Goal: Transaction & Acquisition: Purchase product/service

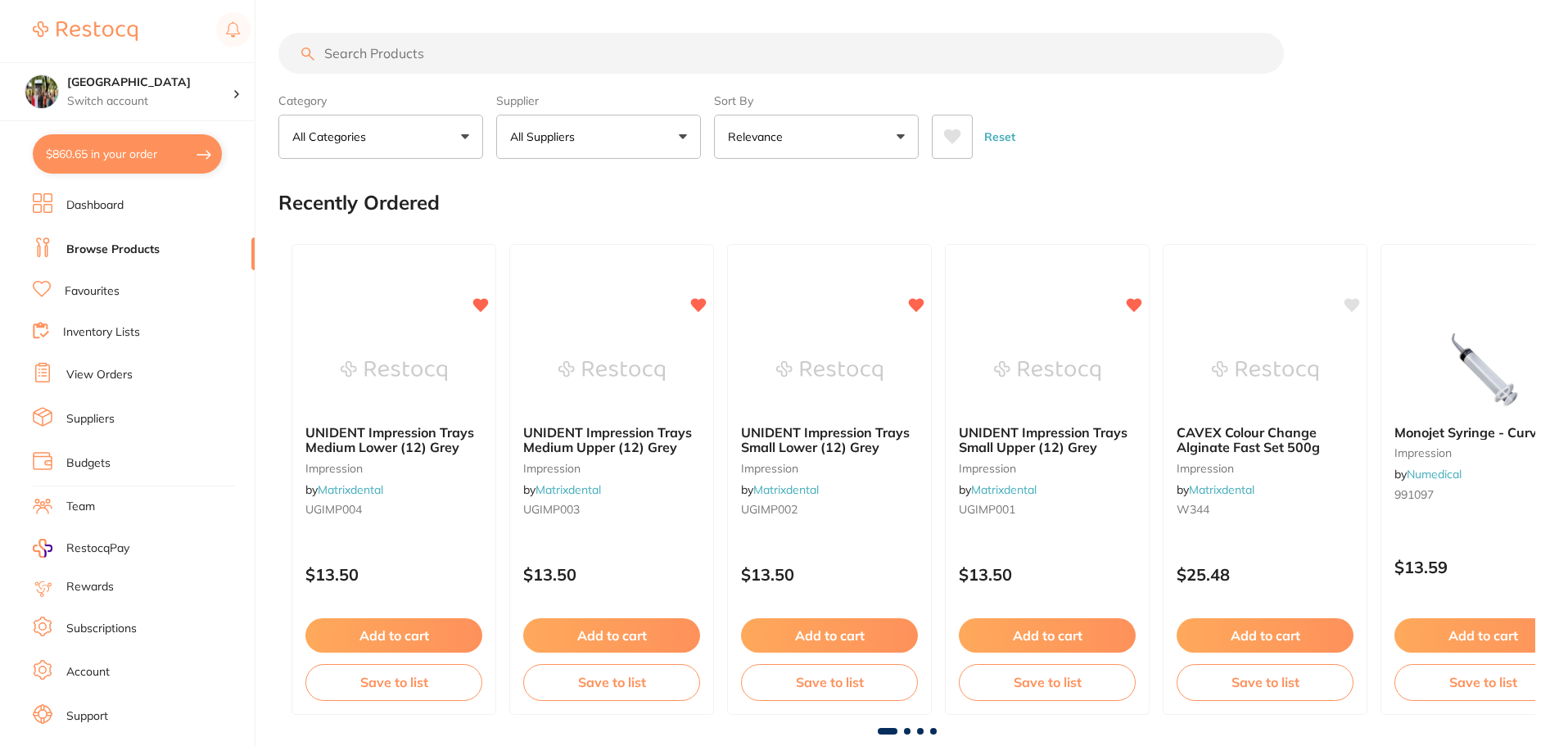
click at [117, 134] on button "$860.65 in your order" at bounding box center [127, 154] width 189 height 39
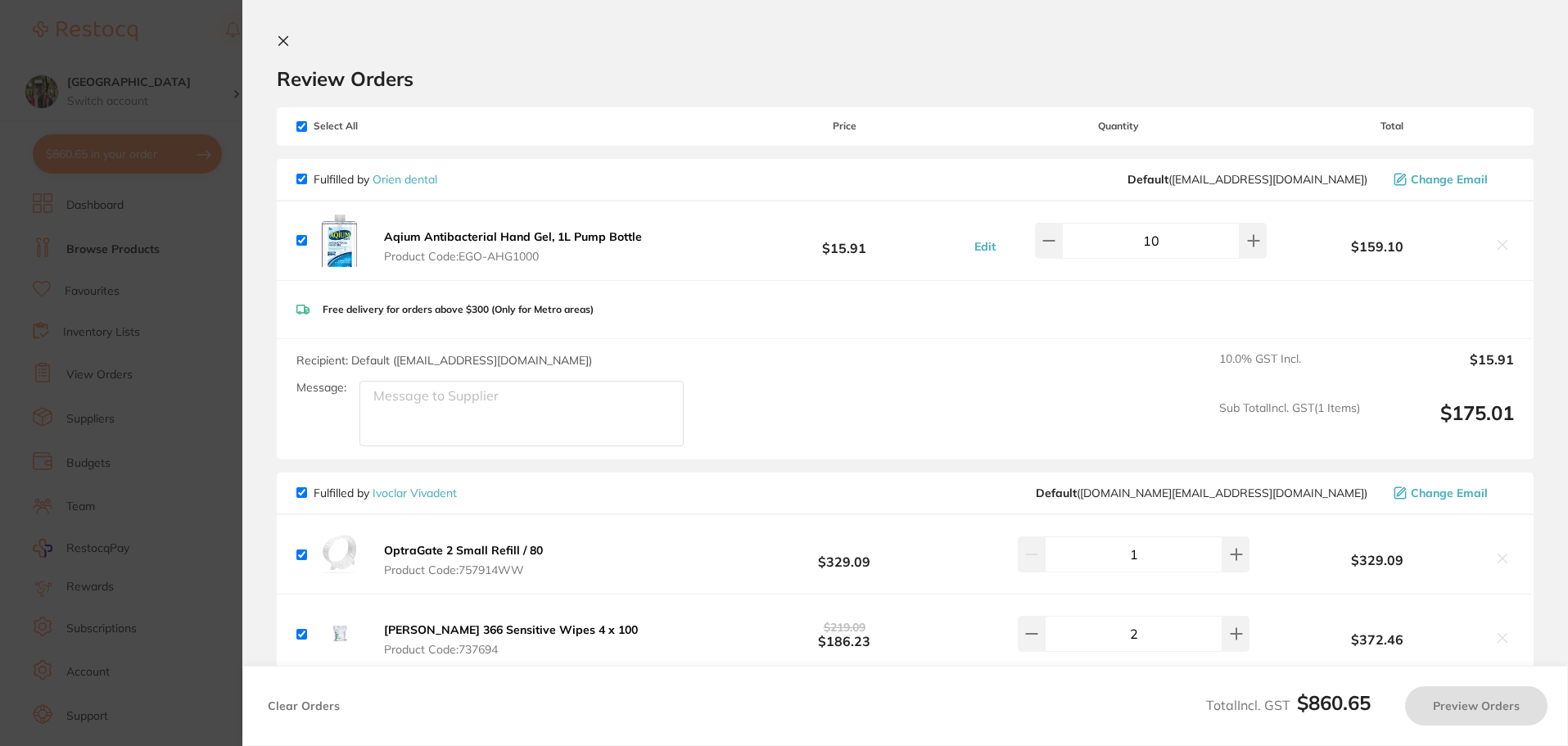
checkbox input "true"
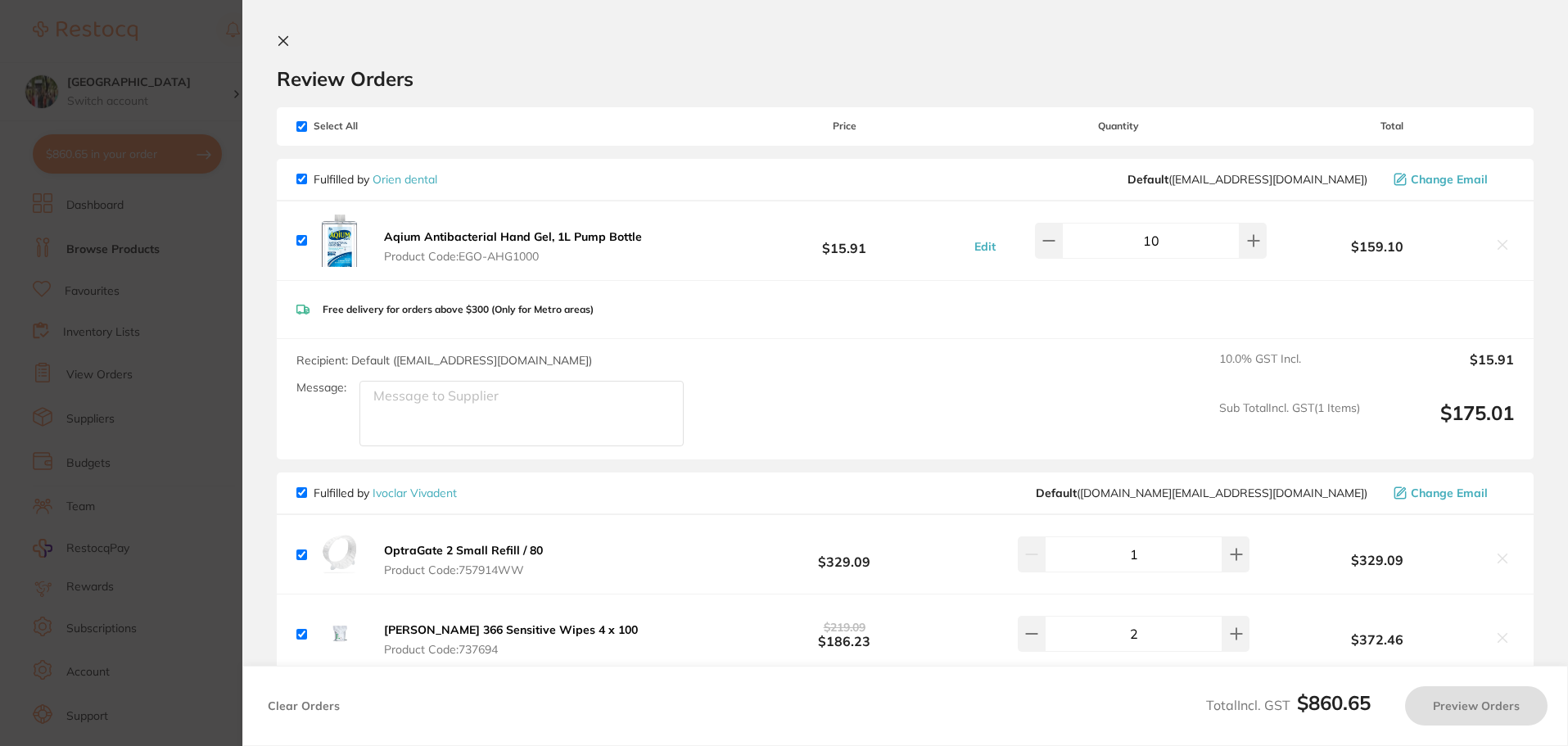
checkbox input "true"
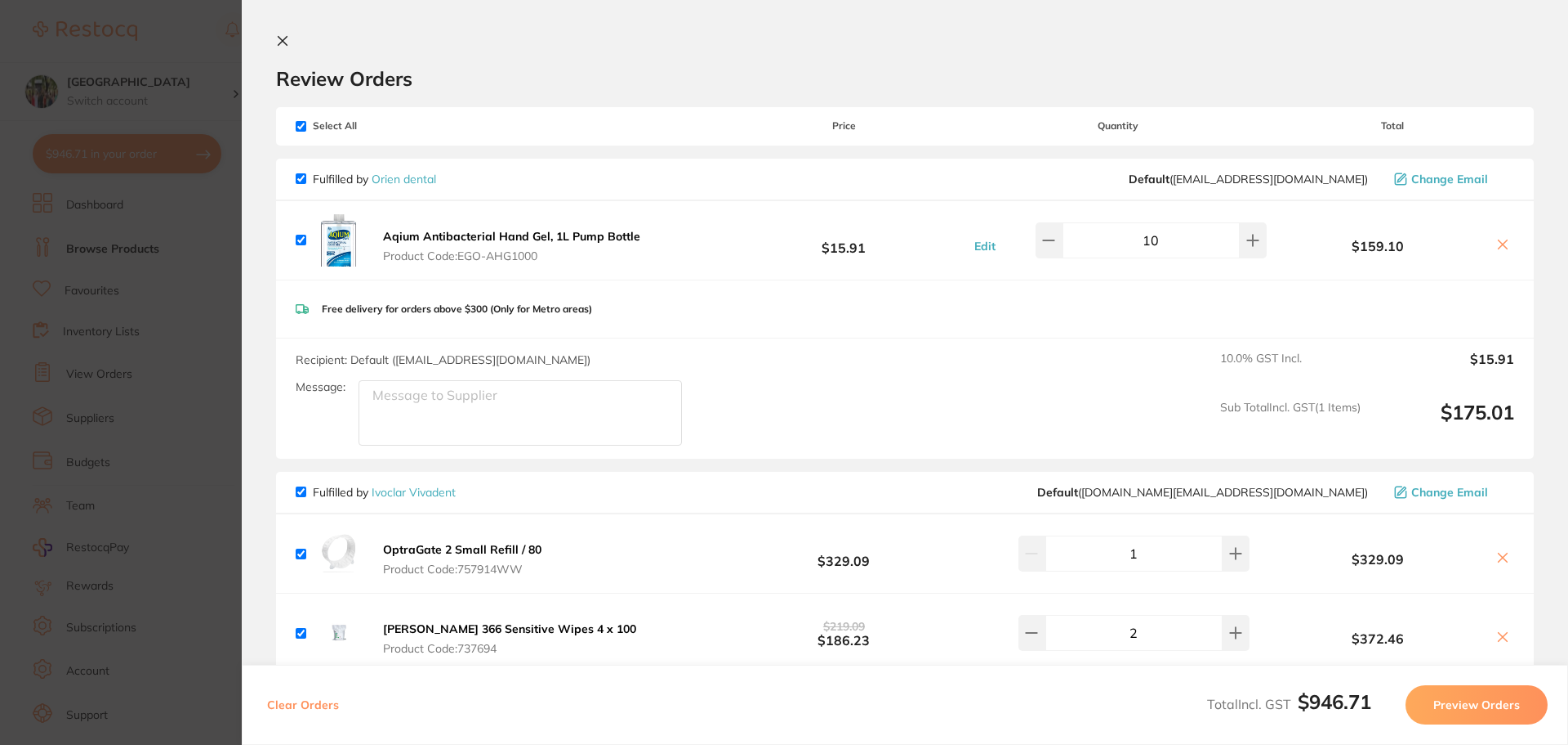
click at [299, 124] on input "checkbox" at bounding box center [301, 126] width 10 height 10
checkbox input "false"
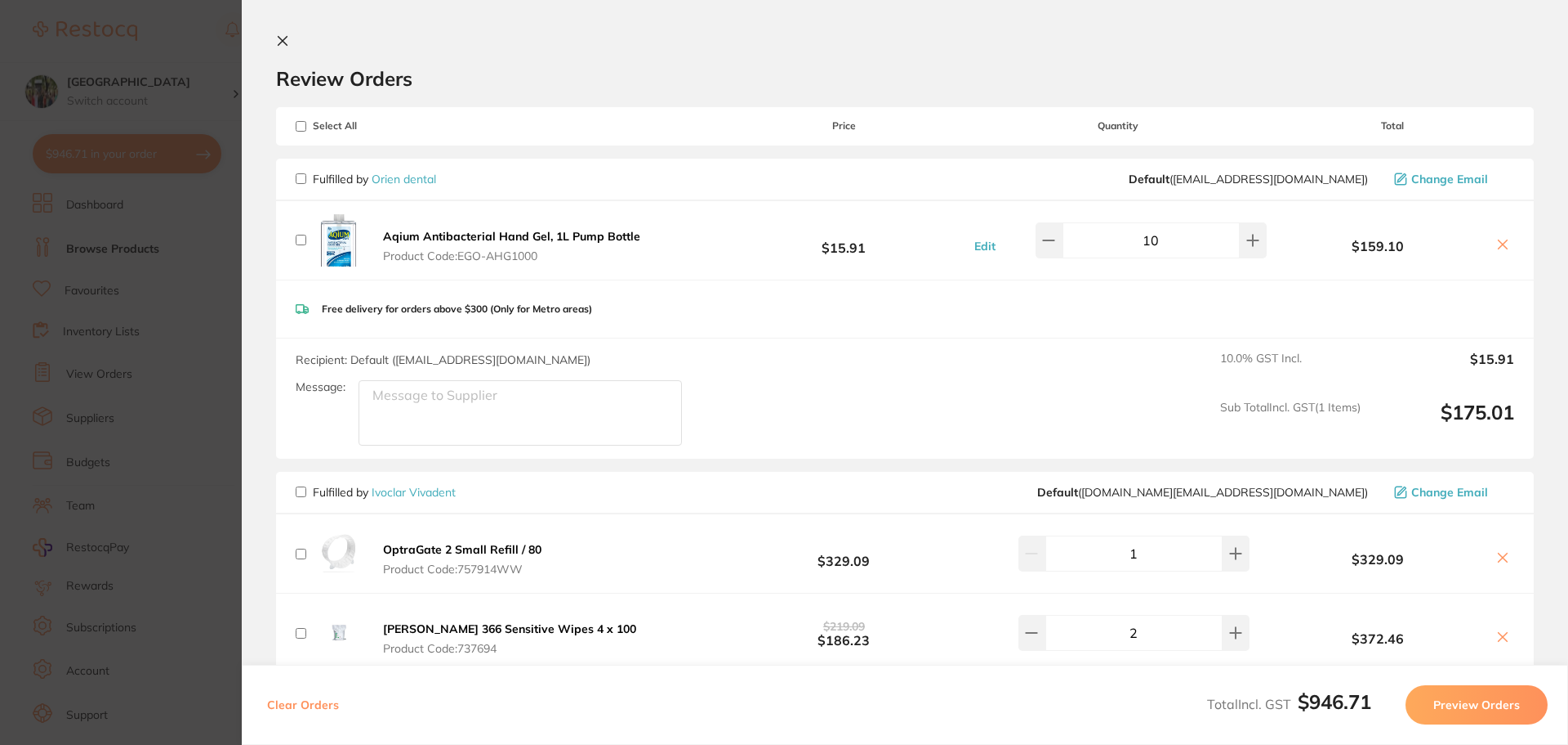
checkbox input "false"
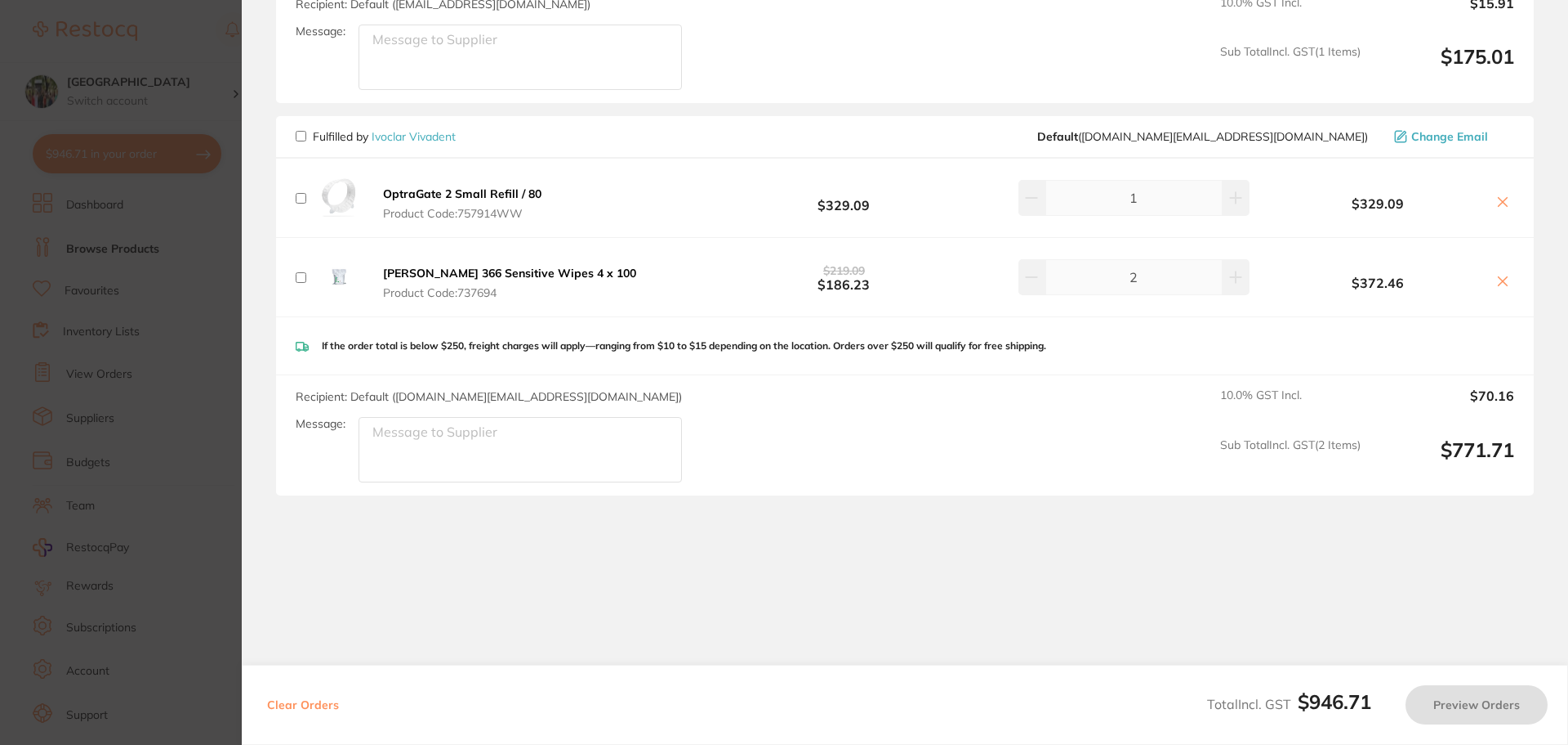
scroll to position [364, 0]
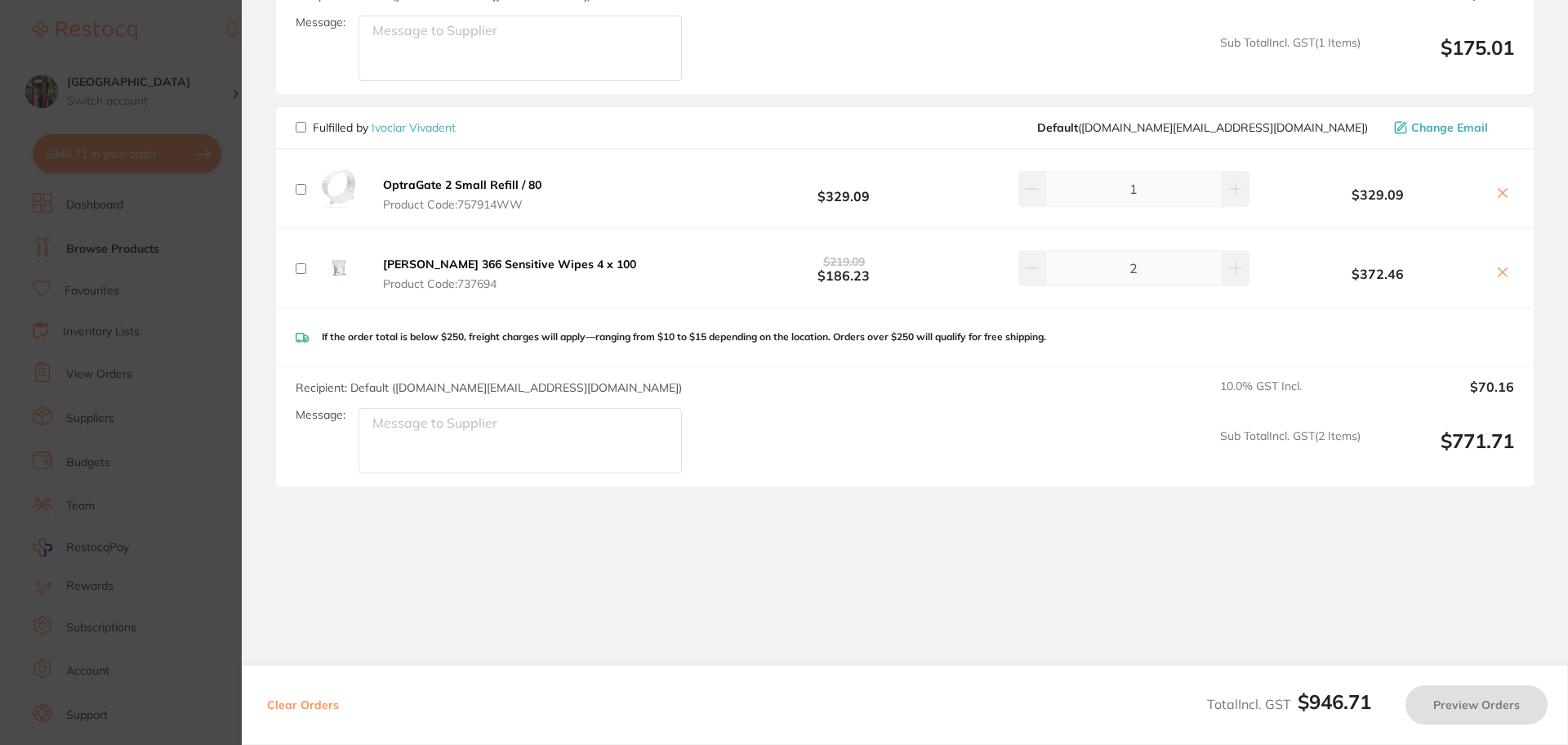
click at [1497, 192] on icon at bounding box center [1503, 192] width 13 height 13
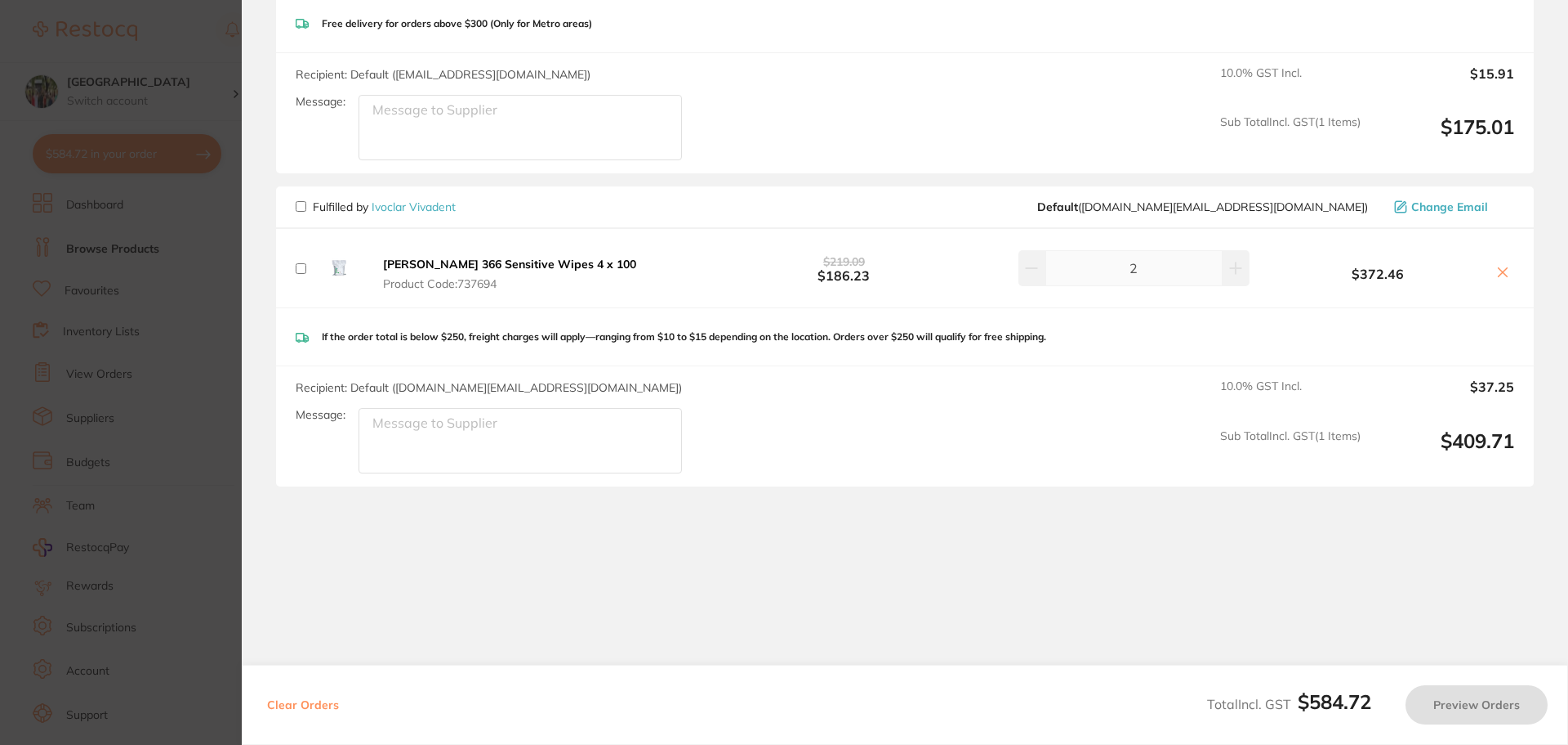
click at [296, 261] on div "Durr FD 366 Sensitive Wipes 4 x 100 Product Code: 737694" at bounding box center [468, 267] width 345 height 52
click at [300, 267] on input "checkbox" at bounding box center [301, 268] width 10 height 10
checkbox input "true"
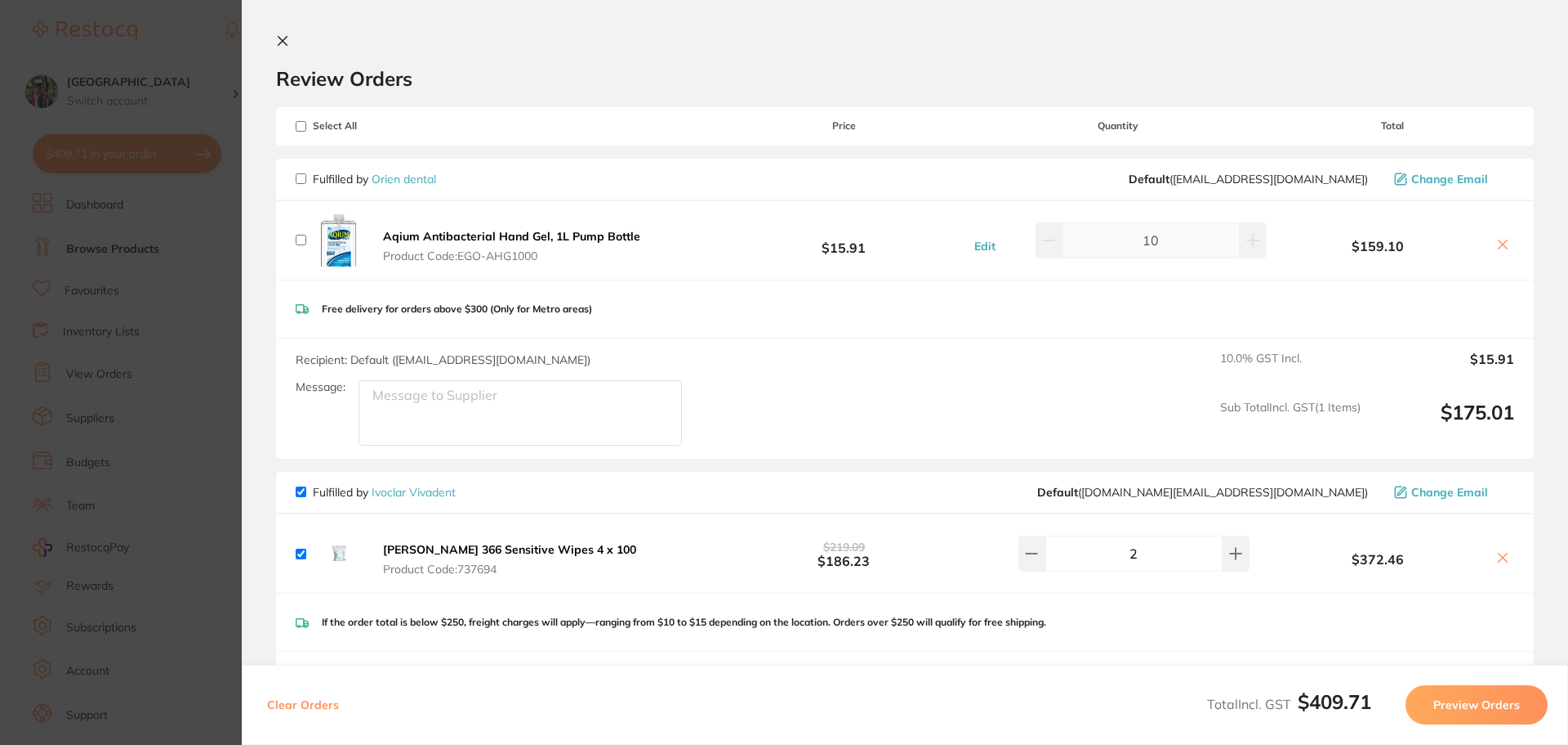
scroll to position [219, 0]
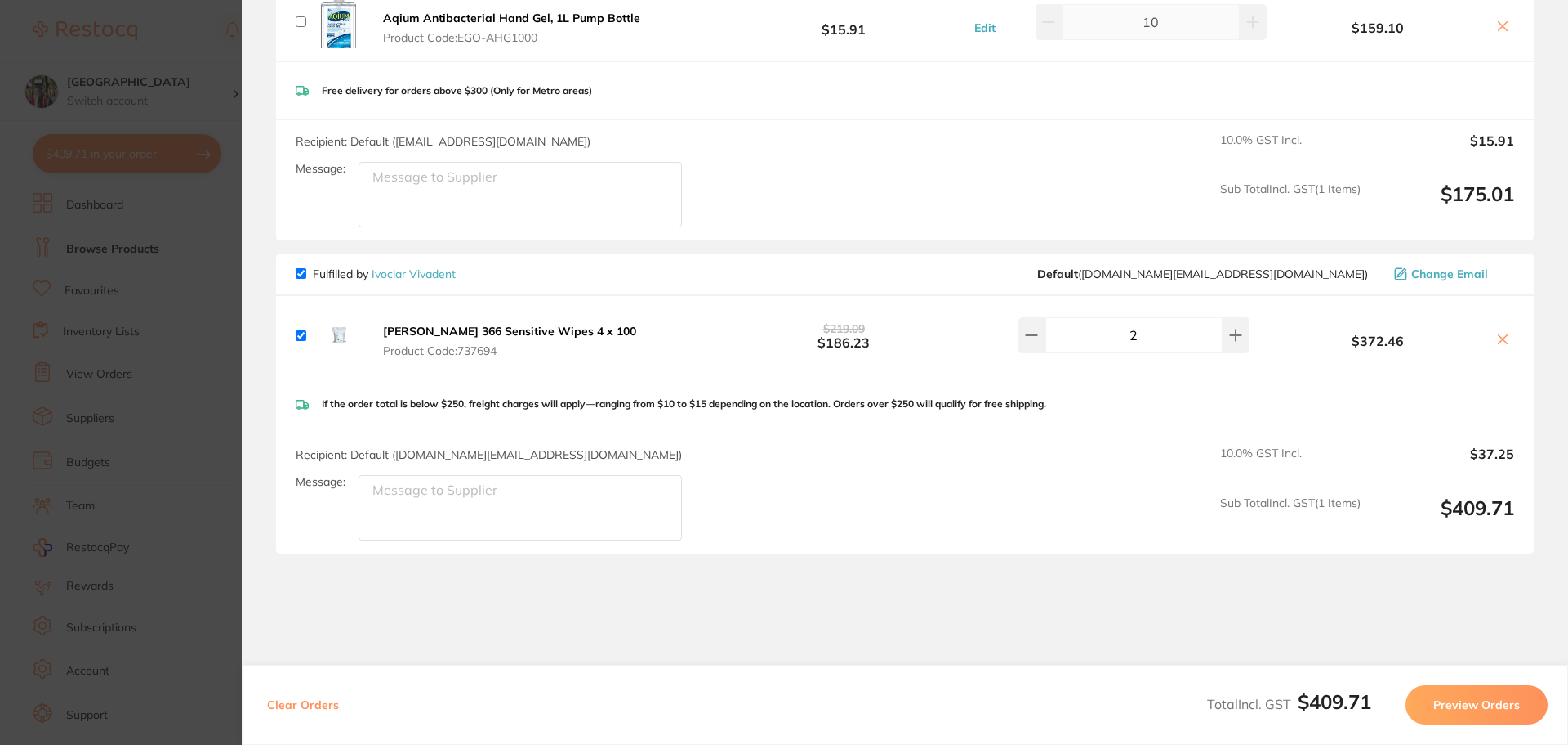
click at [1448, 714] on button "Preview Orders" at bounding box center [1477, 705] width 142 height 39
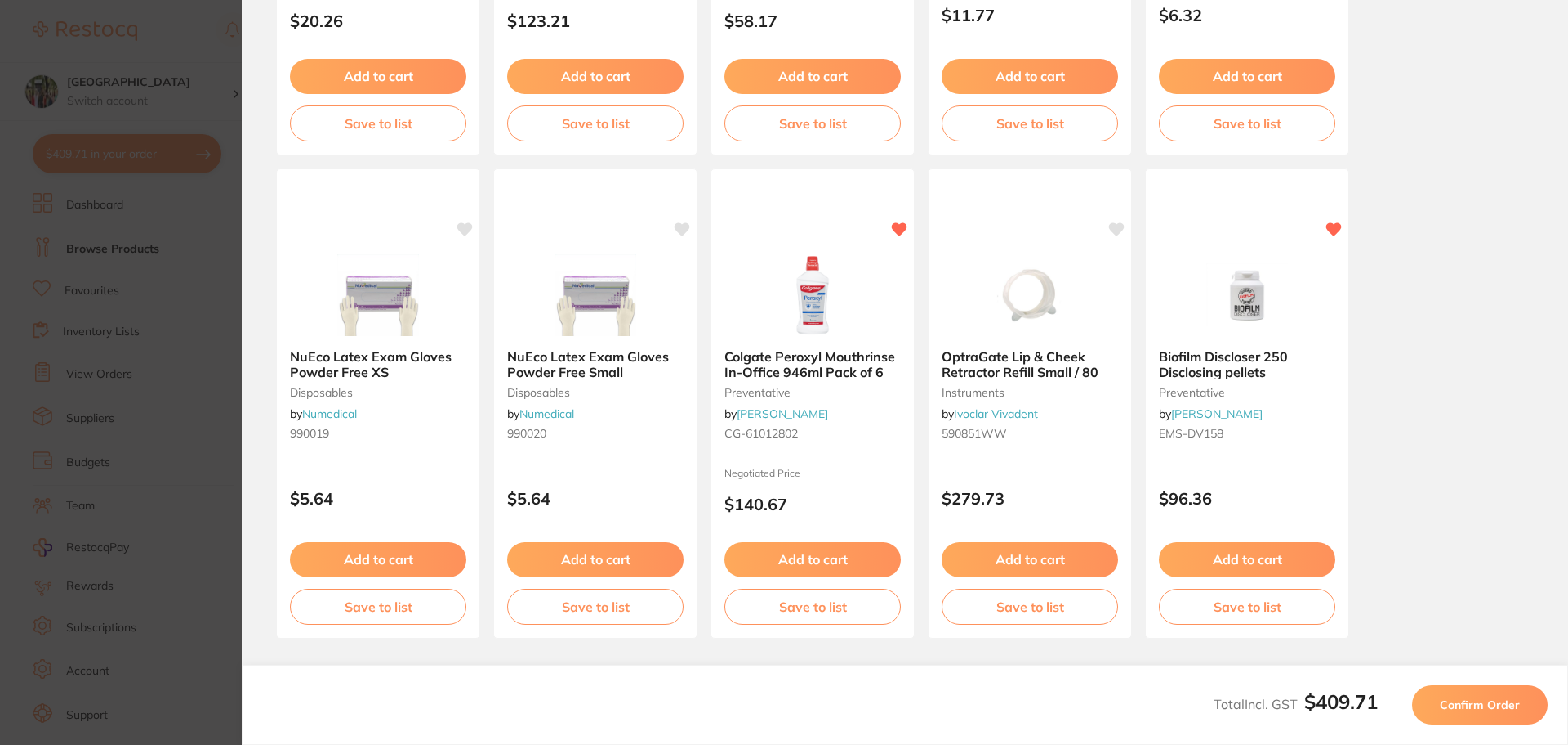
scroll to position [464, 0]
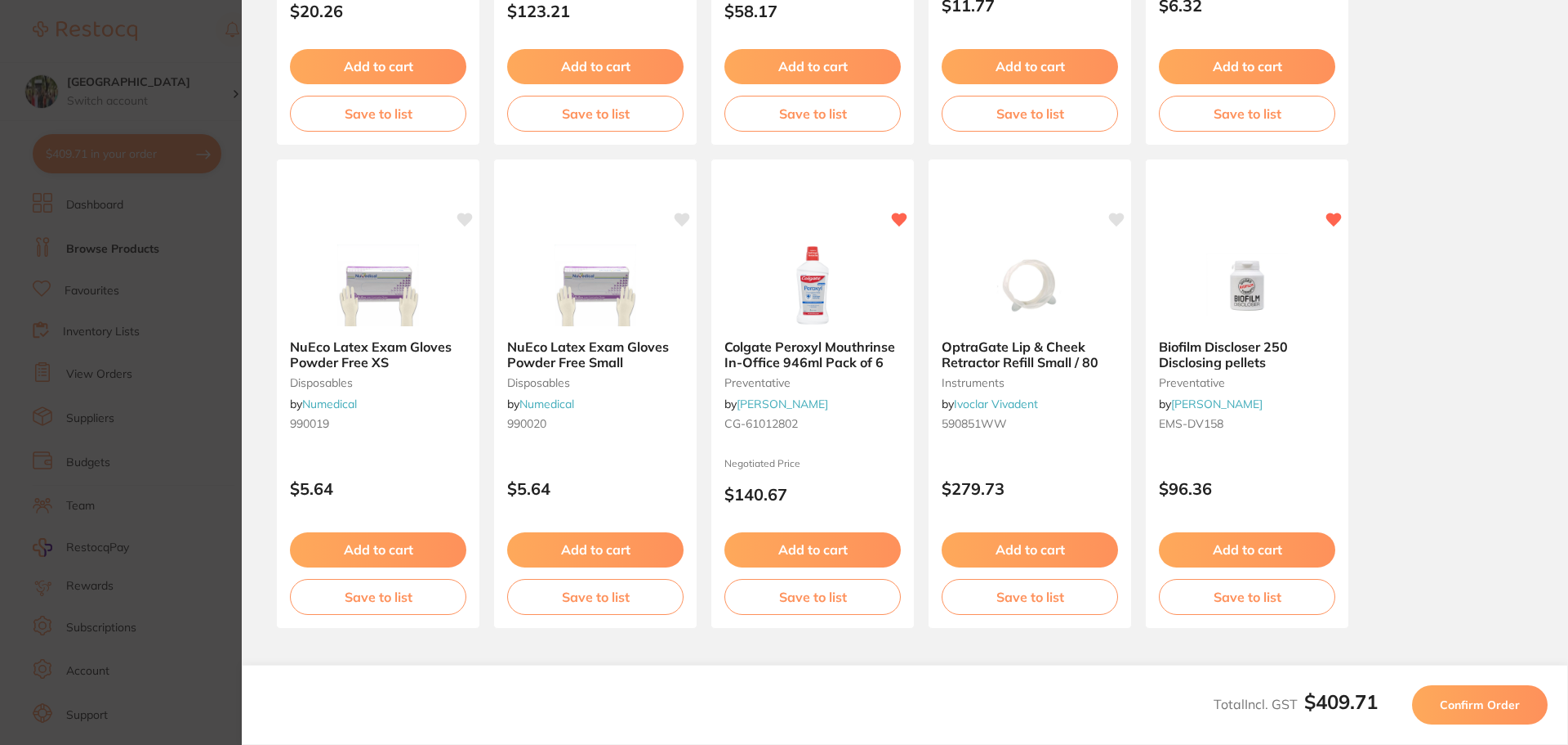
click at [1471, 700] on span "Confirm Order" at bounding box center [1480, 704] width 80 height 15
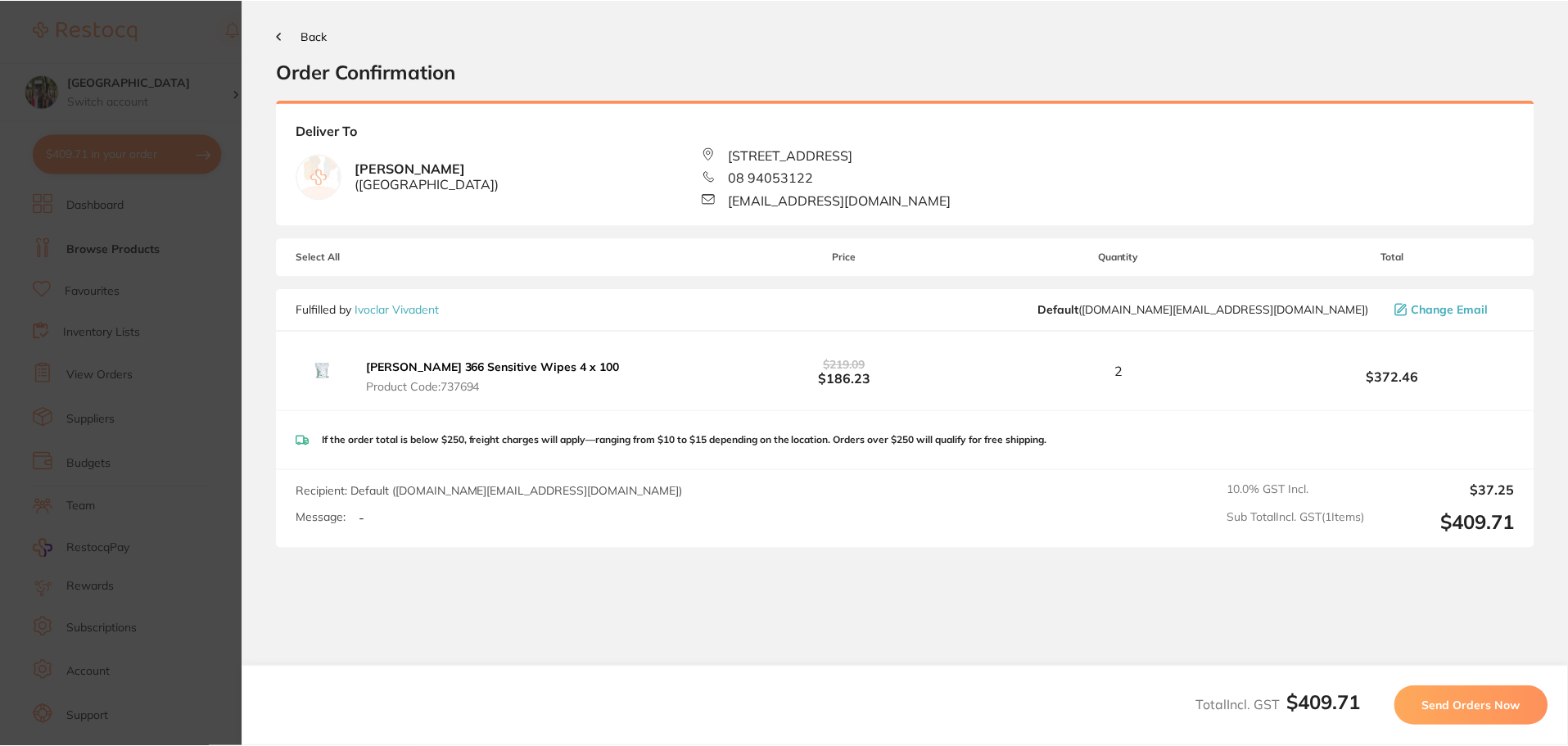
scroll to position [0, 0]
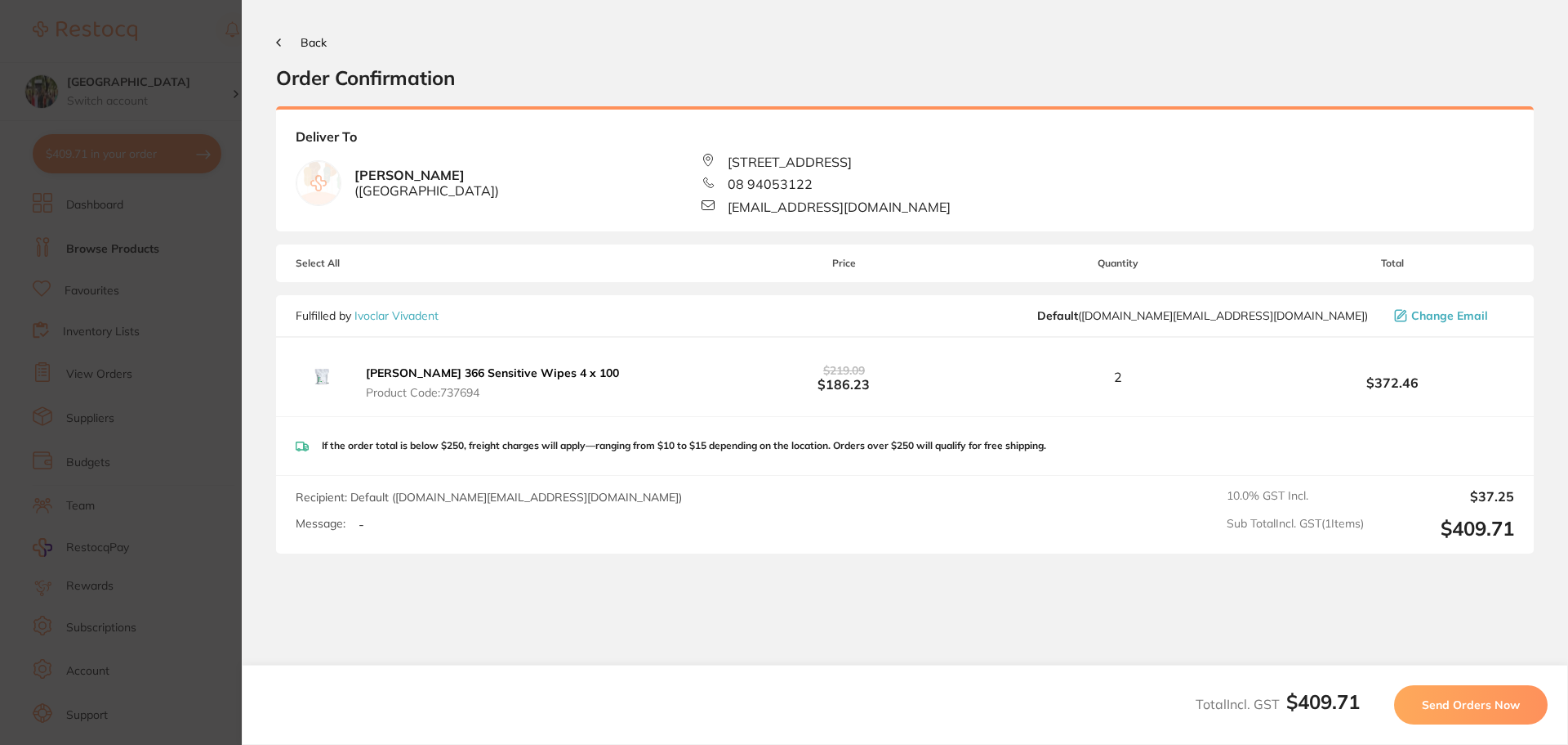
click at [1467, 715] on button "Send Orders Now" at bounding box center [1470, 705] width 153 height 39
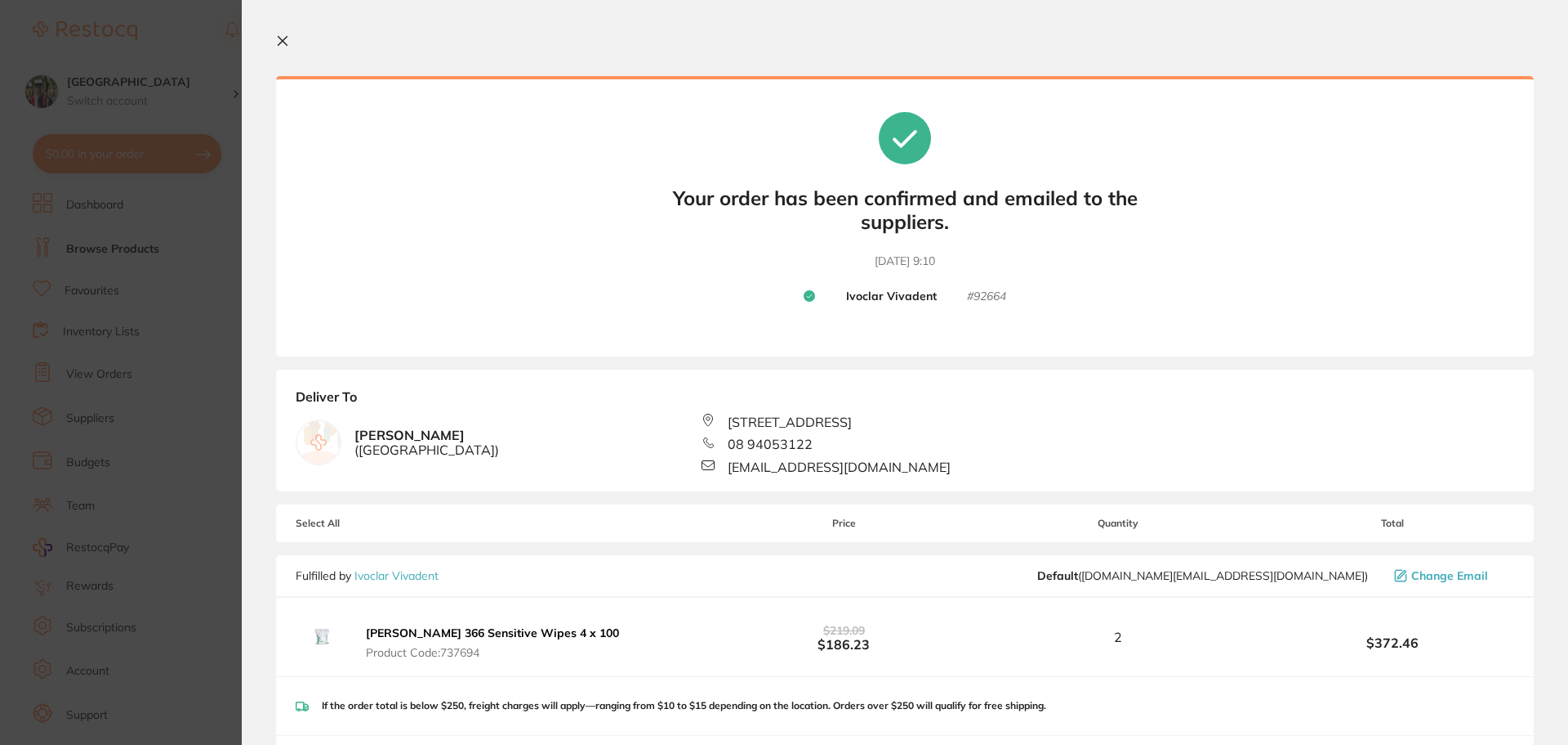
click at [282, 36] on icon at bounding box center [282, 40] width 13 height 13
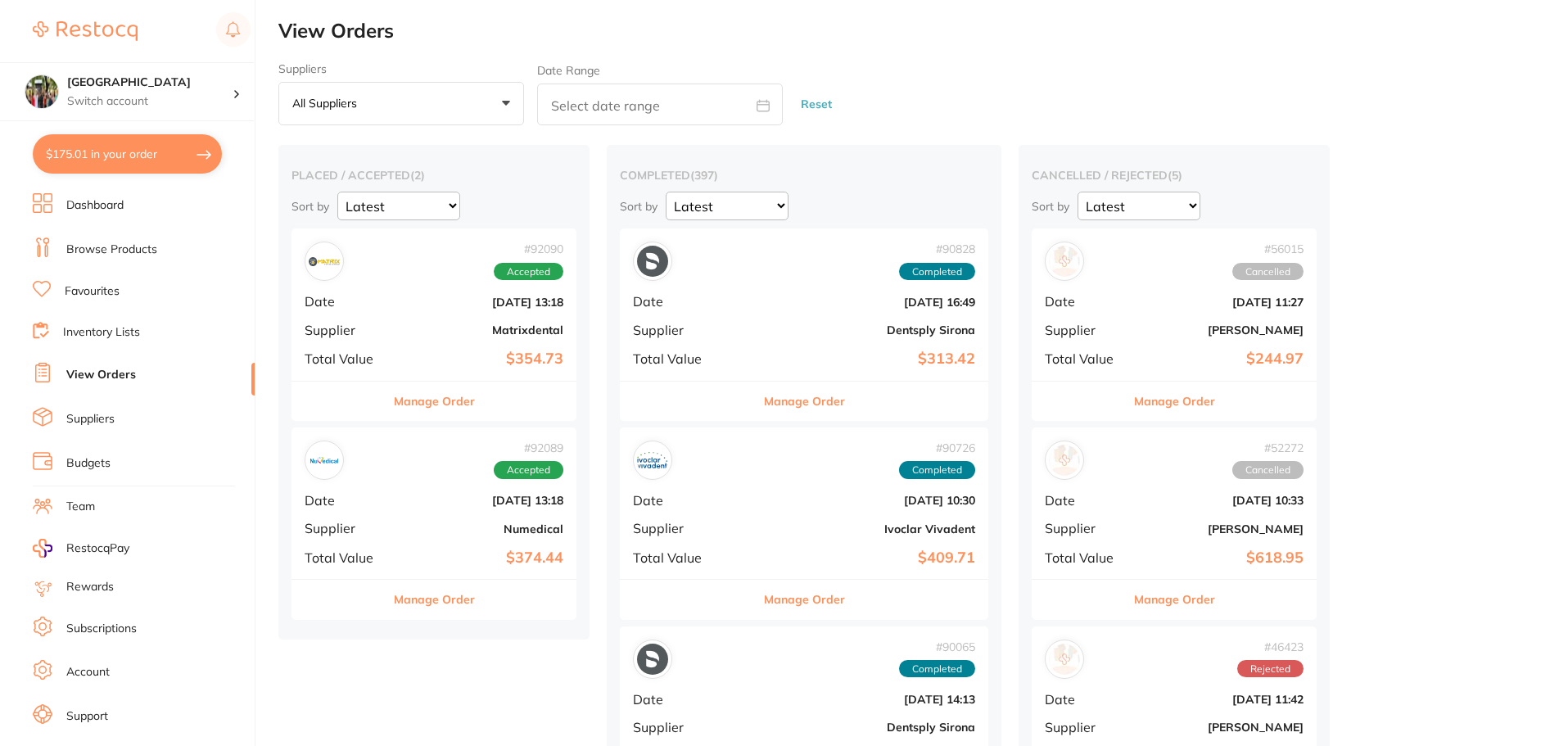
checkbox input "false"
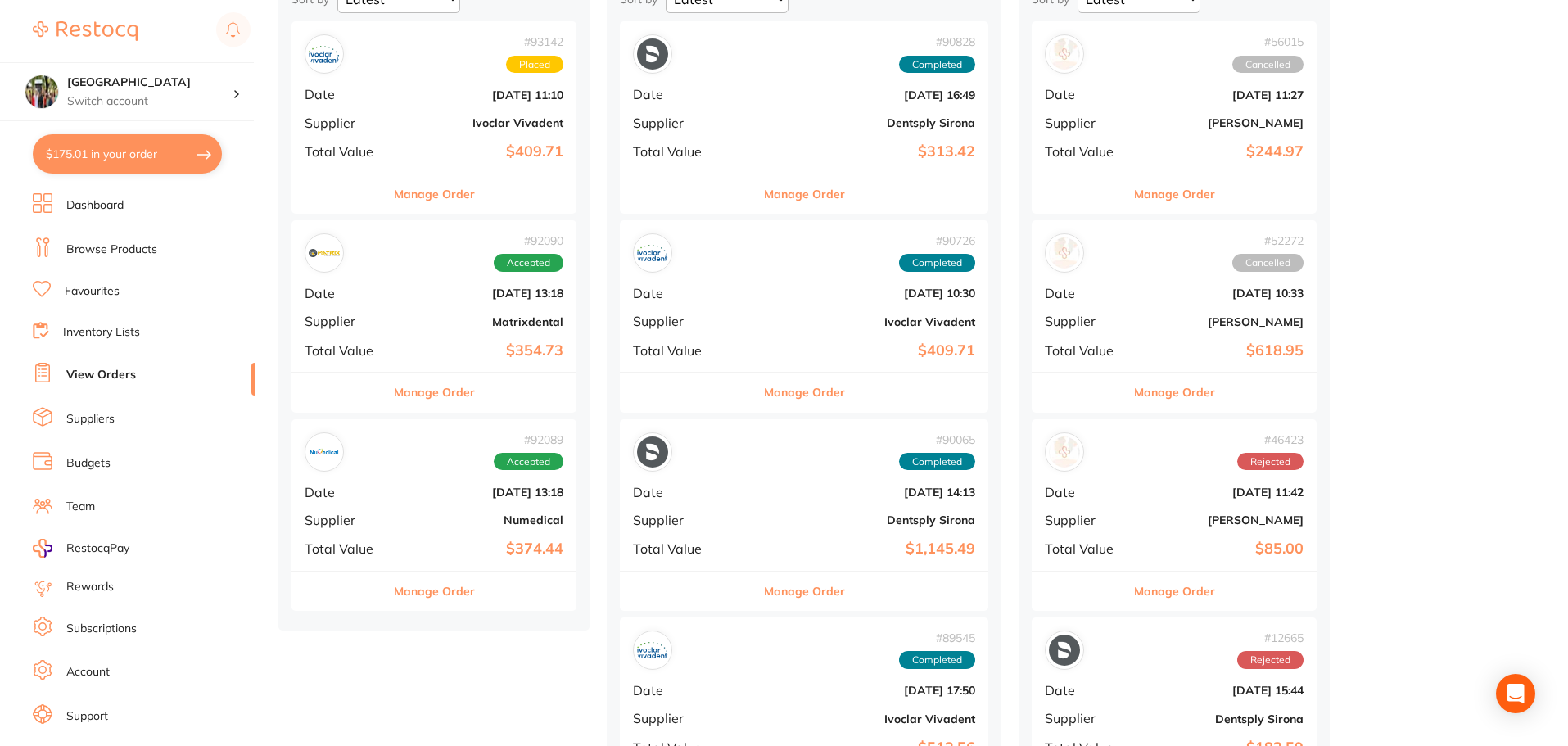
scroll to position [219, 0]
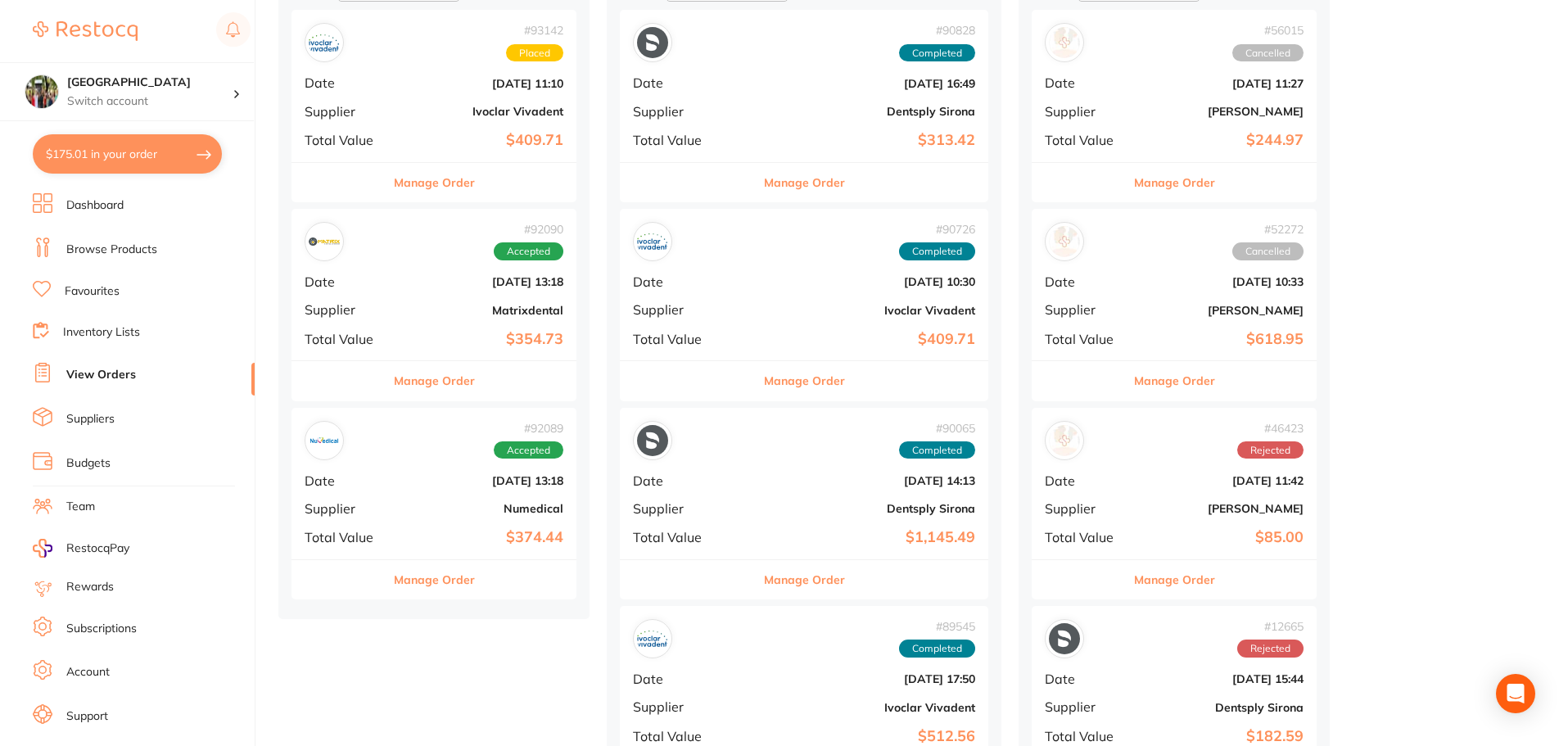
click at [449, 383] on button "Manage Order" at bounding box center [435, 380] width 81 height 39
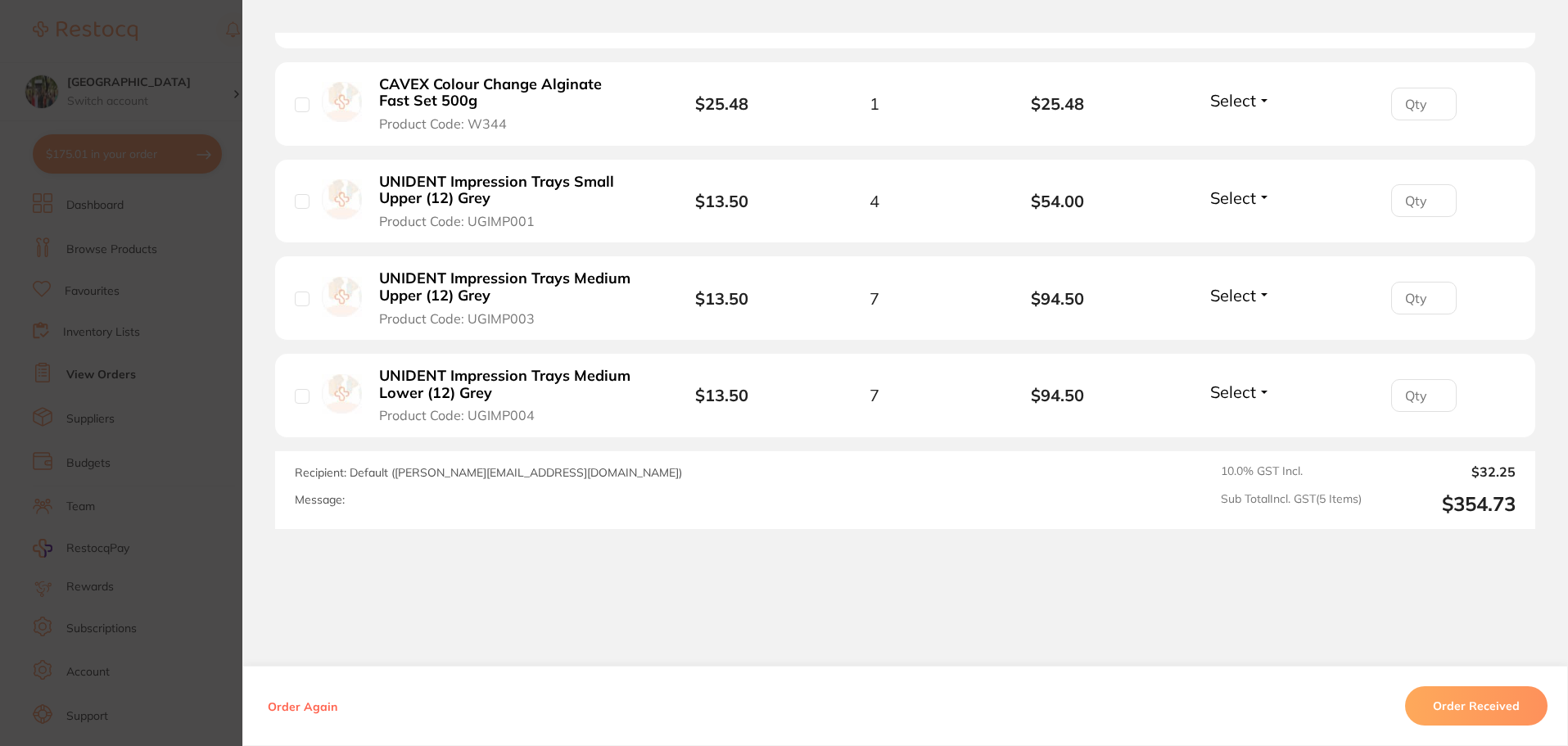
scroll to position [841, 0]
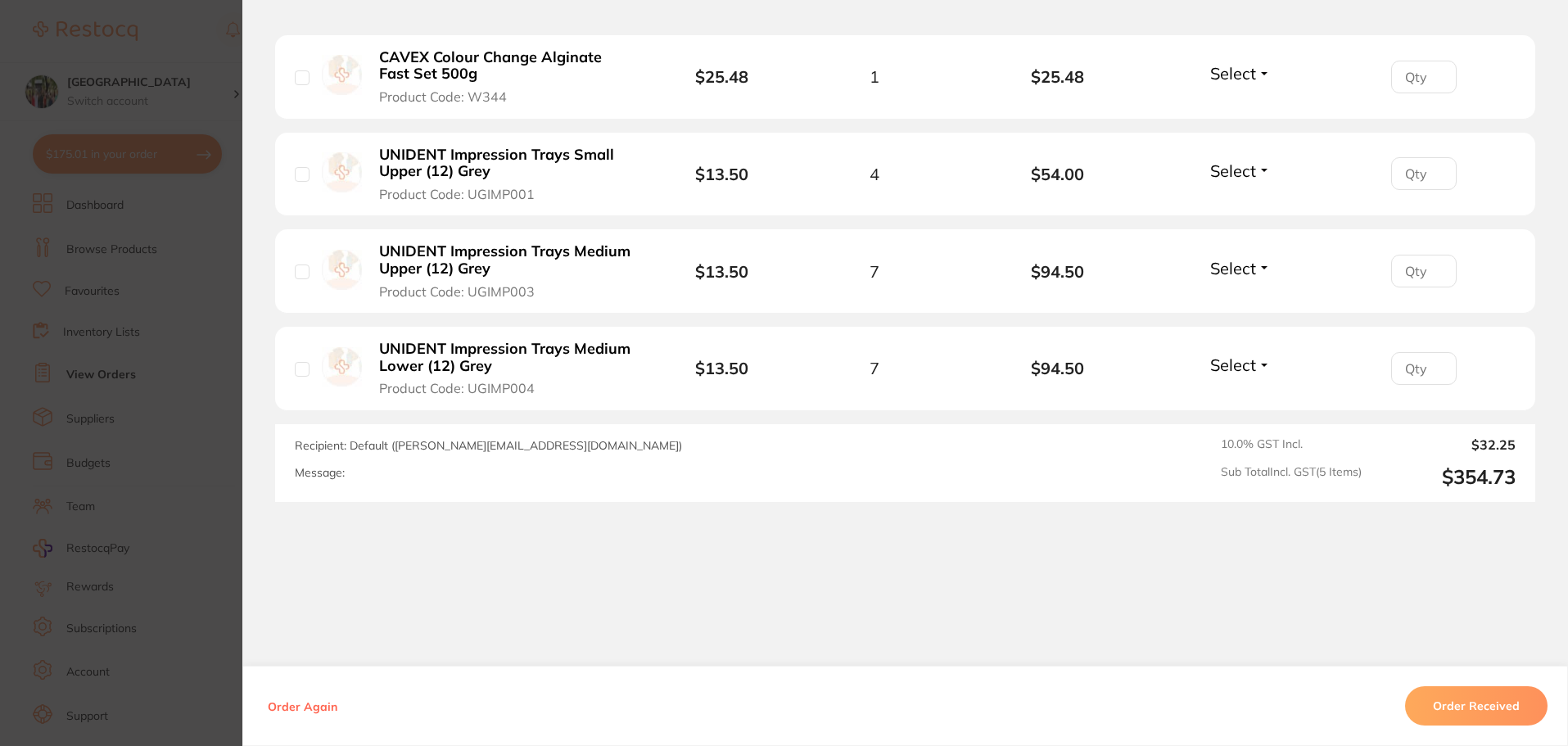
click at [1419, 694] on button "Order Received" at bounding box center [1476, 706] width 143 height 39
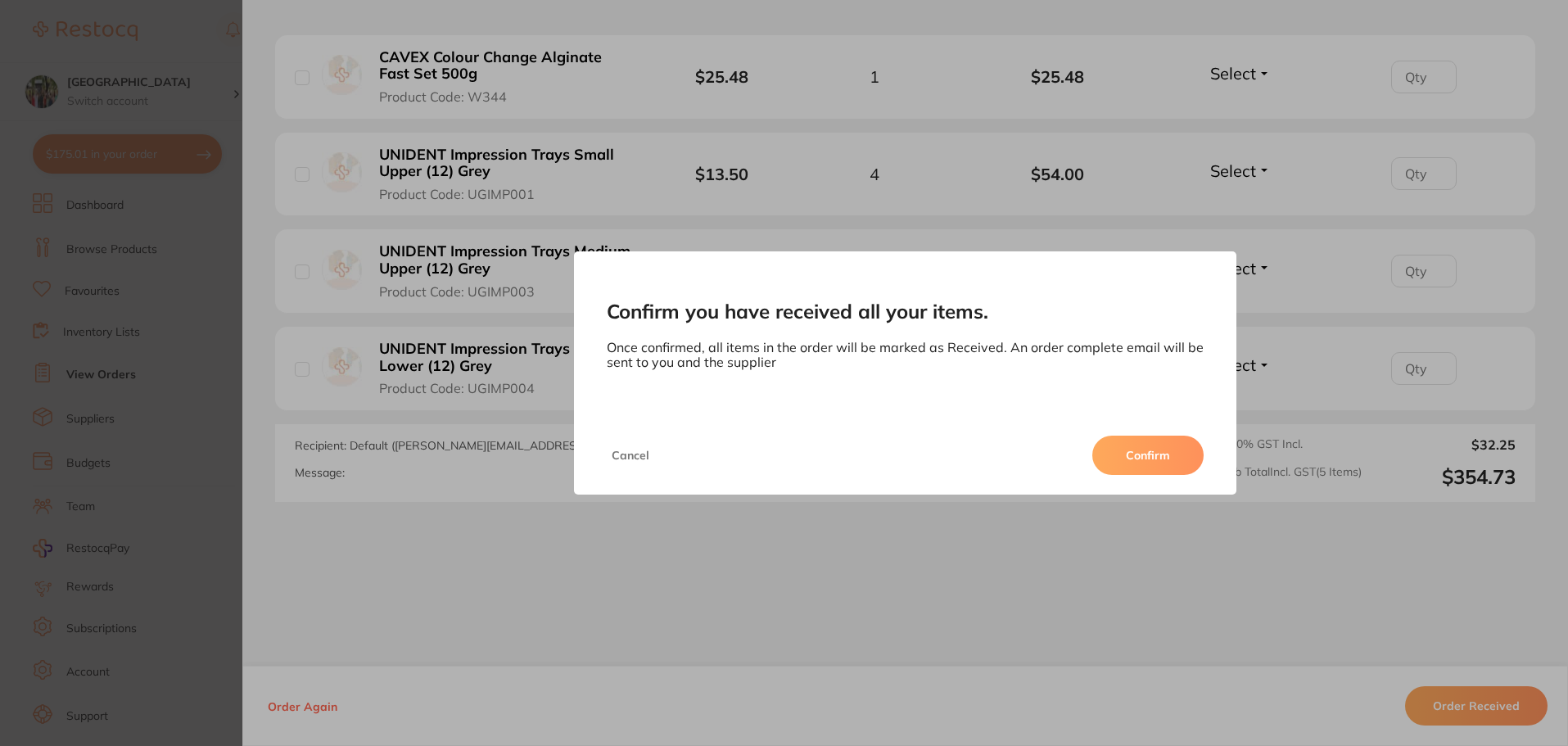
click at [1123, 464] on button "Confirm" at bounding box center [1148, 455] width 112 height 39
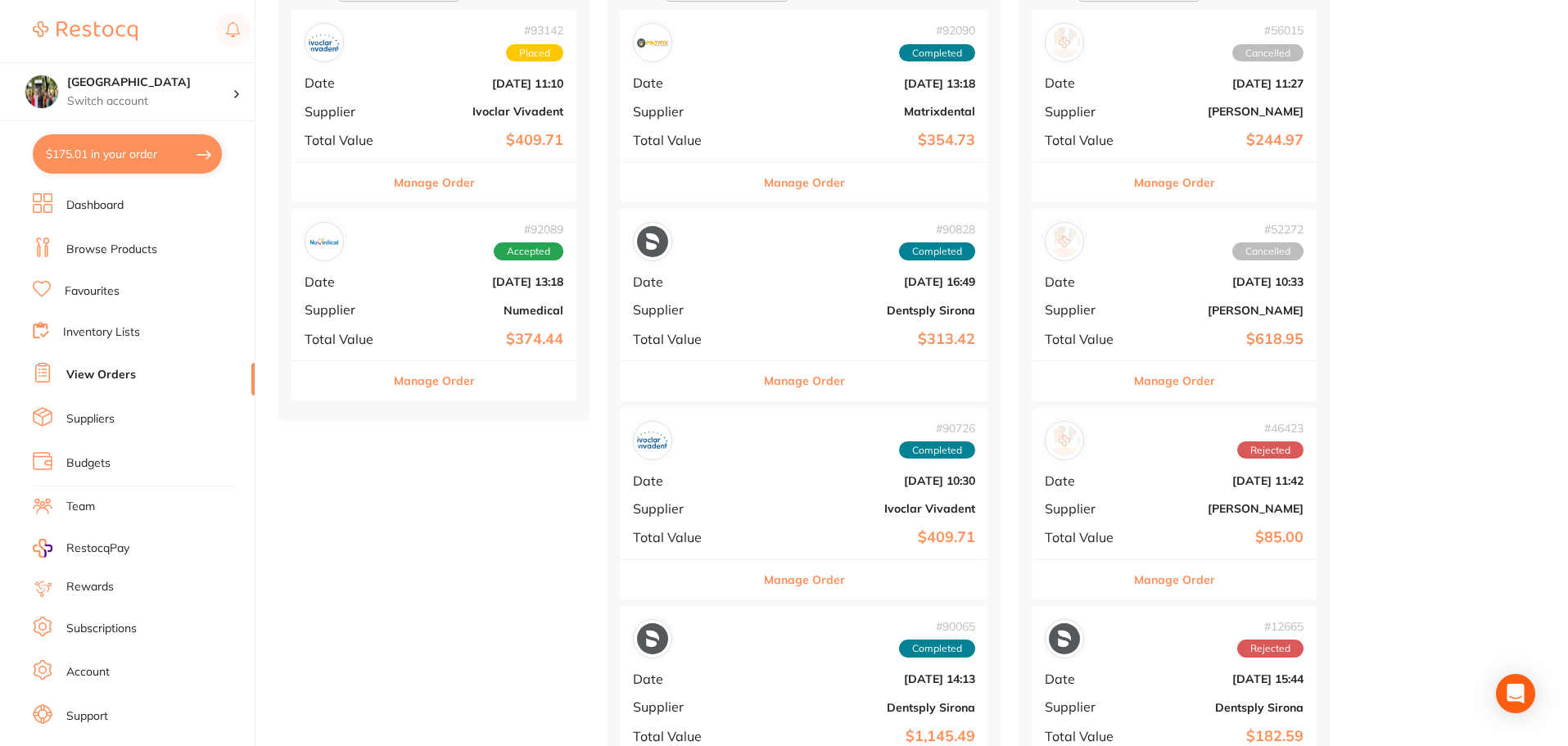
click at [428, 379] on button "Manage Order" at bounding box center [435, 380] width 81 height 39
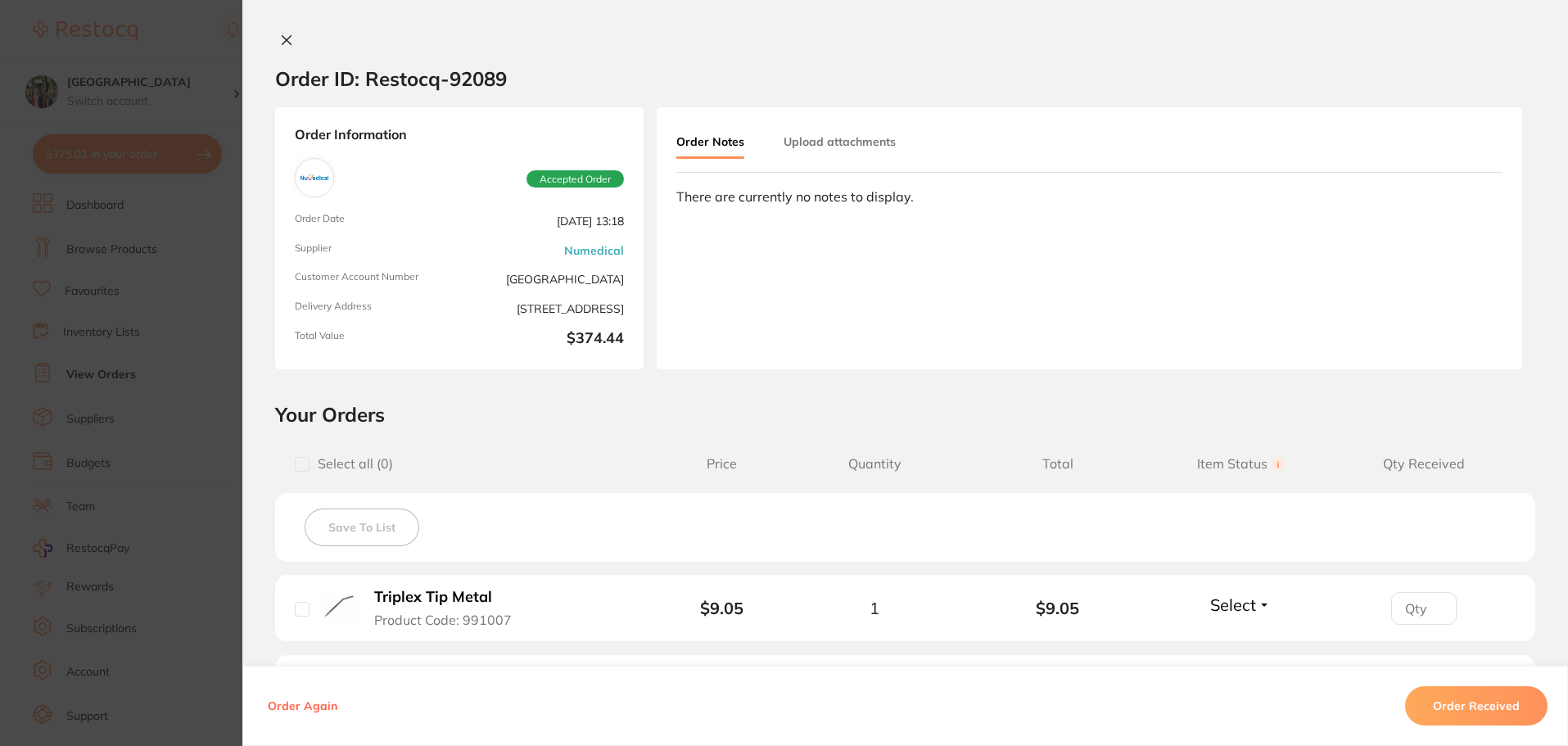
click at [275, 41] on button at bounding box center [286, 41] width 23 height 17
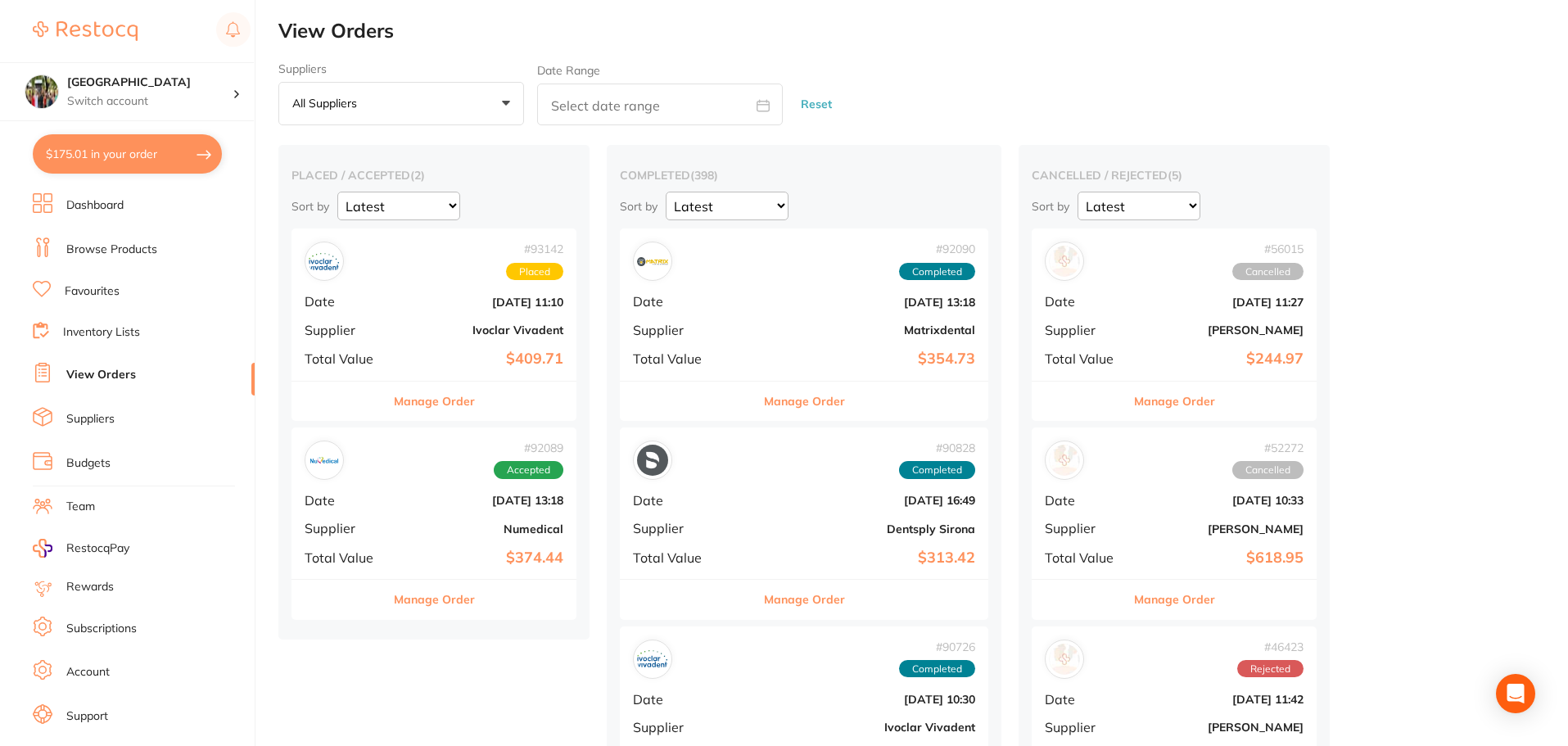
click at [88, 255] on link "Browse Products" at bounding box center [112, 249] width 91 height 16
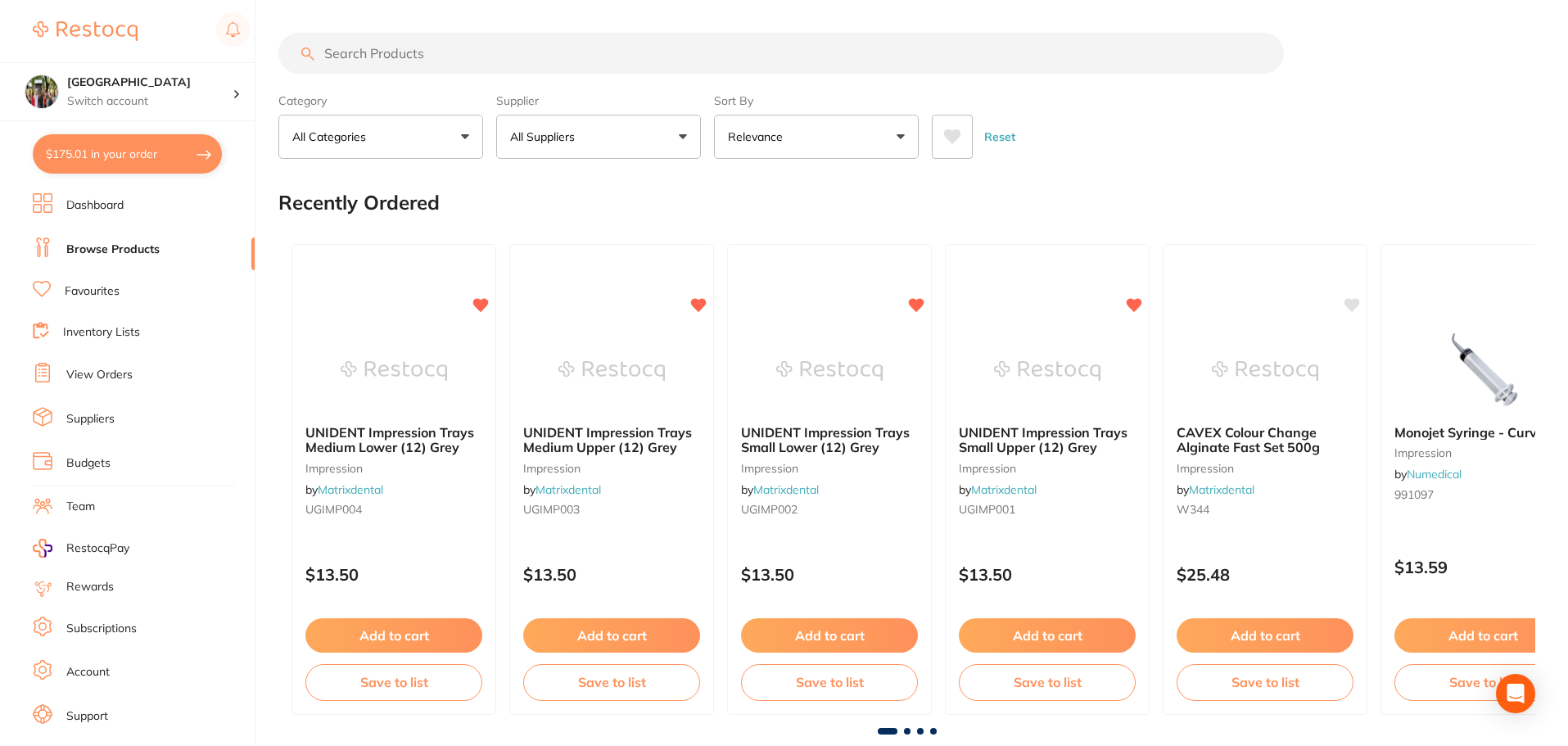
click at [488, 45] on input "search" at bounding box center [781, 53] width 1006 height 41
type input "fuji ii"
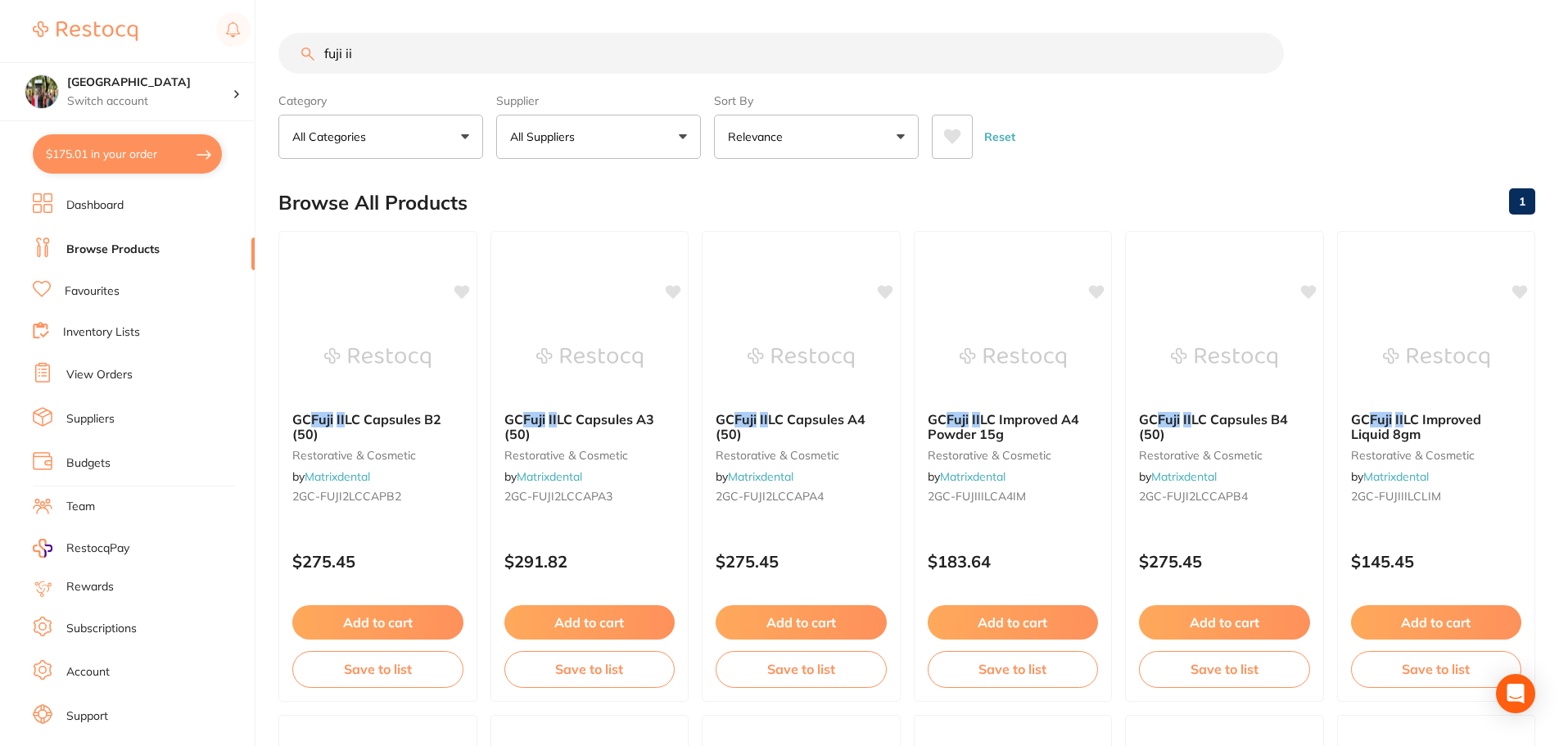
click at [125, 143] on button "$175.01 in your order" at bounding box center [127, 154] width 189 height 39
checkbox input "true"
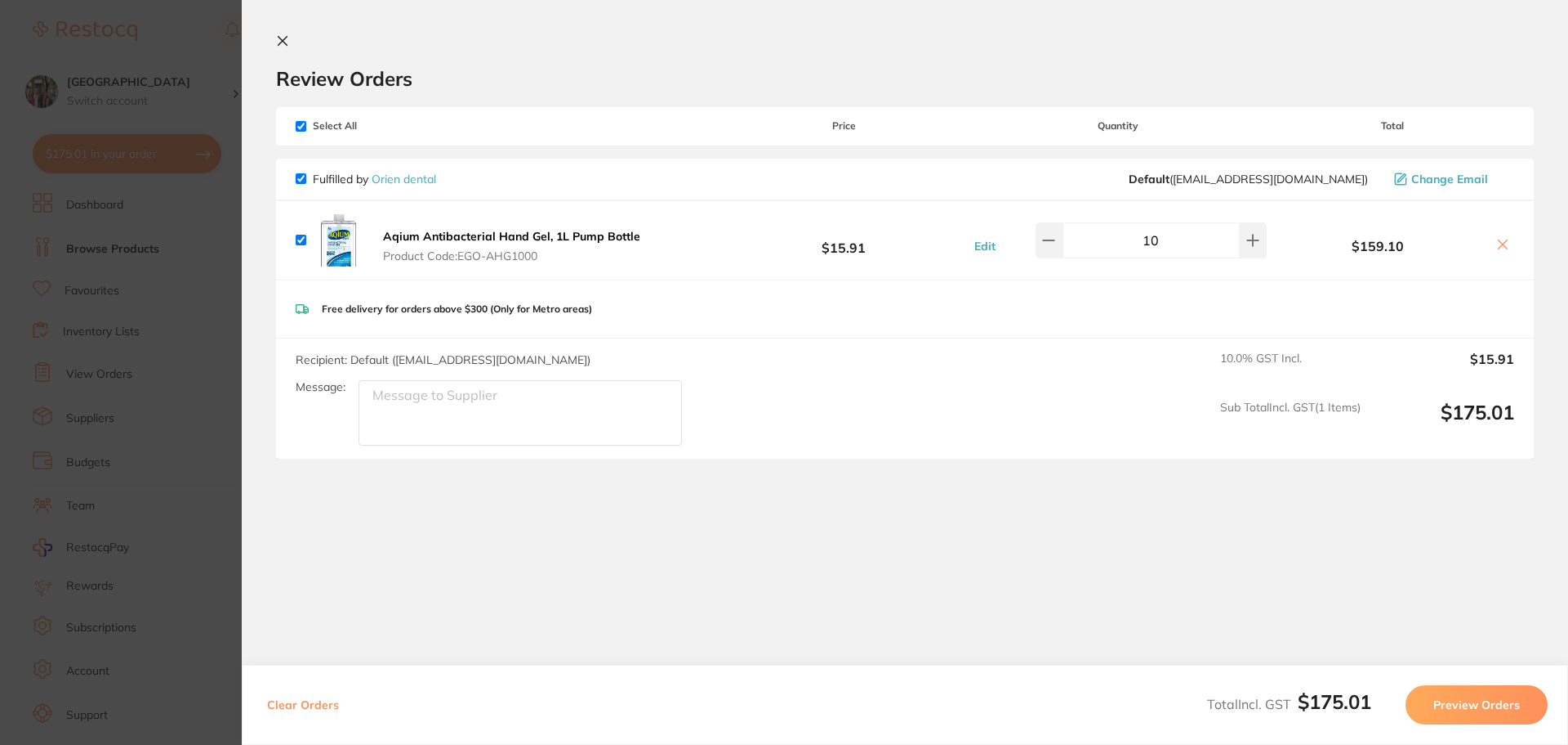
click at [283, 40] on icon at bounding box center [283, 41] width 9 height 9
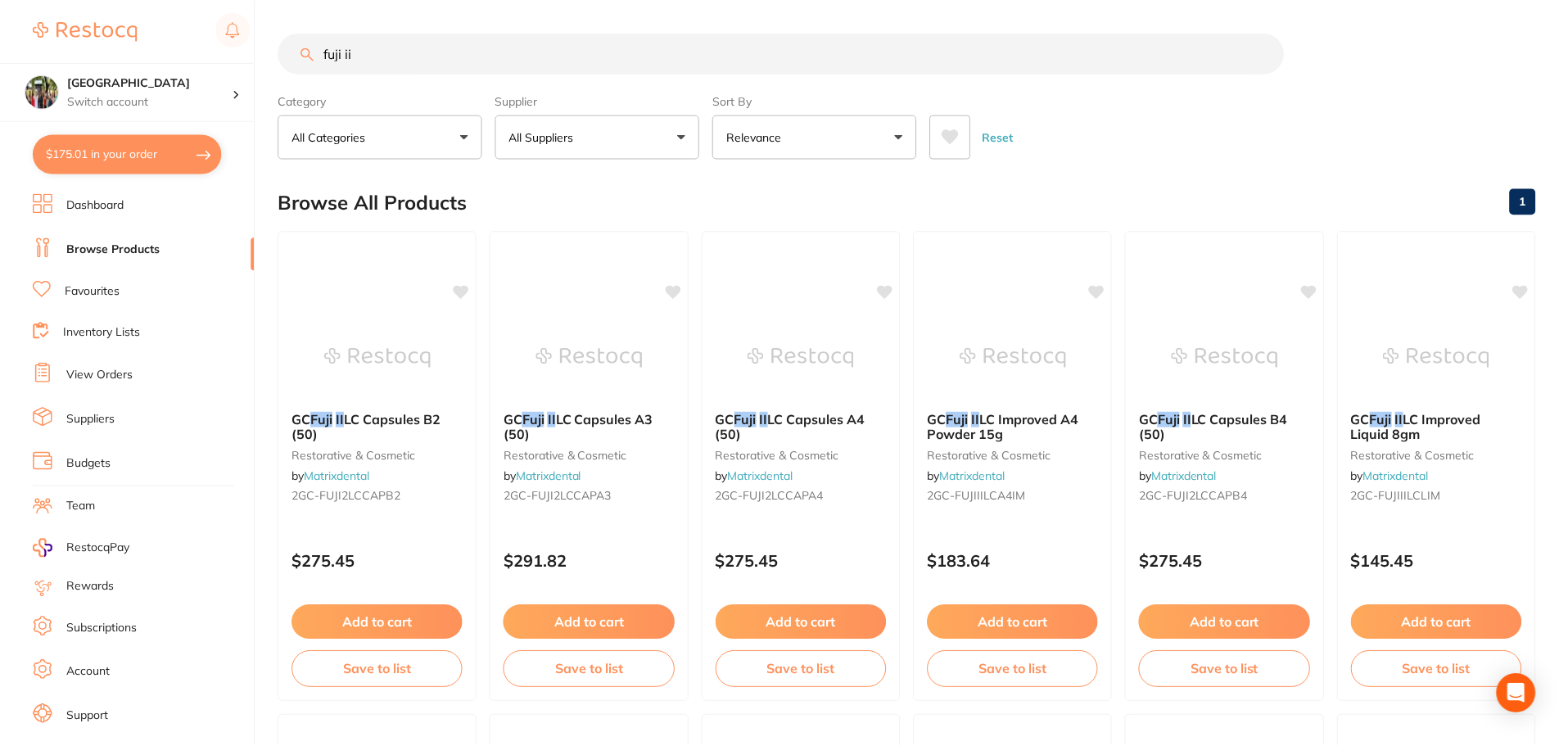
scroll to position [2, 0]
drag, startPoint x: 405, startPoint y: 42, endPoint x: 216, endPoint y: 42, distance: 189.0
click at [216, 42] on div "$175.01 Wanneroo Dental Centre Switch account Wanneroo Dental Centre $175.01 in…" at bounding box center [784, 371] width 1568 height 746
type input "adec"
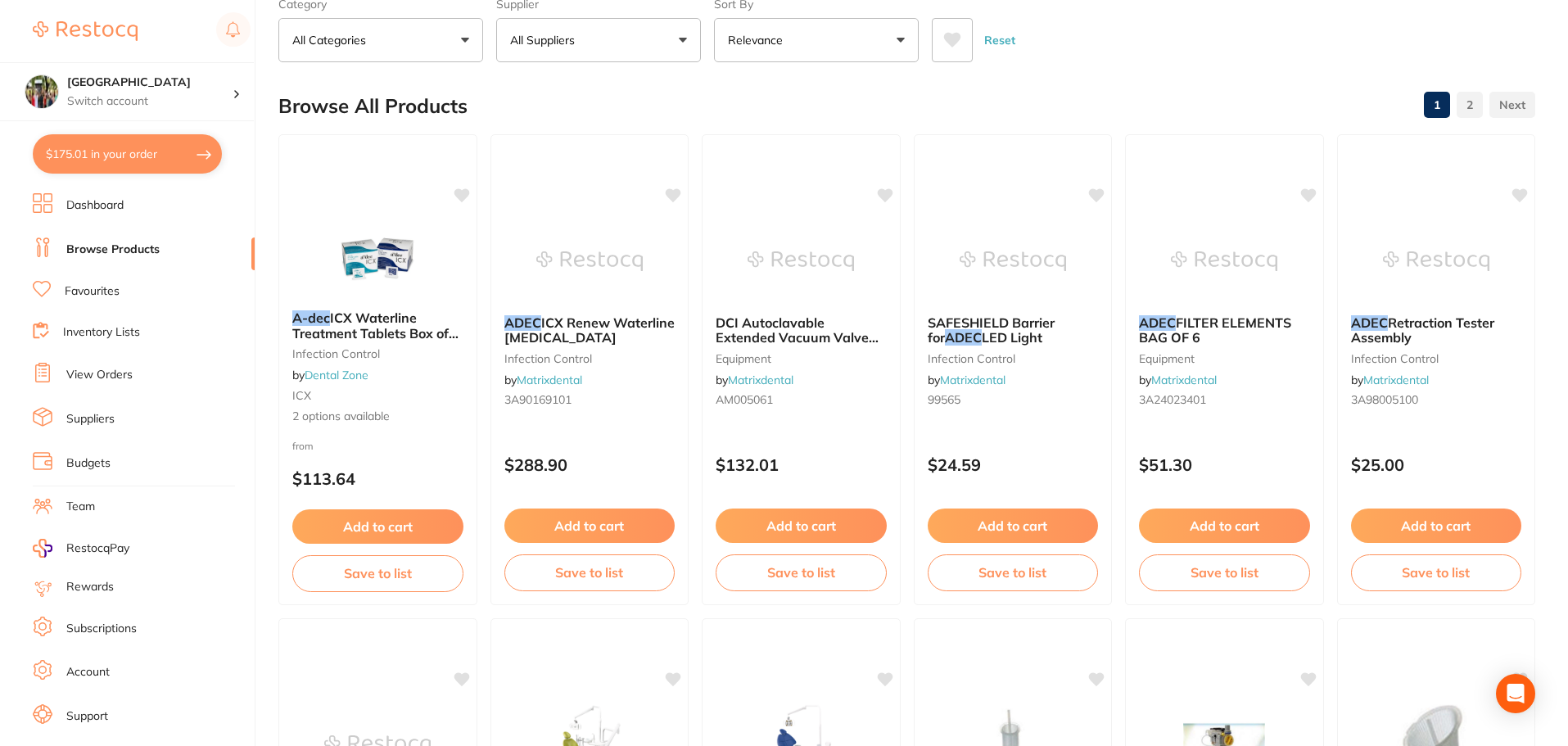
scroll to position [0, 0]
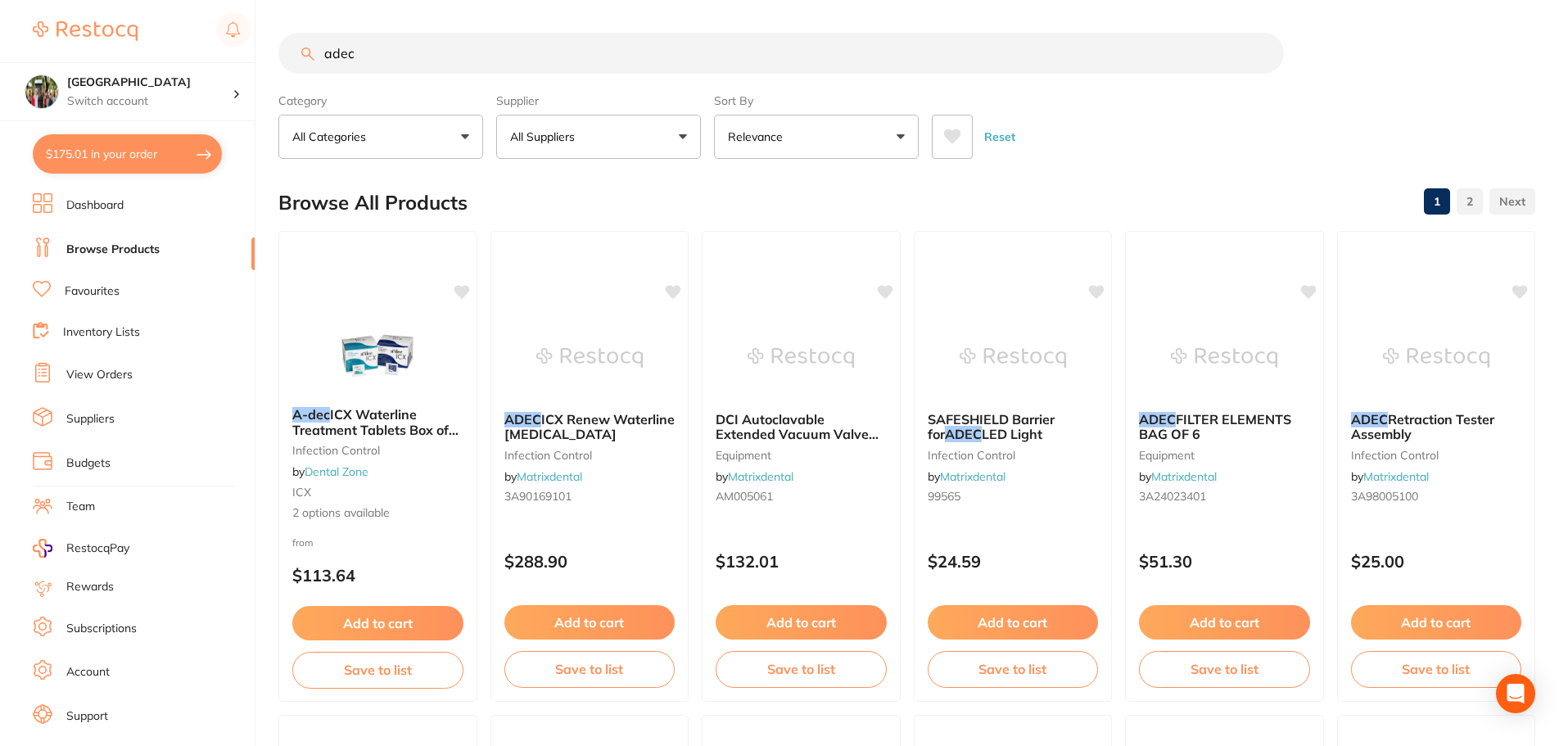
click at [582, 136] on span at bounding box center [585, 136] width 7 height 7
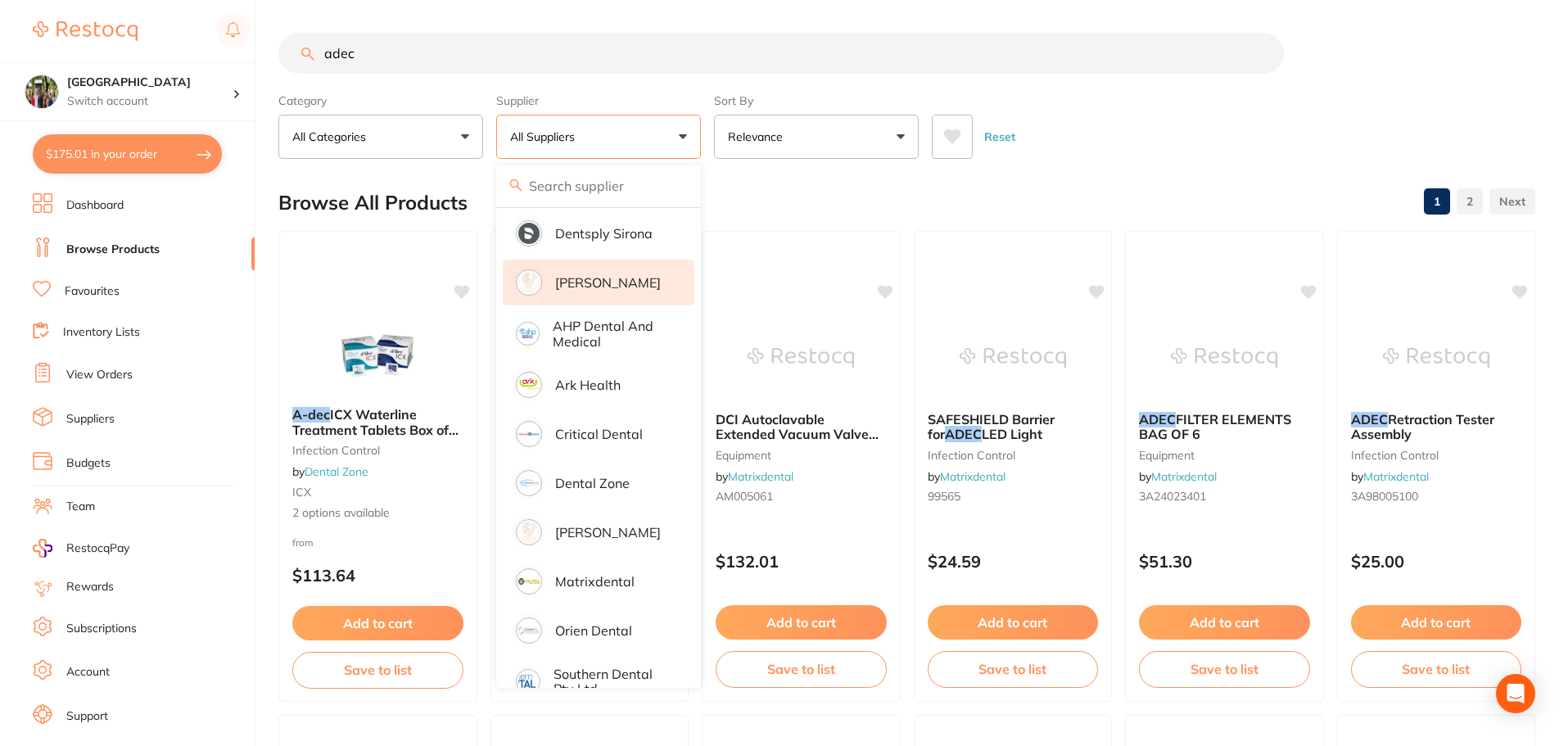
scroll to position [81, 0]
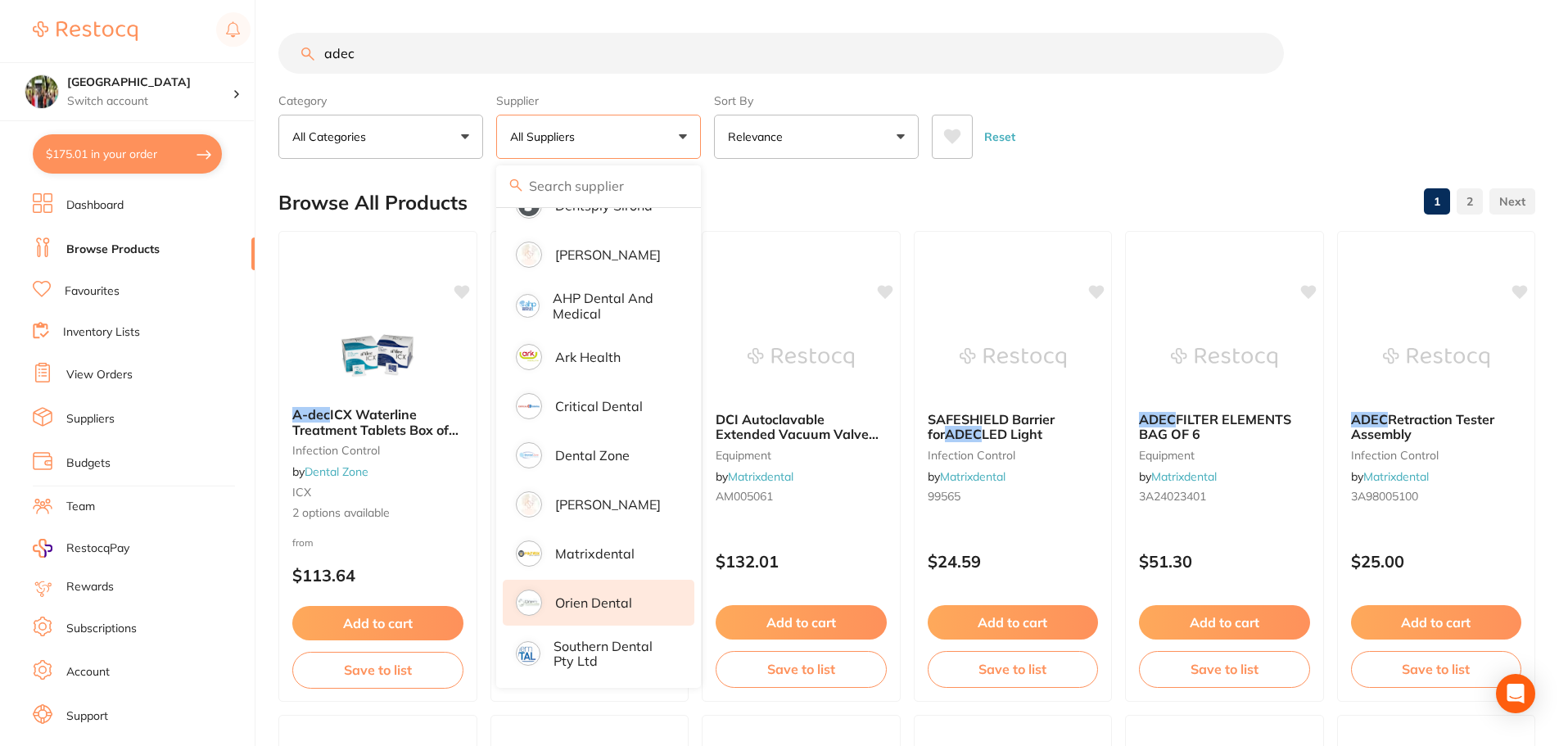
click at [577, 604] on p "Orien dental" at bounding box center [593, 602] width 77 height 15
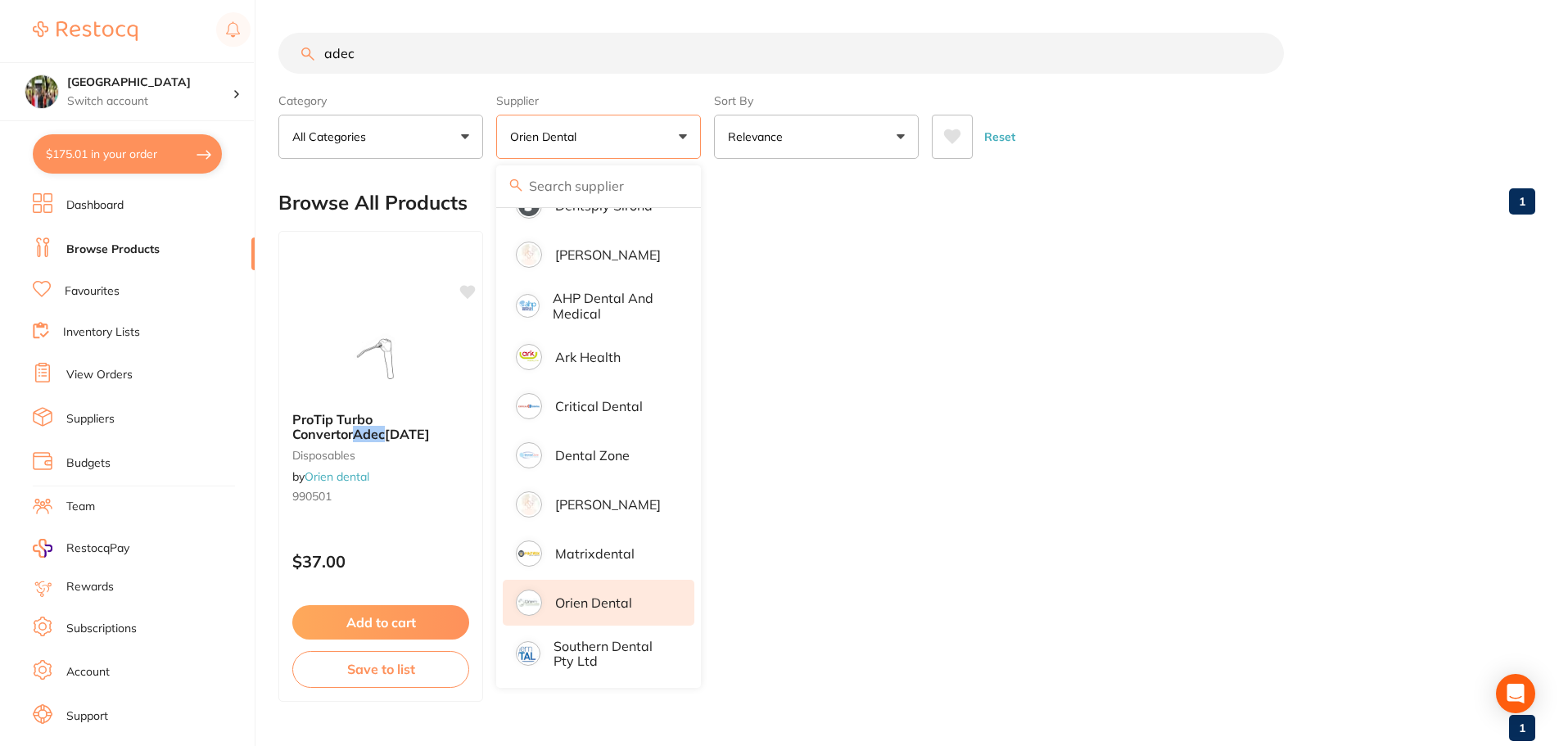
click at [840, 479] on ul "ProTip Turbo Convertor Adec AD106 disposables by Orien dental 990501 $37.00 Add…" at bounding box center [906, 466] width 1256 height 470
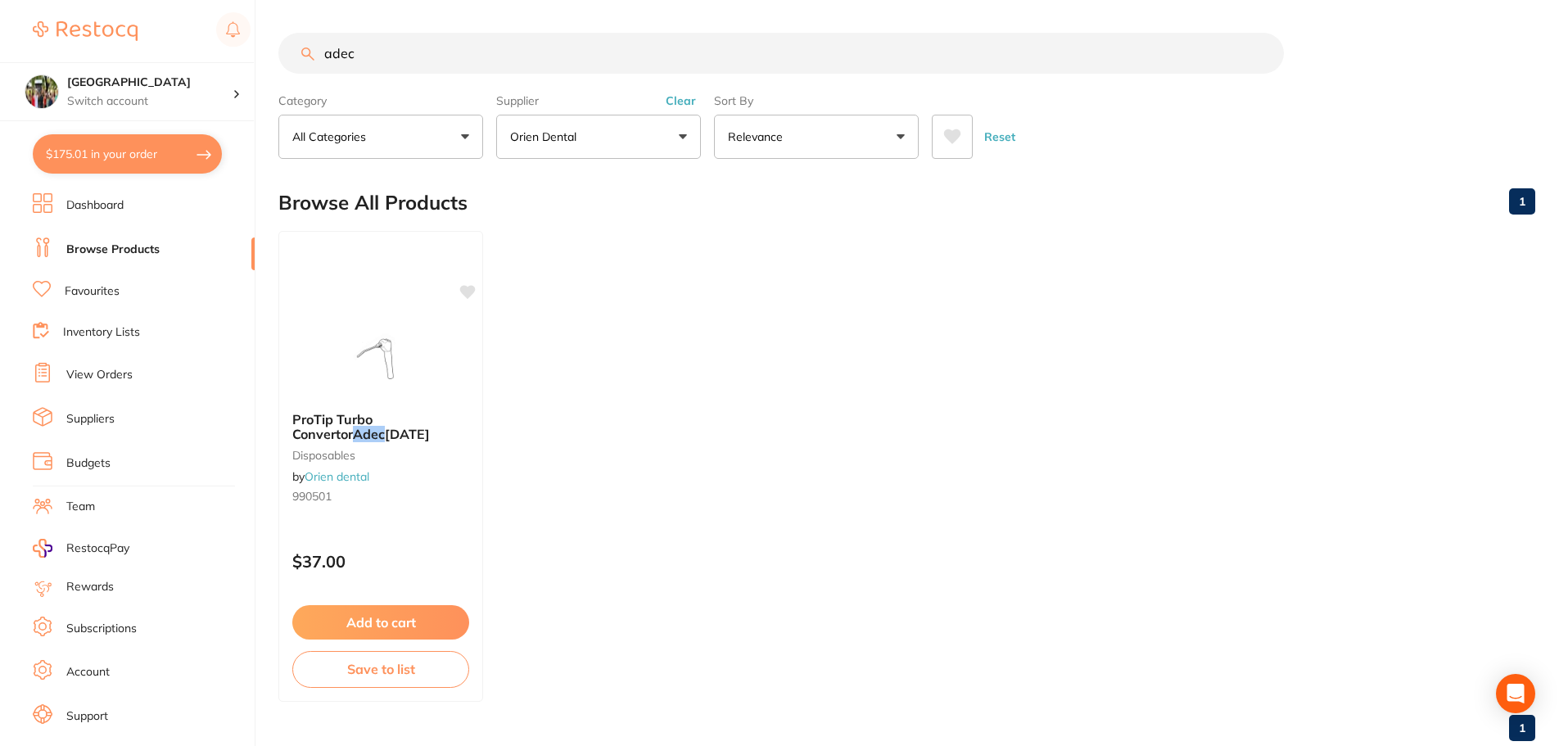
click at [551, 117] on button "Orien dental" at bounding box center [599, 136] width 204 height 44
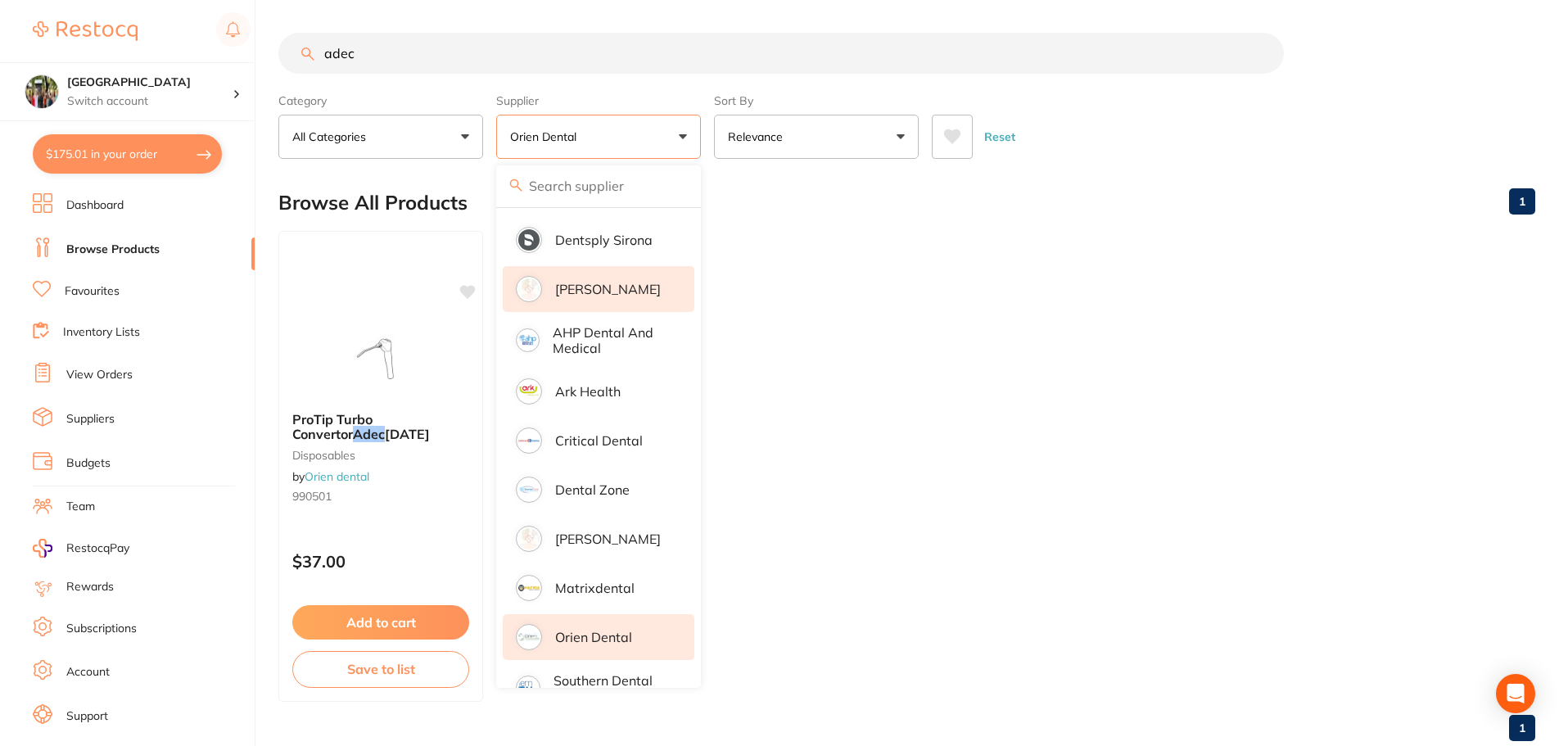
scroll to position [0, 0]
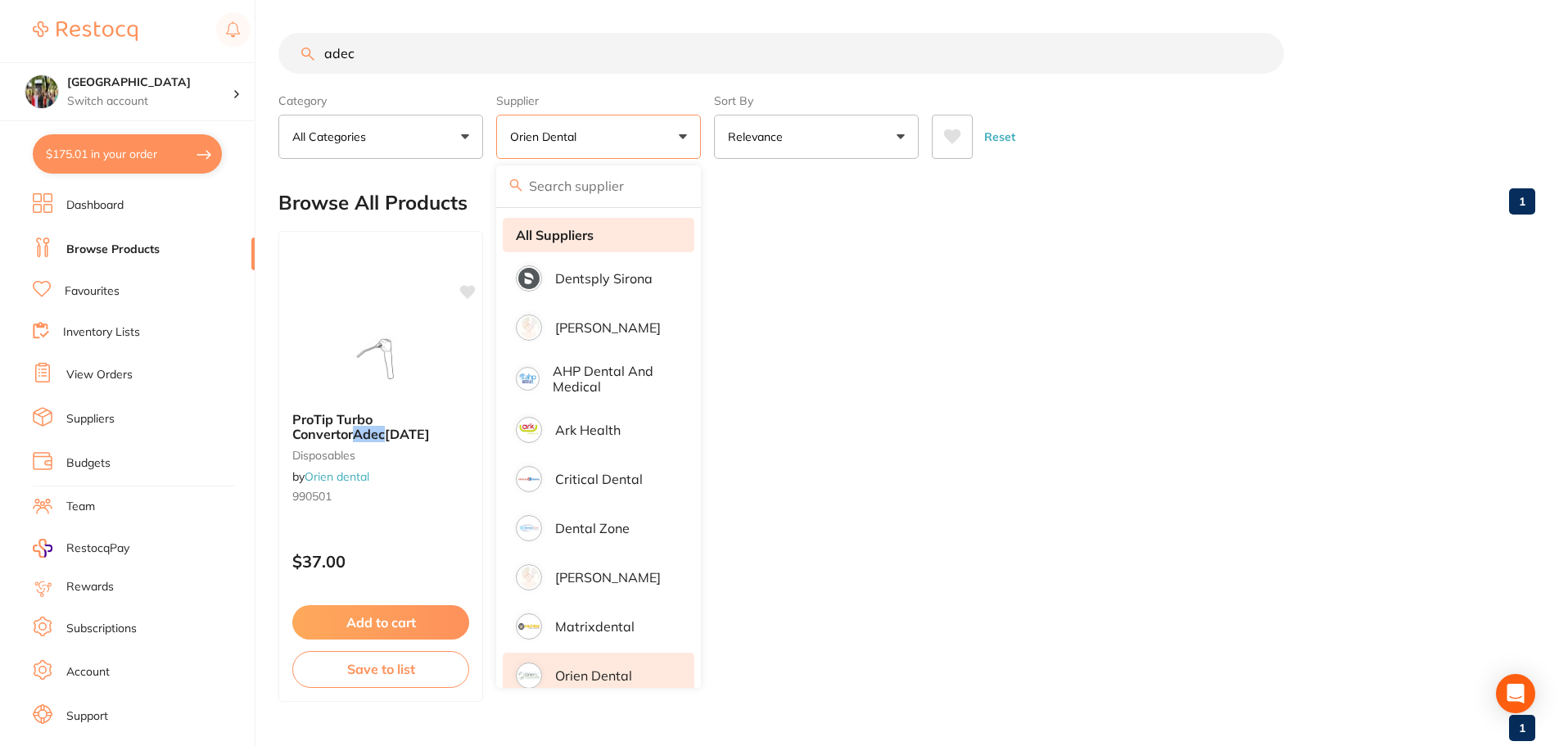
click at [574, 219] on li "All Suppliers" at bounding box center [598, 235] width 191 height 34
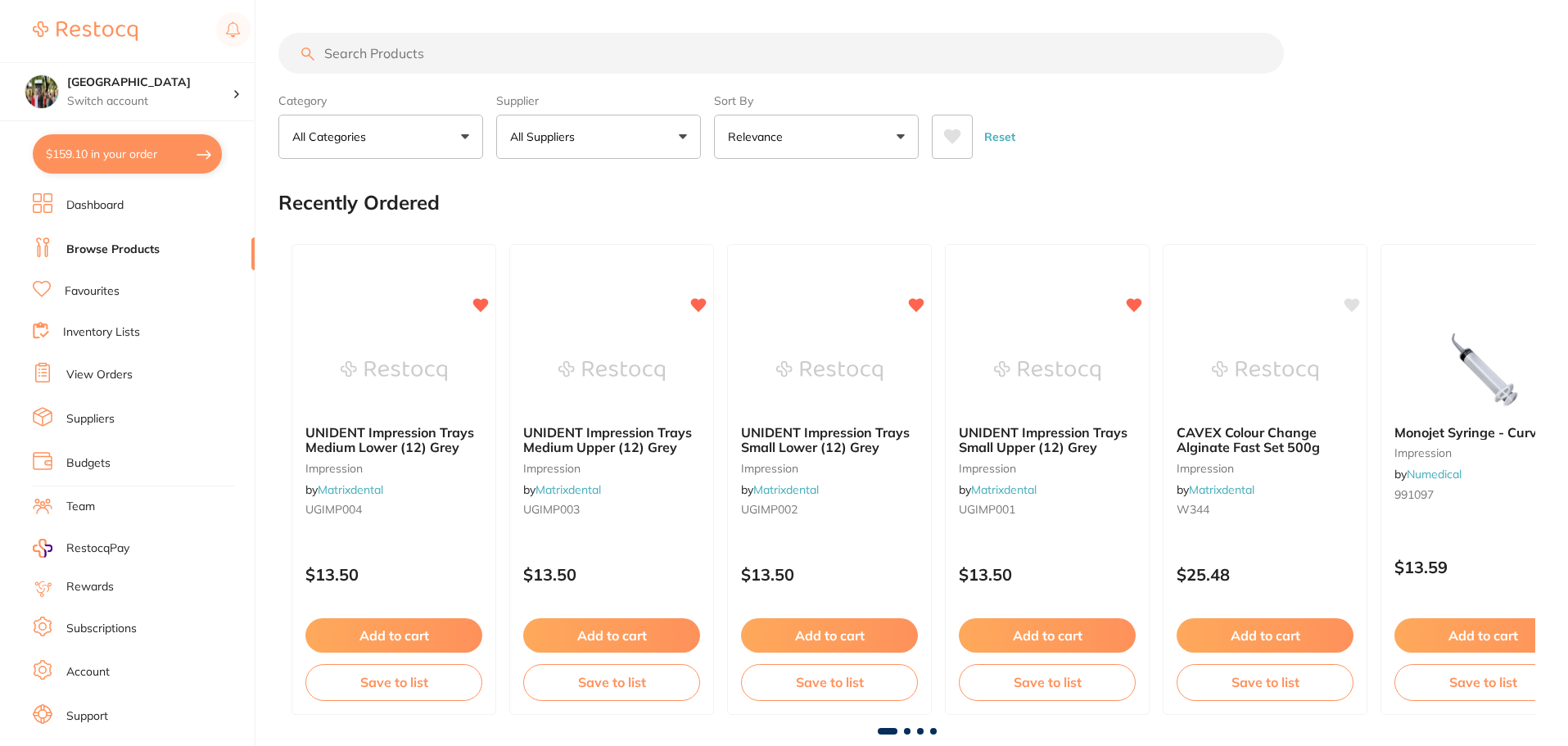
click at [562, 148] on button "All Suppliers" at bounding box center [599, 136] width 204 height 44
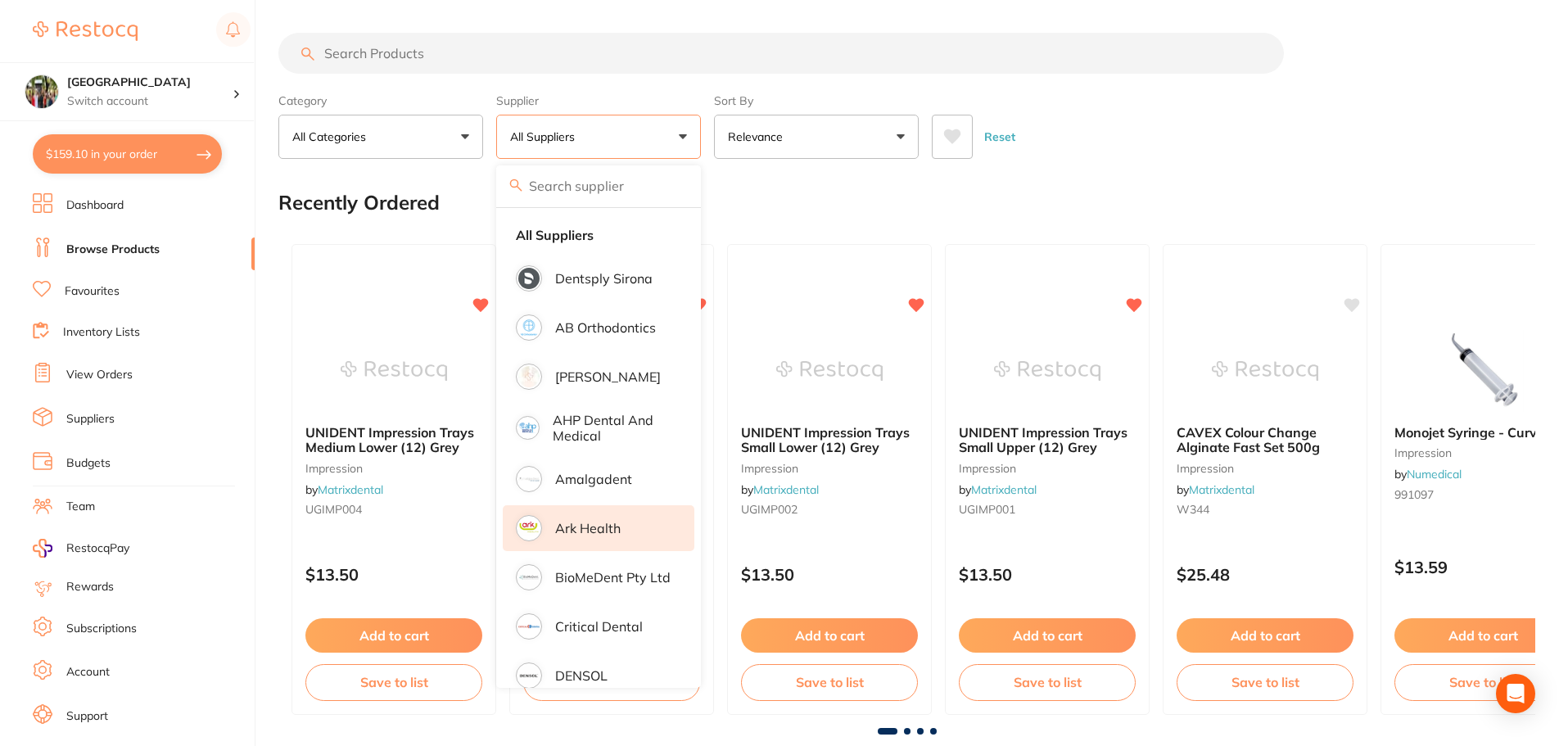
click at [588, 533] on p "Ark Health" at bounding box center [587, 527] width 65 height 15
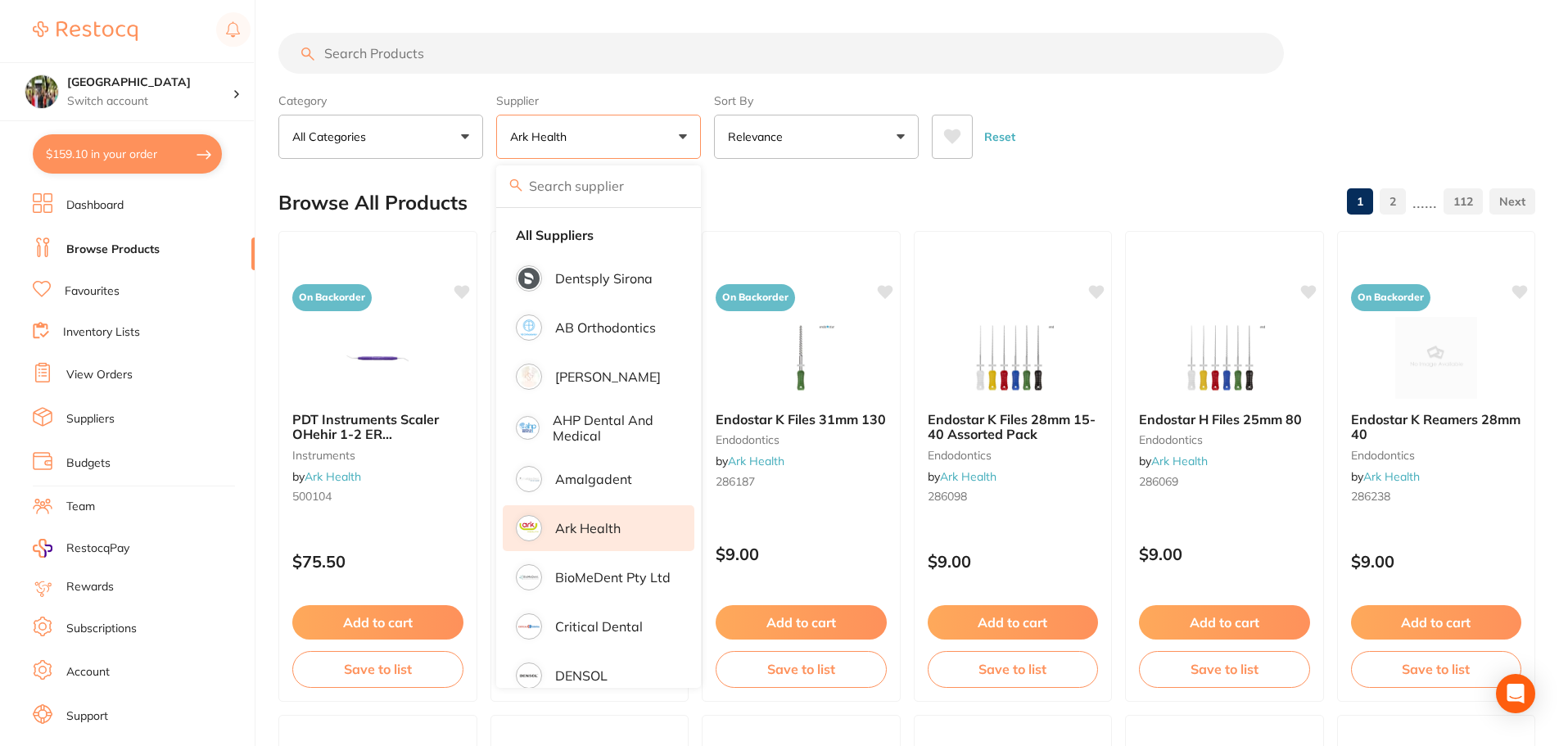
click at [469, 57] on input "search" at bounding box center [781, 53] width 1006 height 41
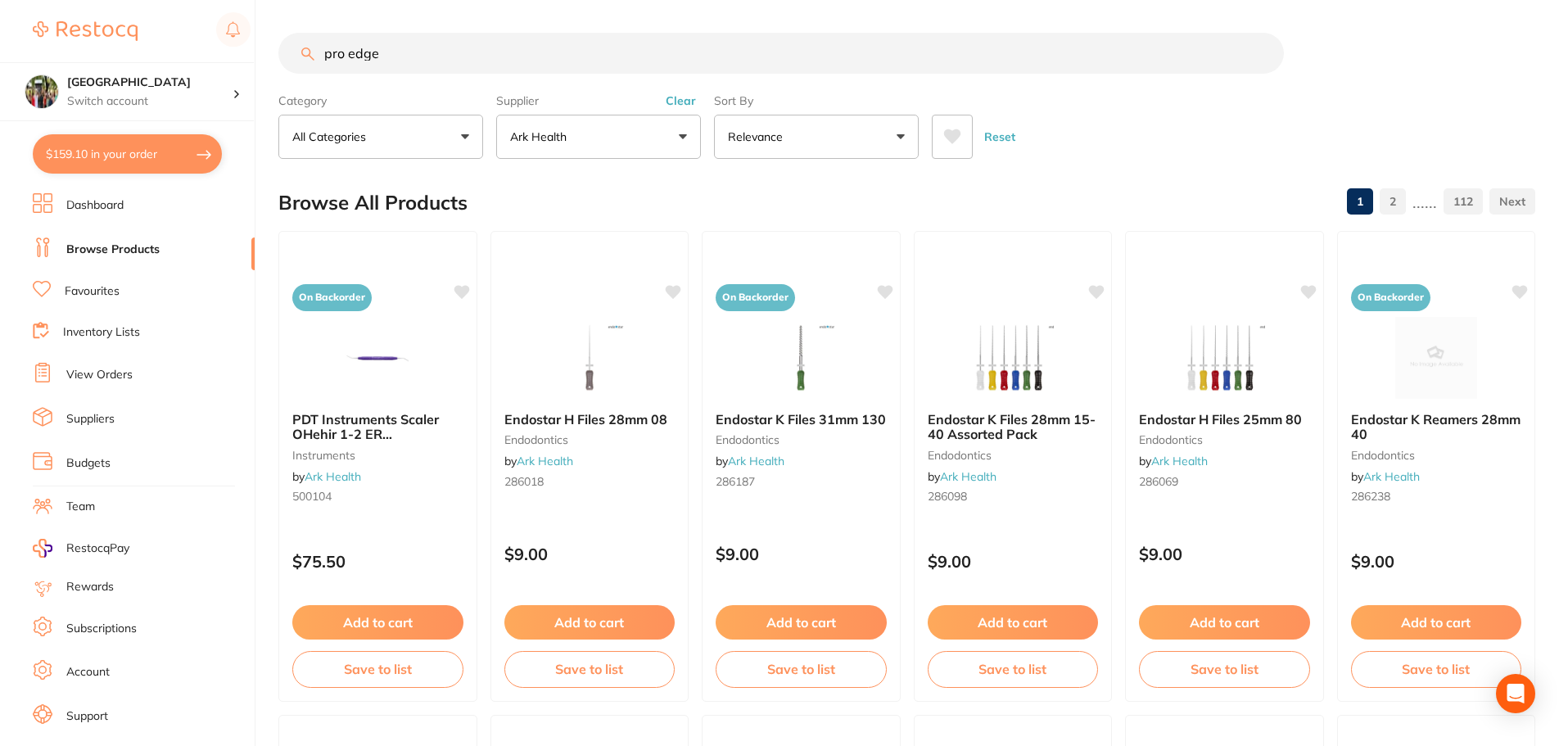
type input "pro edge"
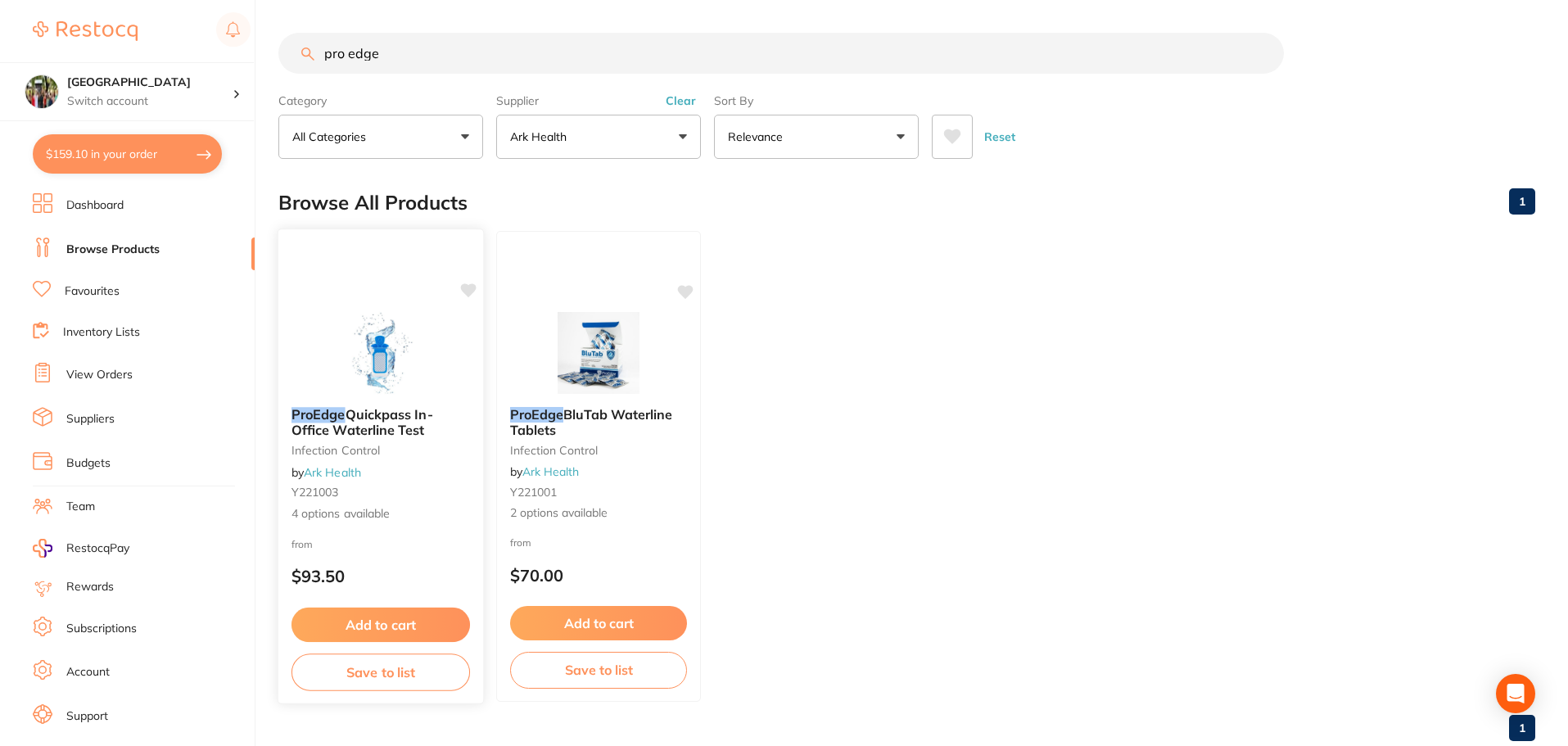
click at [373, 436] on span "Quickpass In-Office Waterline Test" at bounding box center [362, 422] width 142 height 32
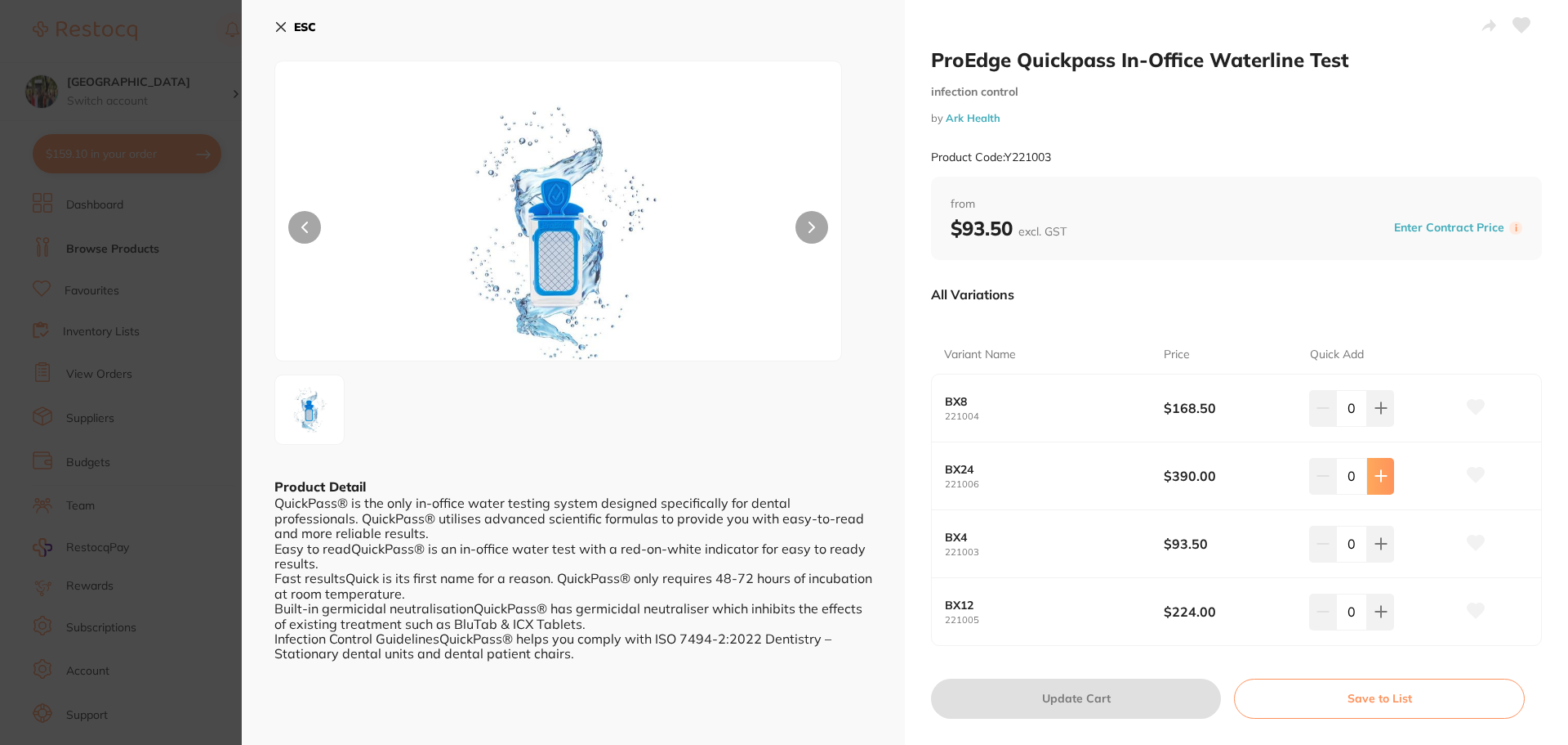
click at [1378, 477] on icon at bounding box center [1380, 476] width 10 height 10
type input "1"
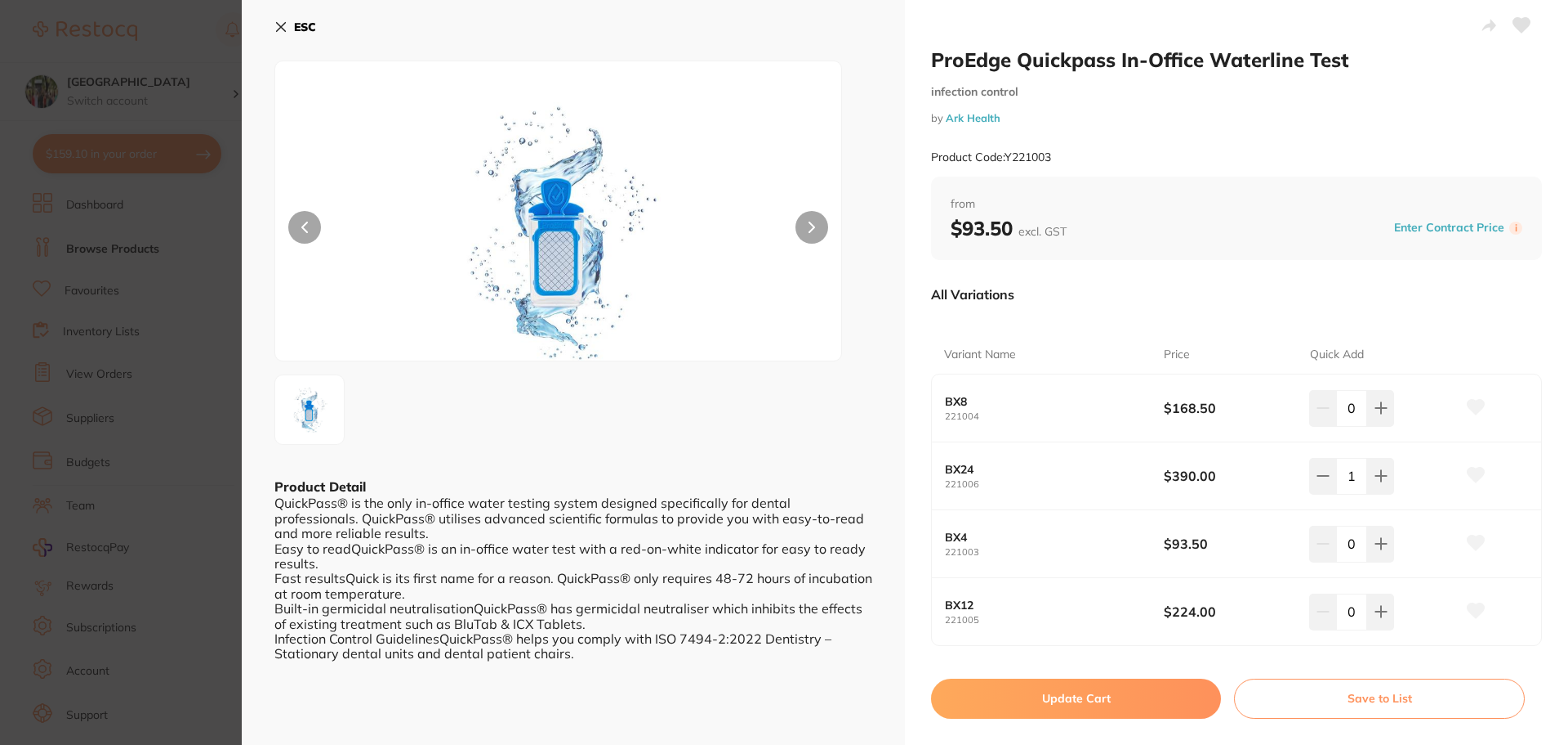
click at [1156, 676] on div "ProEdge Quickpass In-Office Waterline Test infection control by Ark Health Prod…" at bounding box center [1236, 382] width 663 height 764
click at [1177, 687] on button "Update Cart" at bounding box center [1076, 698] width 290 height 39
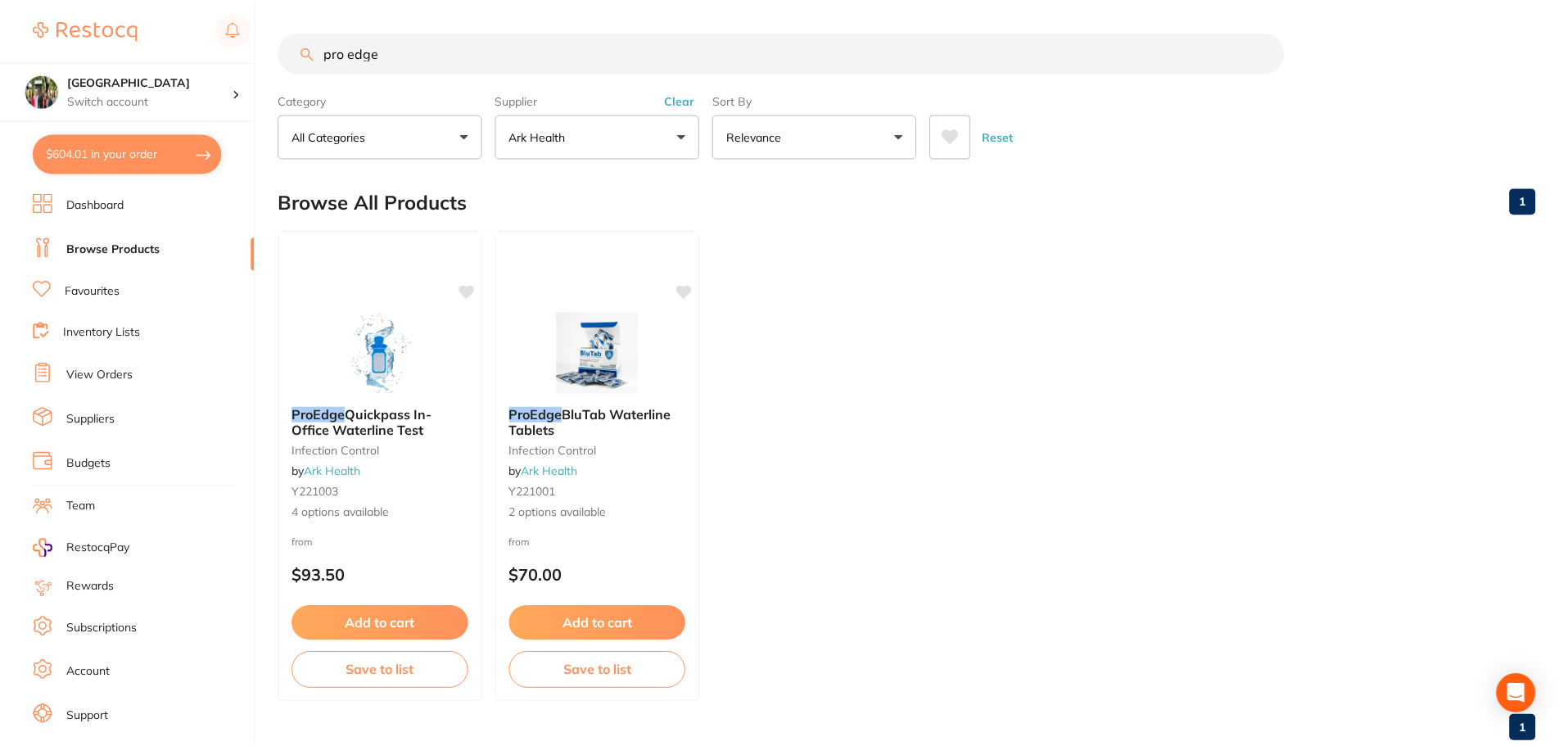
scroll to position [1, 0]
click at [85, 149] on button "$604.01 in your order" at bounding box center [127, 154] width 189 height 39
checkbox input "true"
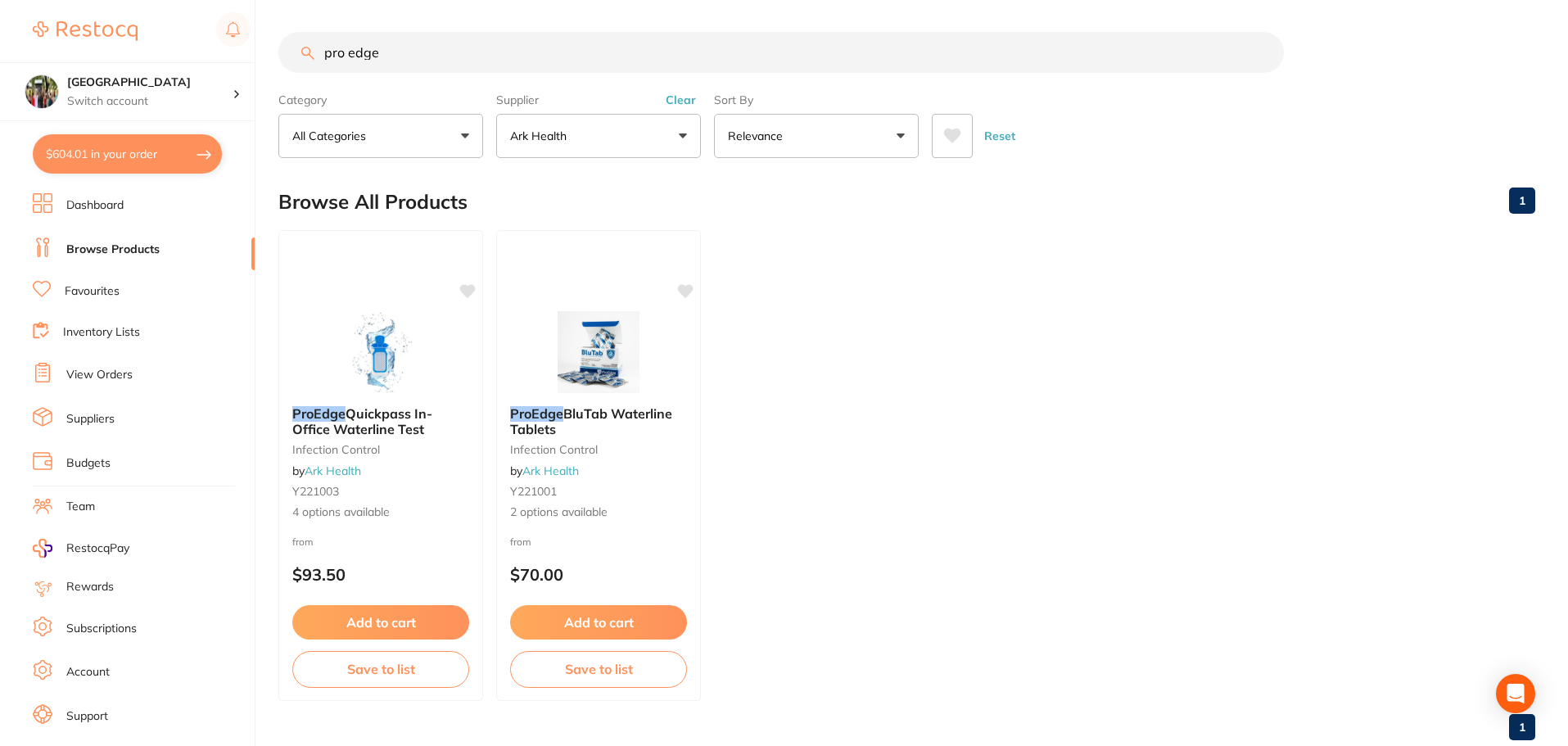
checkbox input "true"
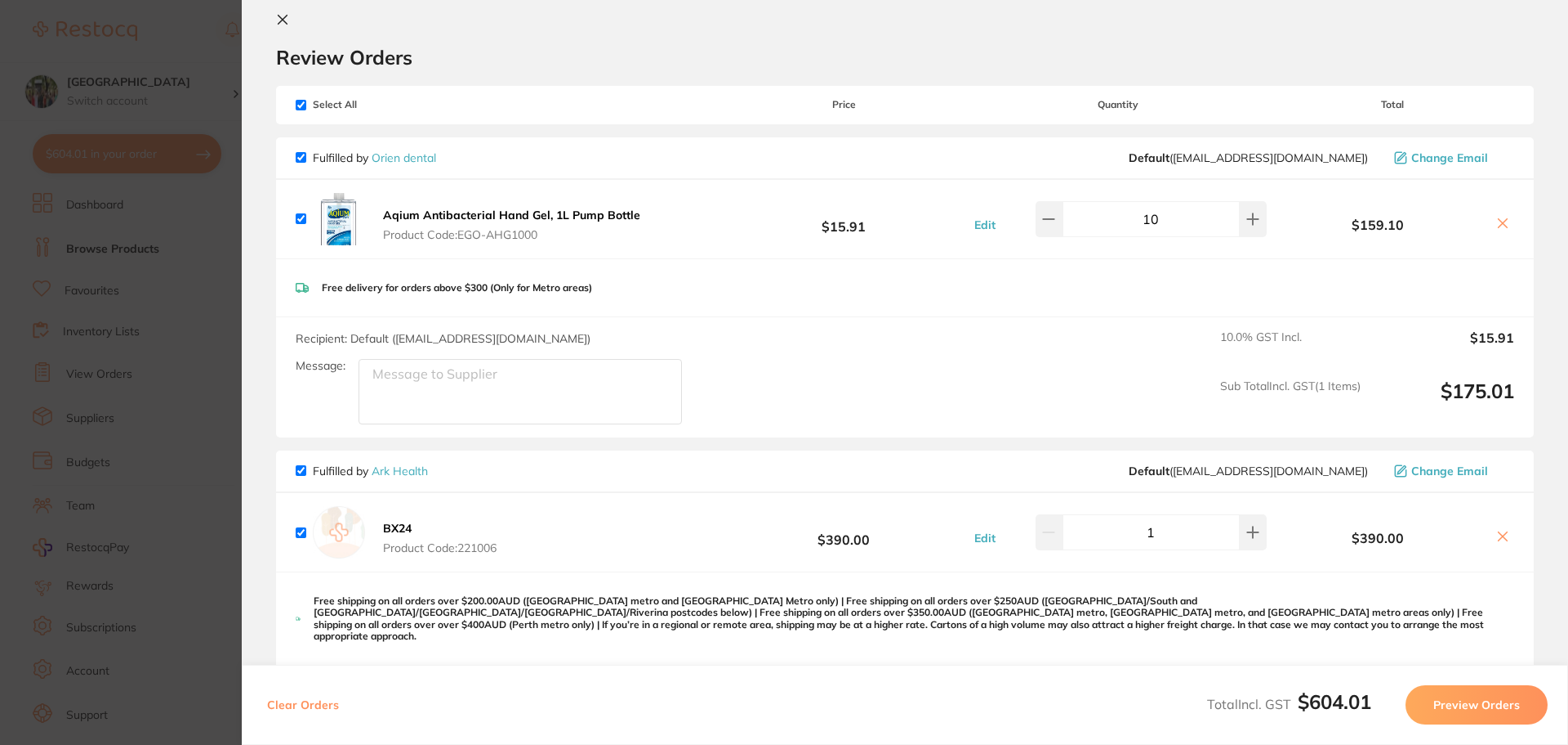
scroll to position [0, 0]
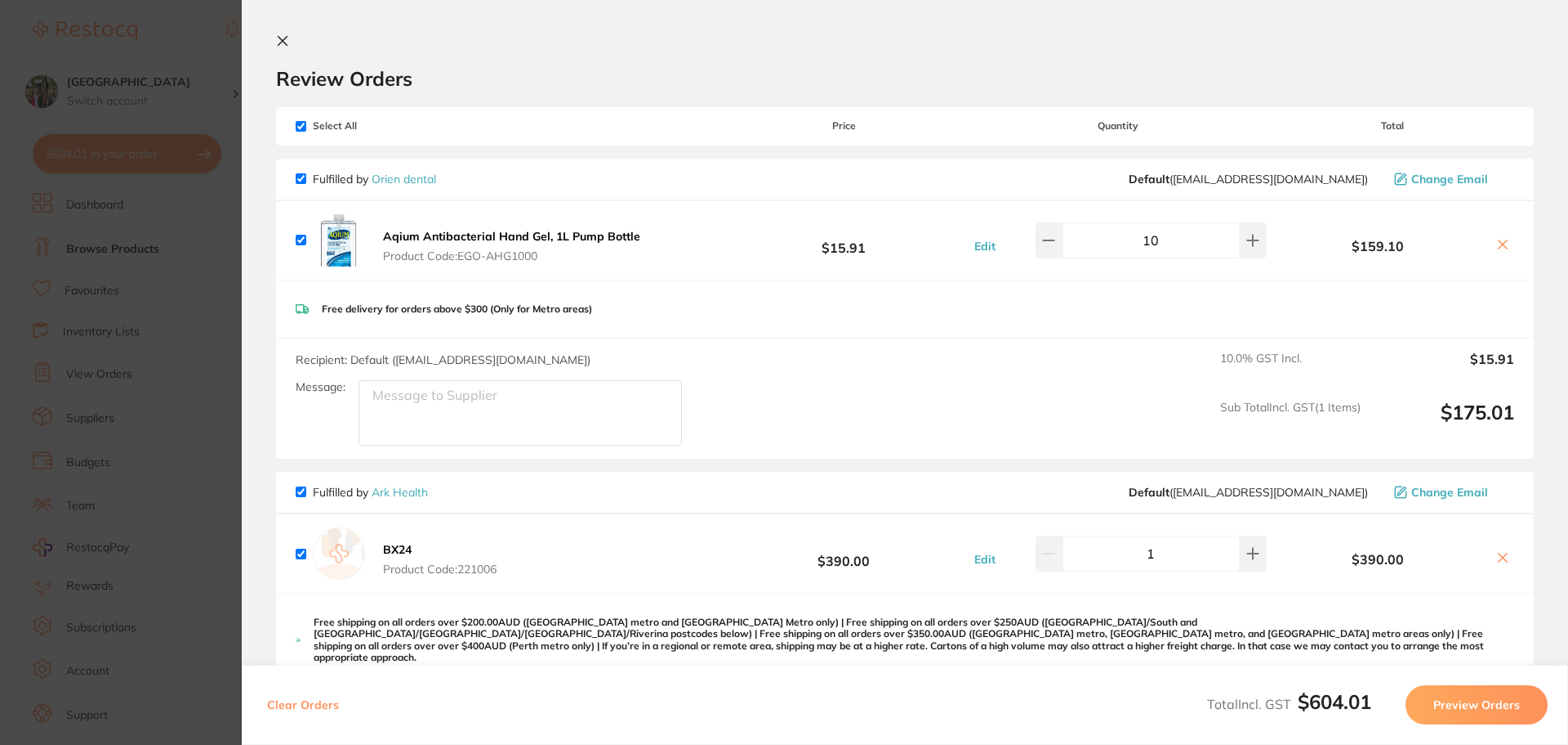
click at [286, 36] on icon at bounding box center [282, 40] width 13 height 13
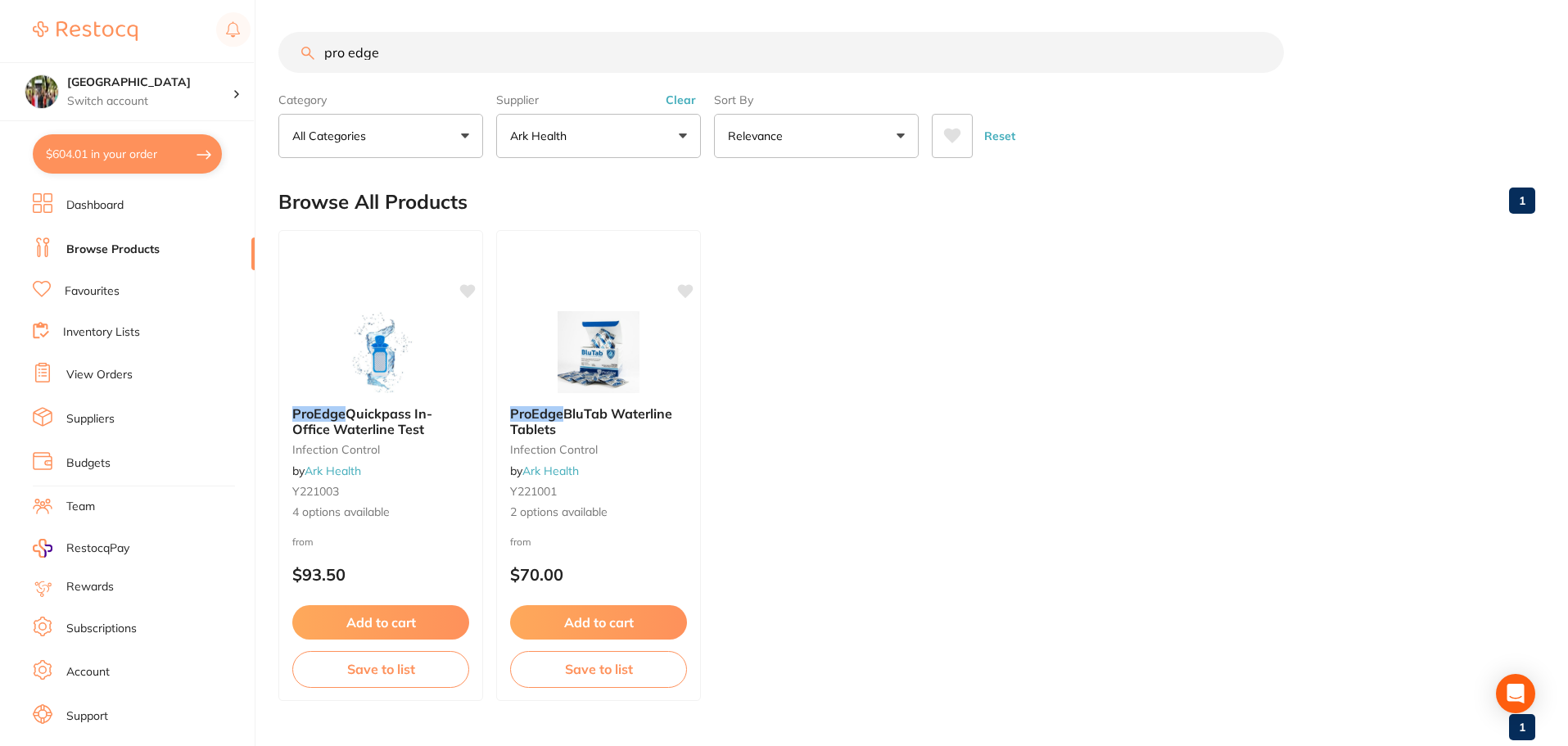
drag, startPoint x: 560, startPoint y: 52, endPoint x: 210, endPoint y: 11, distance: 352.4
click at [210, 13] on div "$604.01 Wanneroo Dental Centre Switch account Wanneroo Dental Centre $604.01 in…" at bounding box center [784, 372] width 1568 height 746
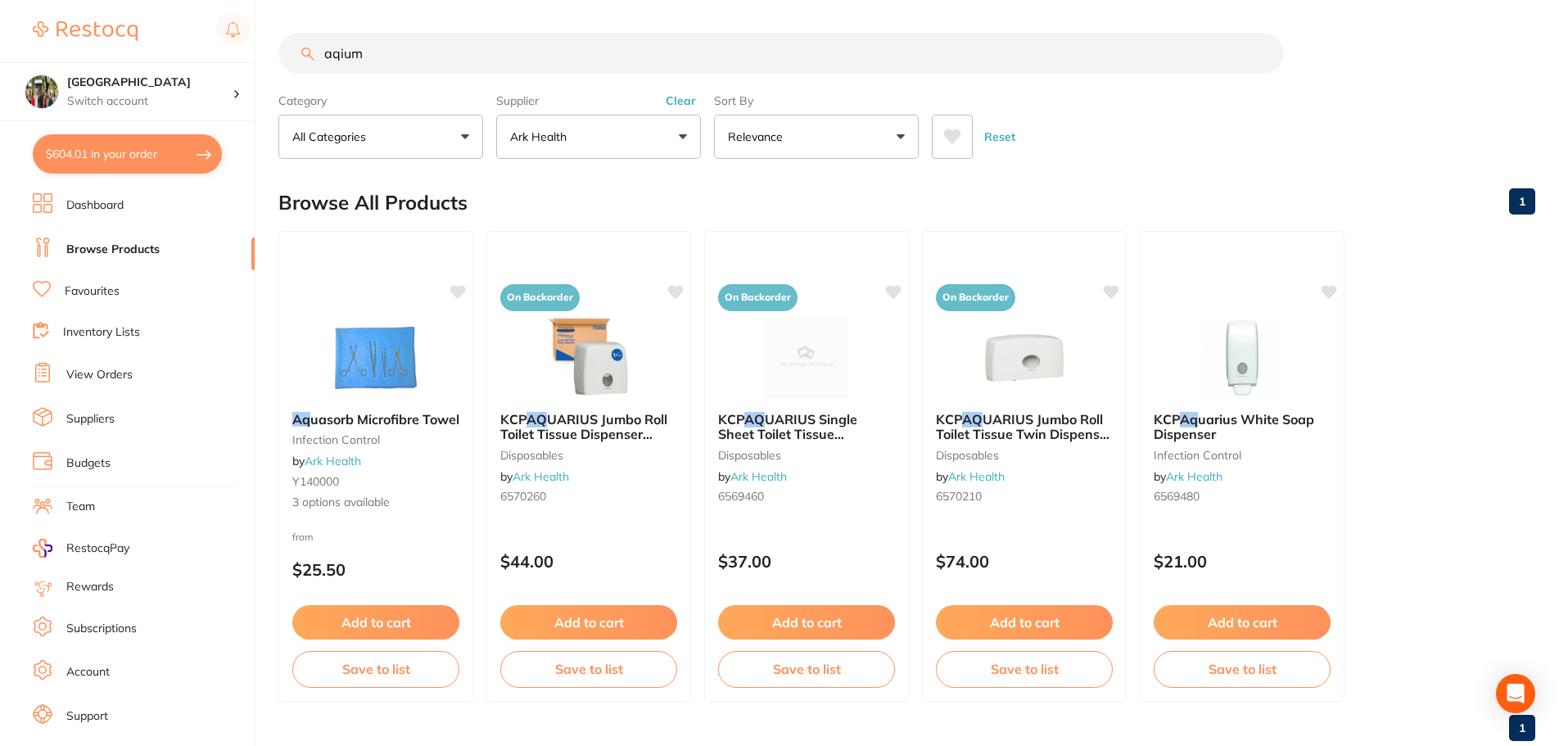
type input "aqium"
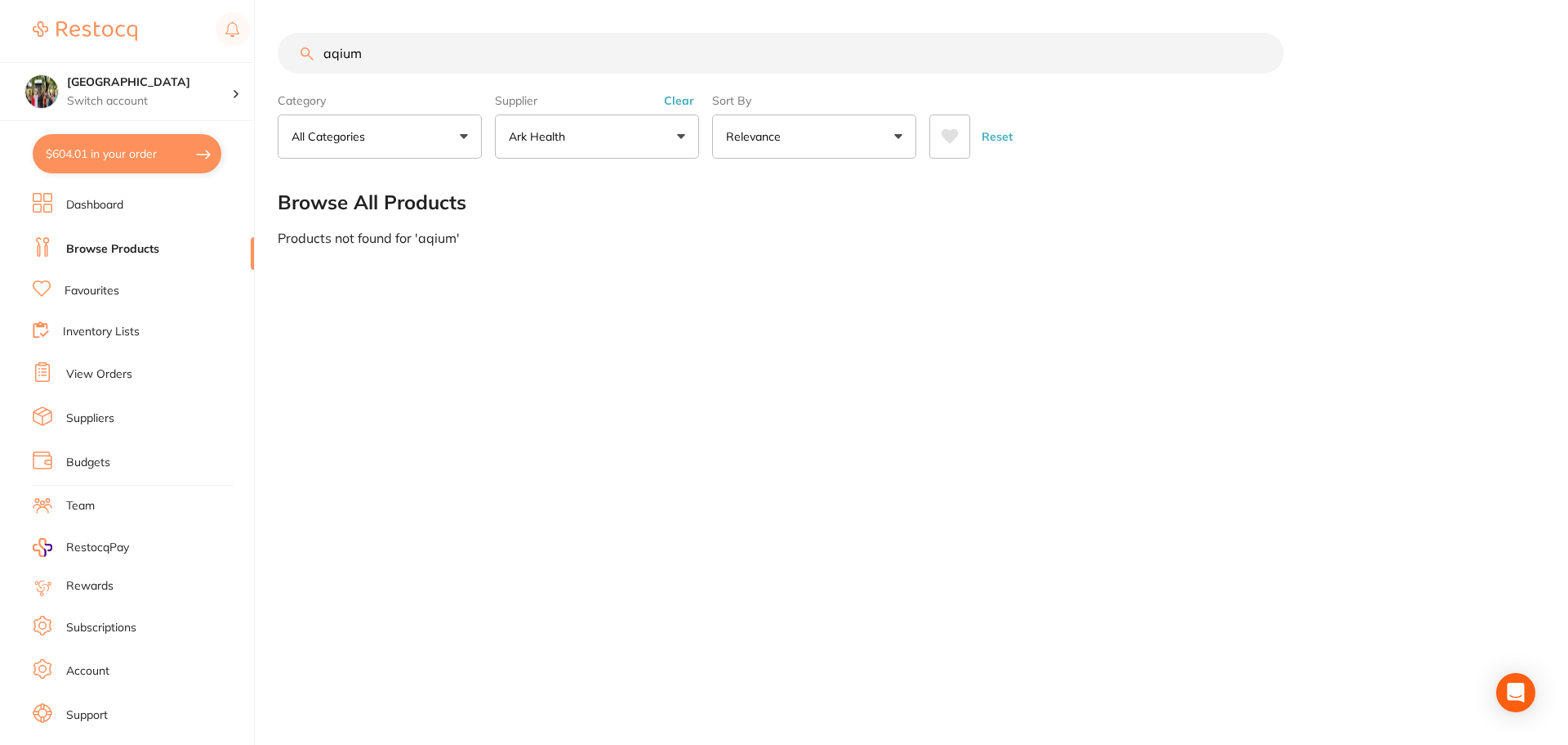
drag, startPoint x: 369, startPoint y: 59, endPoint x: 272, endPoint y: 59, distance: 97.0
click at [272, 59] on div "$604.01 Wanneroo Dental Centre Switch account Wanneroo Dental Centre $604.01 in…" at bounding box center [784, 372] width 1568 height 745
click at [154, 146] on button "$604.01 in your order" at bounding box center [127, 153] width 189 height 39
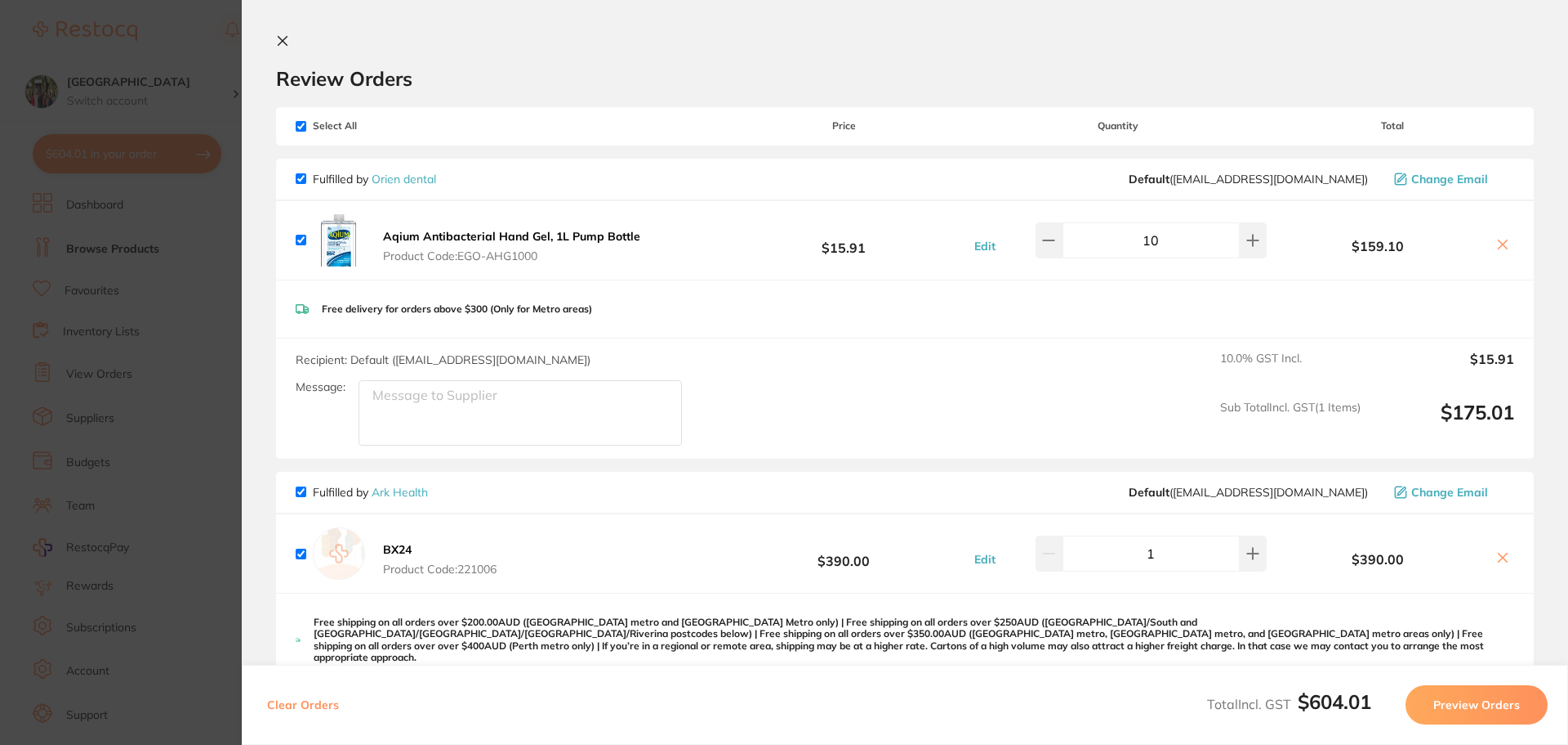
click at [304, 244] on input "checkbox" at bounding box center [301, 240] width 10 height 10
checkbox input "false"
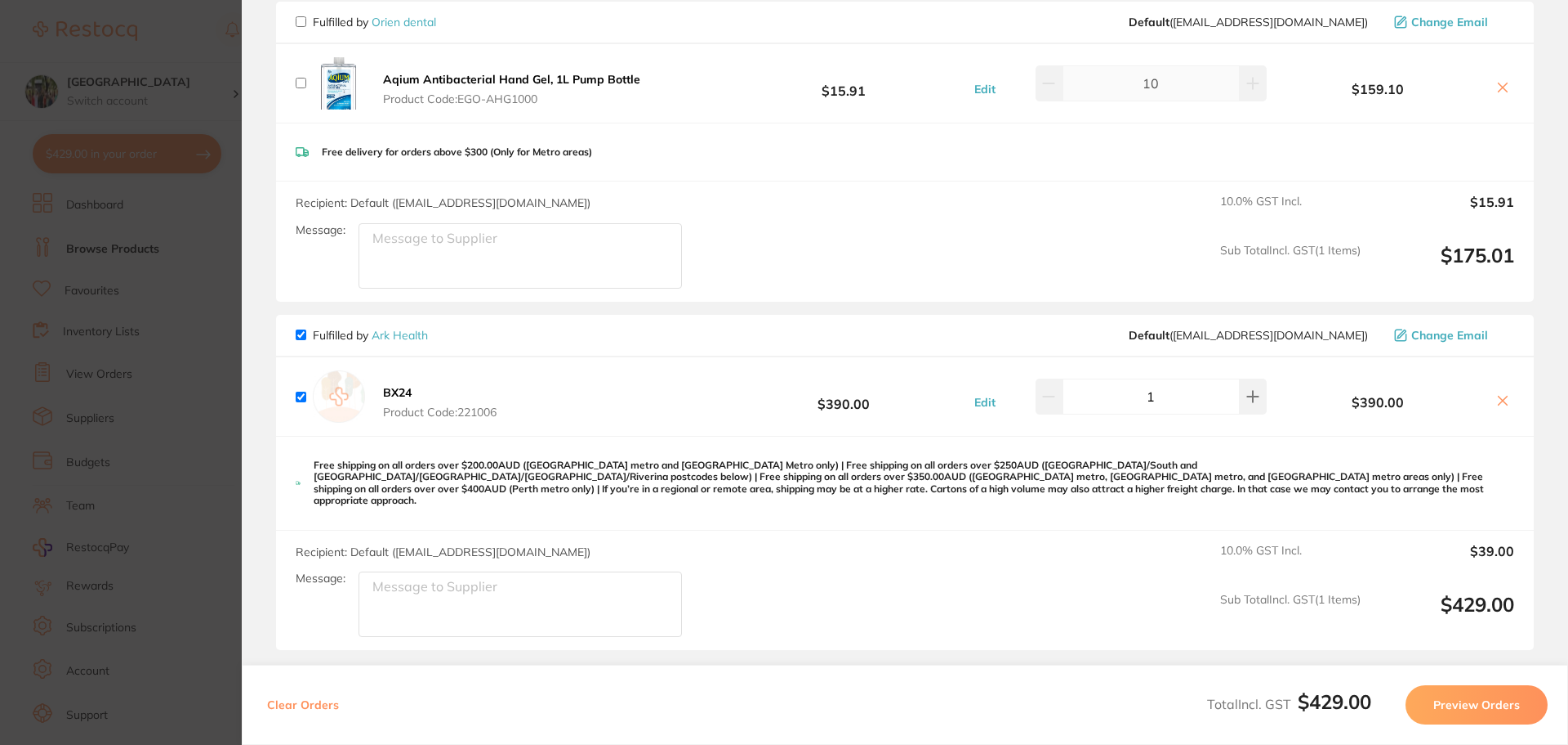
scroll to position [219, 0]
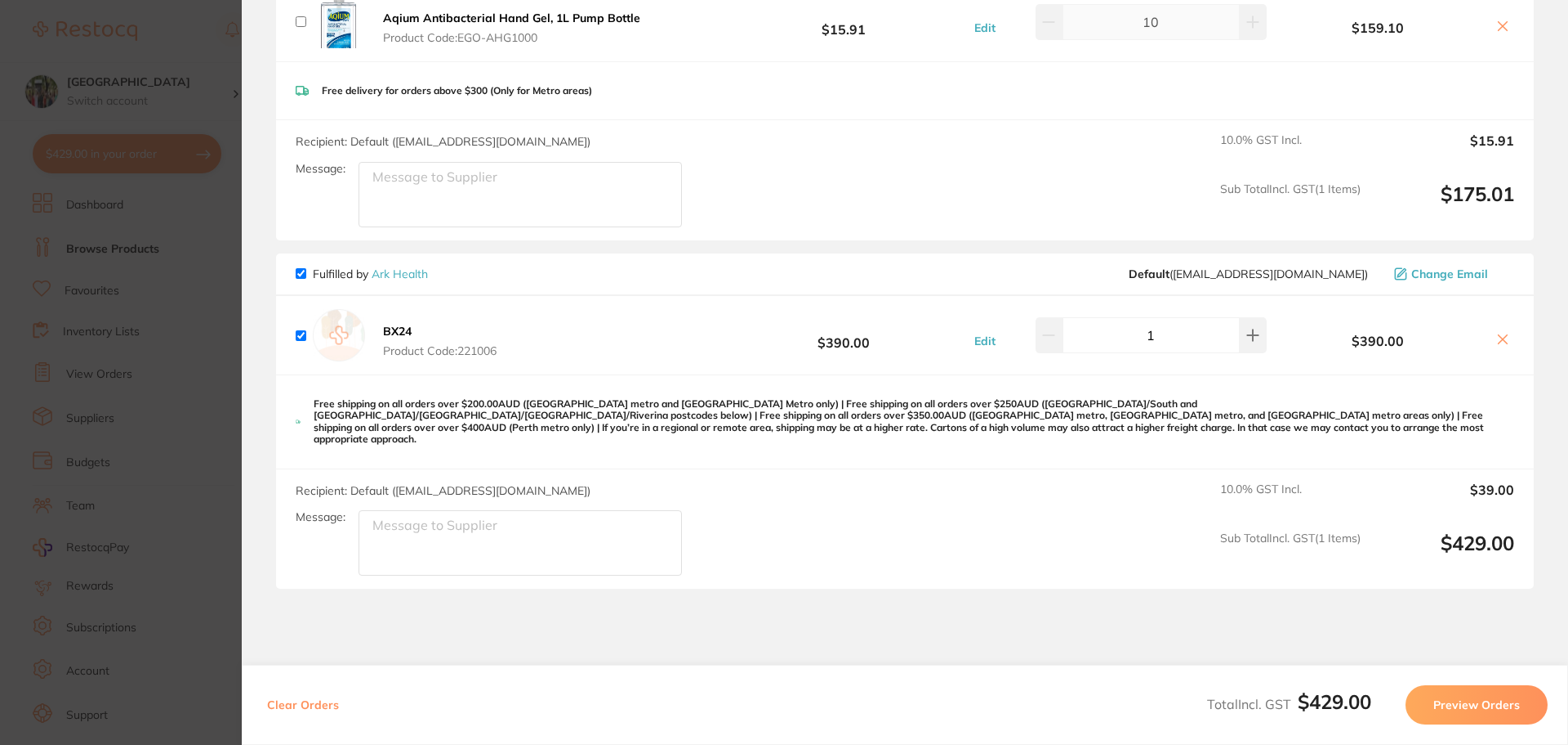
click at [305, 270] on input "checkbox" at bounding box center [301, 273] width 10 height 10
checkbox input "false"
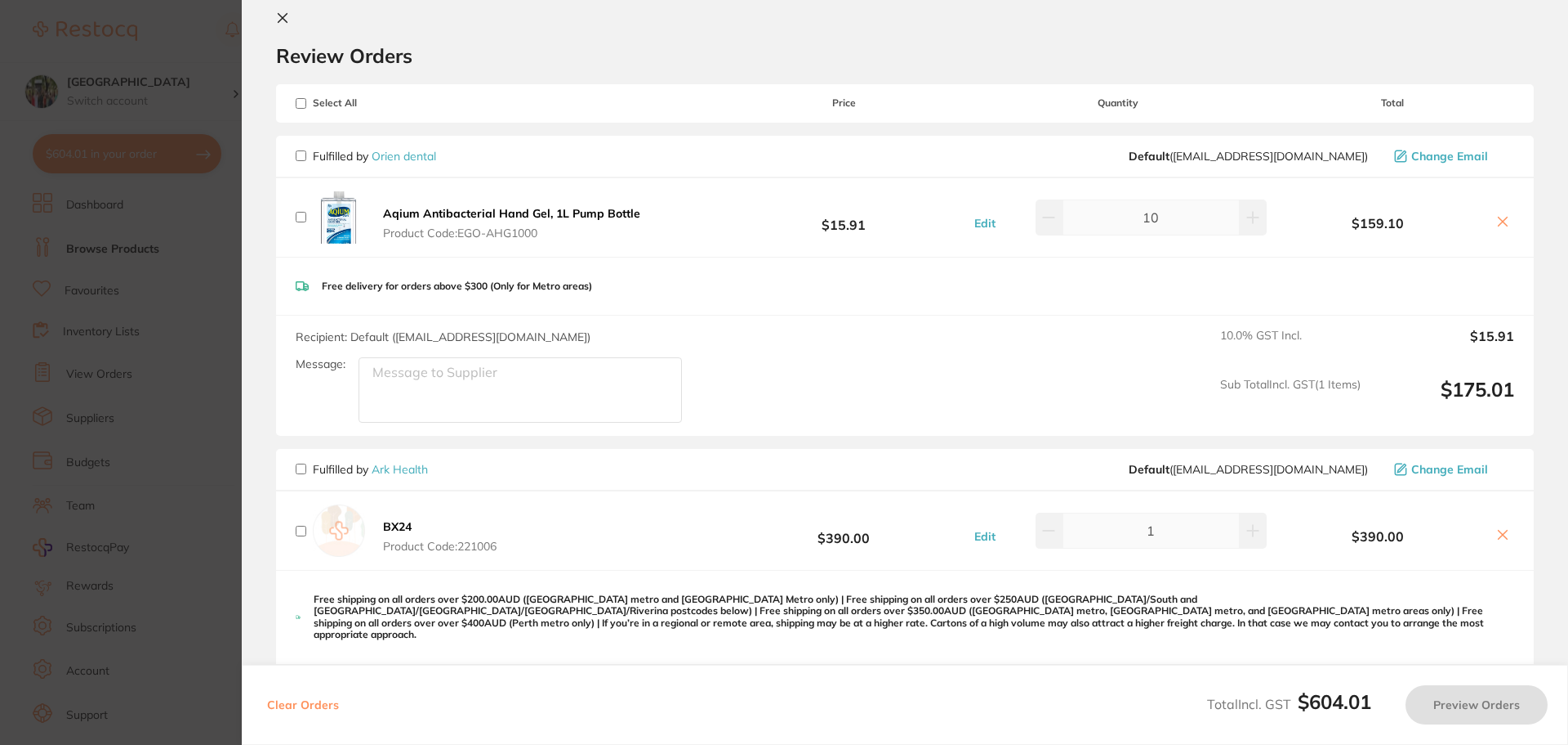
scroll to position [0, 0]
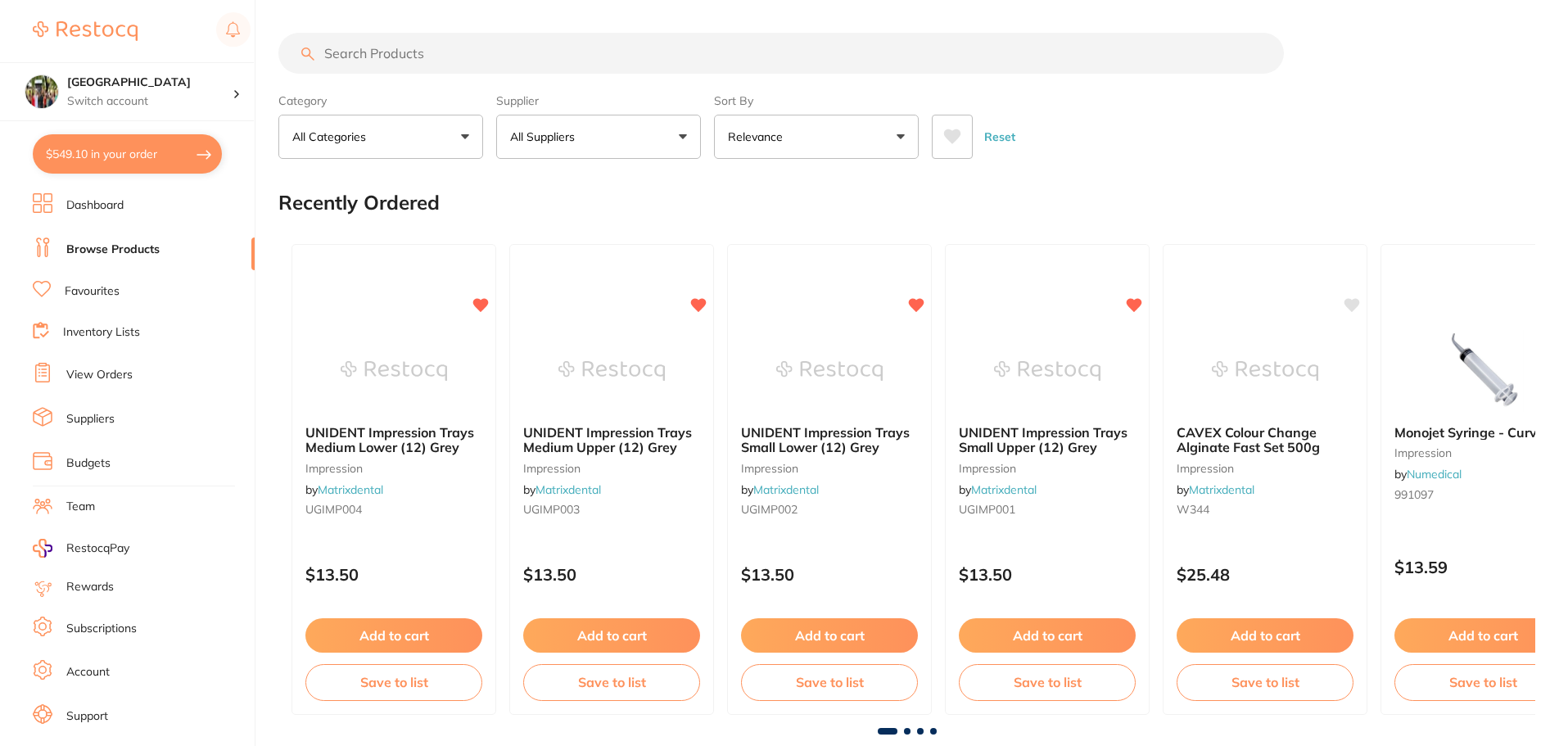
click at [361, 66] on input "search" at bounding box center [781, 53] width 1006 height 41
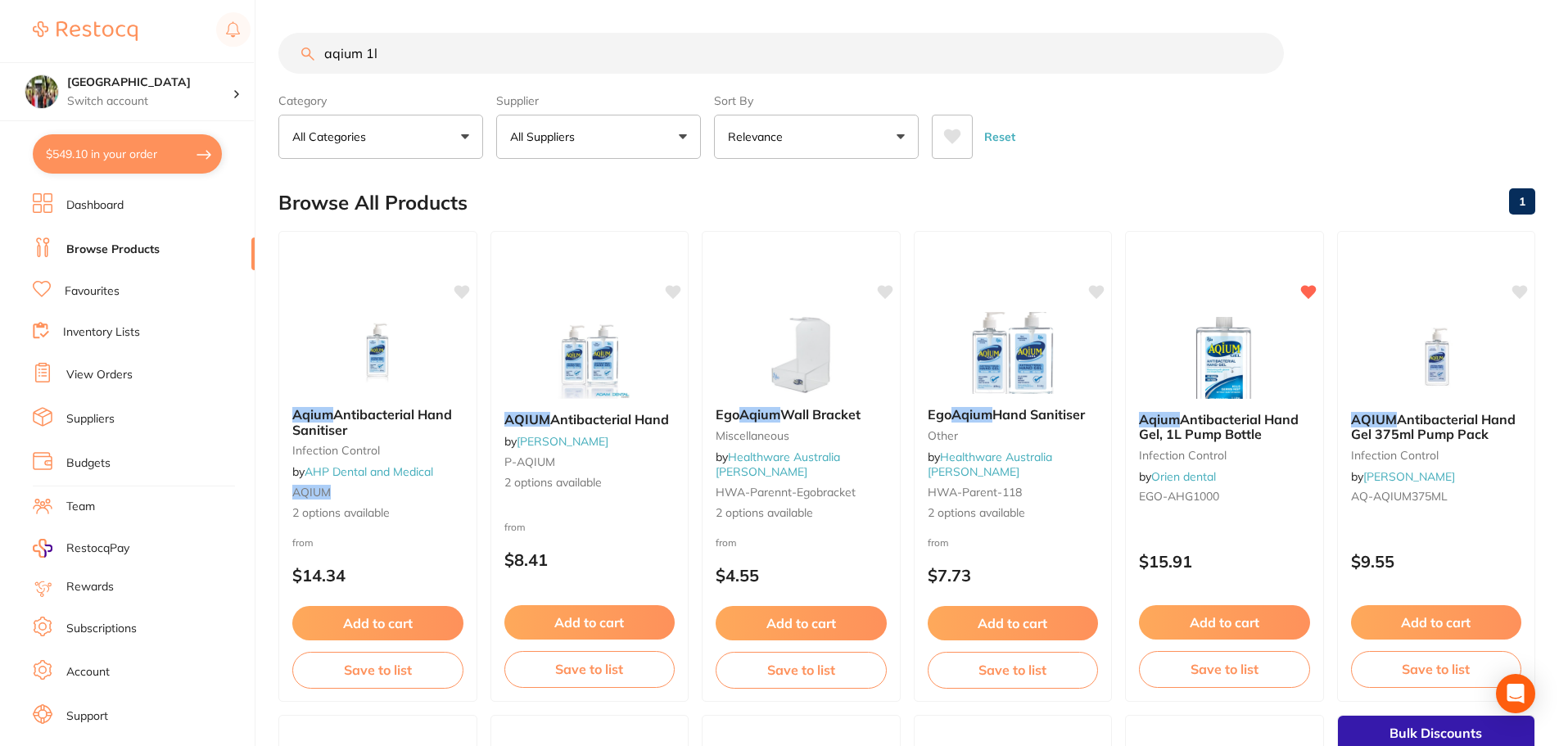
type input "aqium 1l"
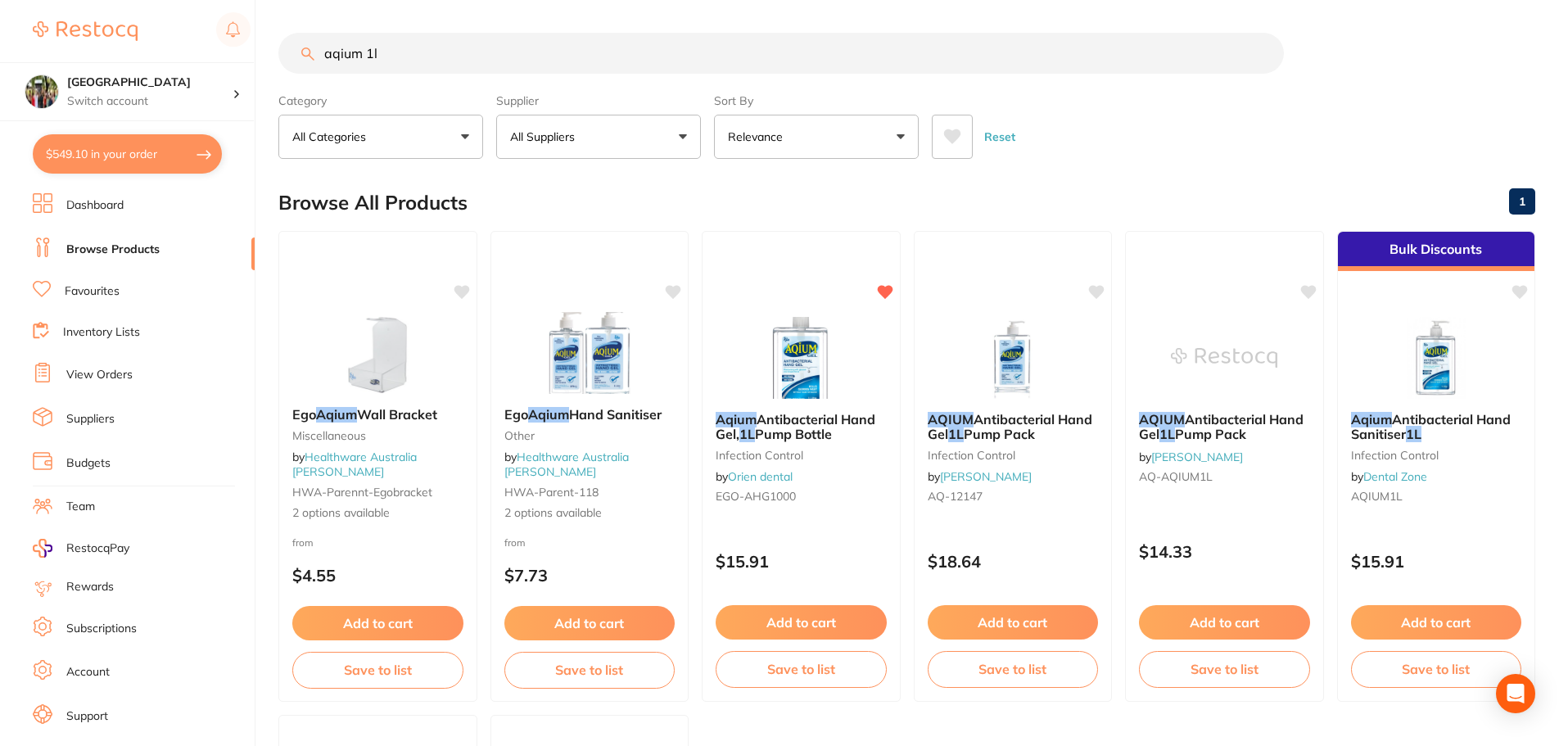
drag, startPoint x: 488, startPoint y: 49, endPoint x: 275, endPoint y: 43, distance: 213.1
click at [275, 43] on div "$549.10 Wanneroo Dental Centre Switch account Wanneroo Dental Centre $549.10 in…" at bounding box center [784, 373] width 1568 height 746
click at [520, 157] on button "All Suppliers" at bounding box center [599, 136] width 204 height 44
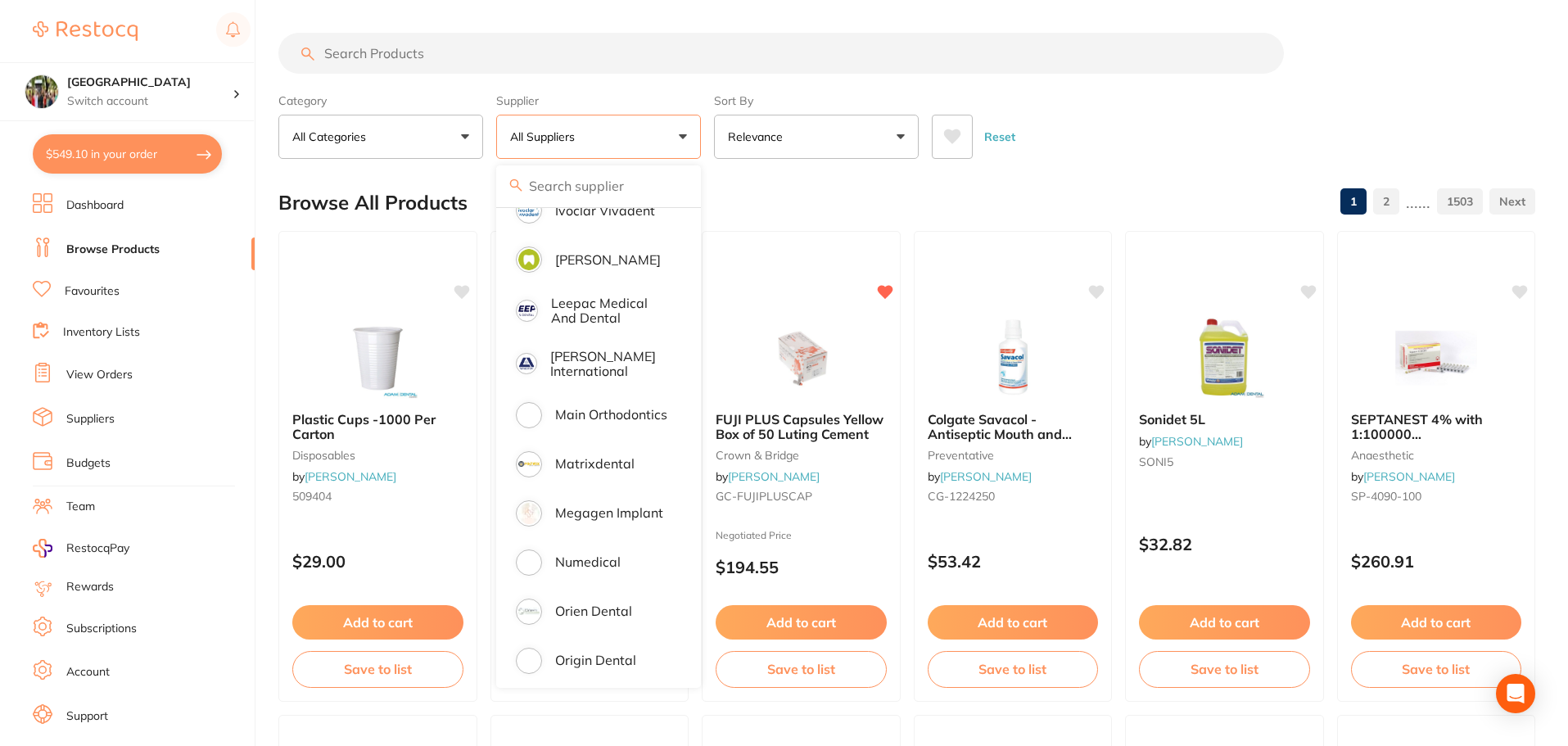
scroll to position [1091, 0]
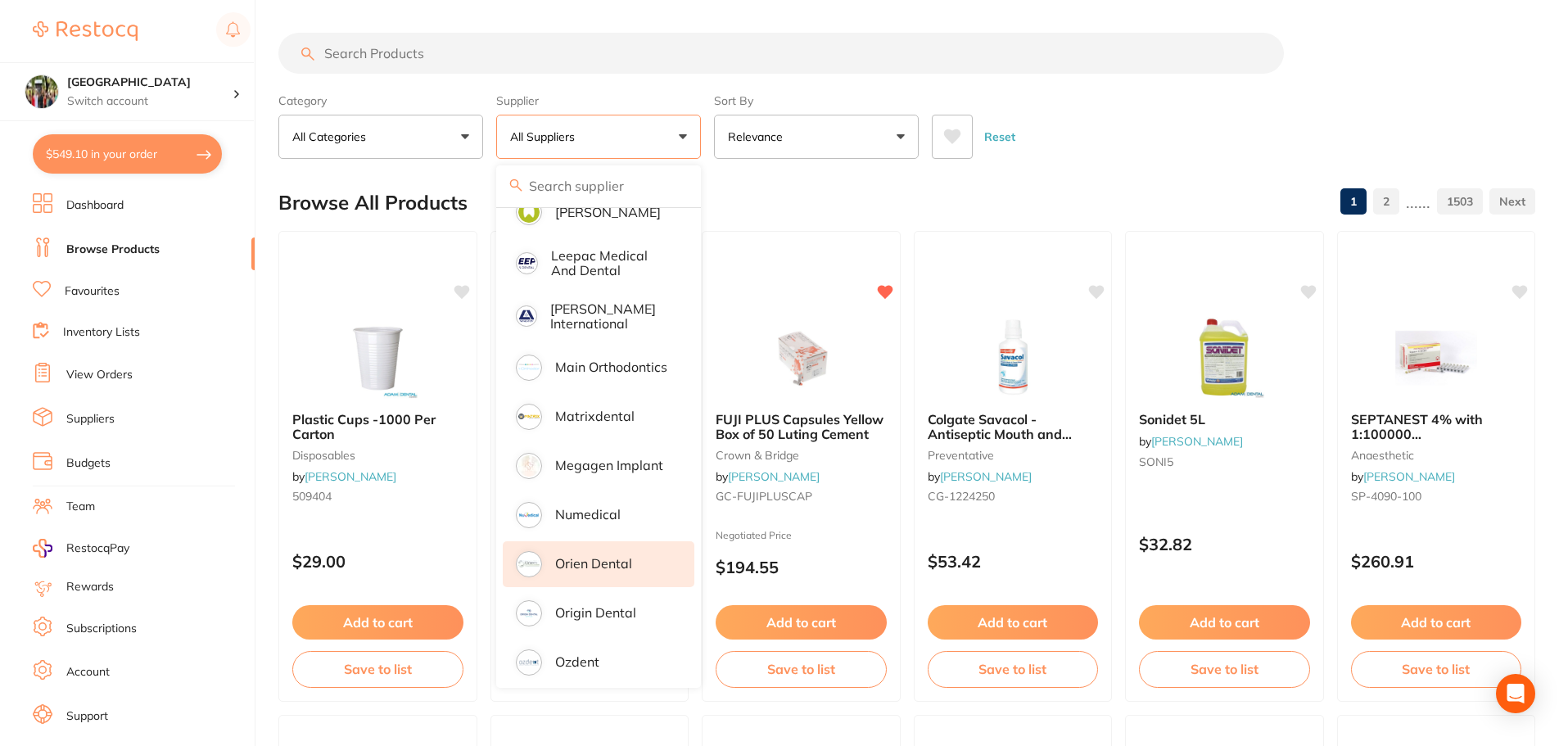
click at [612, 555] on p "Orien dental" at bounding box center [593, 562] width 77 height 15
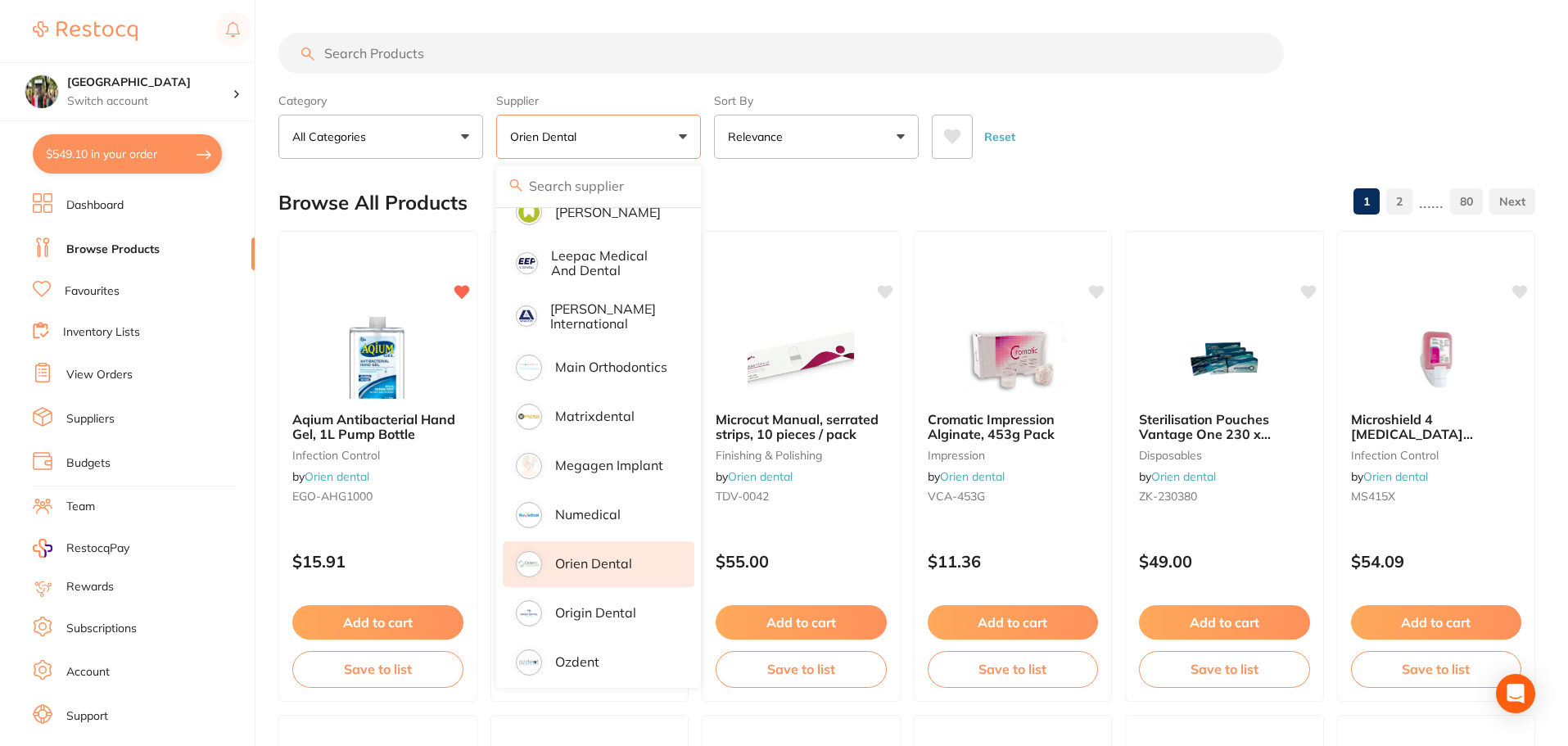
click at [1132, 105] on div "Reset" at bounding box center [1226, 130] width 590 height 58
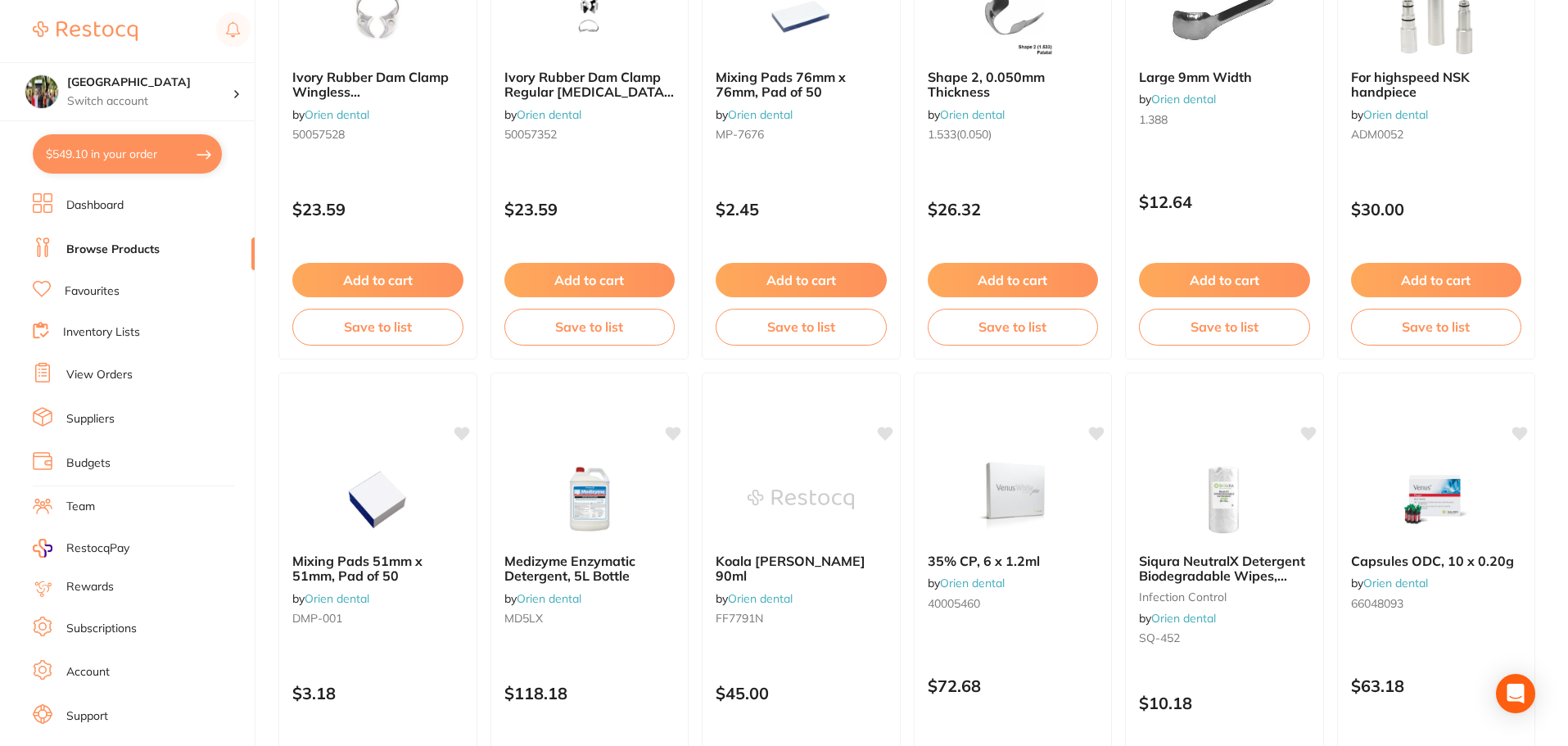
scroll to position [1528, 0]
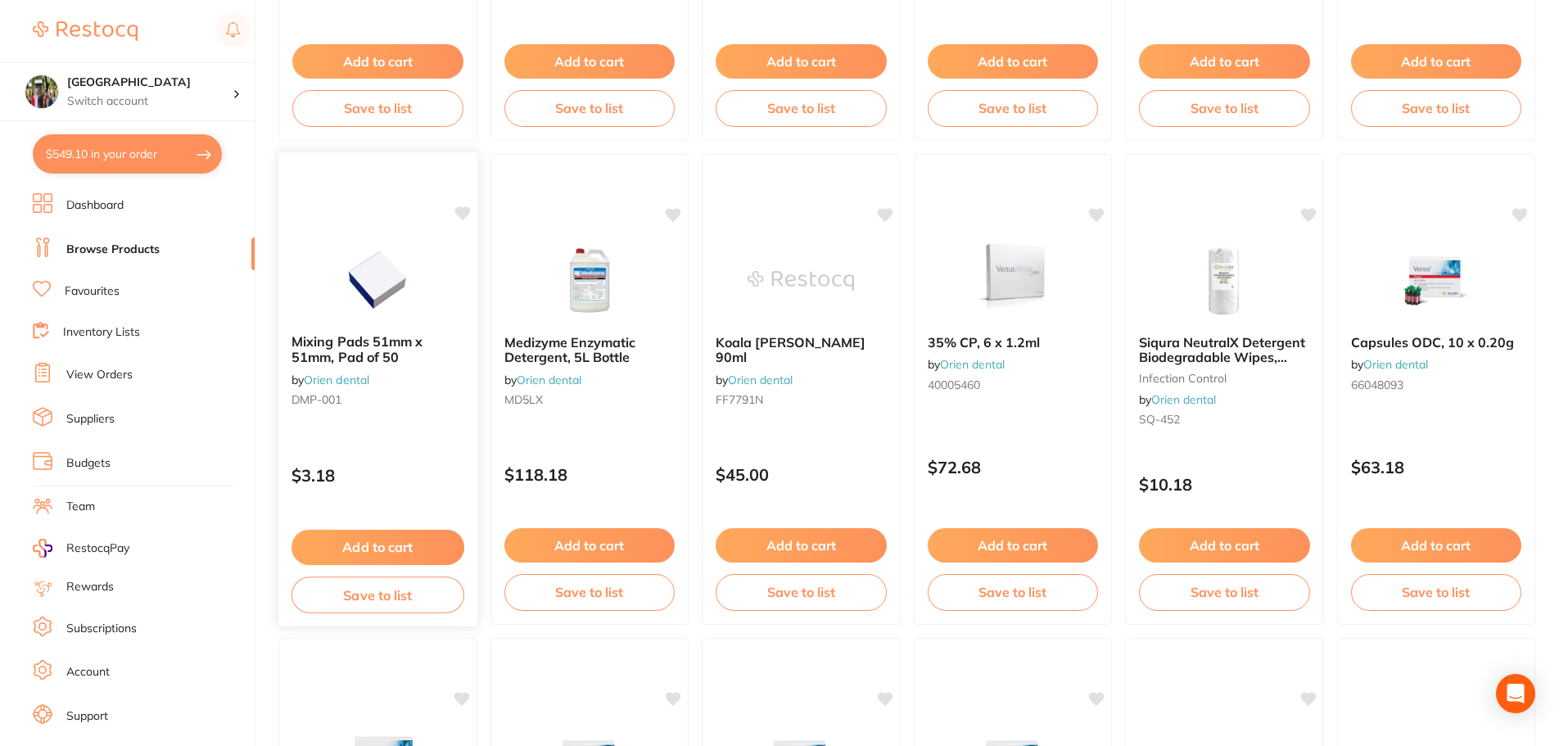
click at [325, 355] on span "Mixing Pads 51mm x 51mm, Pad of 50" at bounding box center [356, 349] width 131 height 32
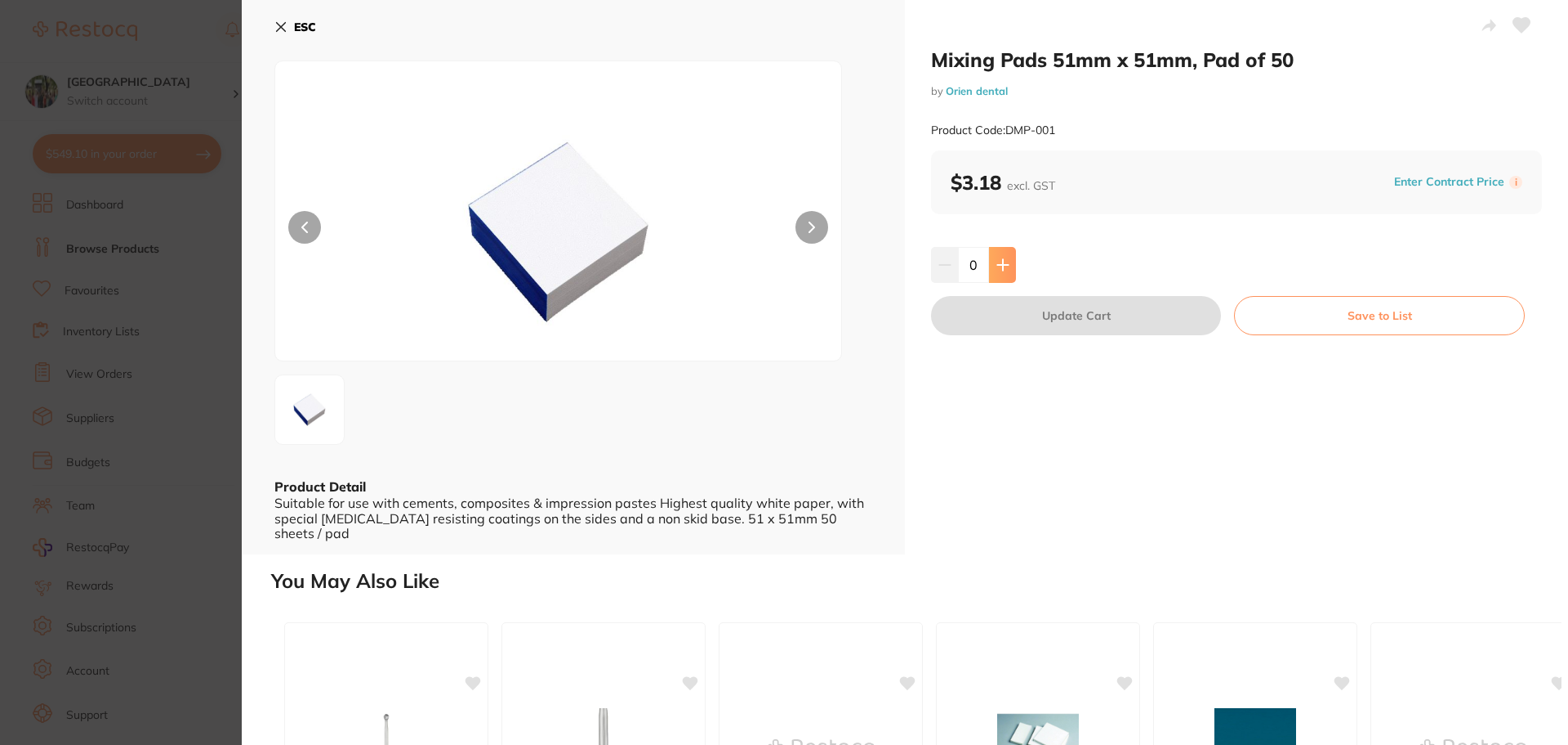
click at [1002, 263] on icon at bounding box center [1002, 264] width 13 height 13
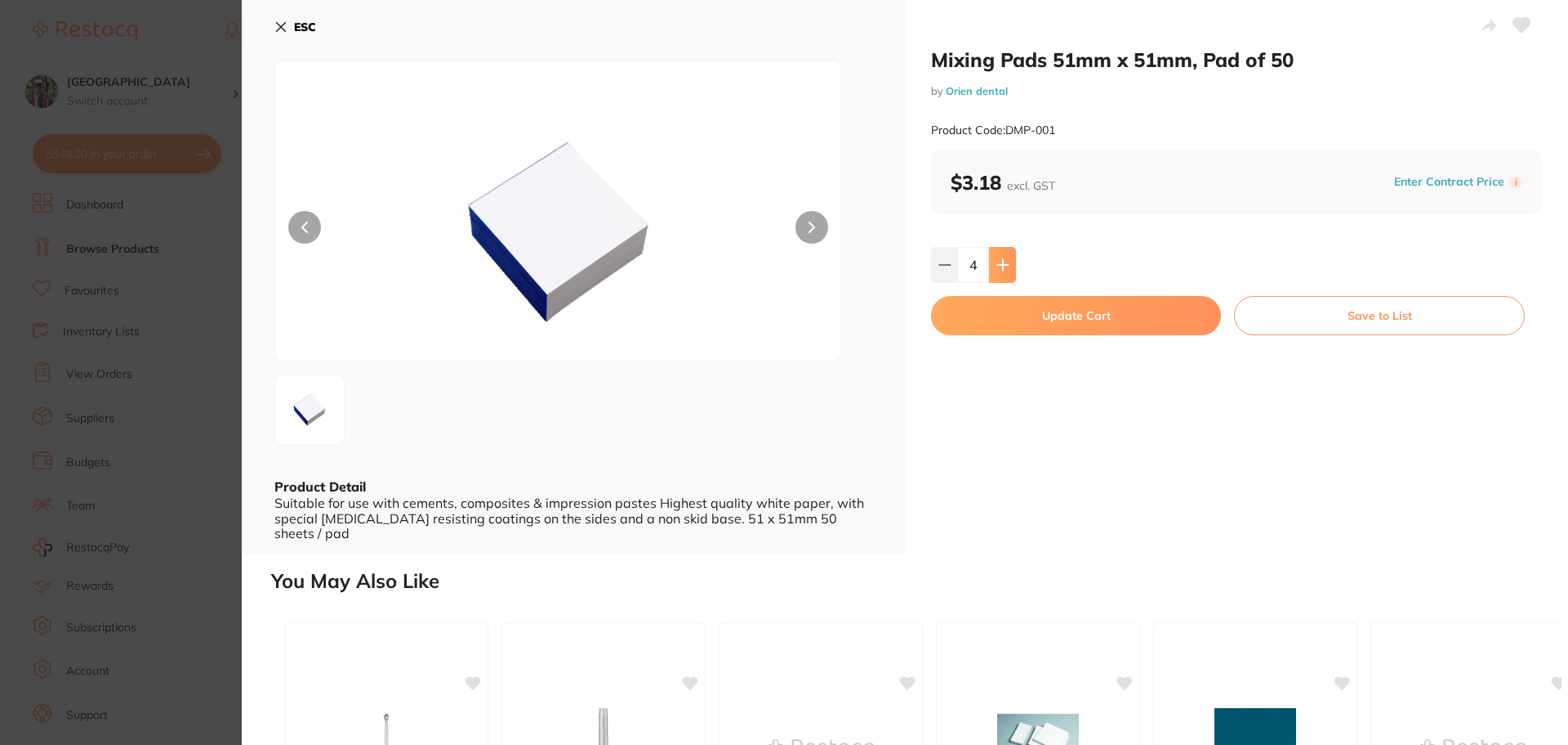
click at [1002, 263] on icon at bounding box center [1002, 264] width 13 height 13
type input "8"
click at [1014, 324] on button "Update Cart" at bounding box center [1076, 315] width 290 height 39
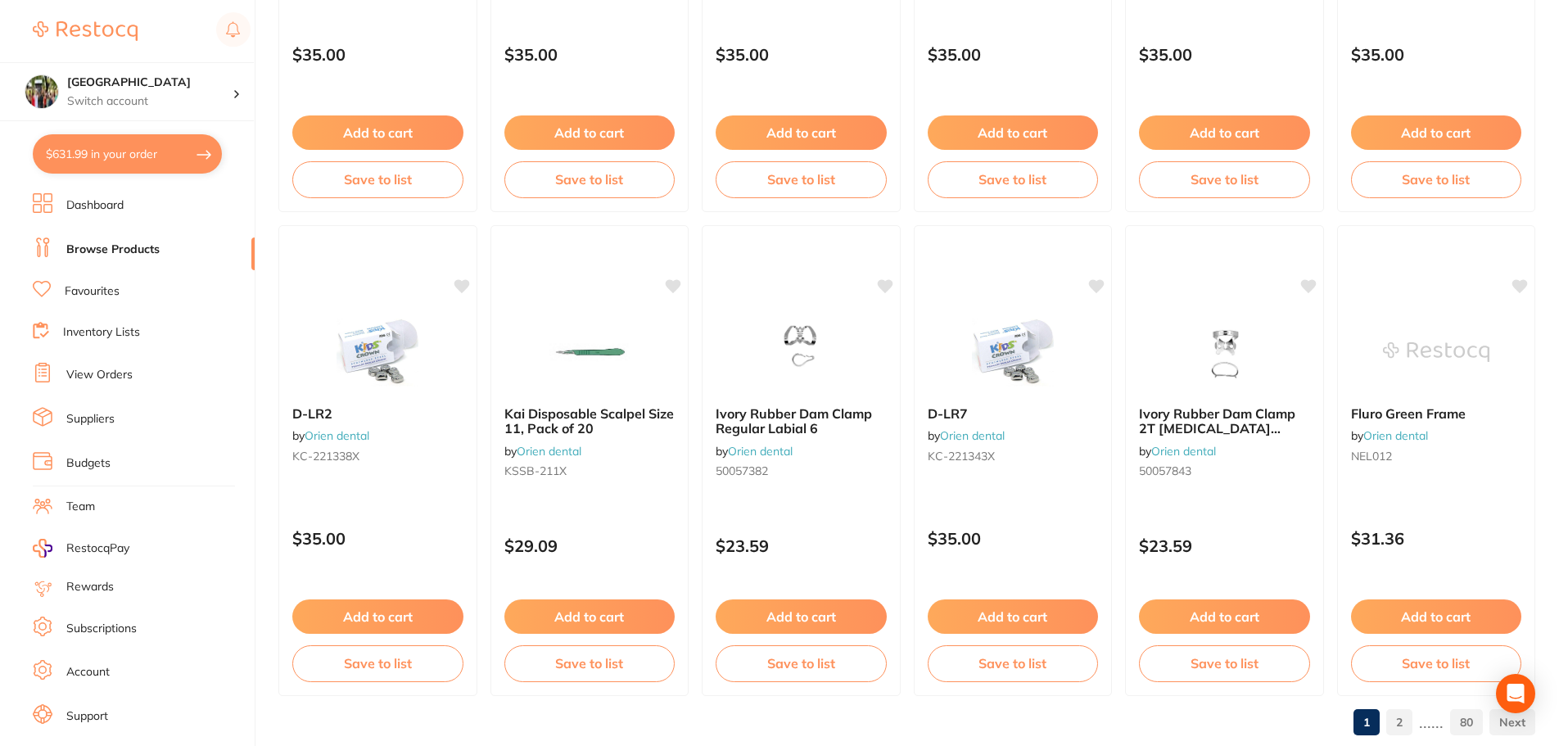
scroll to position [3910, 0]
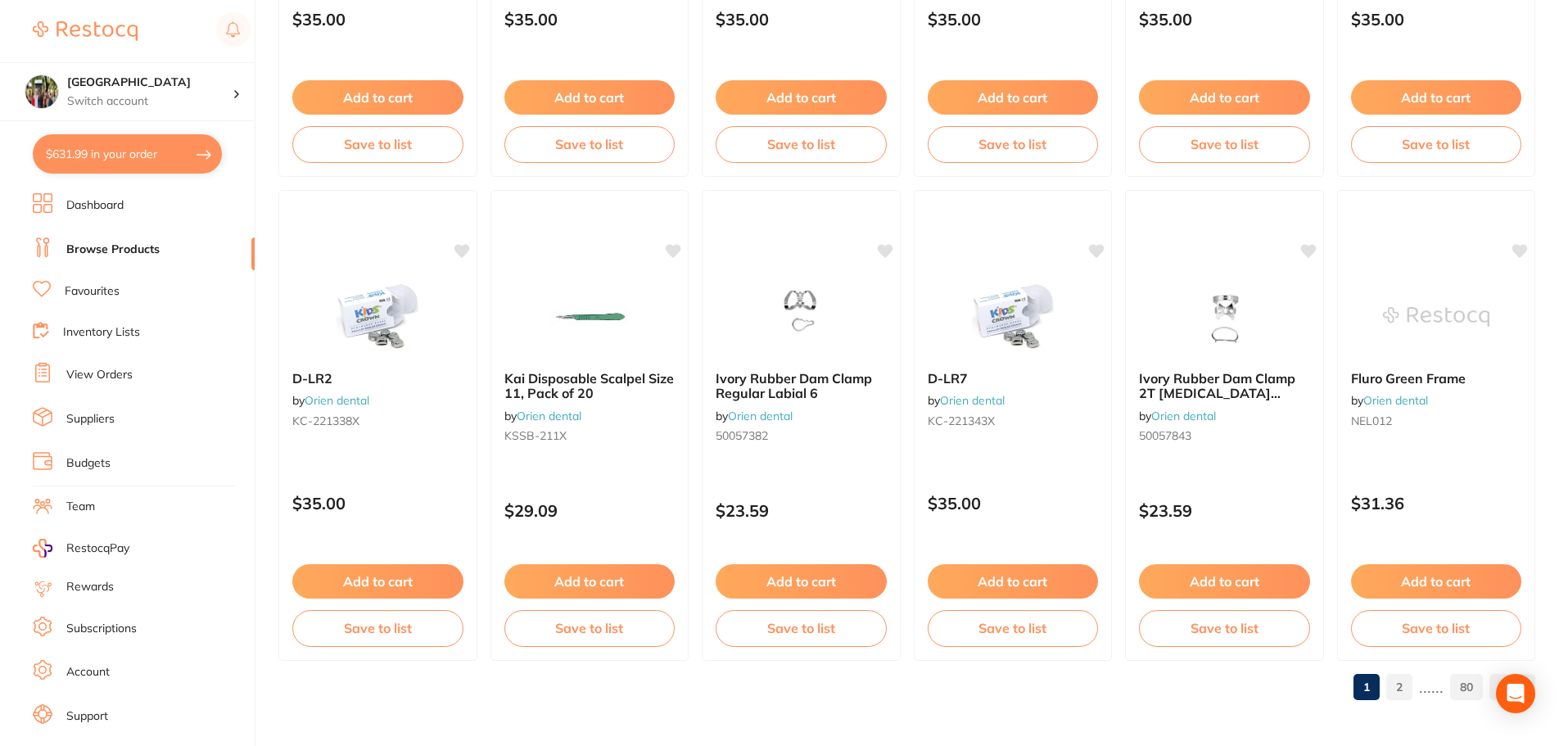
click at [1400, 694] on link "2" at bounding box center [1399, 687] width 27 height 33
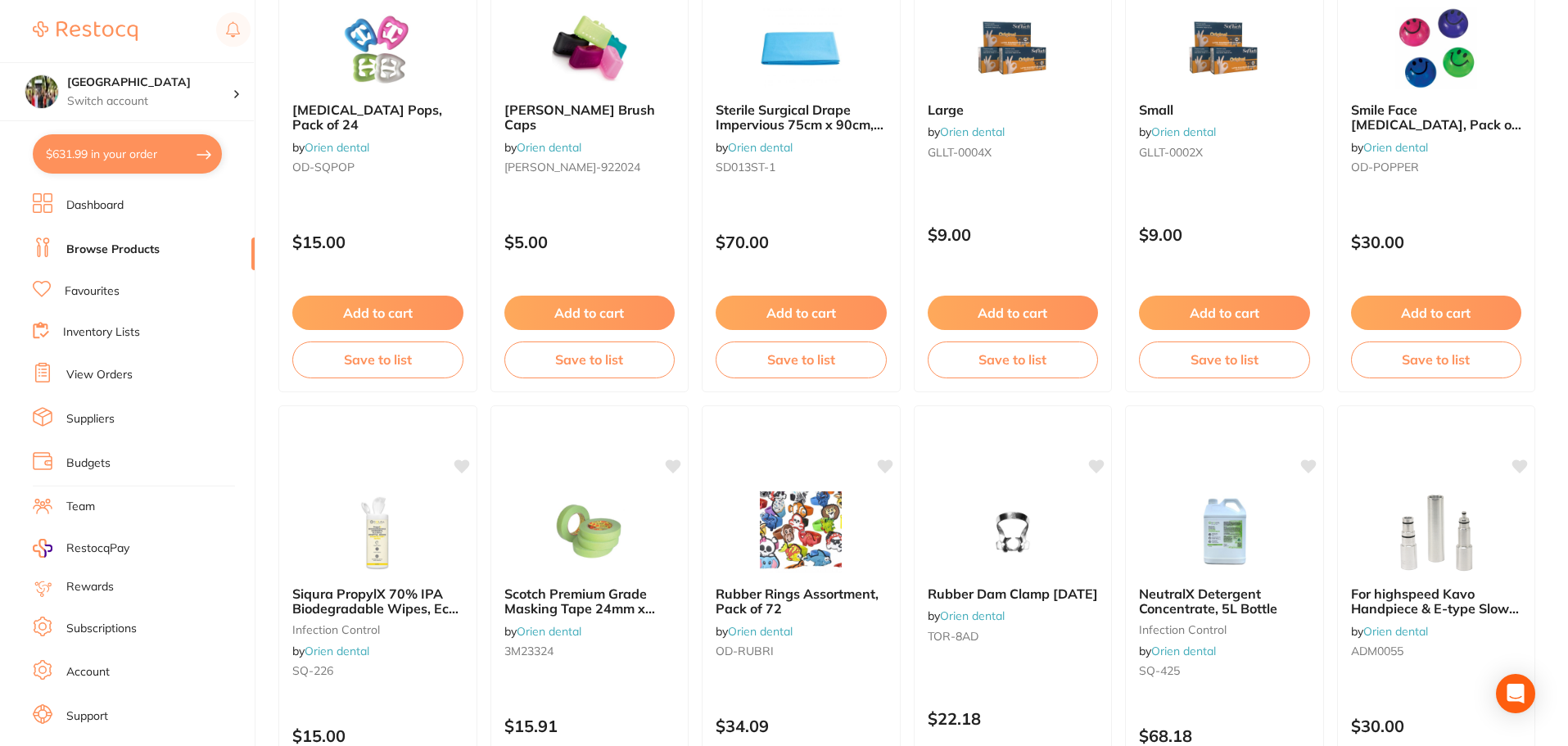
scroll to position [0, 0]
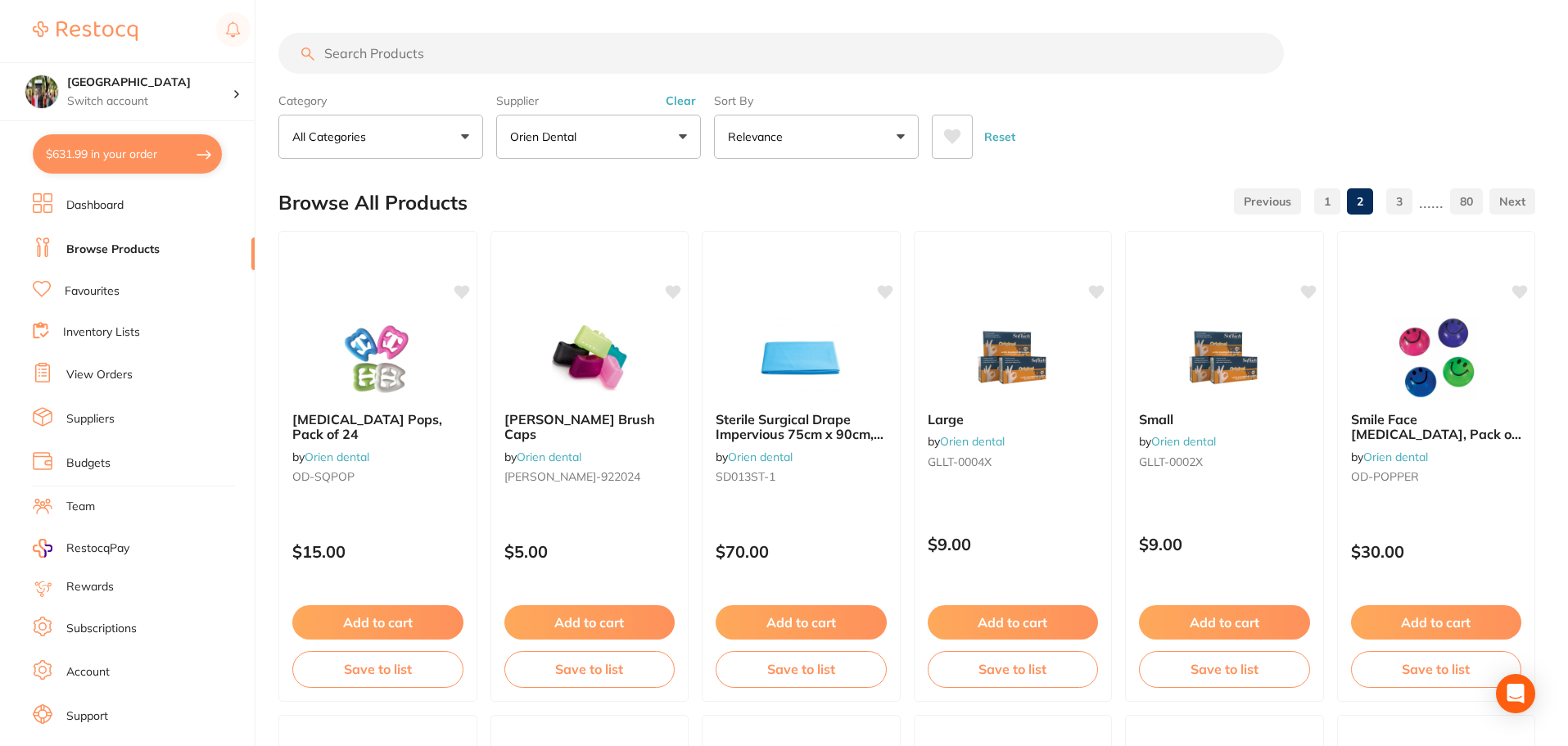
click at [343, 59] on input "search" at bounding box center [781, 53] width 1006 height 41
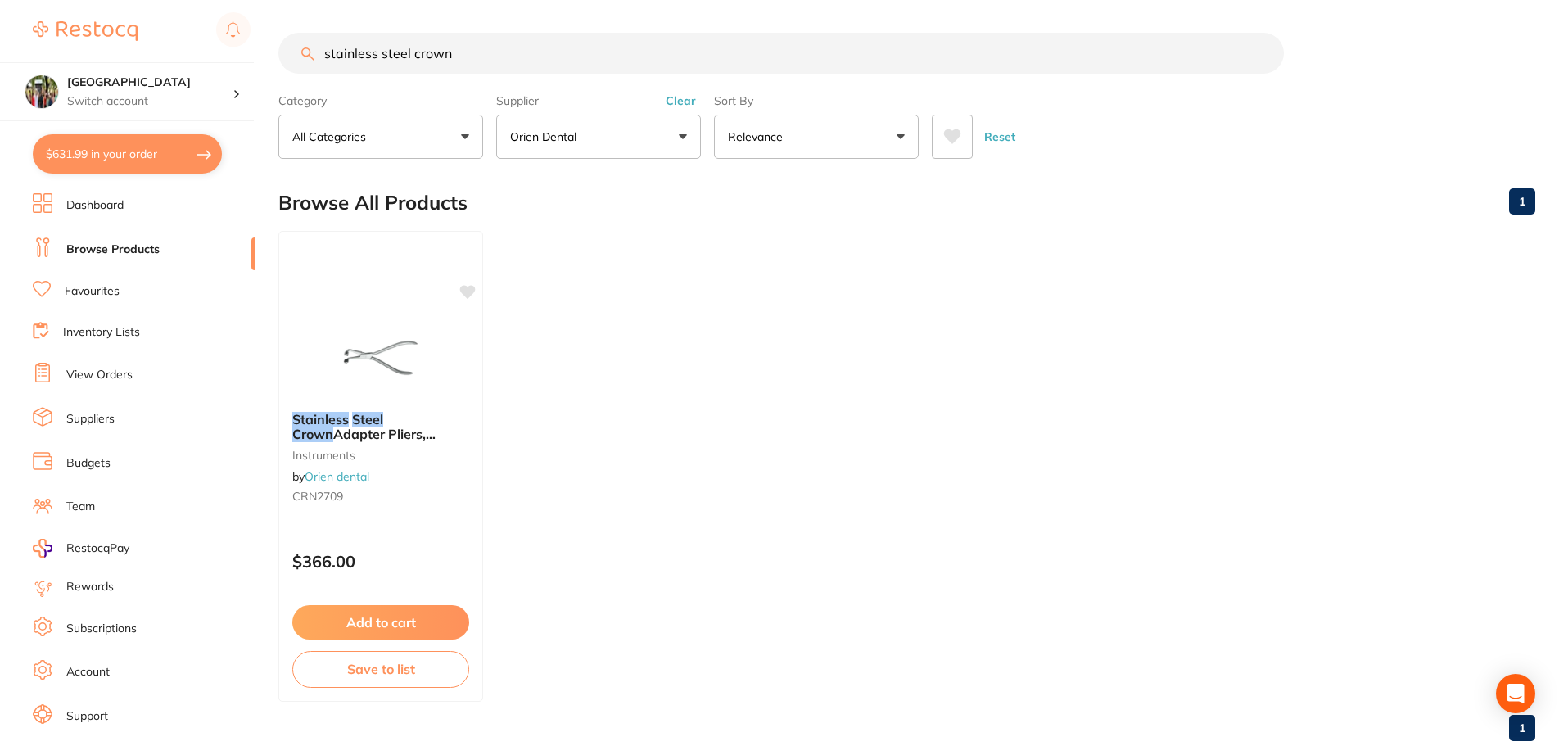
drag, startPoint x: 458, startPoint y: 57, endPoint x: 413, endPoint y: 59, distance: 45.0
click at [413, 59] on input "stainless steel crown" at bounding box center [781, 53] width 1006 height 41
type input "stainless steel"
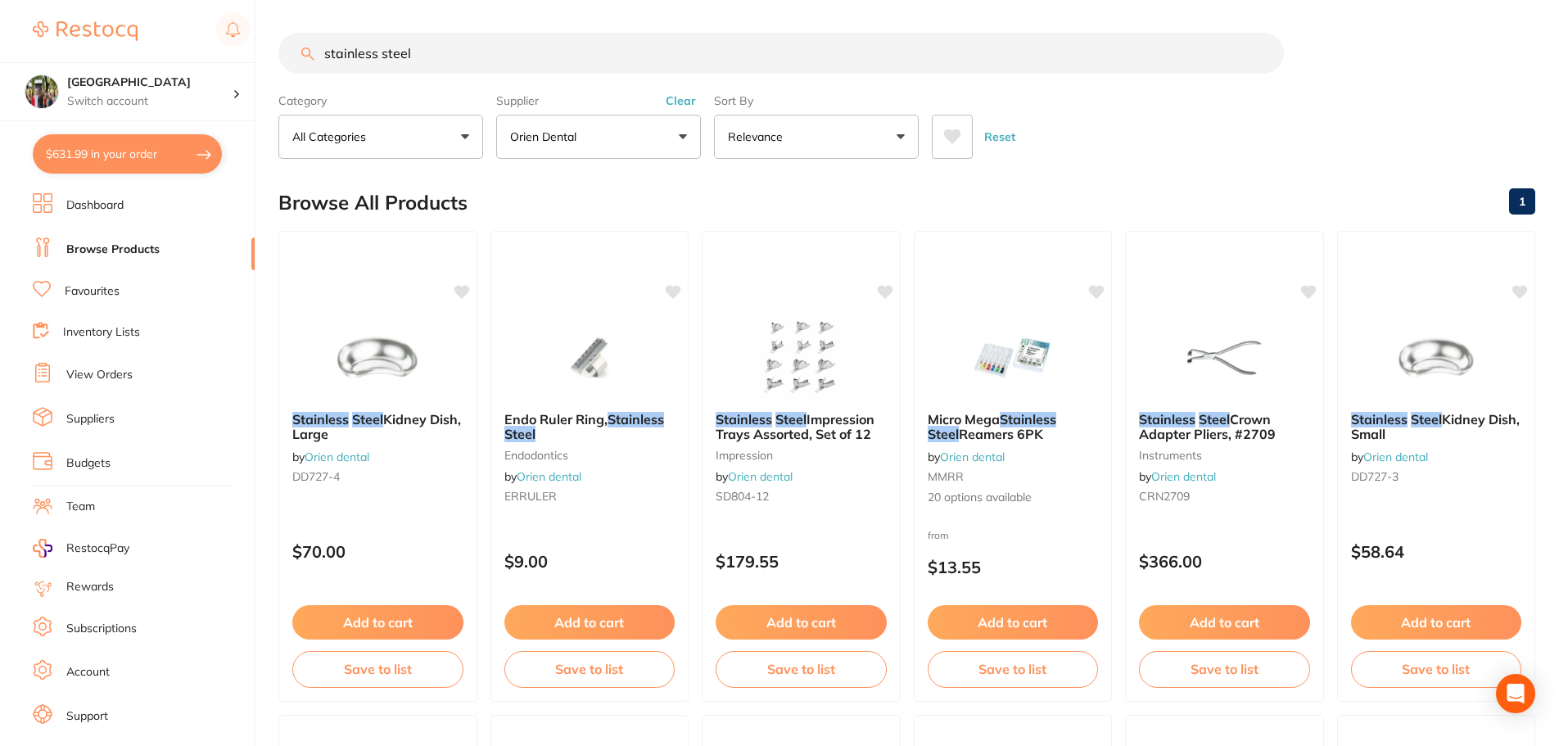
drag, startPoint x: 442, startPoint y: 55, endPoint x: 266, endPoint y: 53, distance: 176.0
click at [266, 53] on div "$631.99 Wanneroo Dental Centre Switch account Wanneroo Dental Centre $631.99 in…" at bounding box center [784, 373] width 1568 height 746
click at [125, 158] on button "$631.99 in your order" at bounding box center [127, 154] width 189 height 39
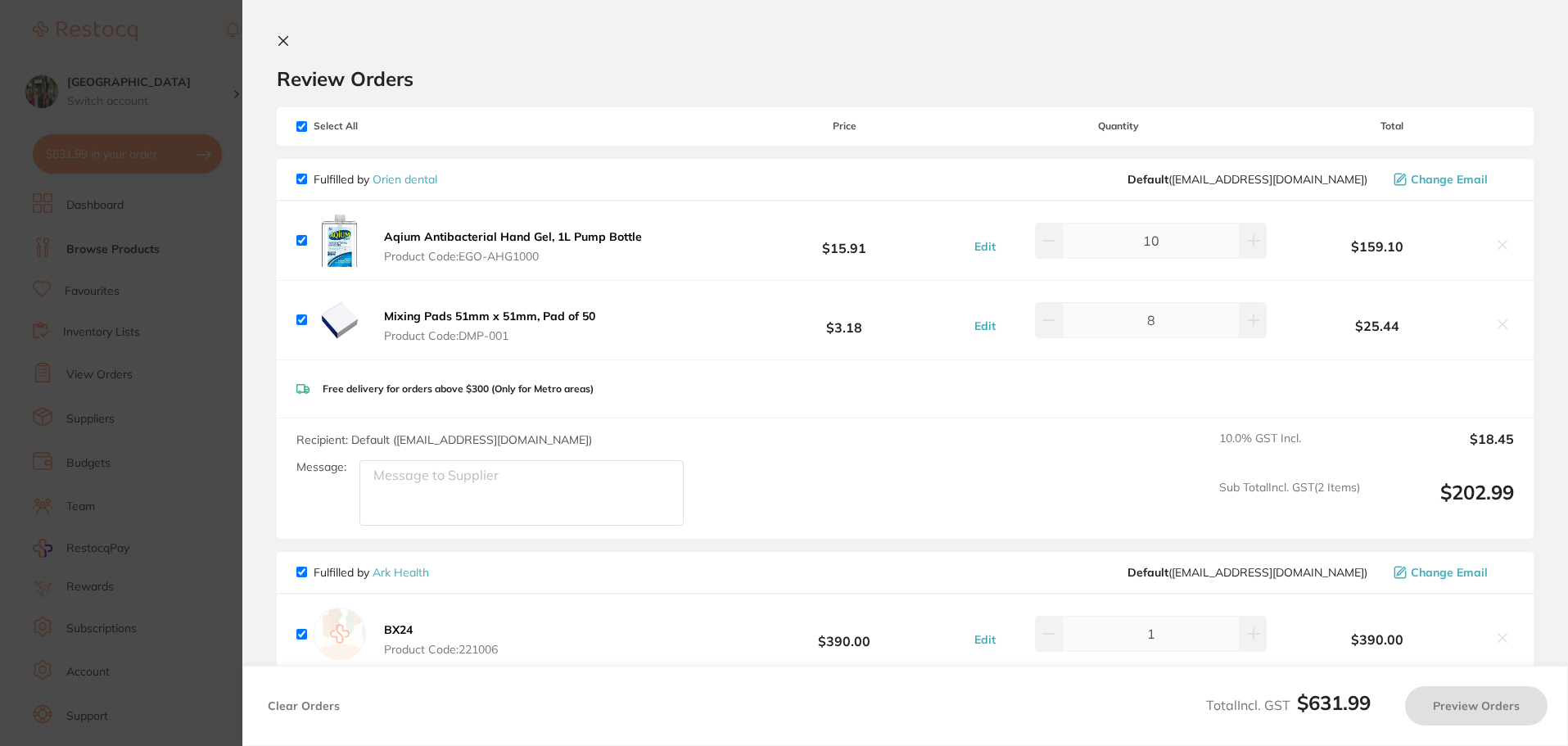
checkbox input "true"
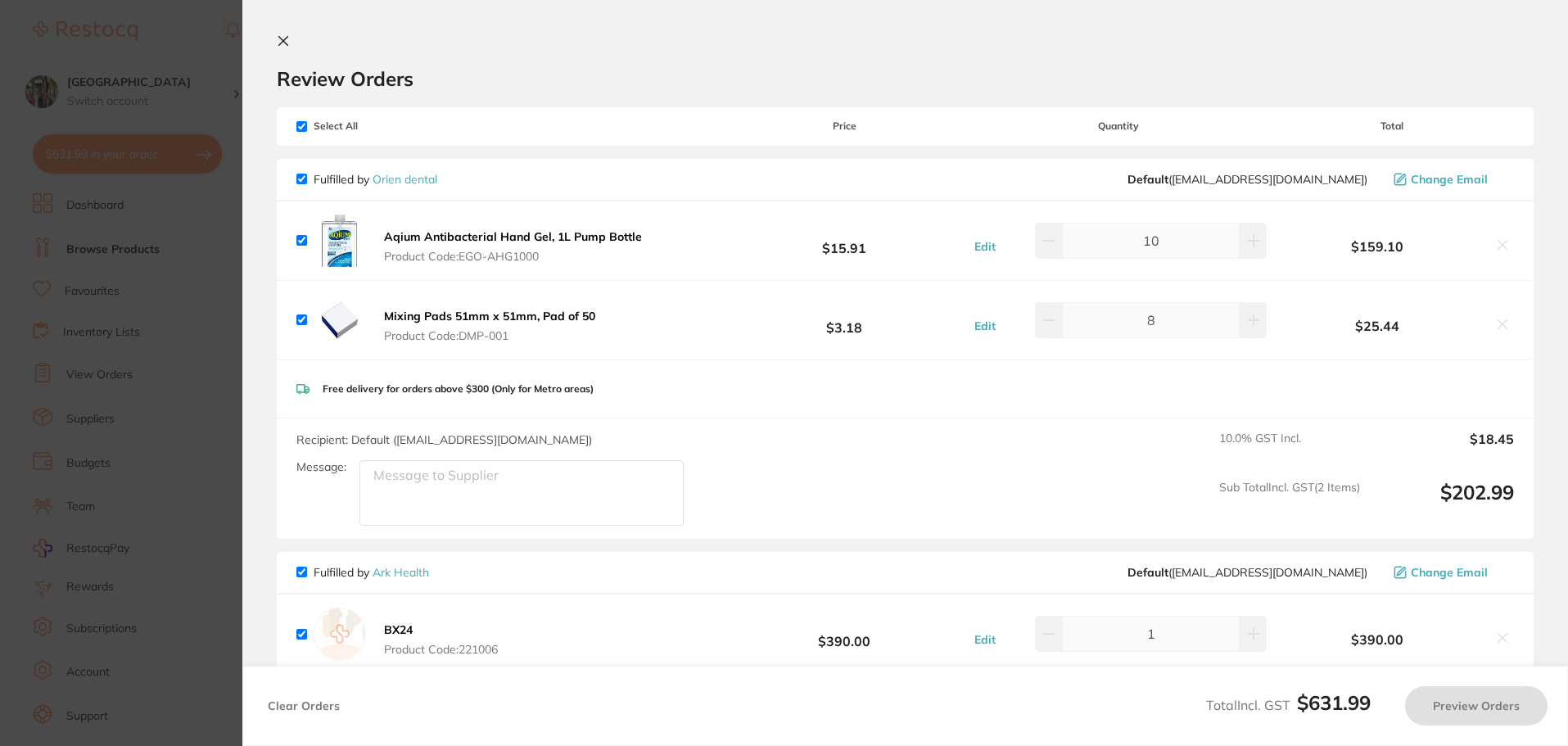
checkbox input "true"
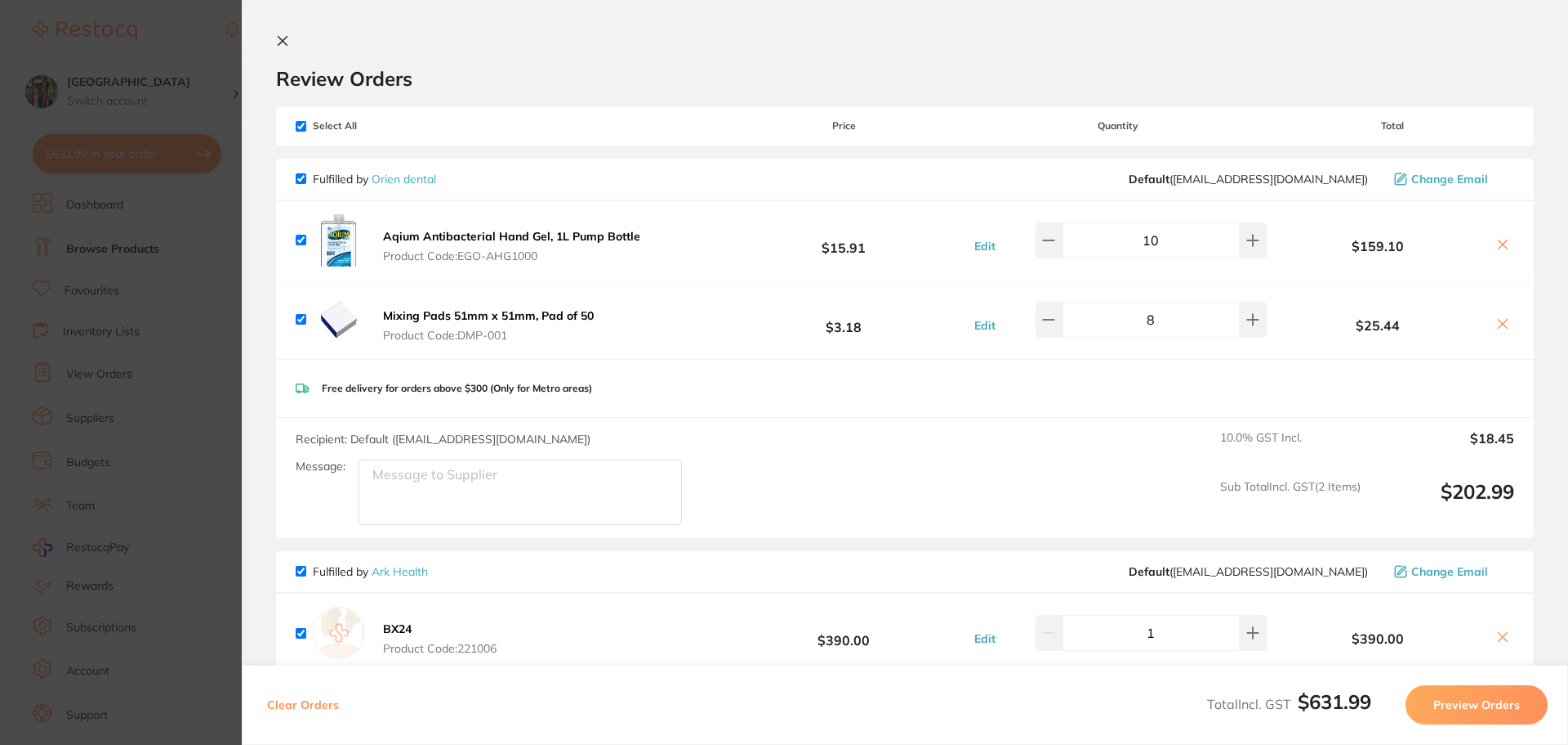
click at [282, 42] on icon at bounding box center [283, 41] width 9 height 9
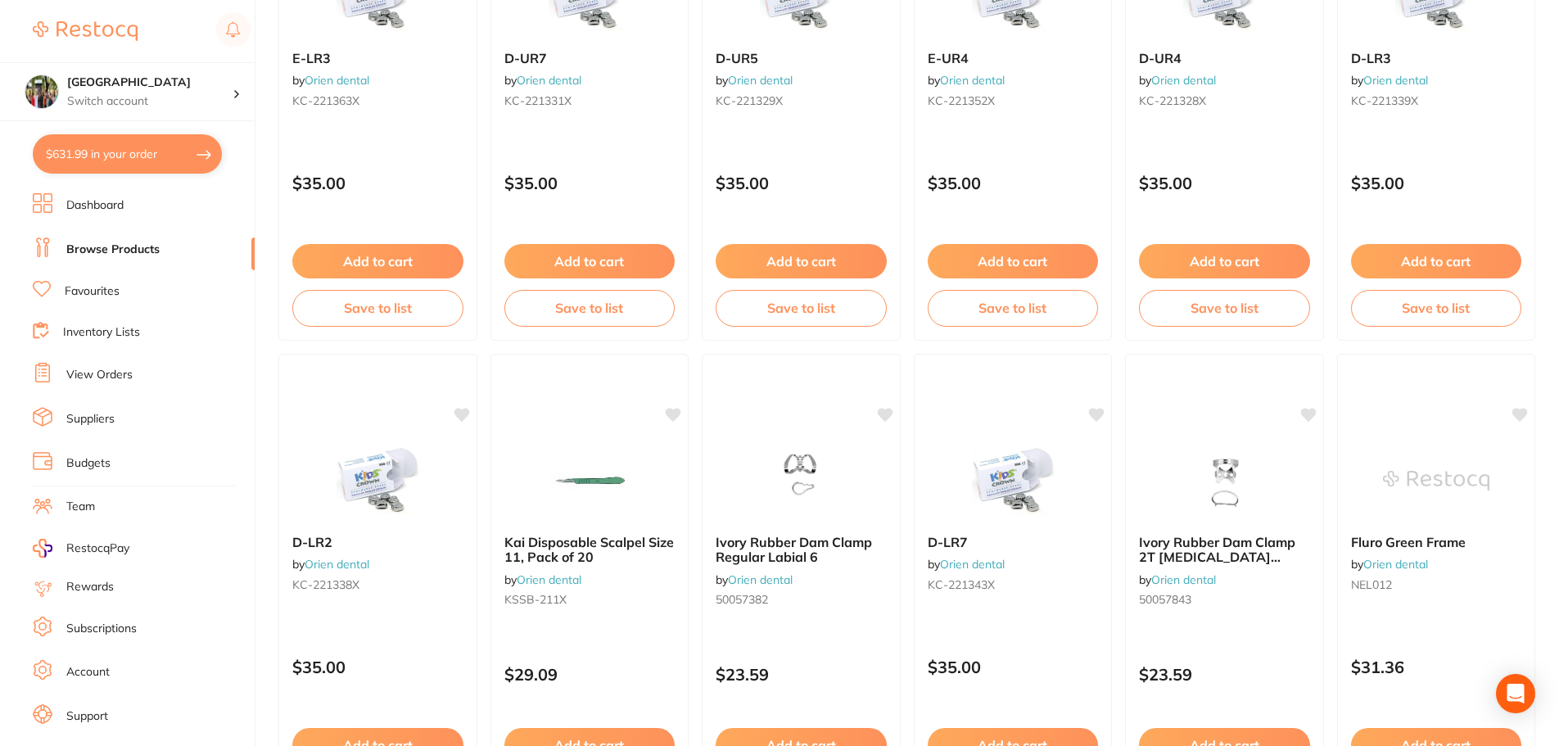
scroll to position [3910, 0]
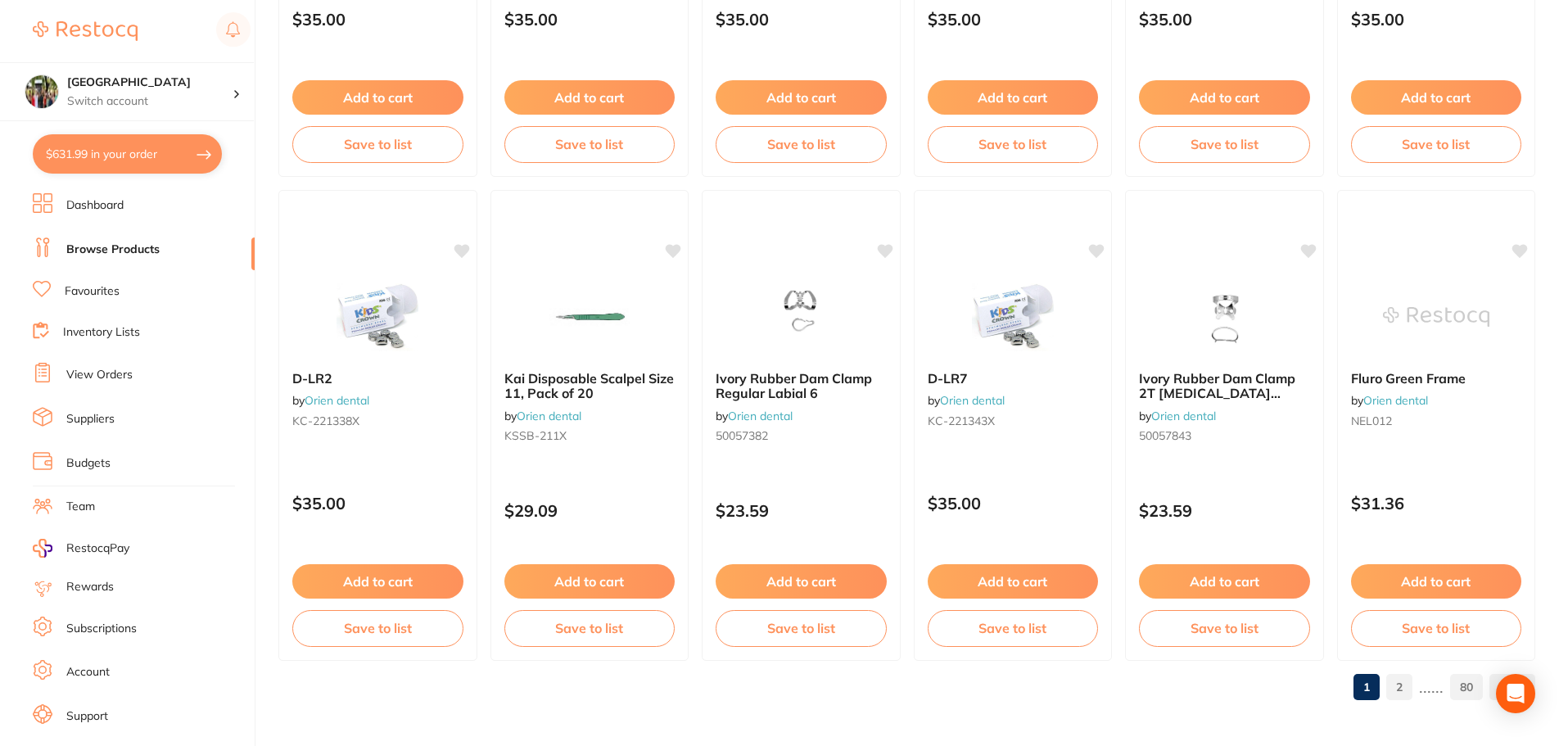
click at [1399, 682] on link "2" at bounding box center [1399, 687] width 27 height 33
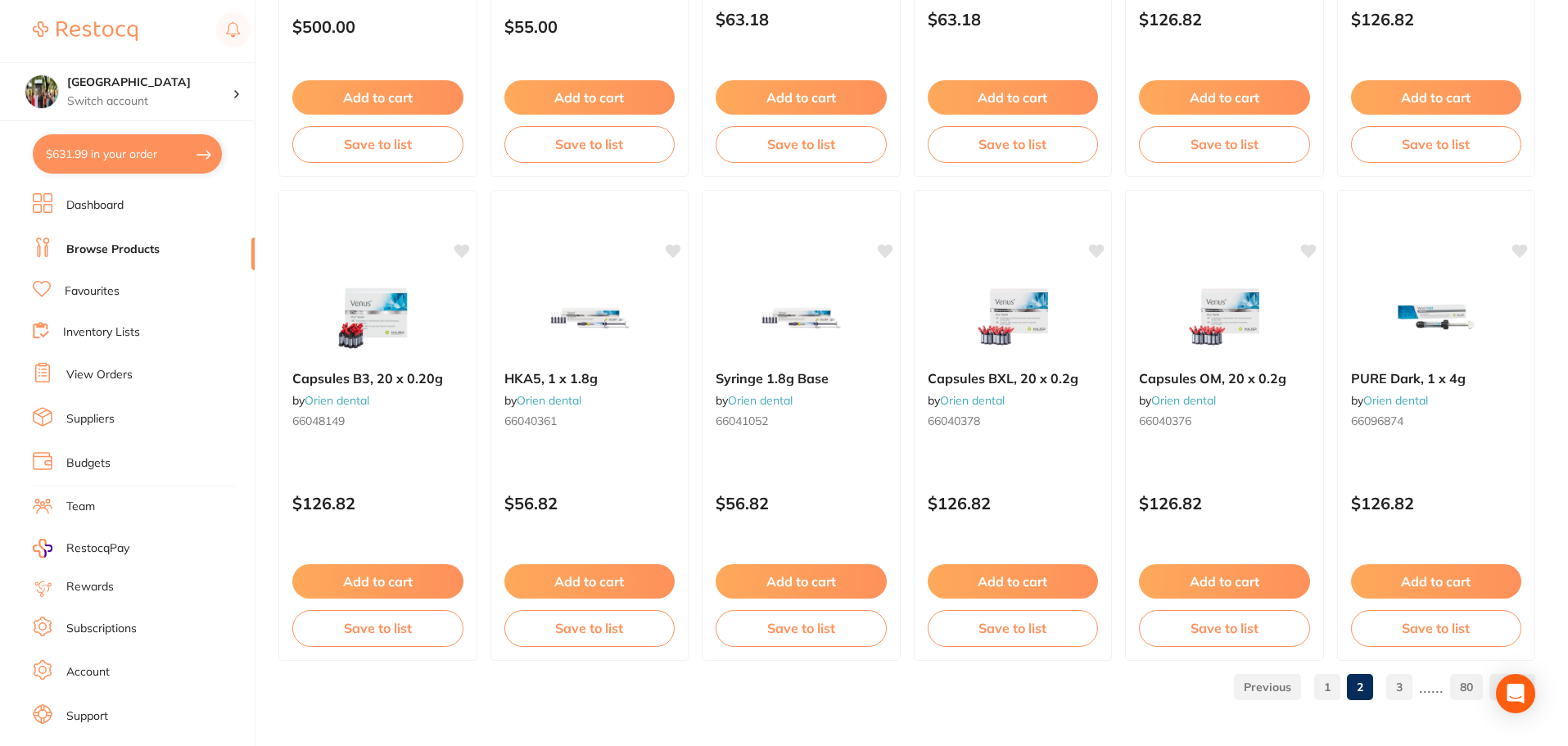
click at [1396, 688] on link "3" at bounding box center [1399, 687] width 27 height 33
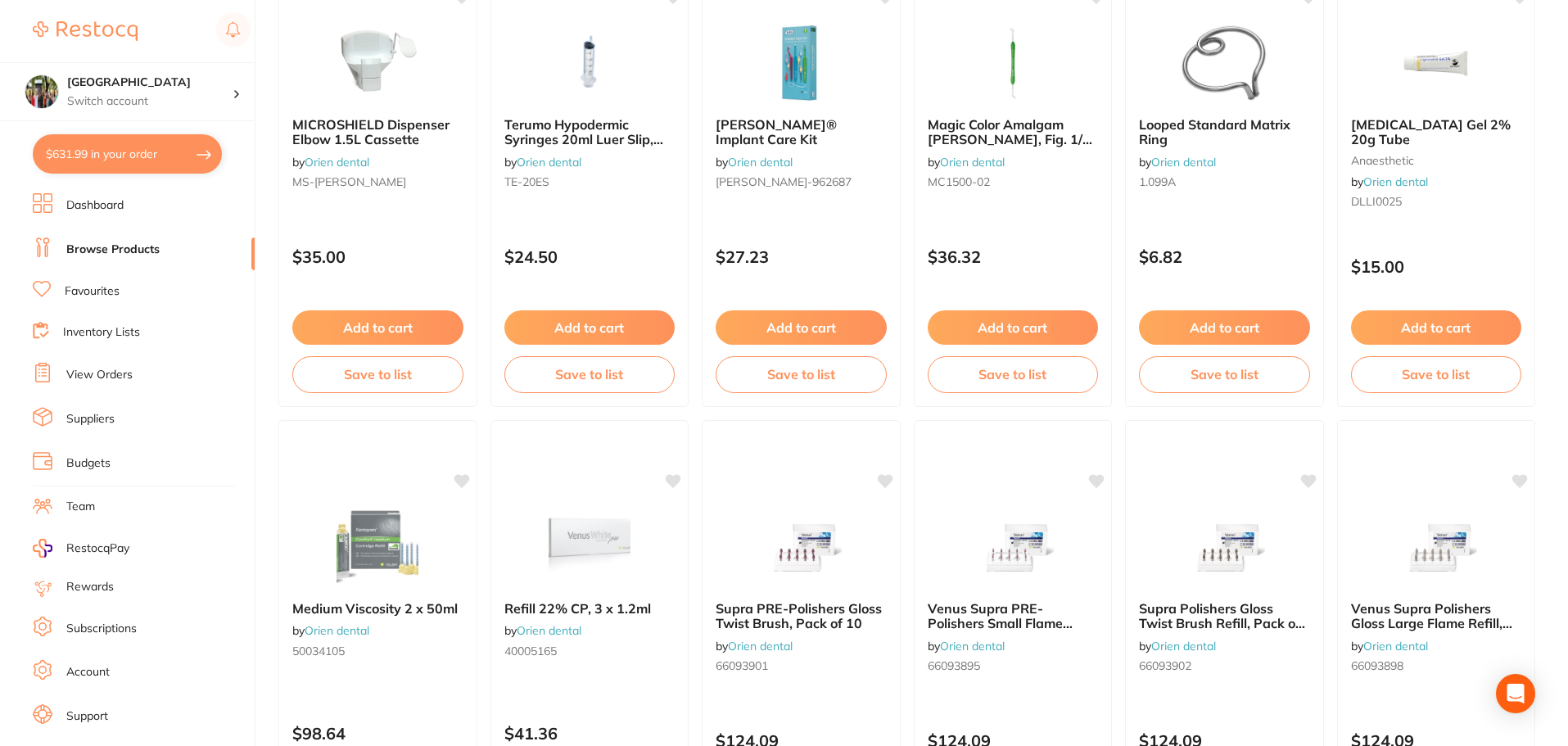
scroll to position [2400, 0]
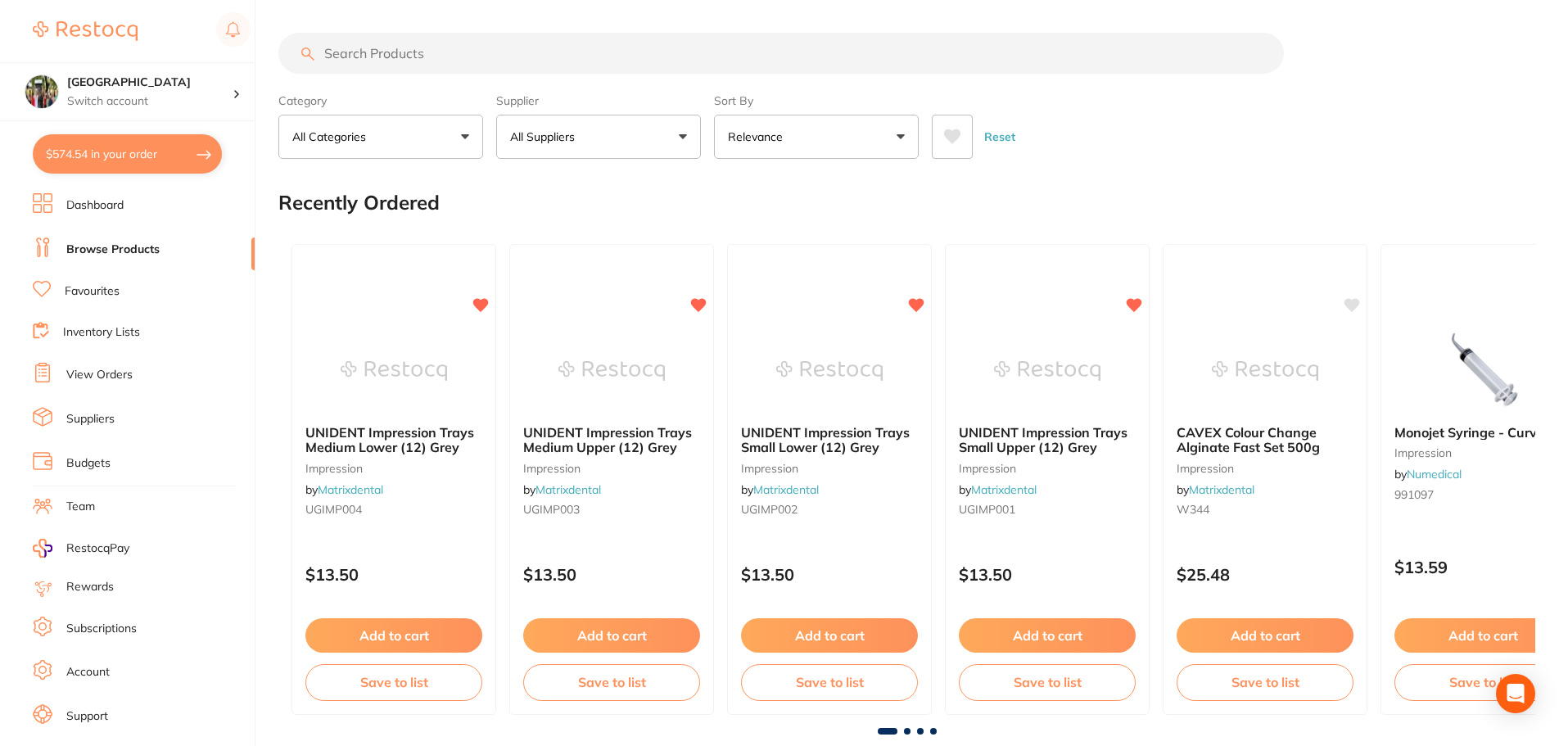
click at [107, 147] on button "$574.54 in your order" at bounding box center [127, 154] width 189 height 39
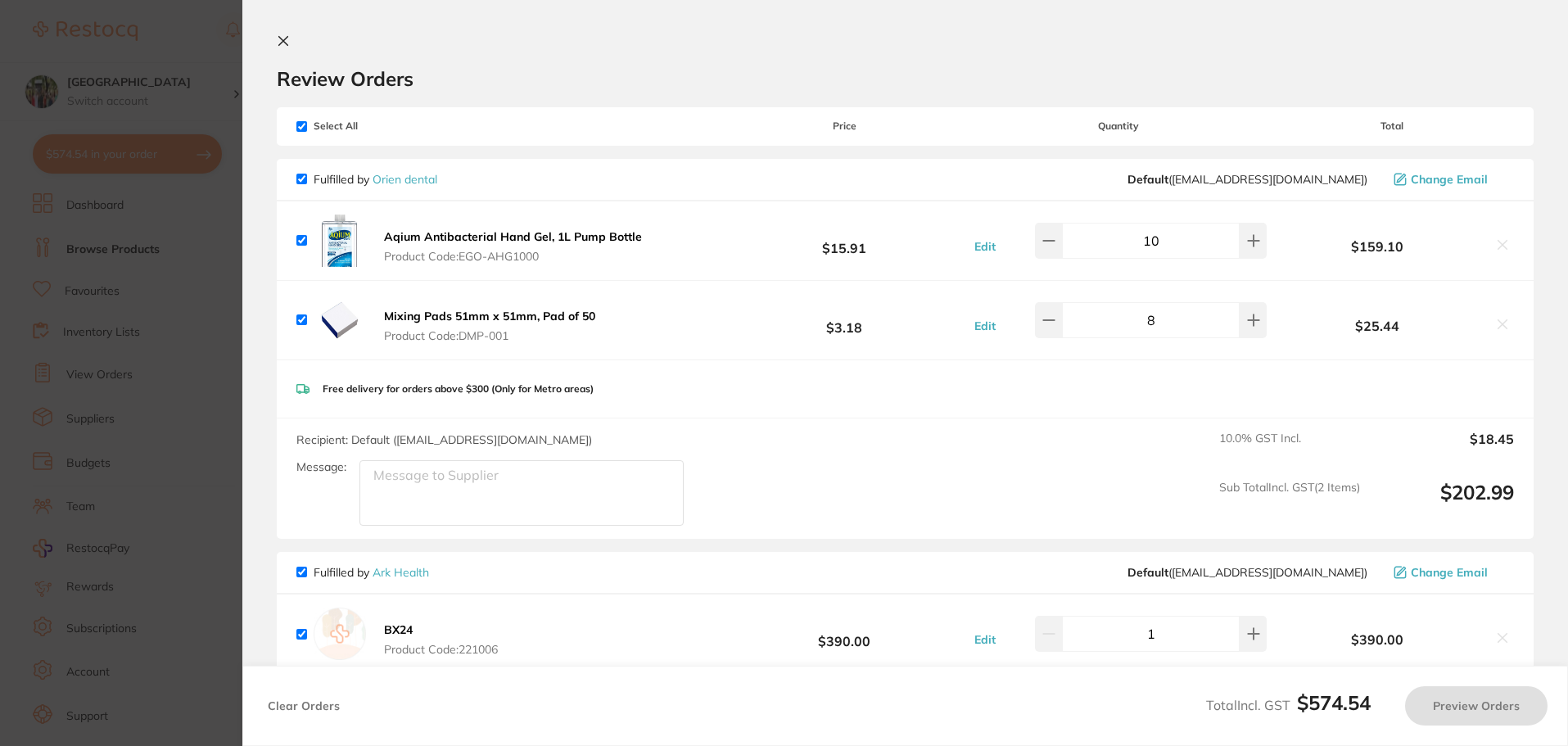
checkbox input "true"
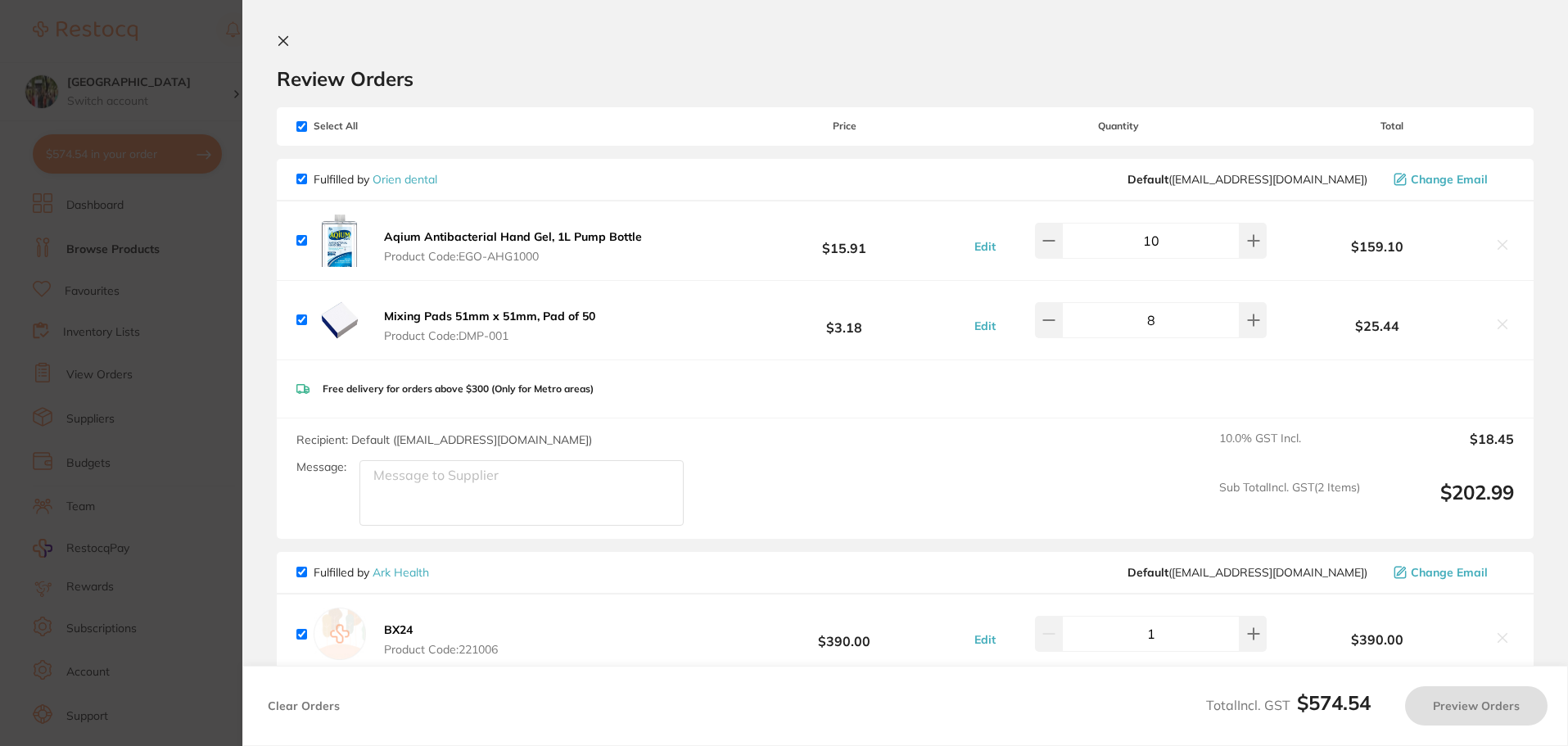
checkbox input "true"
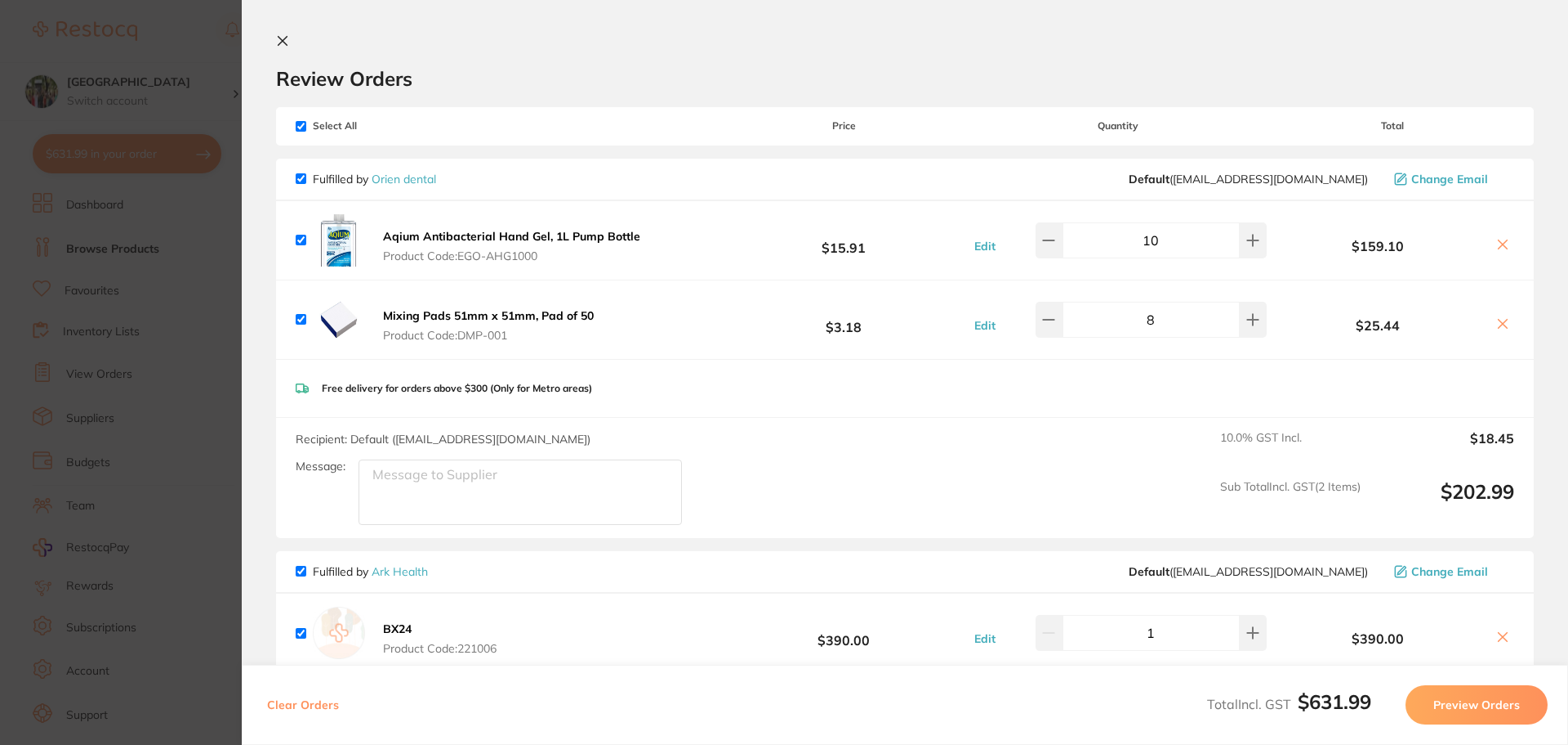
click at [286, 44] on icon at bounding box center [283, 41] width 9 height 9
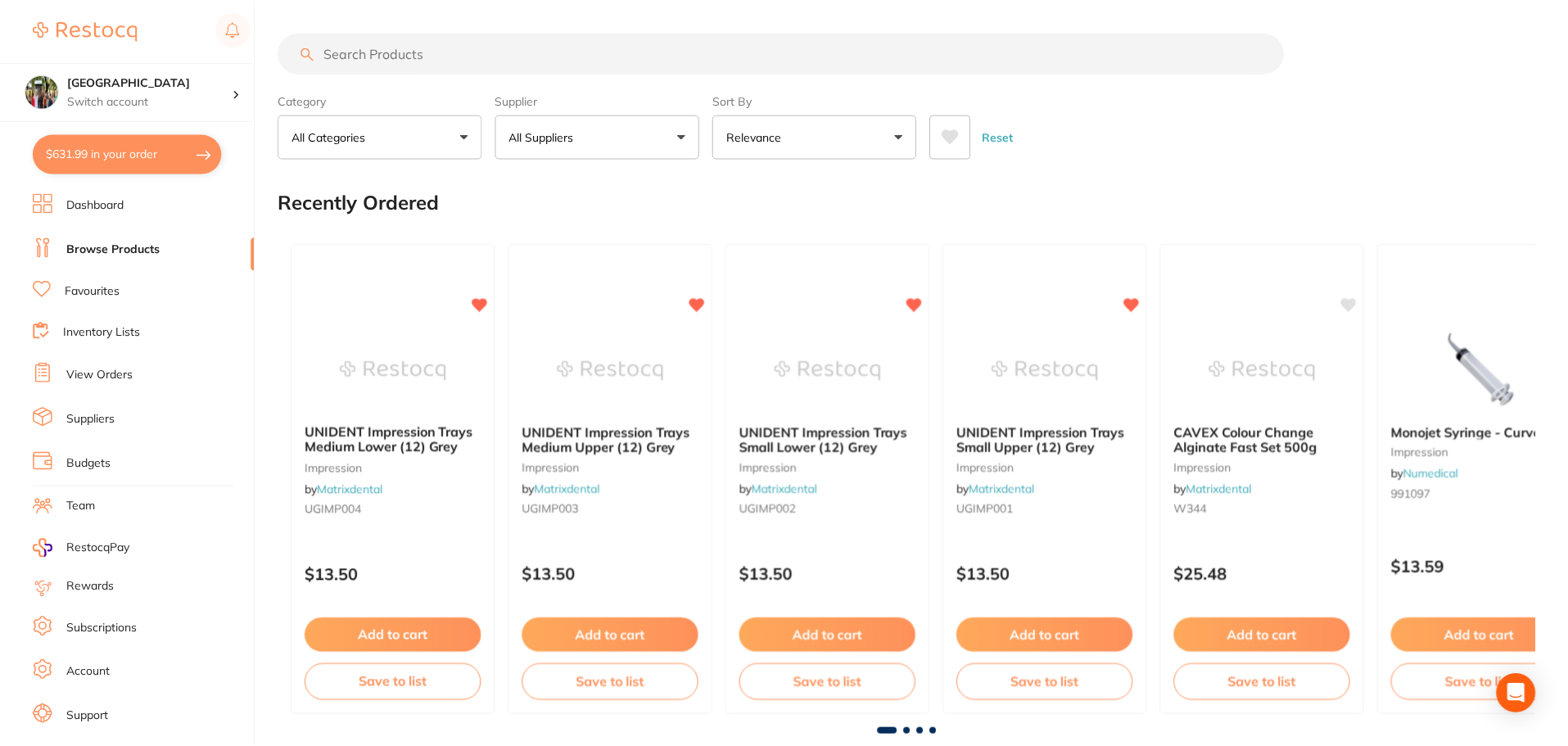
scroll to position [1589, 0]
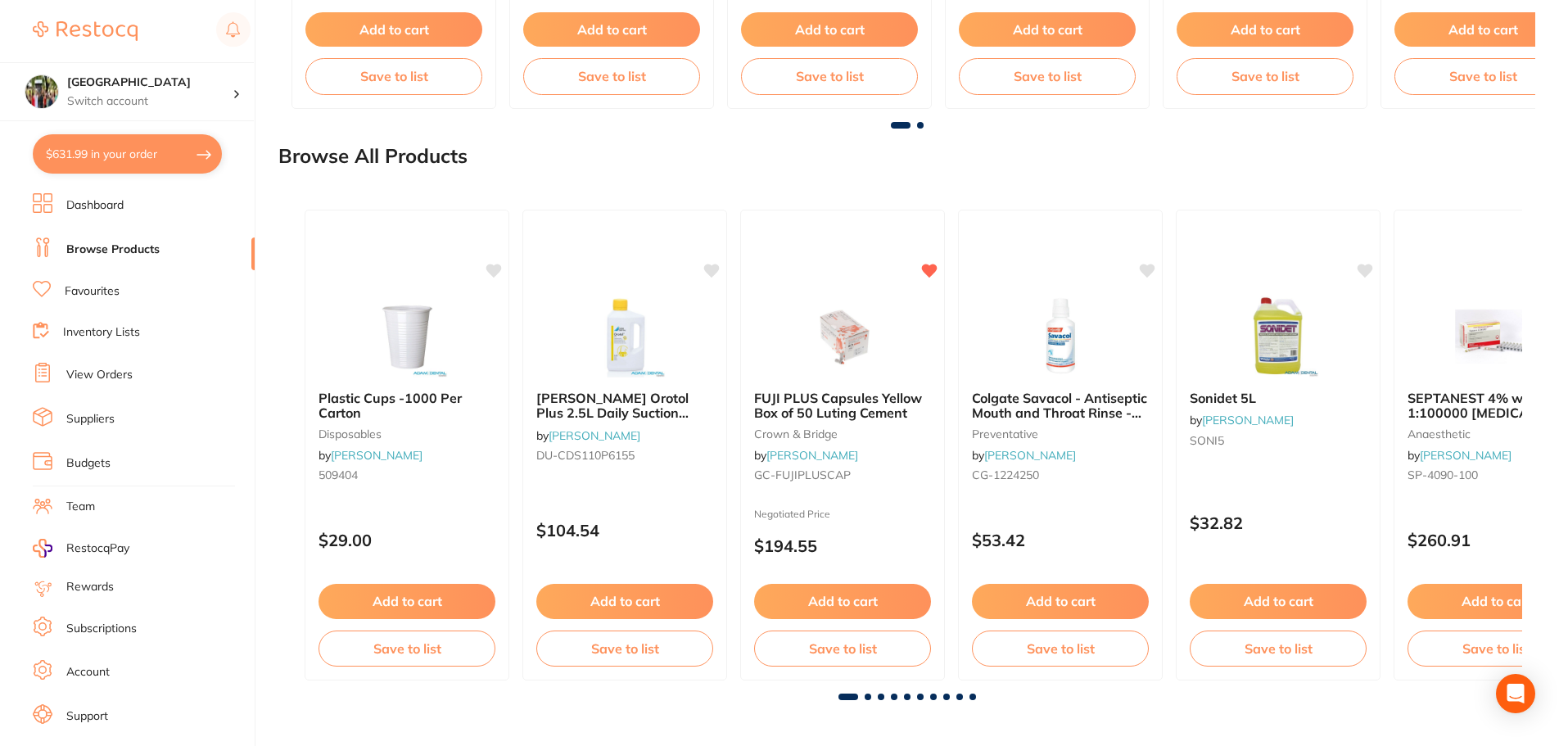
click at [119, 373] on link "View Orders" at bounding box center [99, 374] width 66 height 16
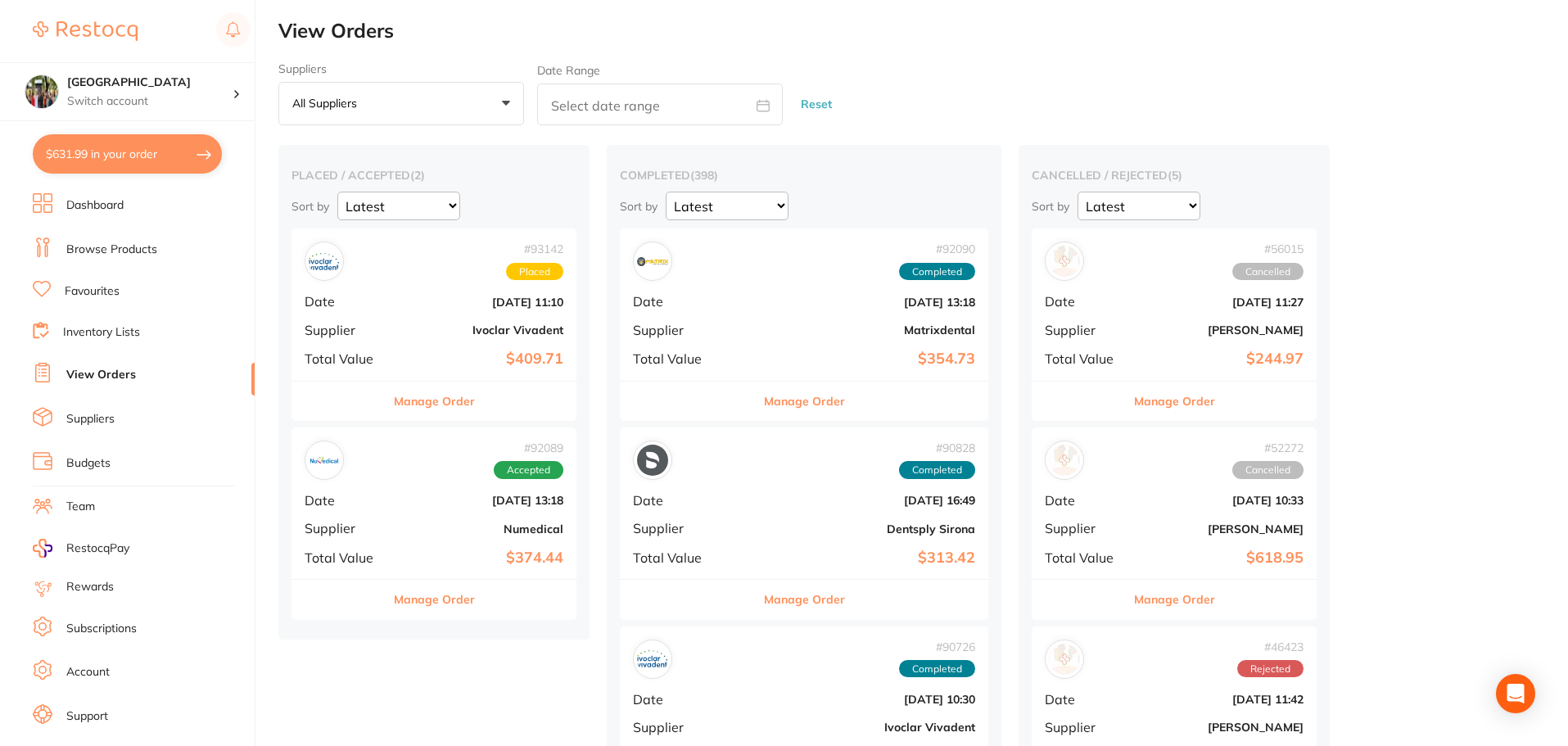
click at [457, 594] on button "Manage Order" at bounding box center [435, 599] width 81 height 39
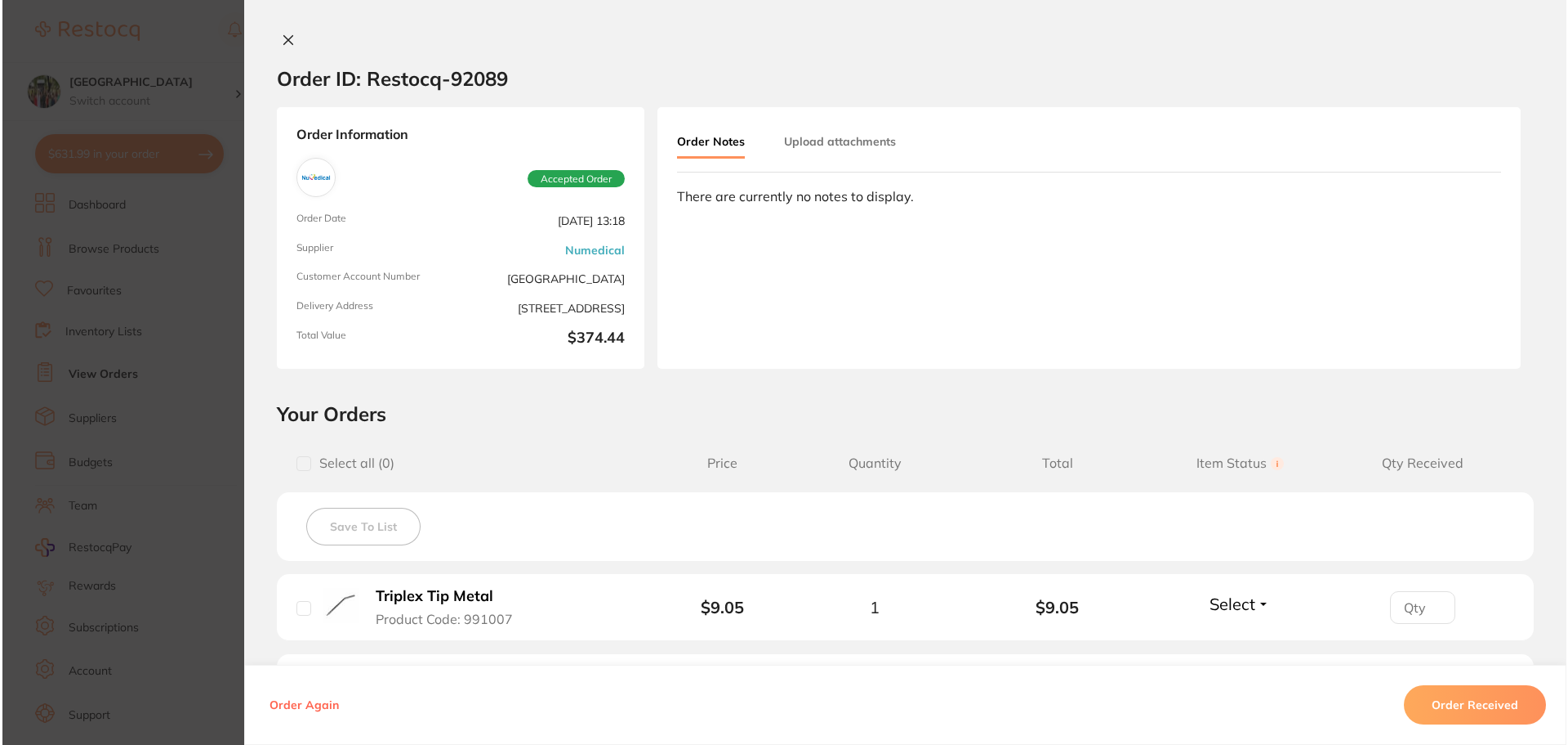
scroll to position [572, 0]
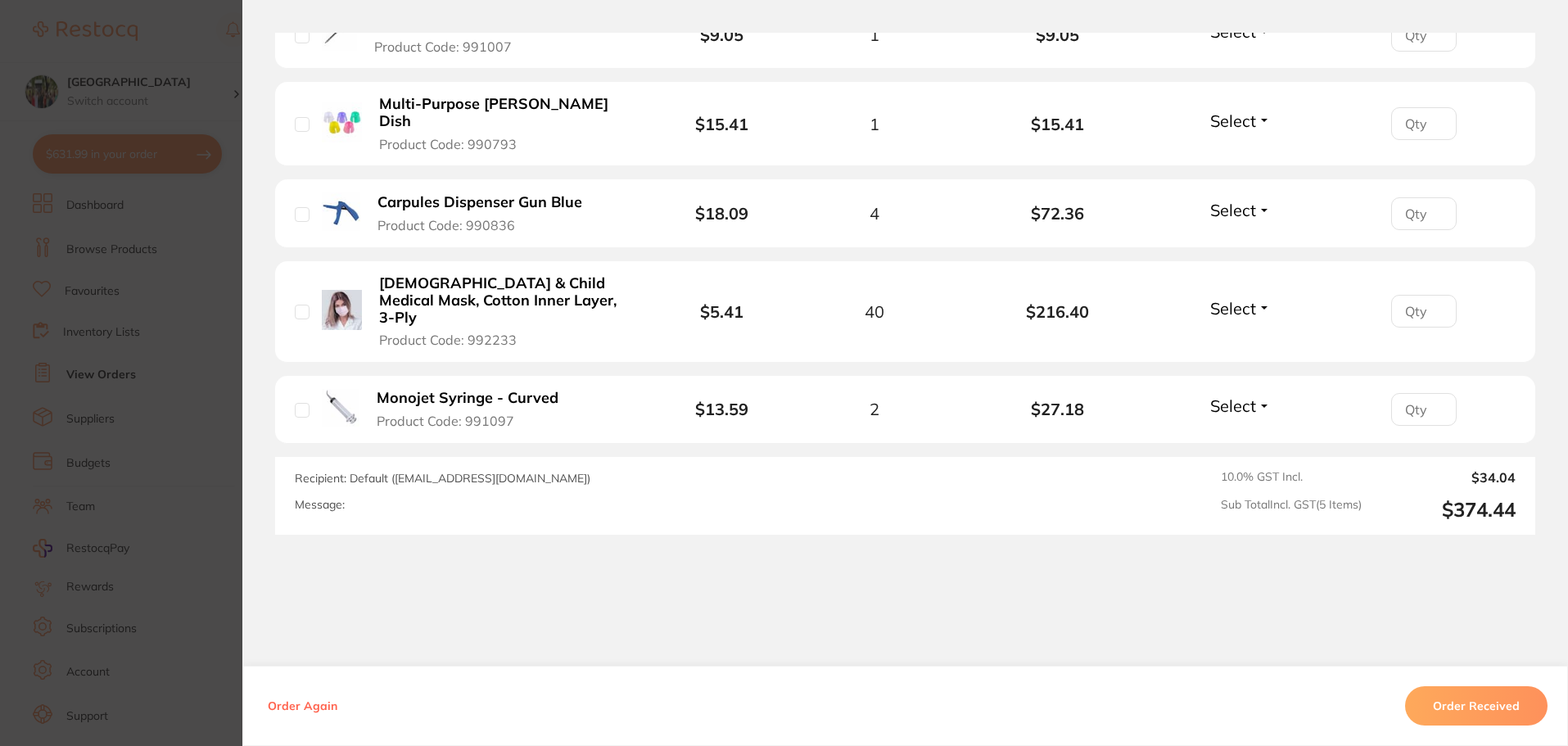
click at [1488, 706] on button "Order Received" at bounding box center [1476, 706] width 143 height 39
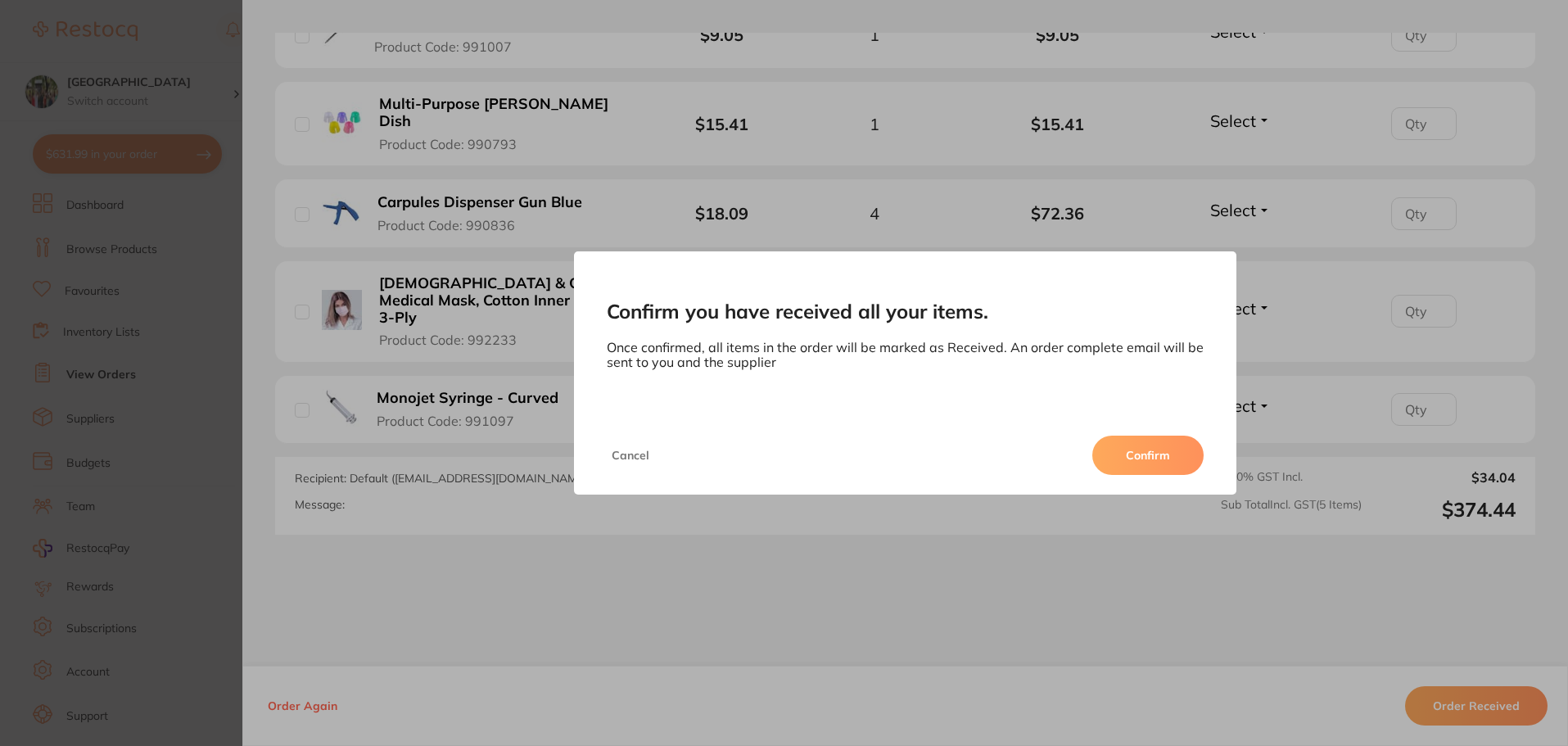
click at [1133, 456] on button "Confirm" at bounding box center [1148, 455] width 112 height 39
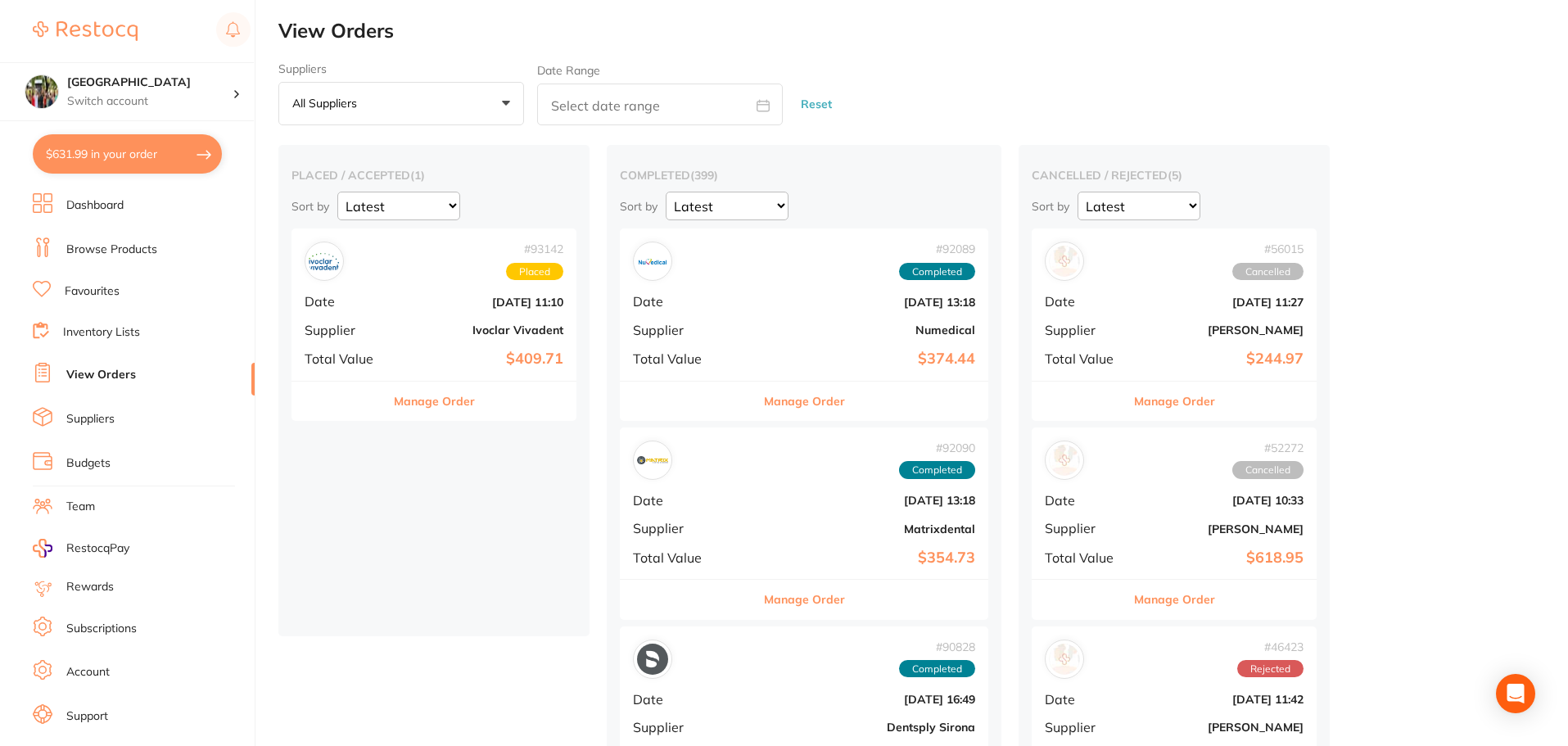
click at [112, 159] on button "$631.99 in your order" at bounding box center [127, 154] width 189 height 39
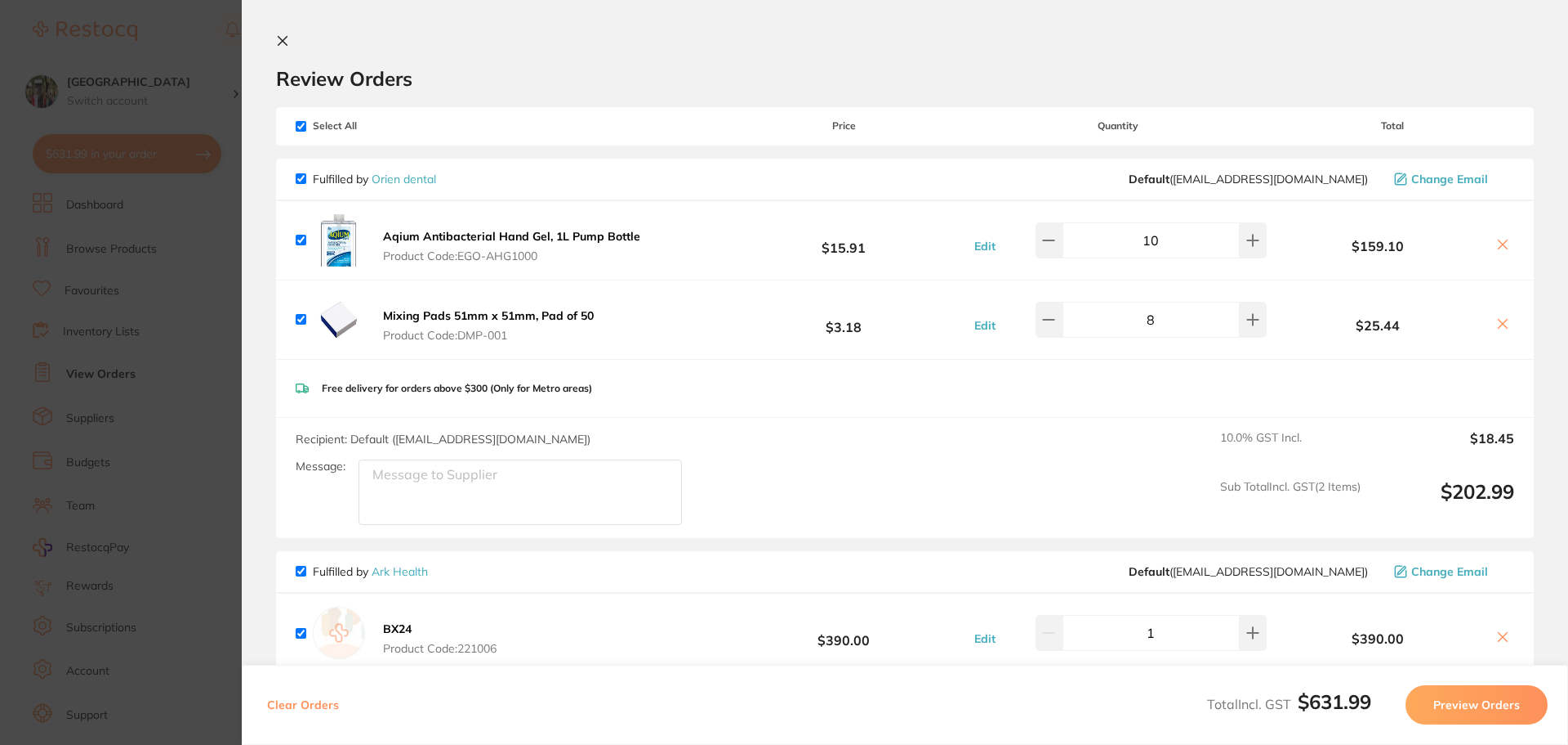
click at [287, 37] on icon at bounding box center [283, 41] width 9 height 9
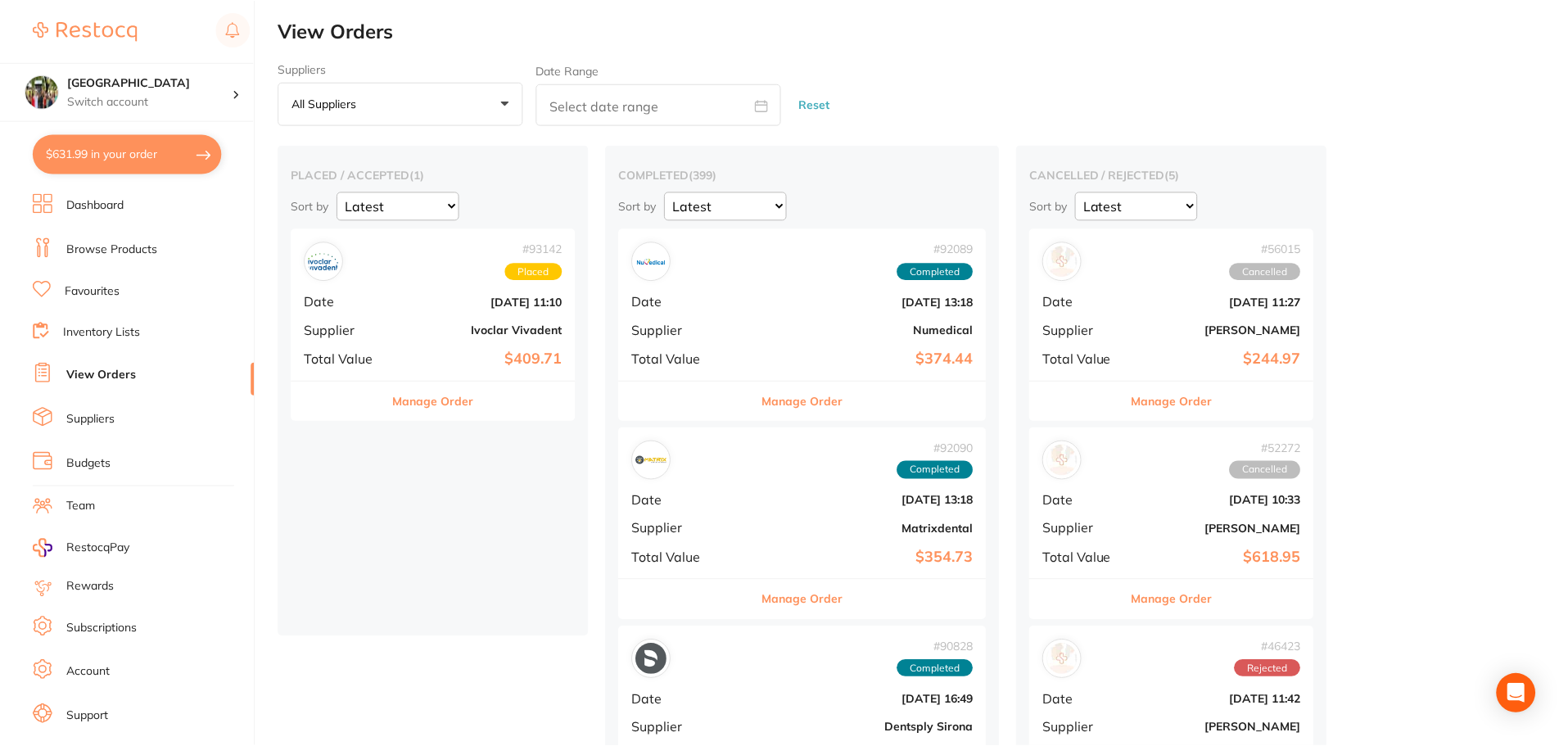
scroll to position [1589, 0]
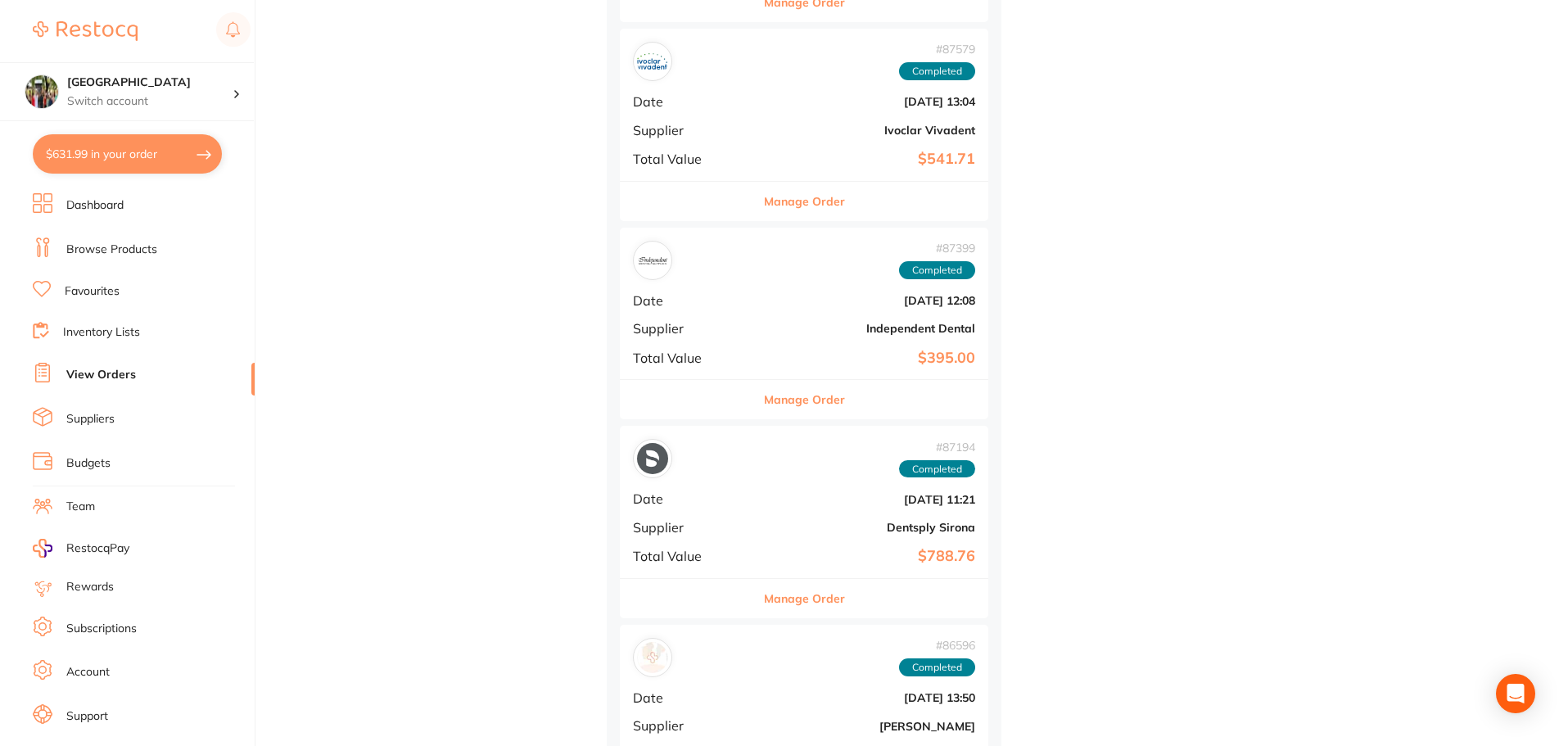
click at [89, 366] on li "View Orders" at bounding box center [143, 374] width 222 height 25
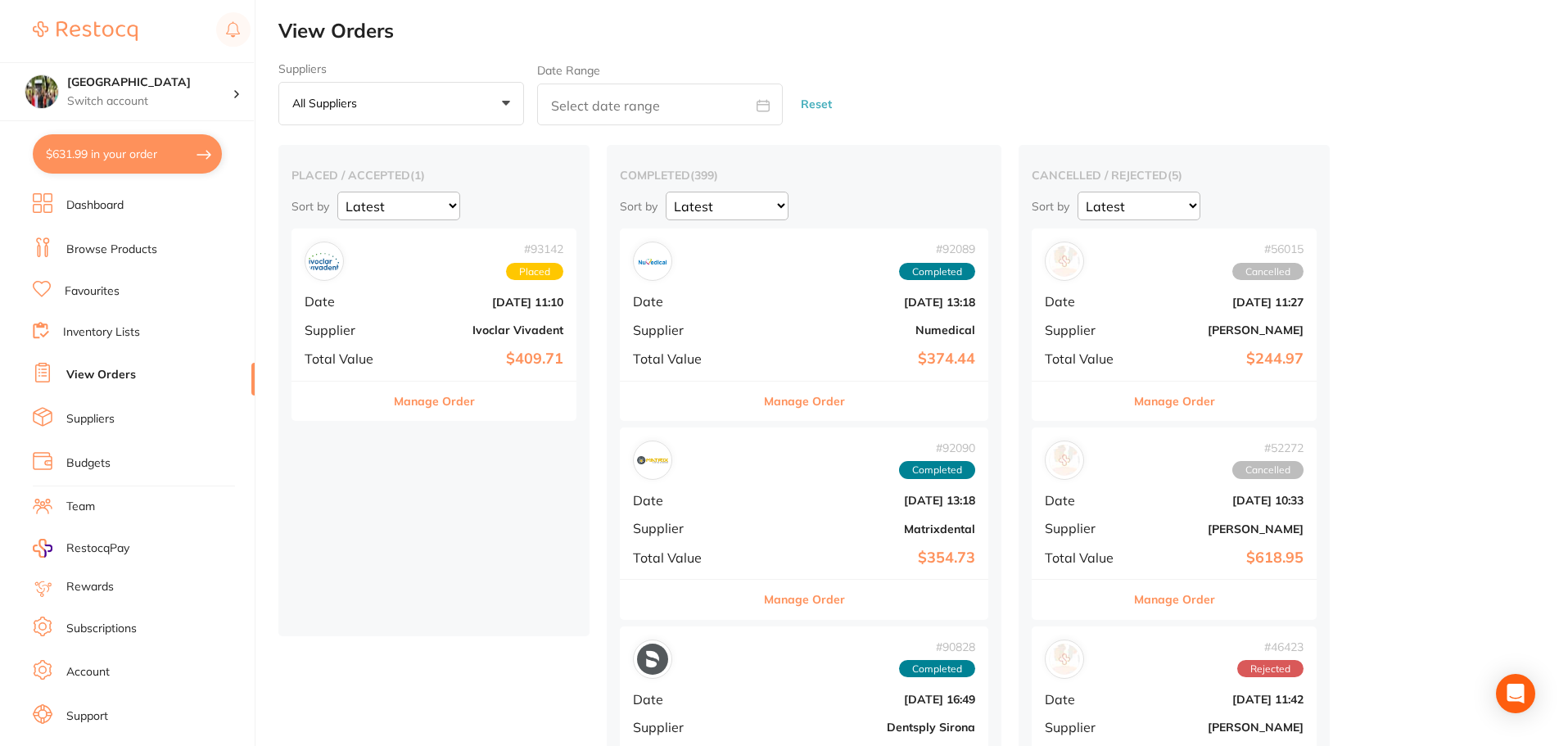
click at [106, 246] on link "Browse Products" at bounding box center [112, 249] width 91 height 16
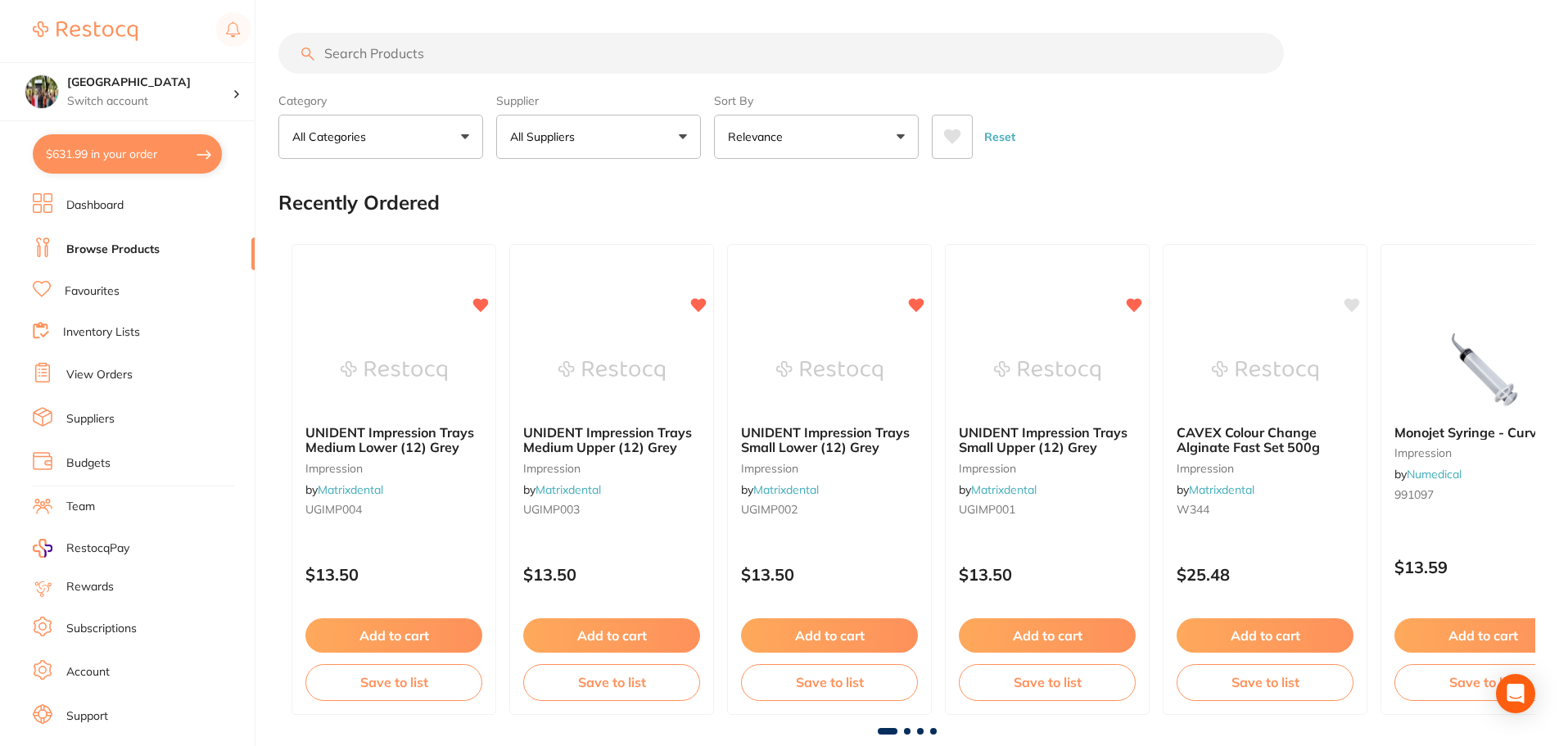
click at [429, 57] on input "search" at bounding box center [781, 53] width 1006 height 41
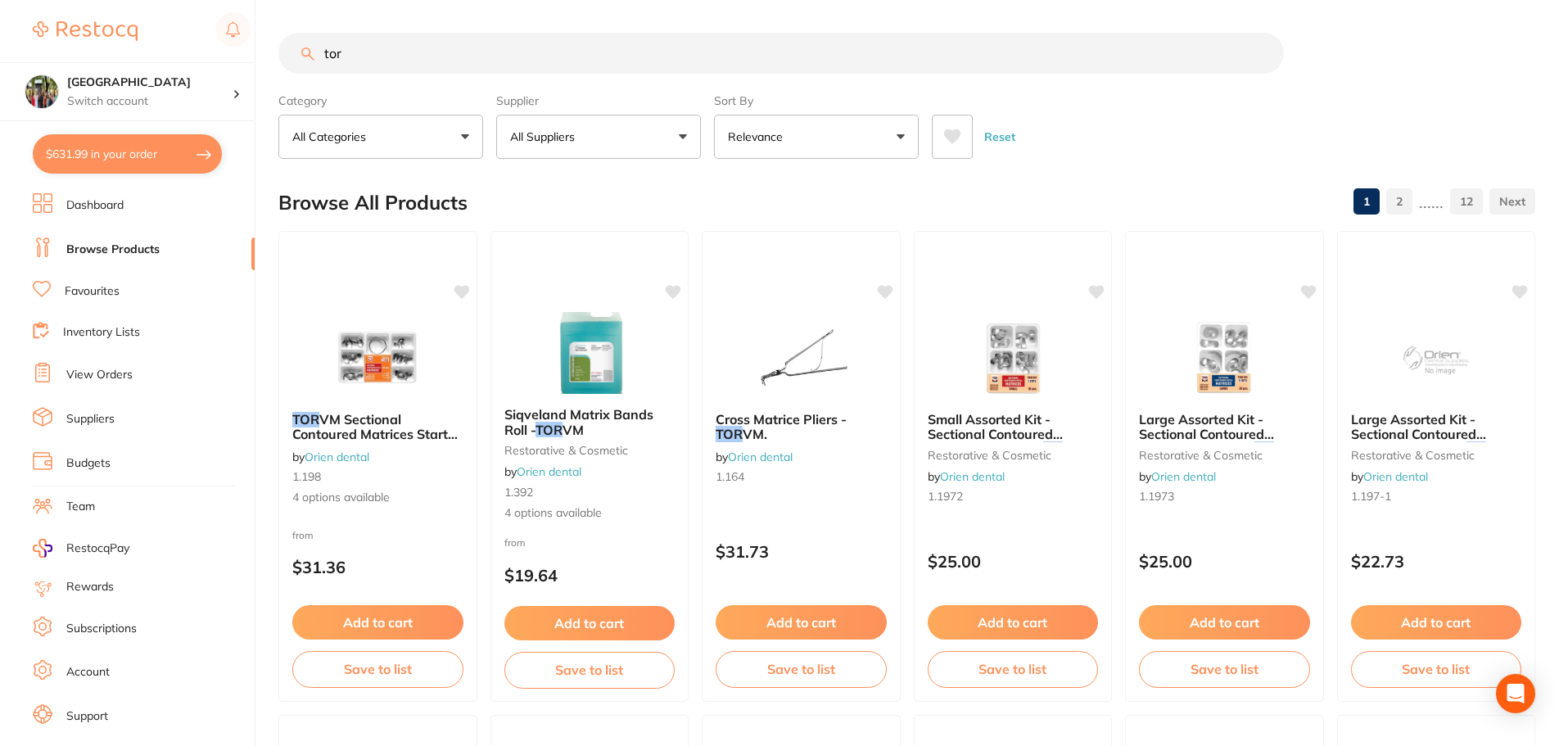
click at [580, 140] on p "All Suppliers" at bounding box center [545, 136] width 71 height 16
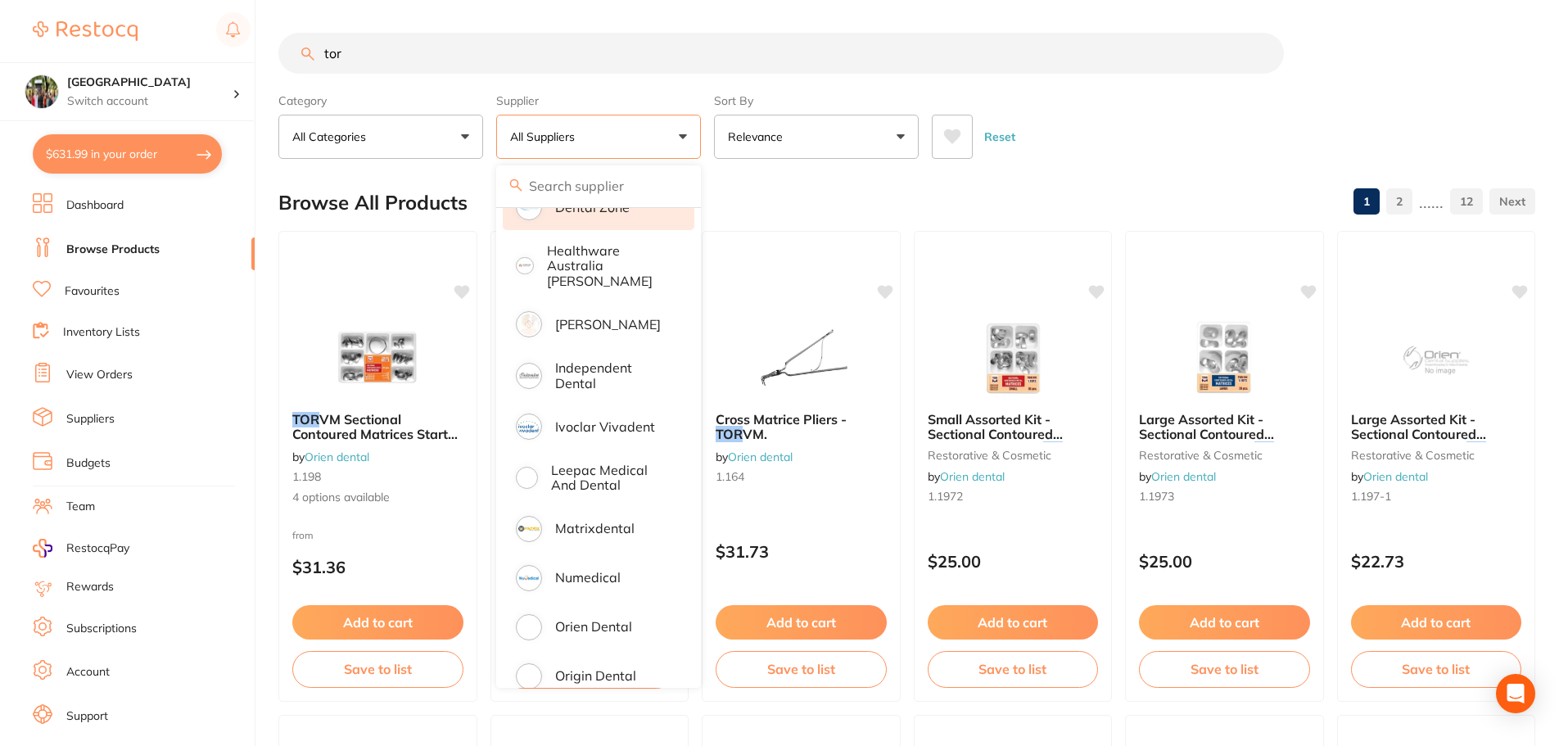
scroll to position [531, 0]
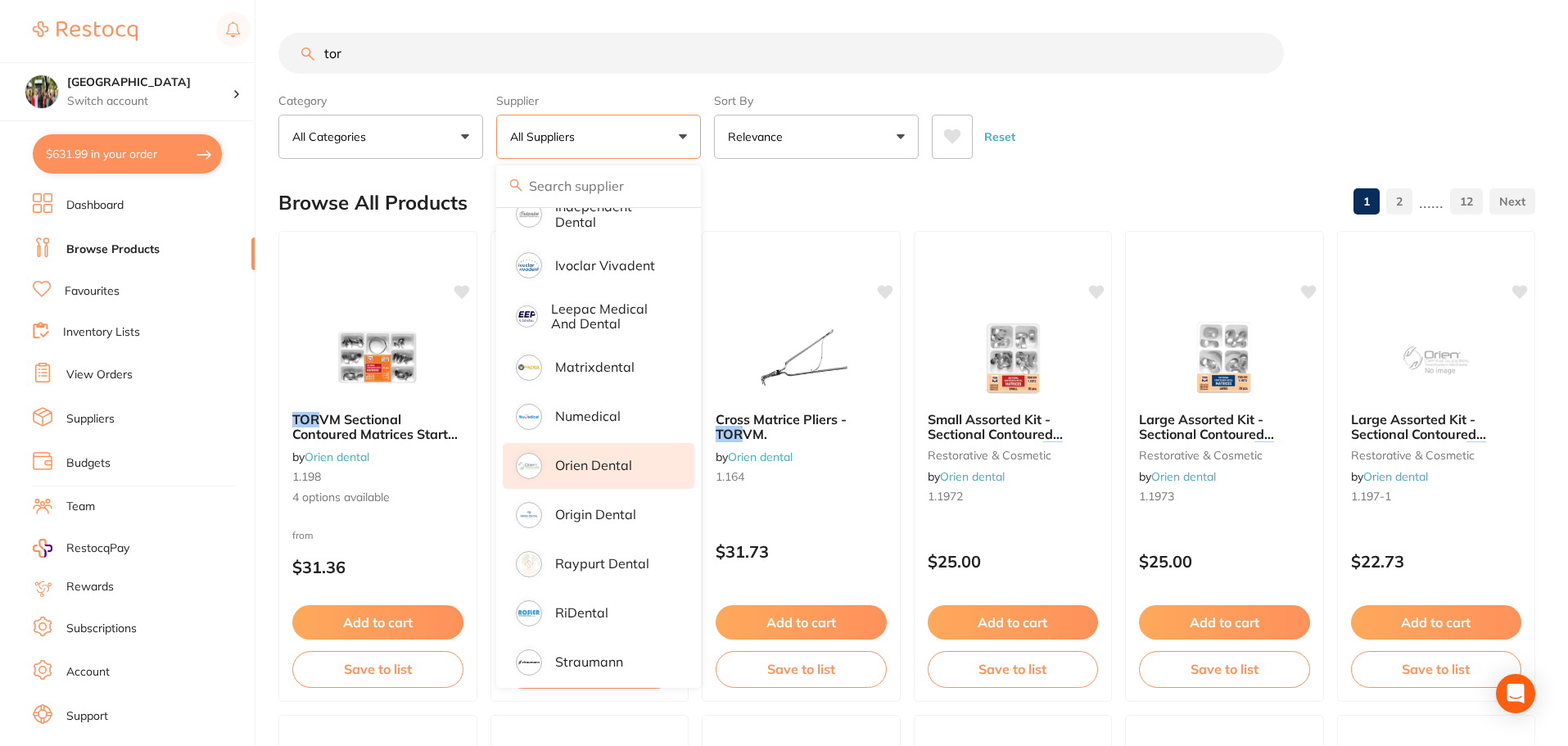
click at [575, 446] on li "Orien dental" at bounding box center [598, 465] width 191 height 45
click at [1132, 136] on div "Reset" at bounding box center [1226, 130] width 590 height 58
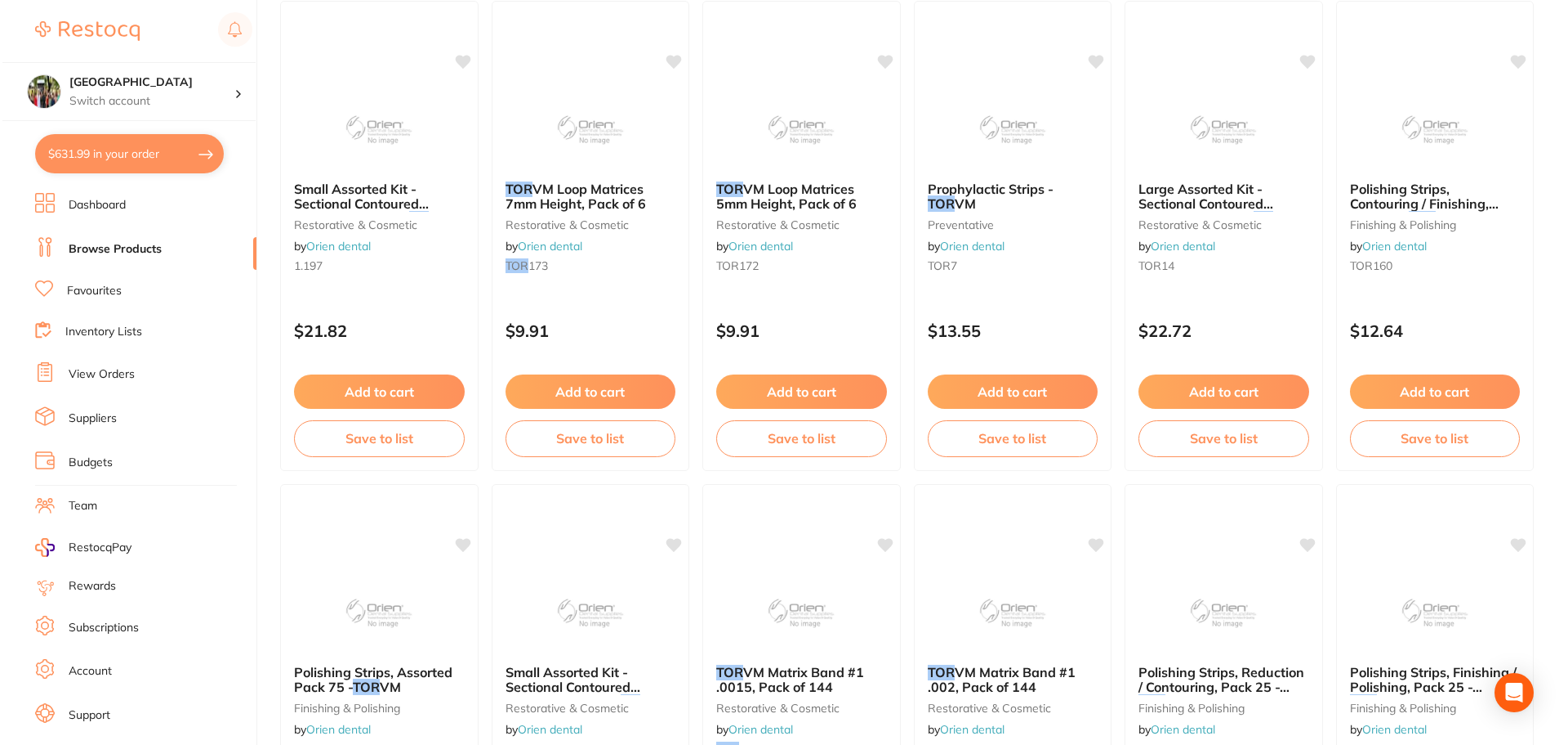
scroll to position [0, 0]
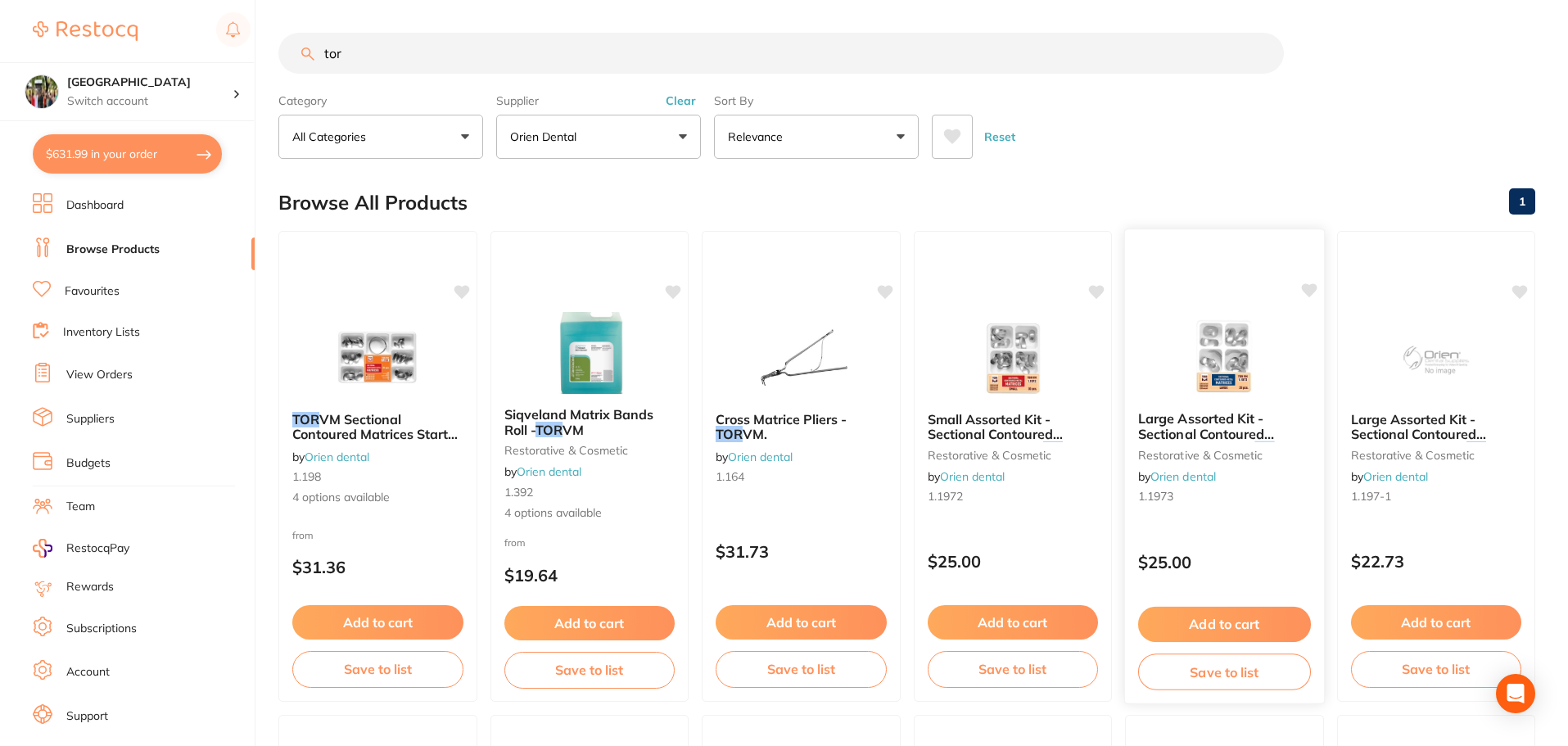
click at [1195, 419] on span "Large Assorted Kit - Sectional Contoured Matrices Pack 30 -" at bounding box center [1206, 434] width 137 height 46
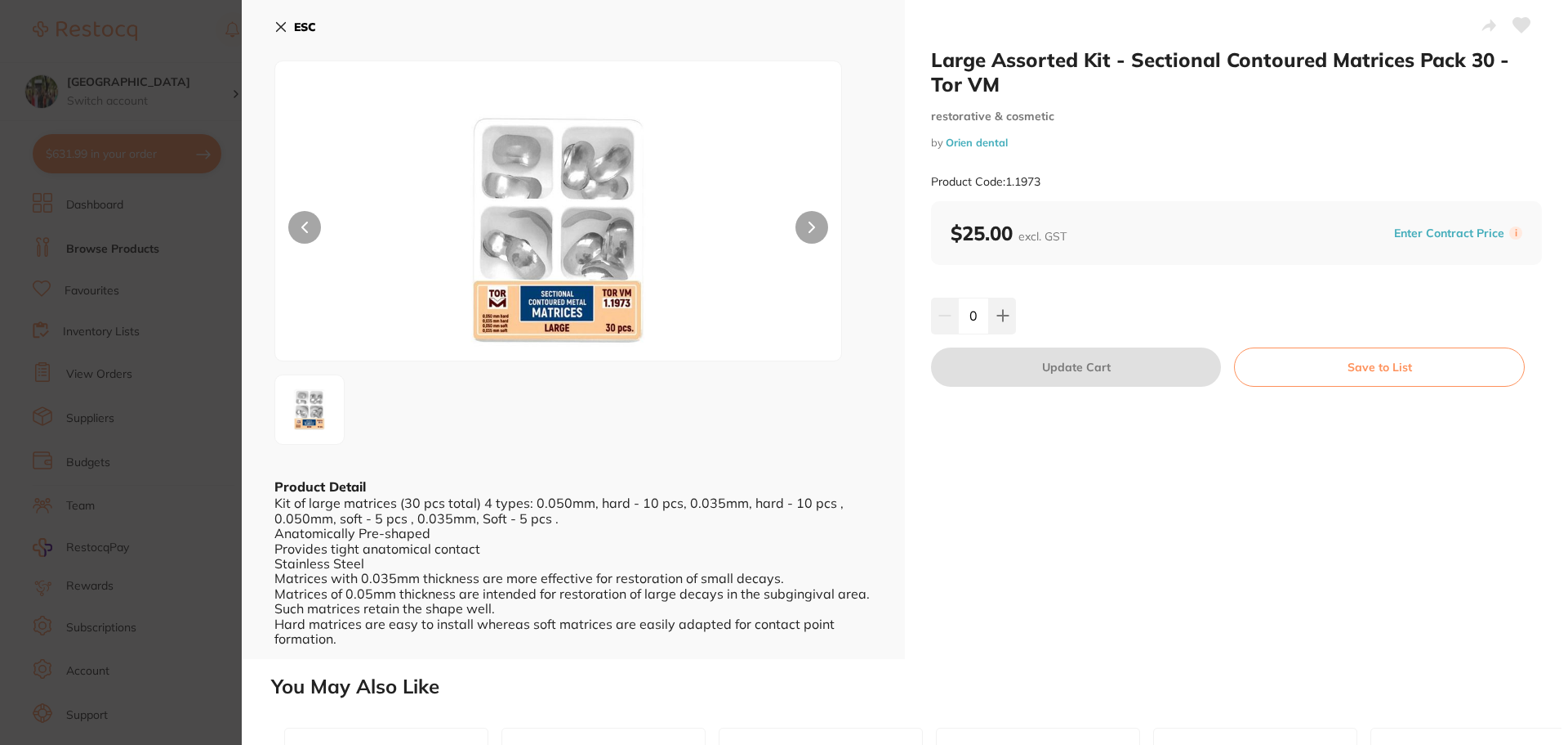
click at [282, 27] on icon at bounding box center [281, 27] width 9 height 9
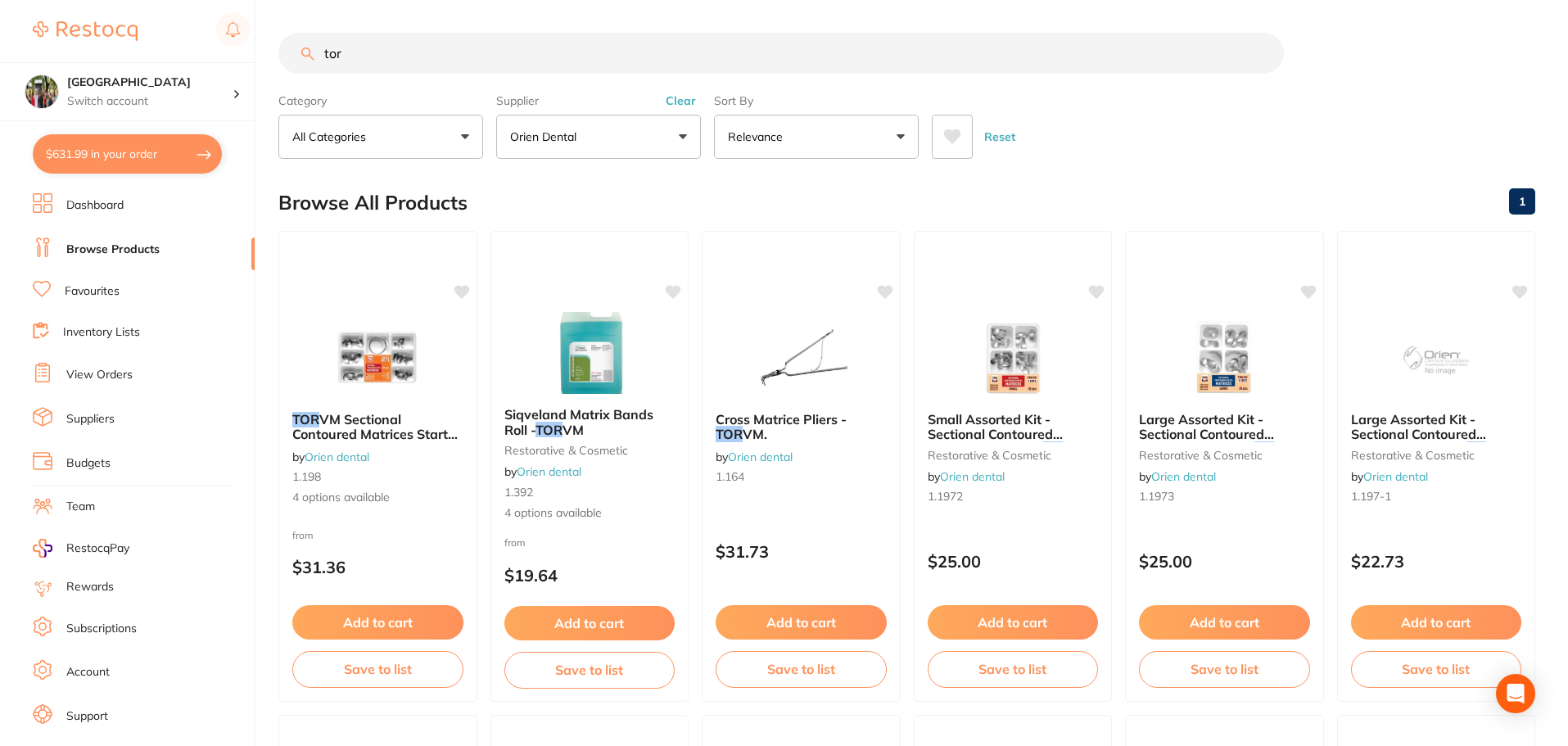
drag, startPoint x: 493, startPoint y: 62, endPoint x: 465, endPoint y: 67, distance: 28.4
click at [493, 61] on input "tor" at bounding box center [781, 53] width 1006 height 41
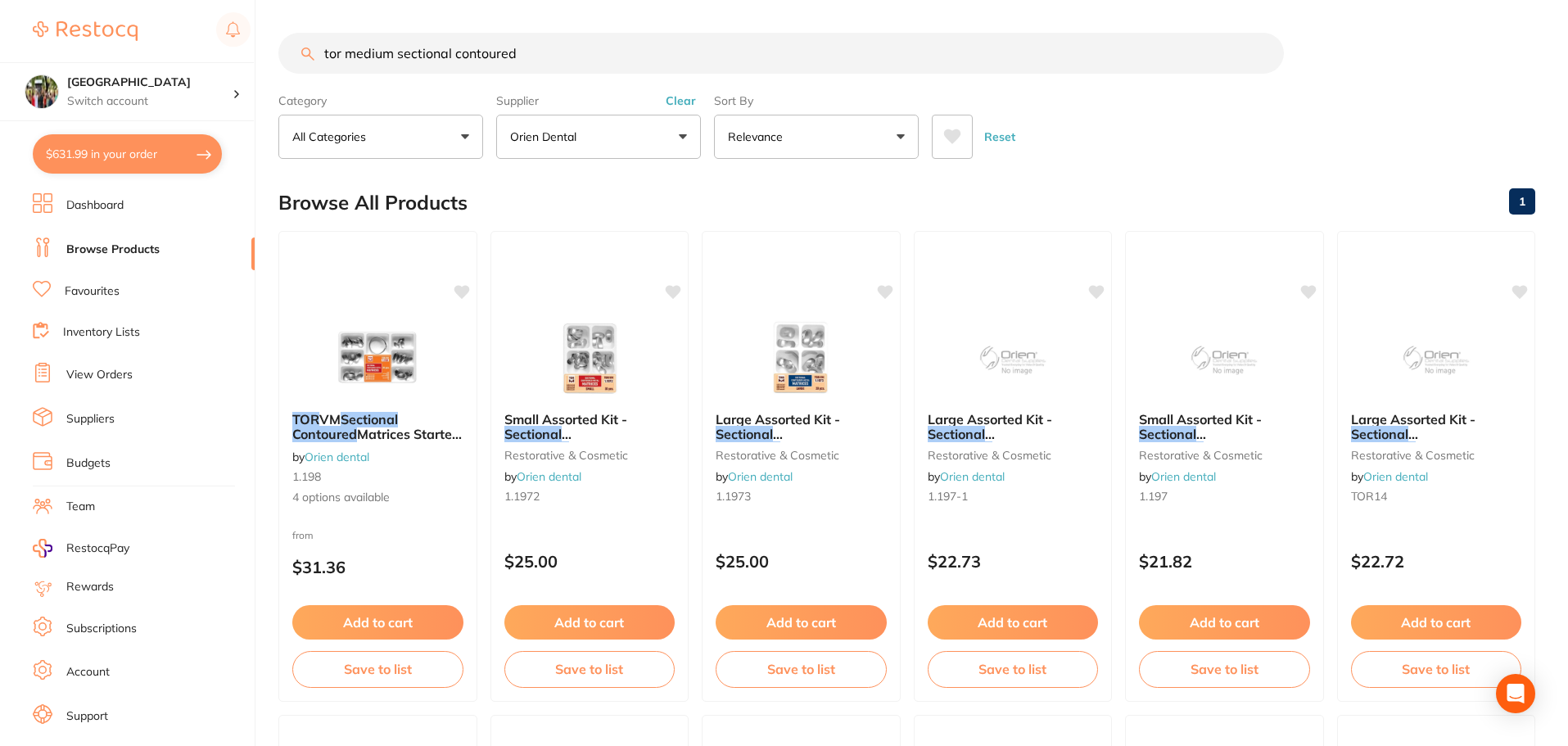
click at [554, 129] on p "Orien dental" at bounding box center [546, 136] width 73 height 16
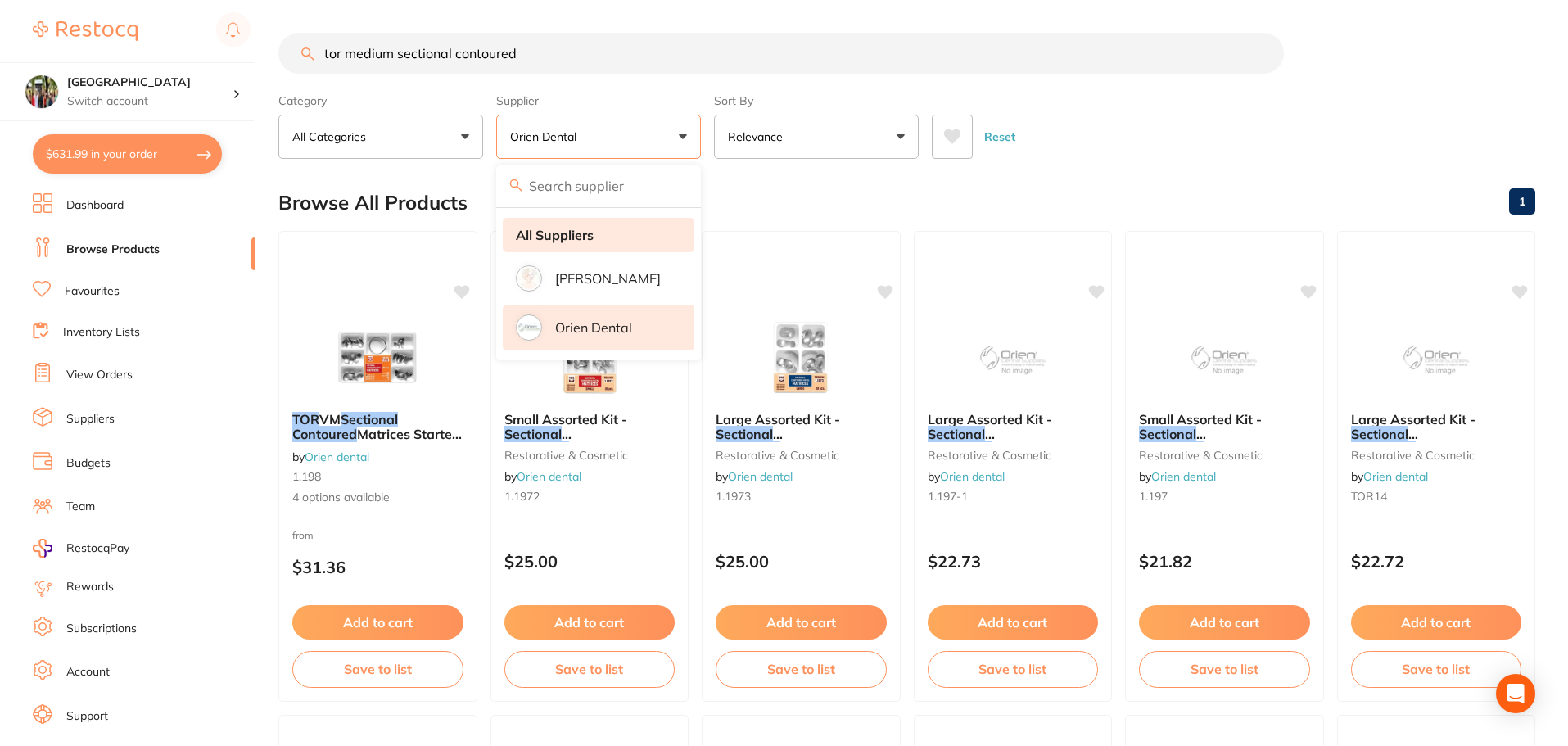
click at [590, 237] on strong "All Suppliers" at bounding box center [555, 234] width 78 height 15
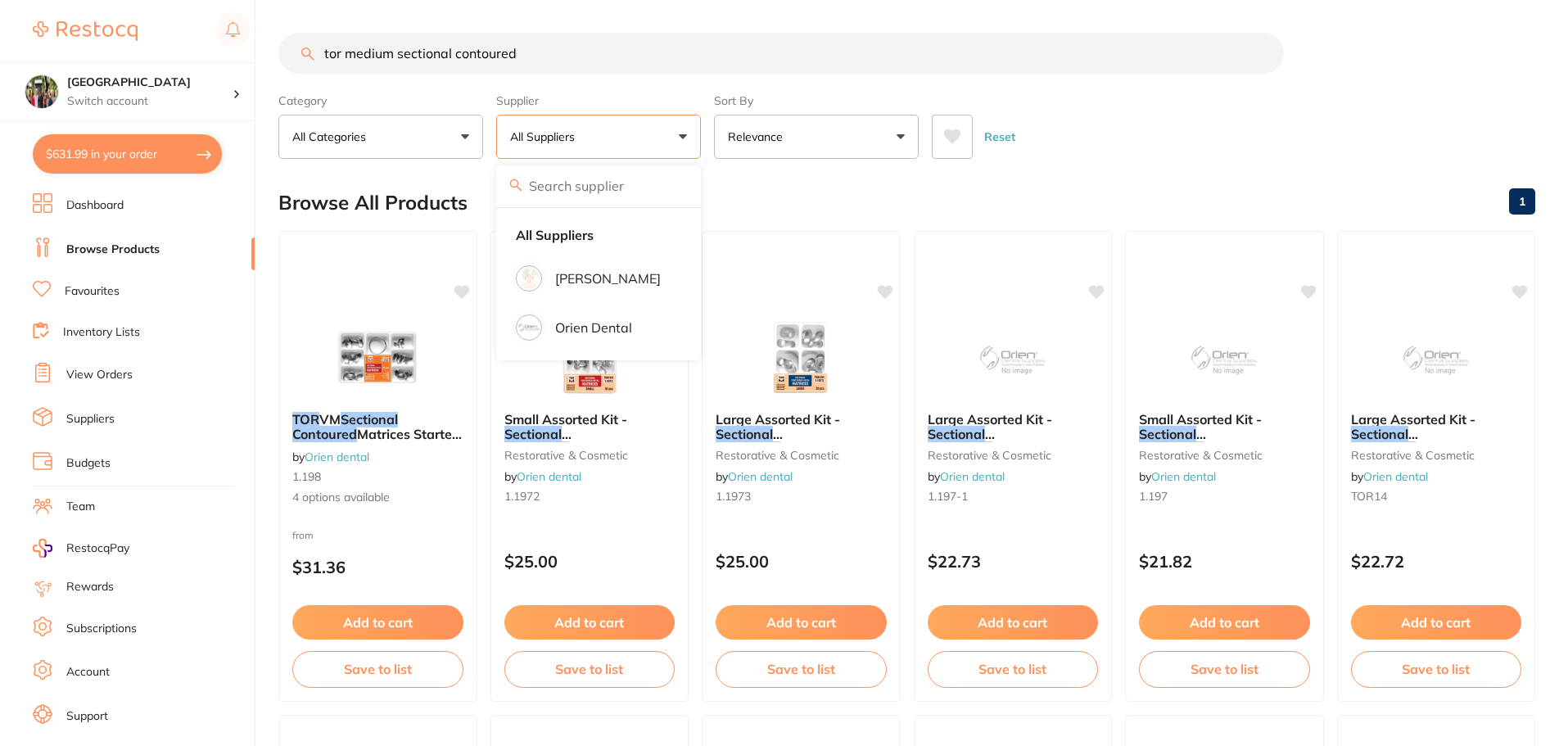
click at [1097, 116] on div "Reset" at bounding box center [1226, 130] width 590 height 58
click at [671, 57] on input "tor medium sectional contoured" at bounding box center [781, 53] width 1006 height 41
drag, startPoint x: 343, startPoint y: 52, endPoint x: 191, endPoint y: 52, distance: 152.0
click at [191, 52] on div "$631.99 Wanneroo Dental Centre Switch account Wanneroo Dental Centre $631.99 in…" at bounding box center [784, 373] width 1568 height 746
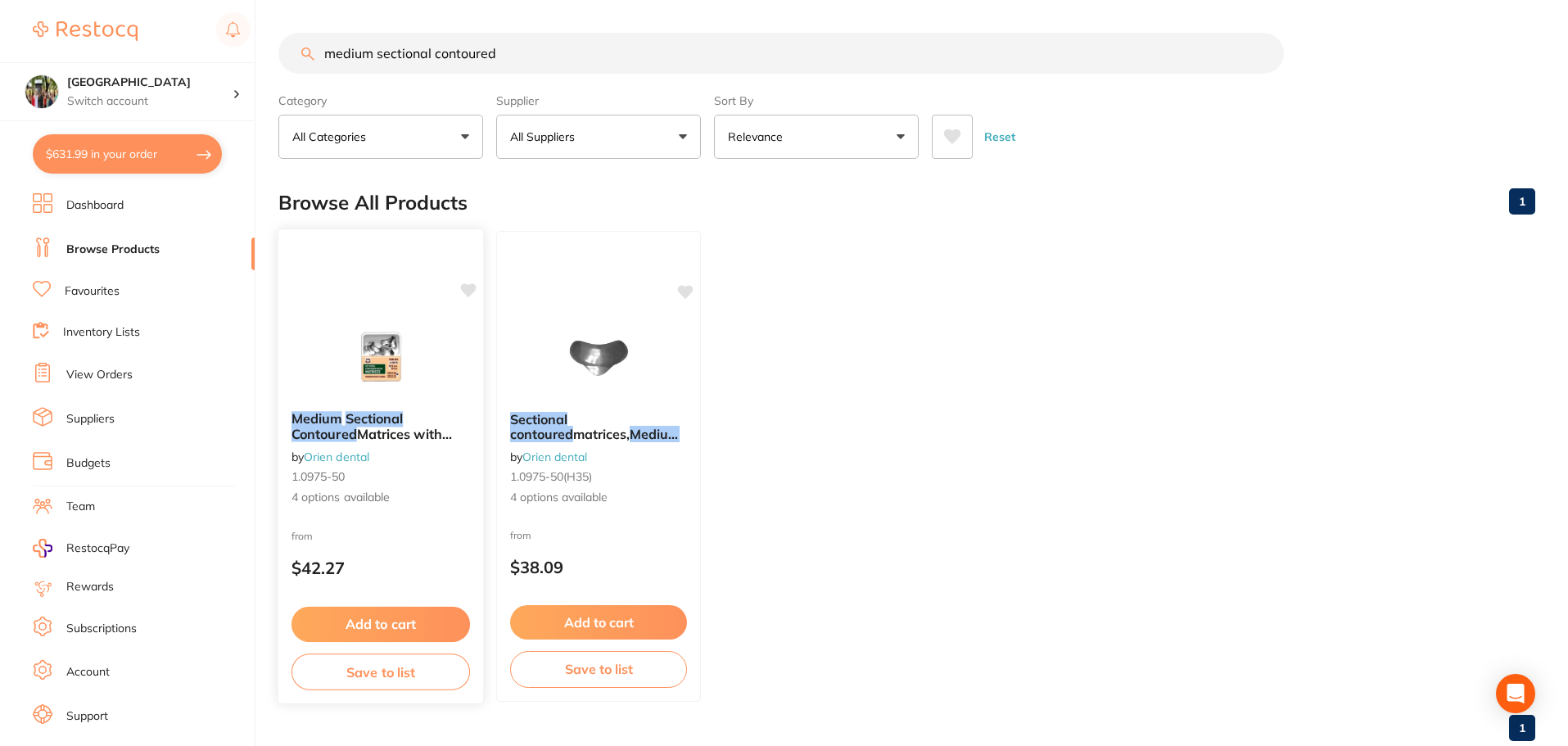
click at [355, 428] on em "Contoured" at bounding box center [324, 434] width 65 height 16
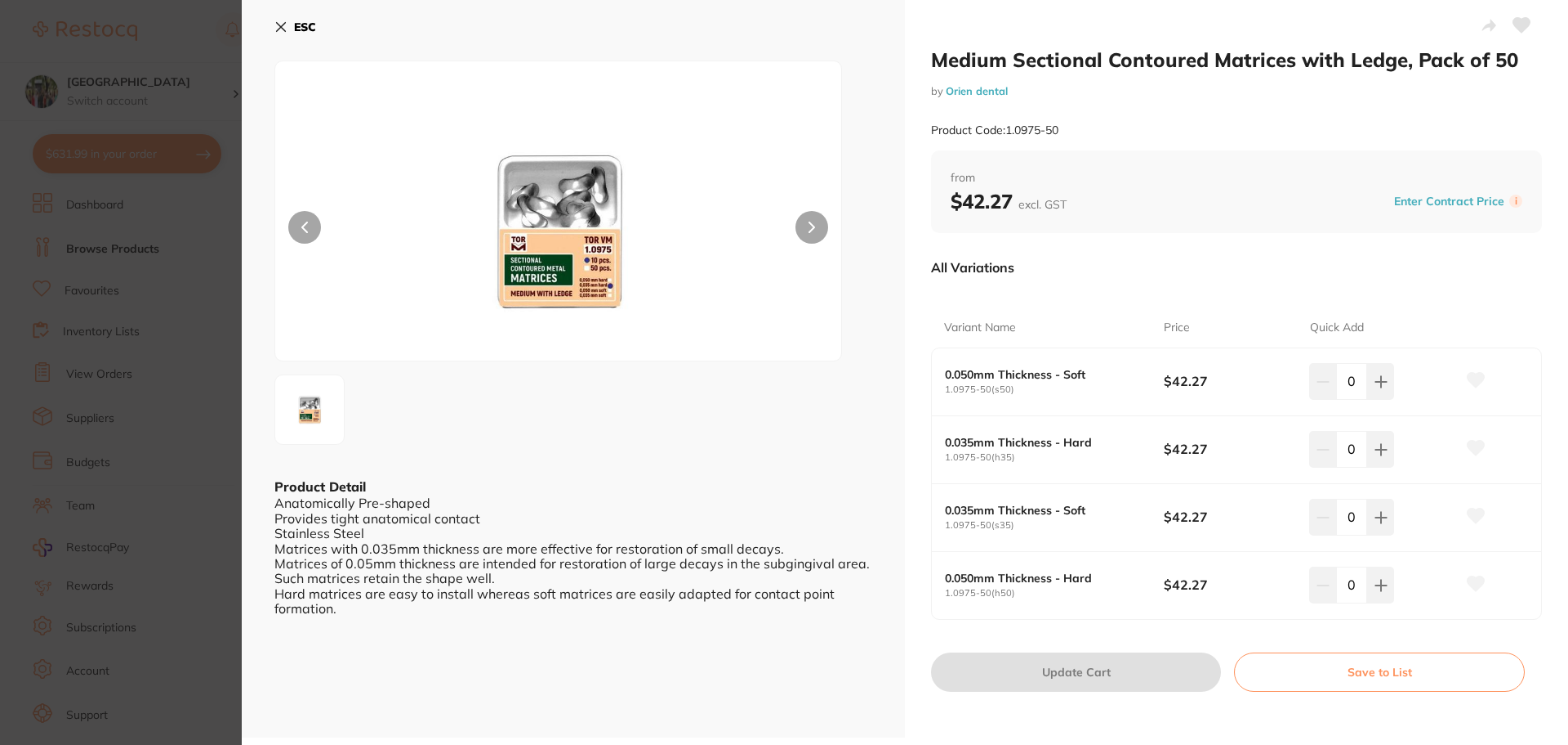
click at [282, 26] on icon at bounding box center [281, 27] width 9 height 9
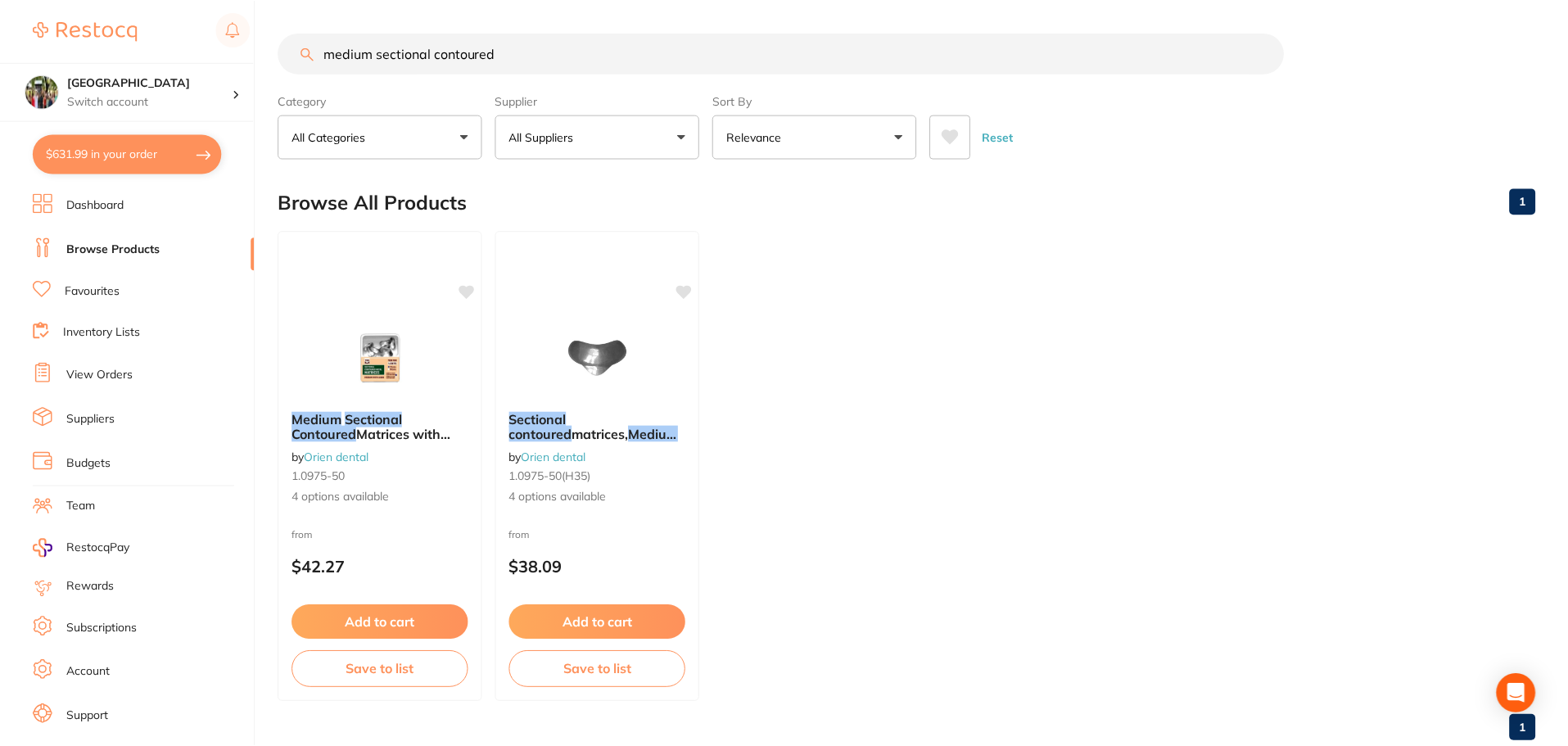
scroll to position [3, 0]
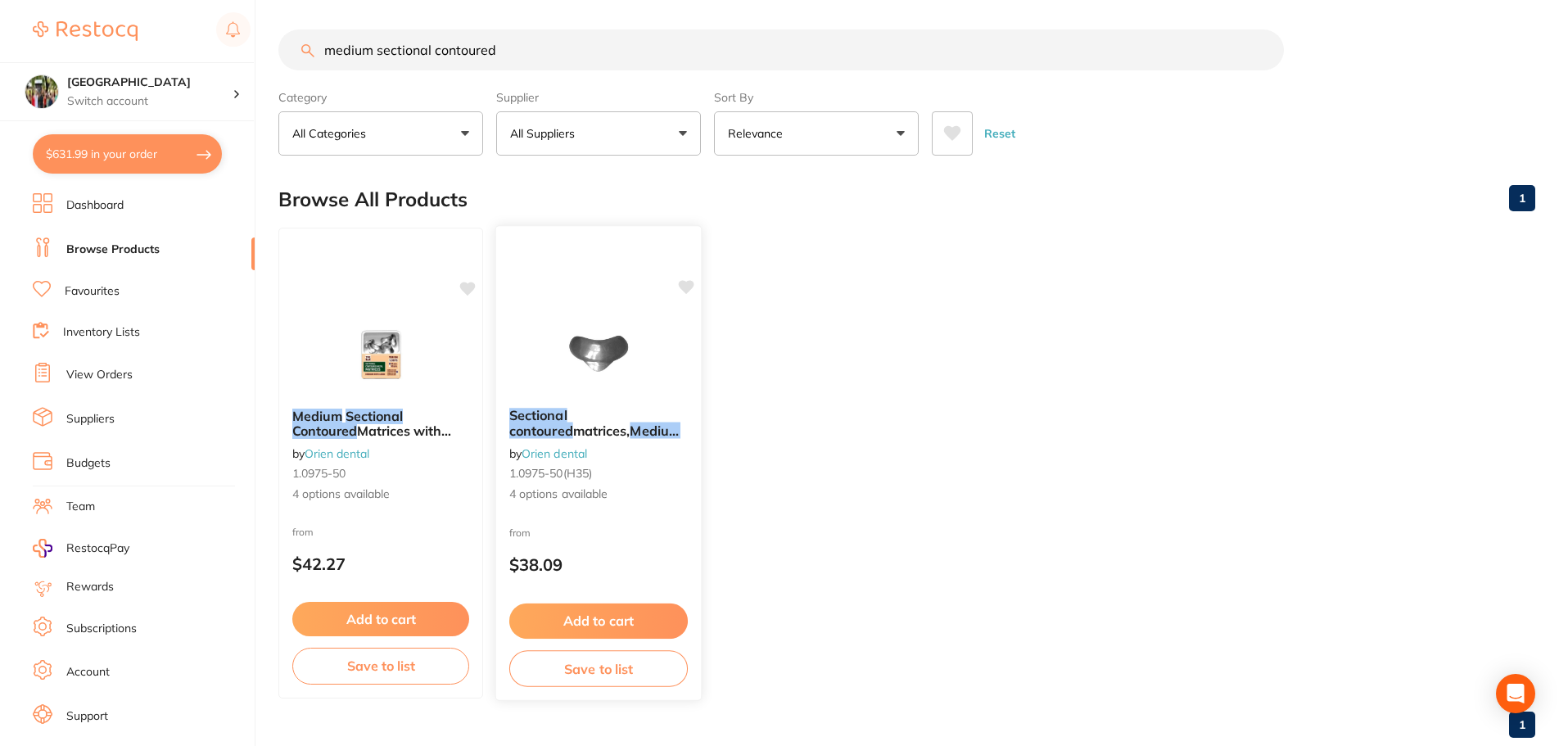
click at [629, 423] on em "Medium" at bounding box center [654, 430] width 51 height 16
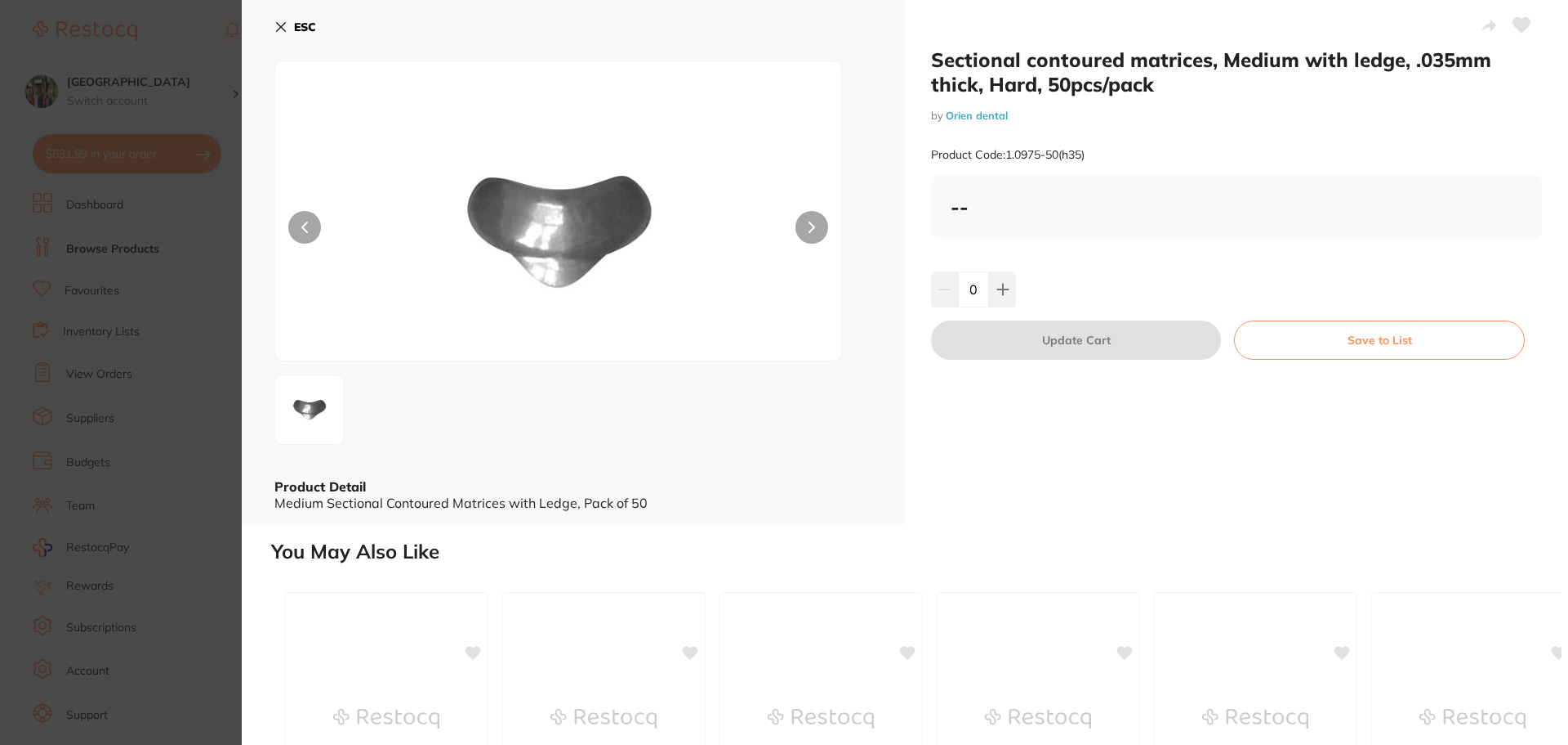
click at [286, 25] on icon at bounding box center [280, 27] width 13 height 13
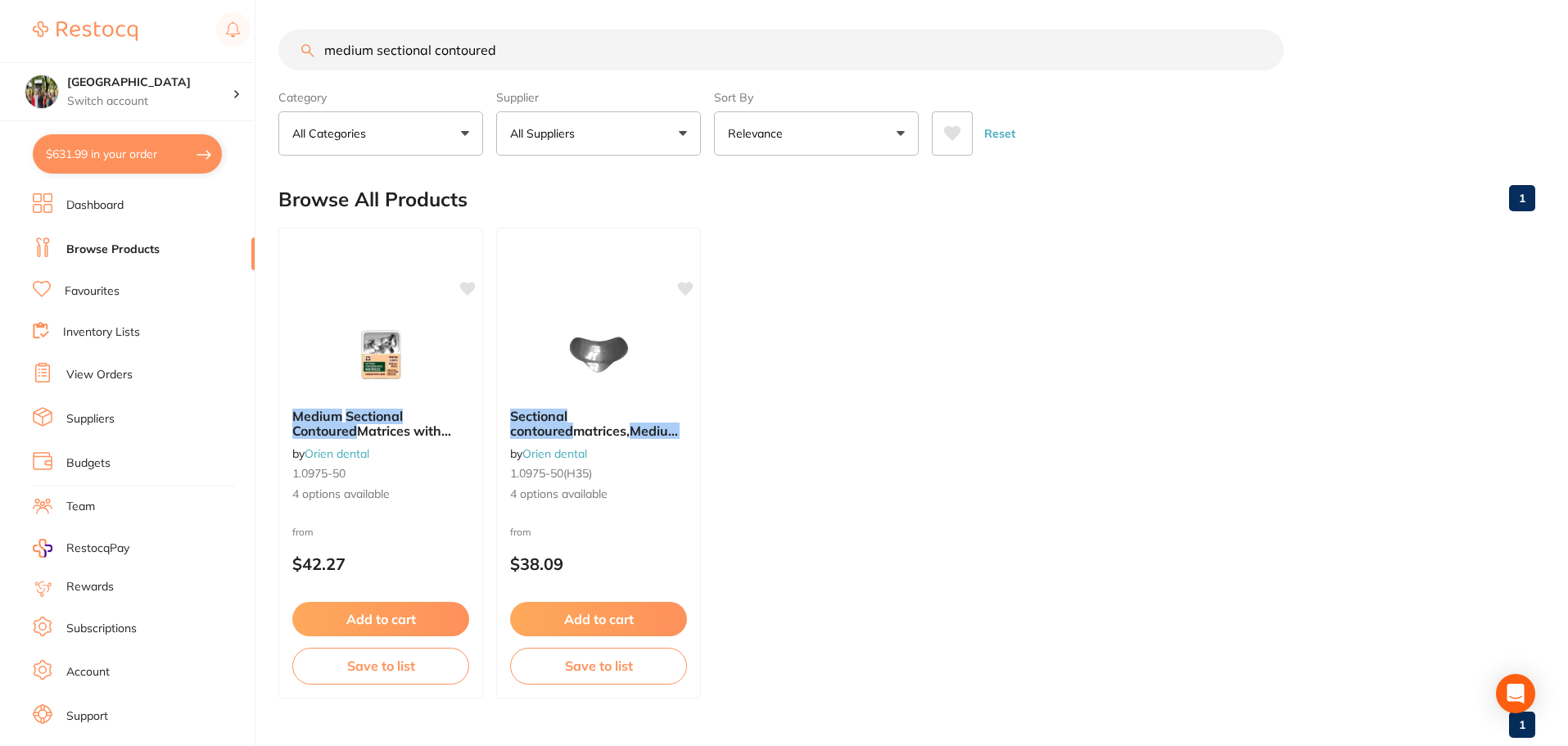
click at [510, 47] on input "medium sectional contoured" at bounding box center [781, 50] width 1006 height 41
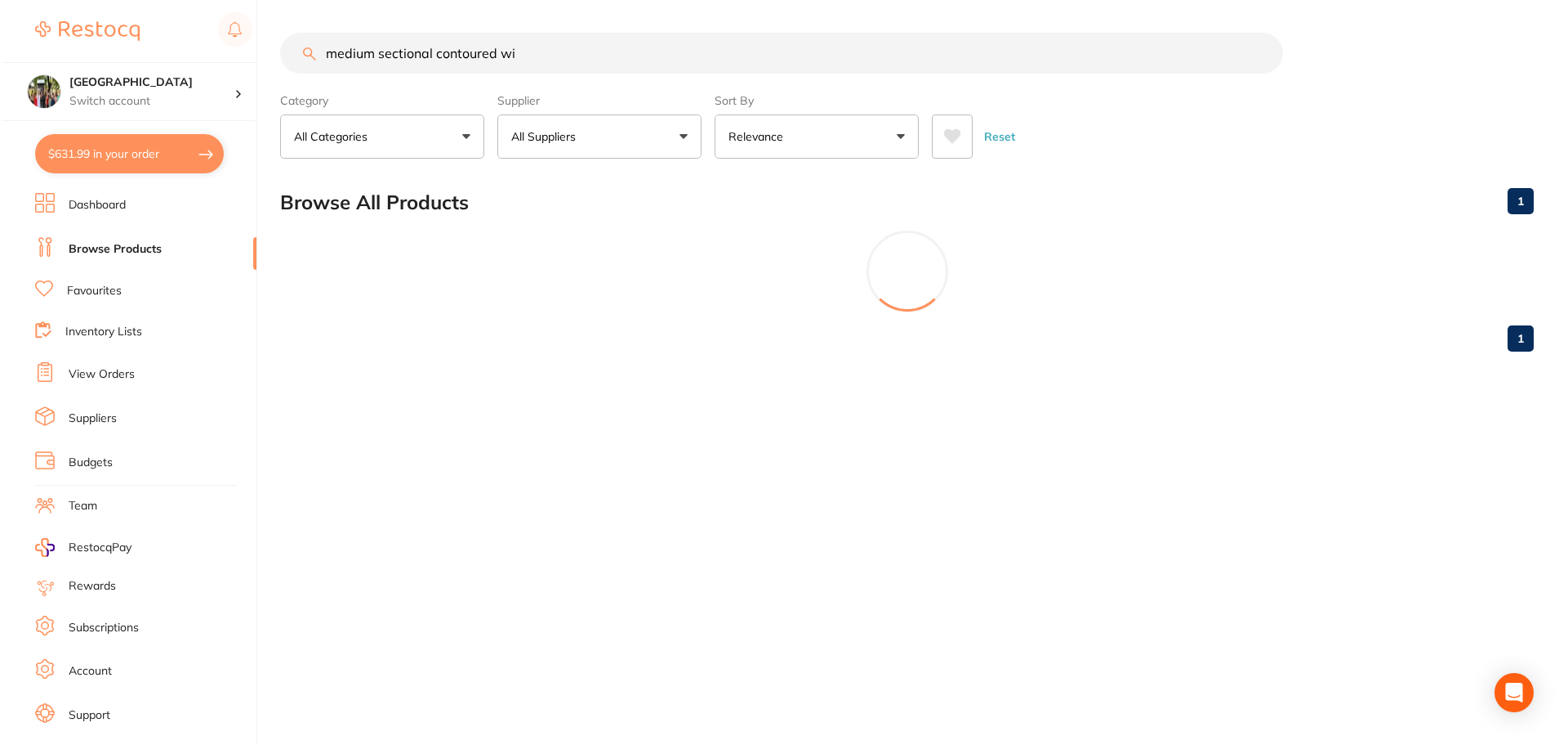
scroll to position [0, 0]
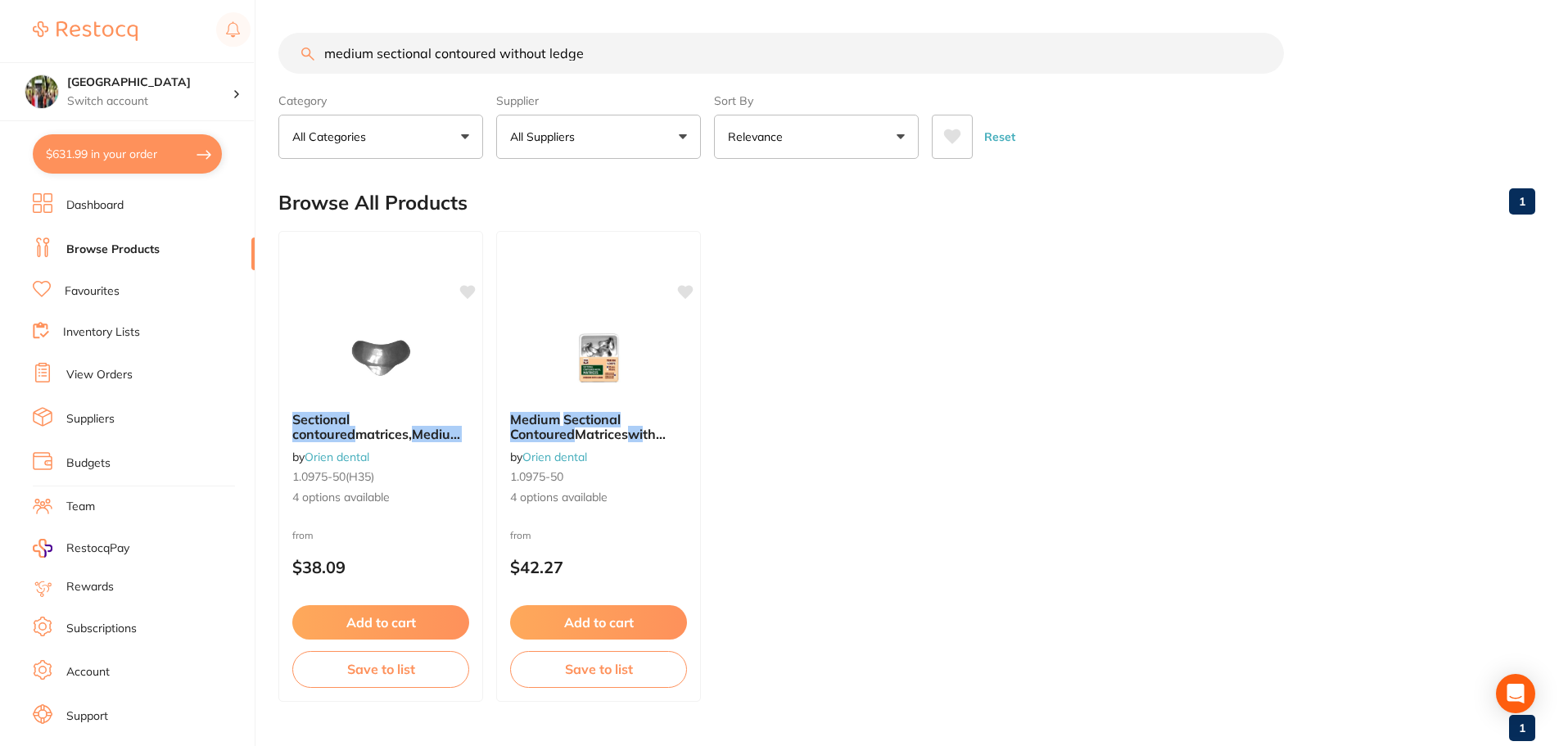
type input "medium sectional contoured without ledge"
click at [552, 419] on em "Medium" at bounding box center [534, 418] width 51 height 16
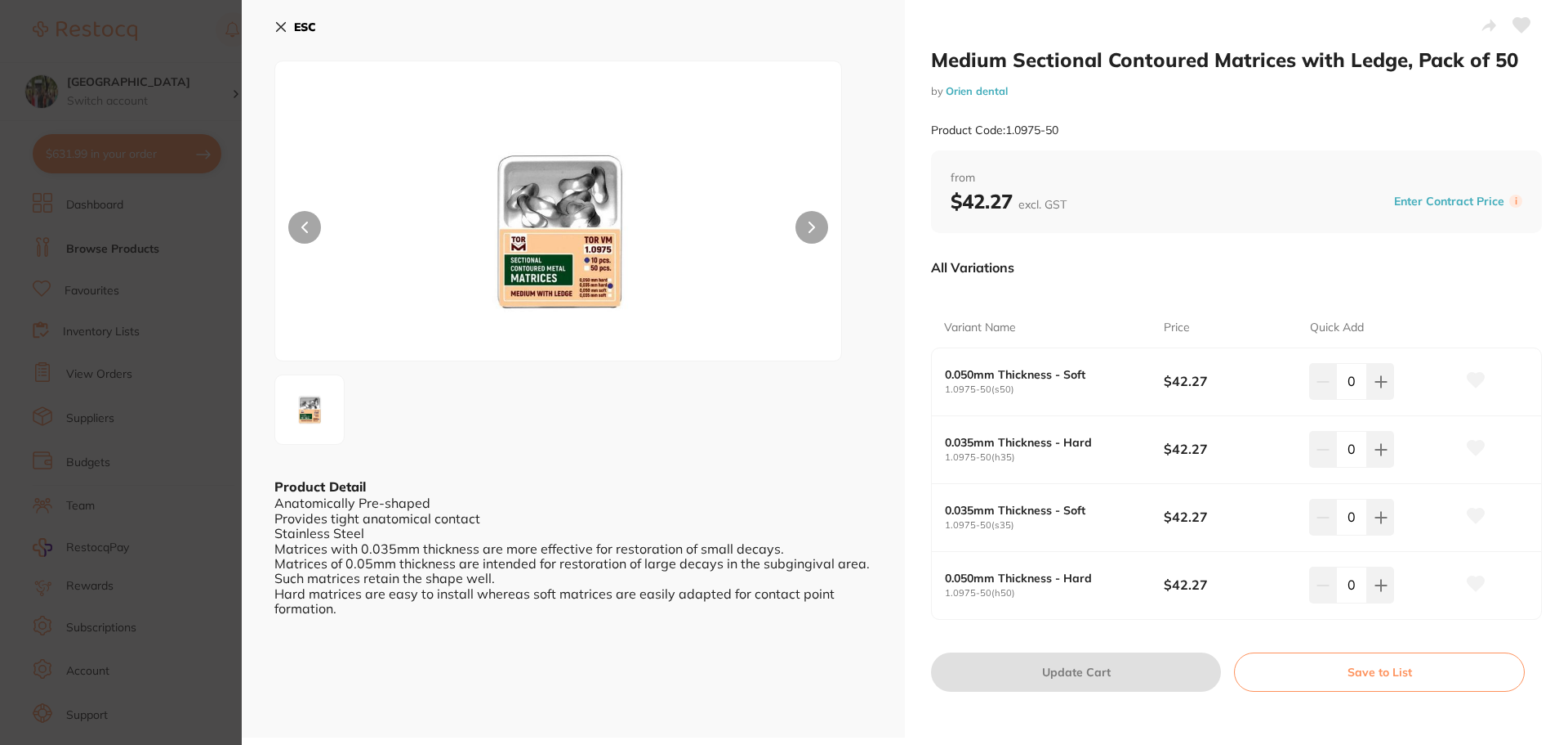
click at [278, 19] on button "ESC" at bounding box center [295, 27] width 42 height 27
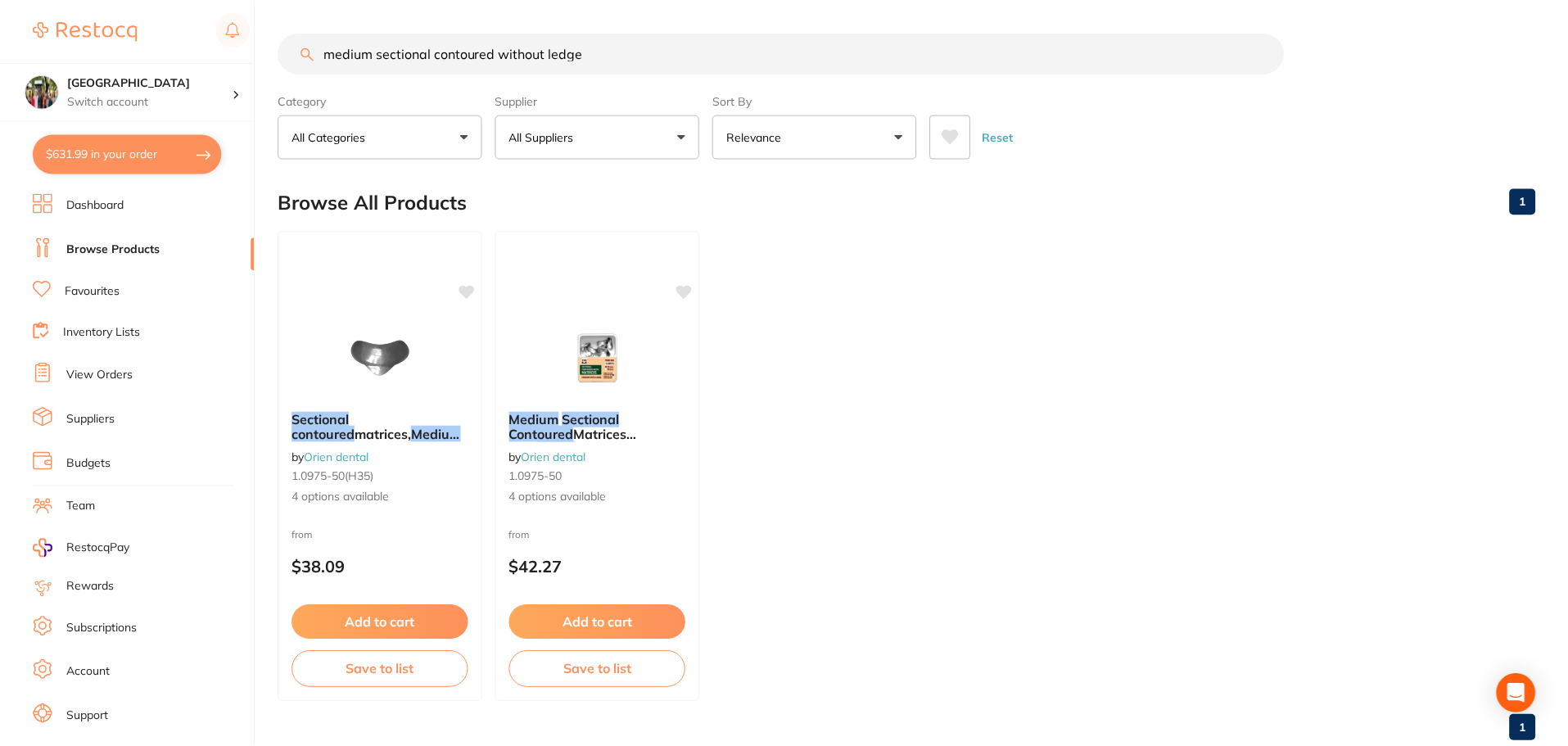
scroll to position [3, 0]
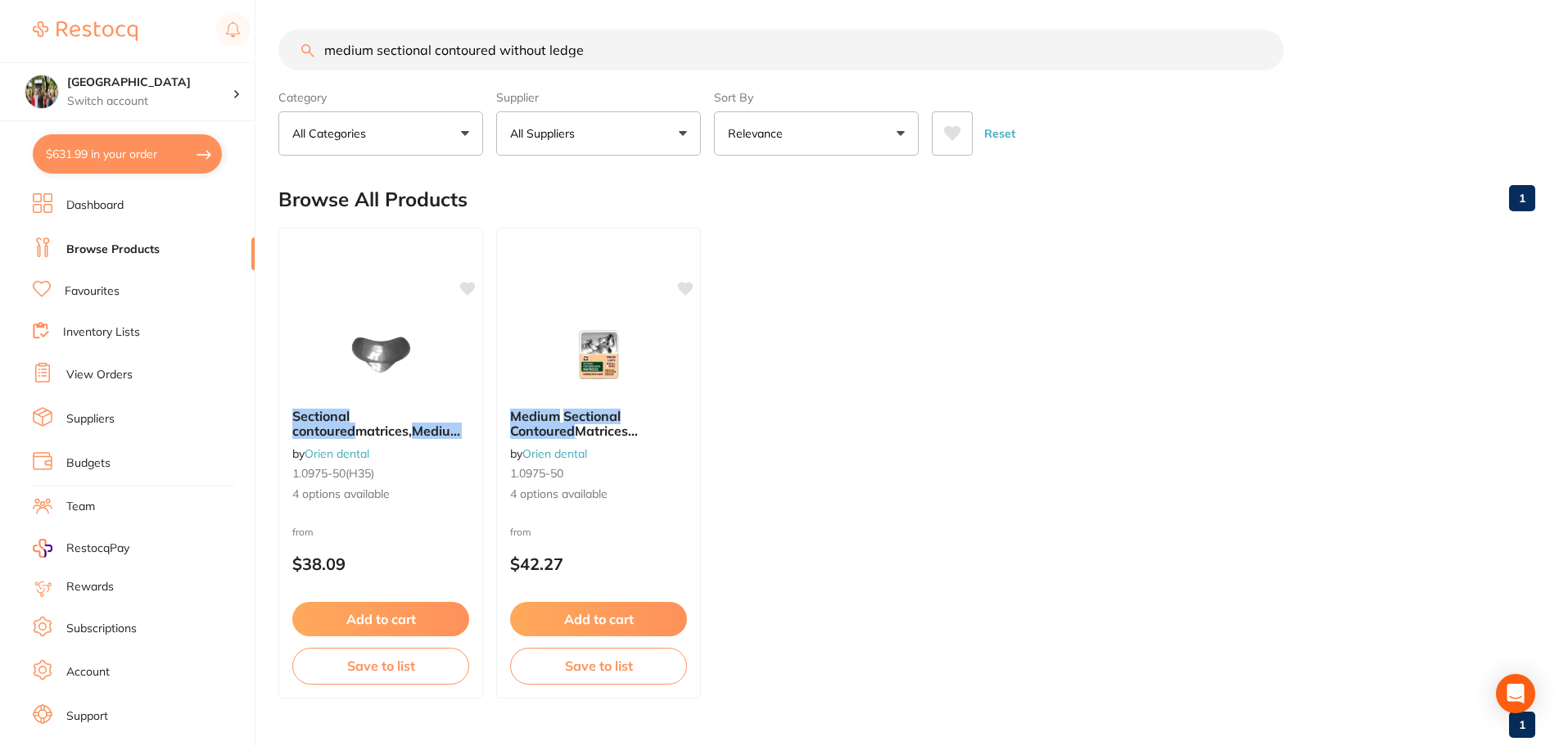
click at [82, 150] on button "$631.99 in your order" at bounding box center [127, 154] width 189 height 39
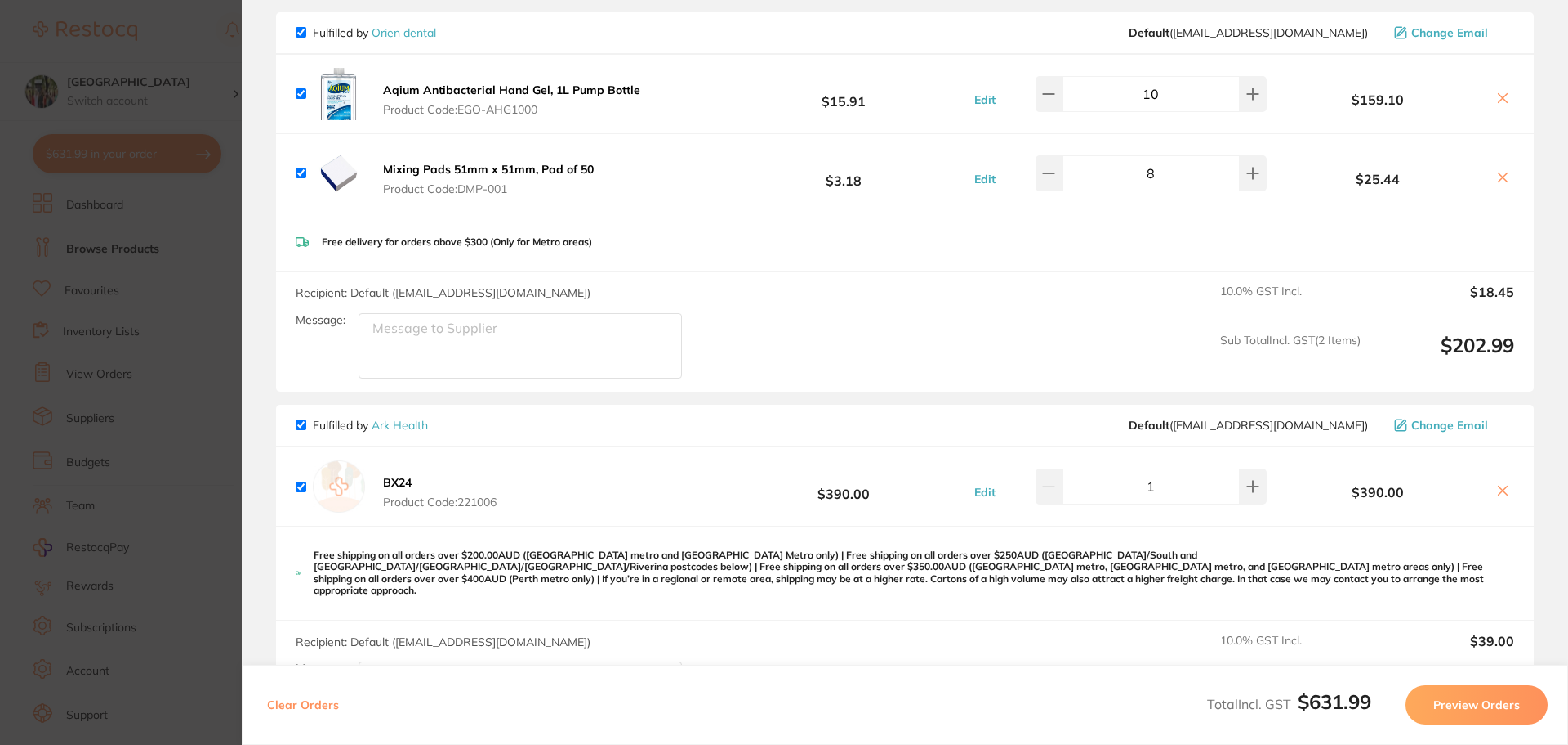
scroll to position [0, 0]
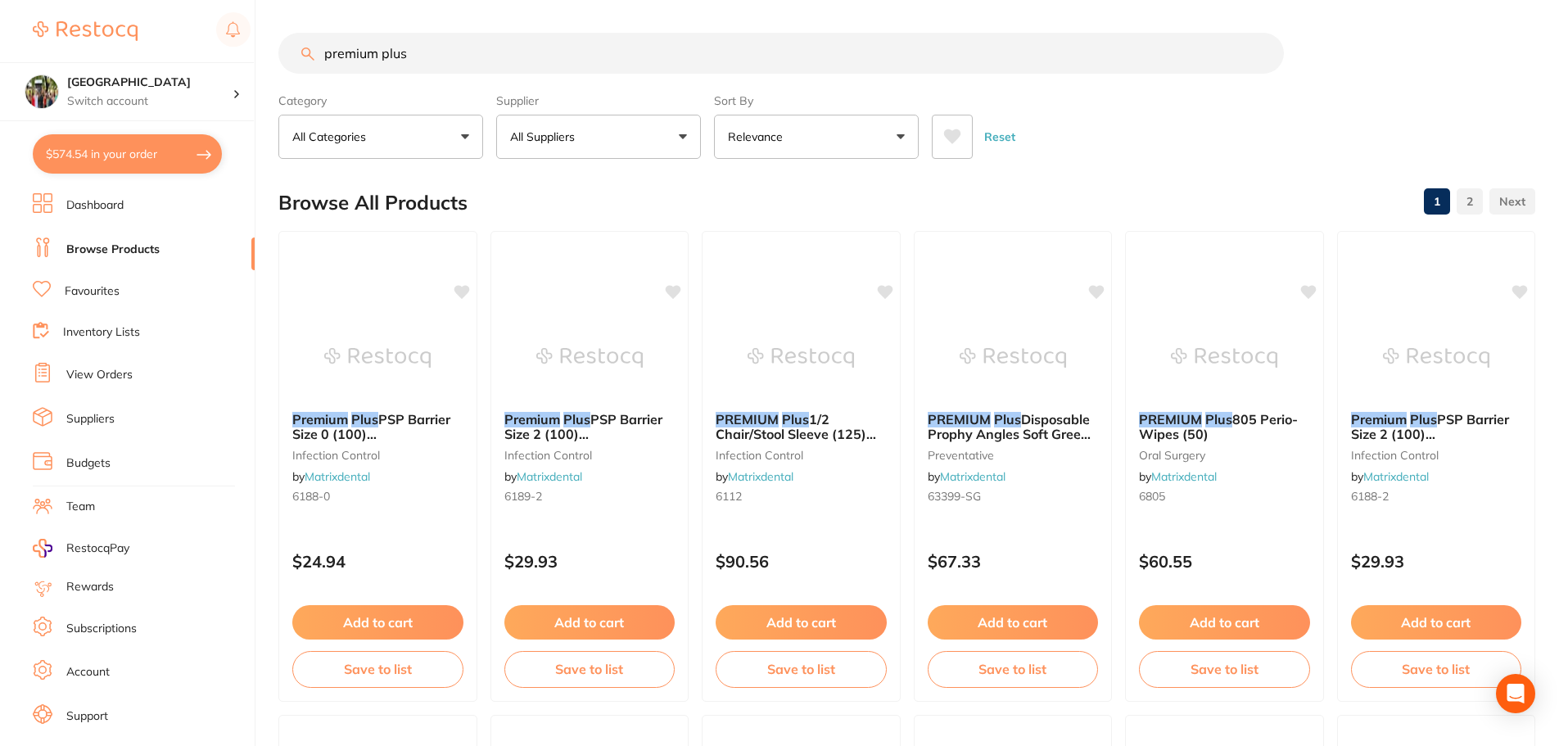
click at [589, 61] on input "premium plus" at bounding box center [781, 53] width 1006 height 41
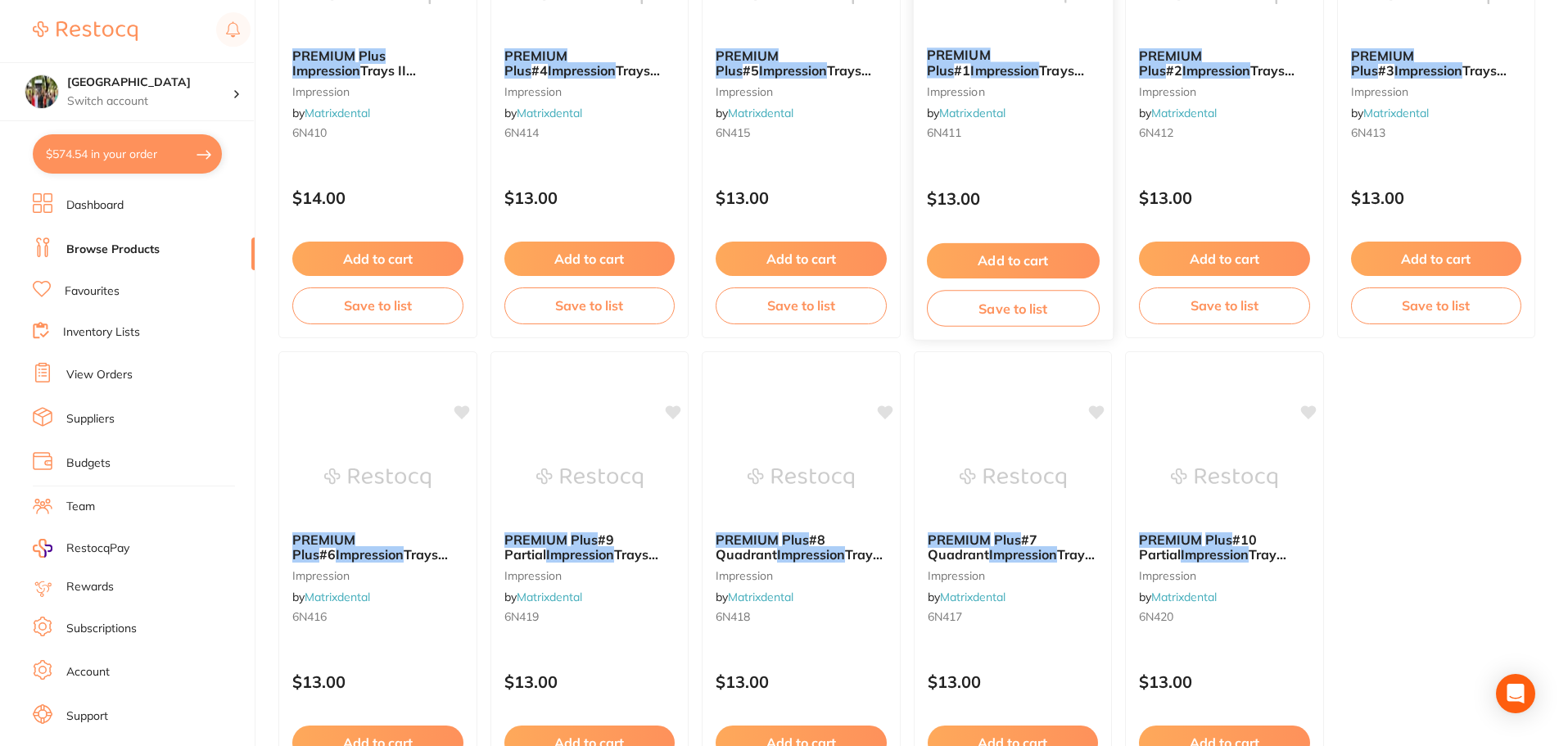
scroll to position [525, 0]
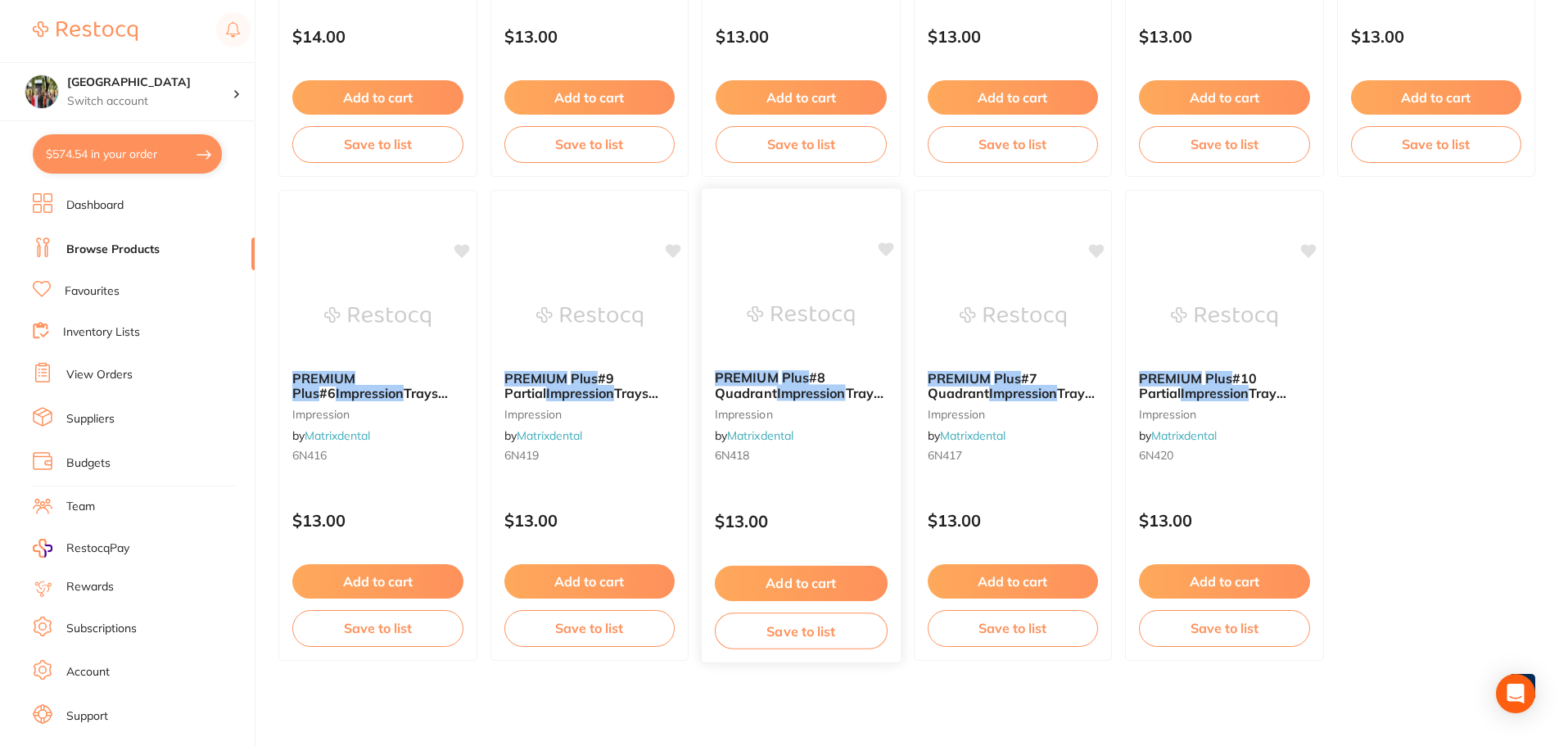
click at [745, 401] on div "PREMIUM Plus #8 Quadrant Impression Trays Upper Right/Lower Left (10) impressio…" at bounding box center [801, 420] width 199 height 125
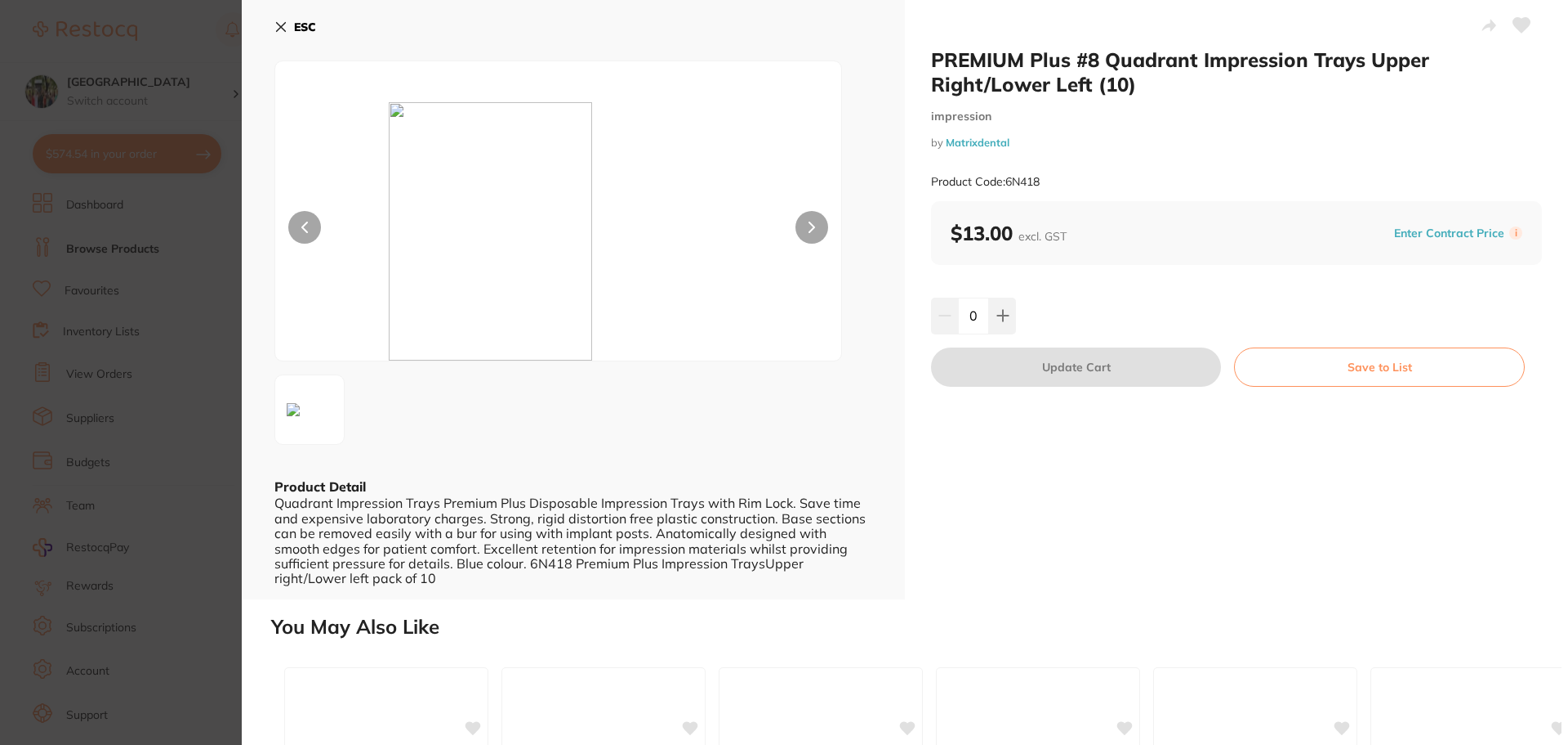
click at [277, 23] on icon at bounding box center [281, 27] width 9 height 9
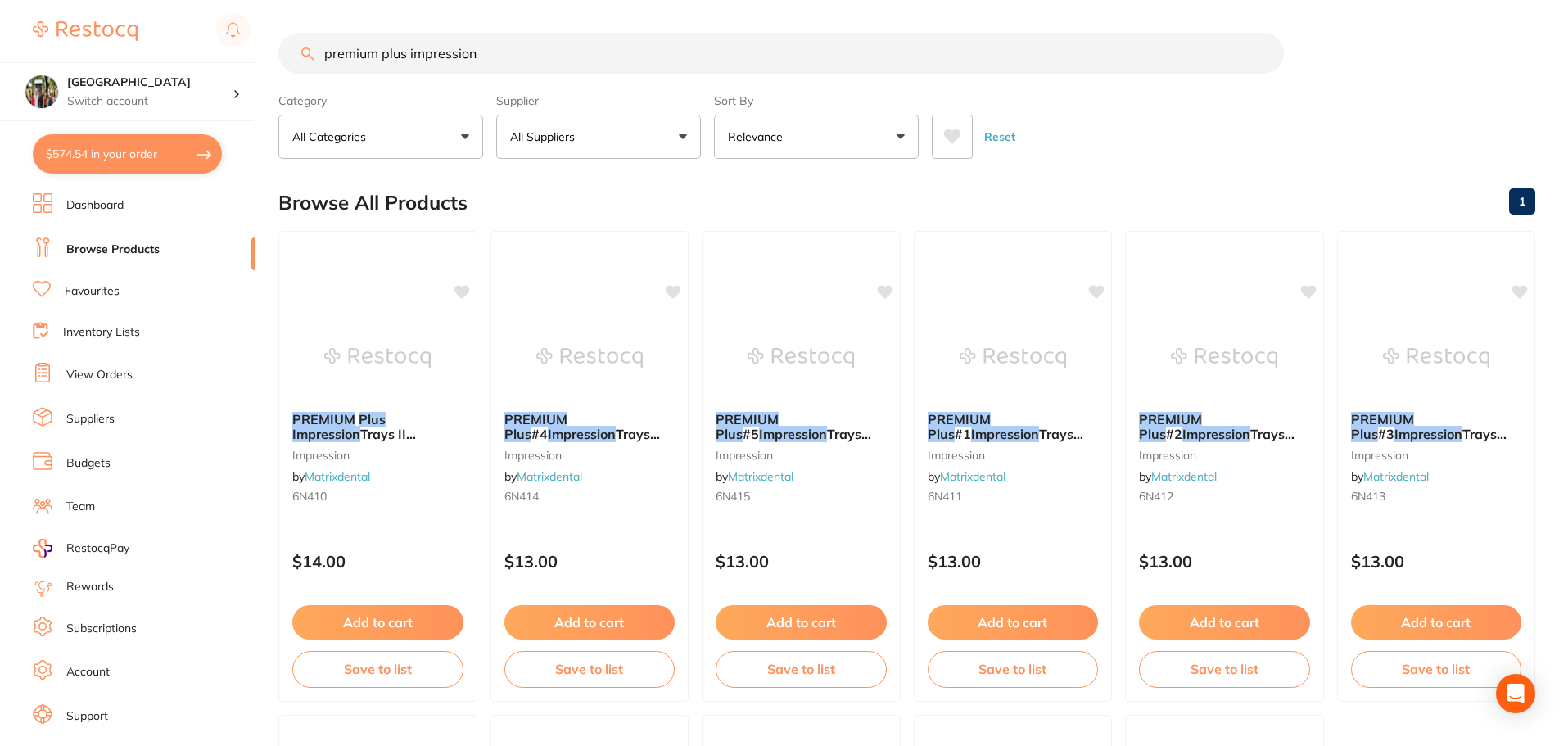
click at [520, 64] on input "premium plus impression" at bounding box center [781, 53] width 1006 height 41
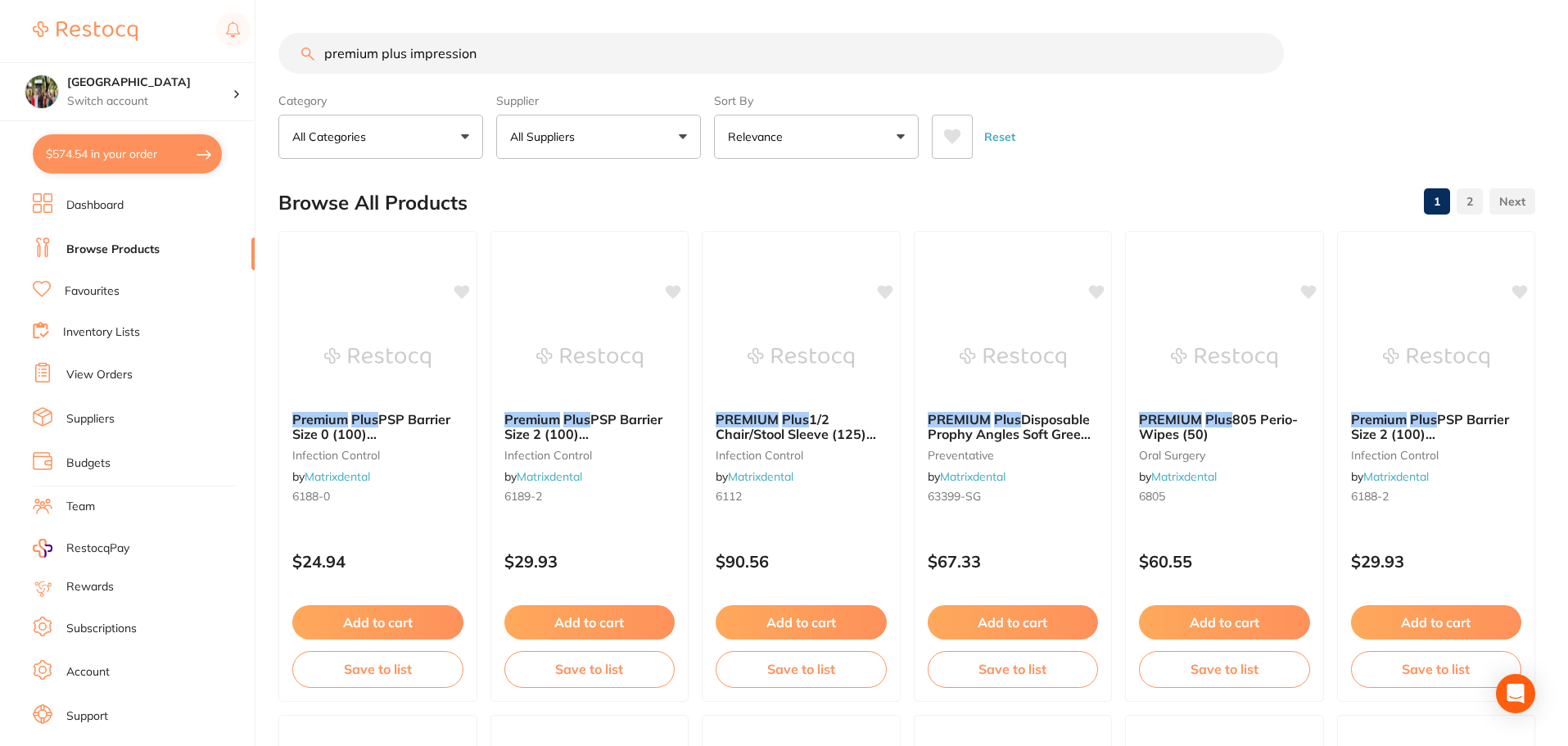
type input "premium plus impression"
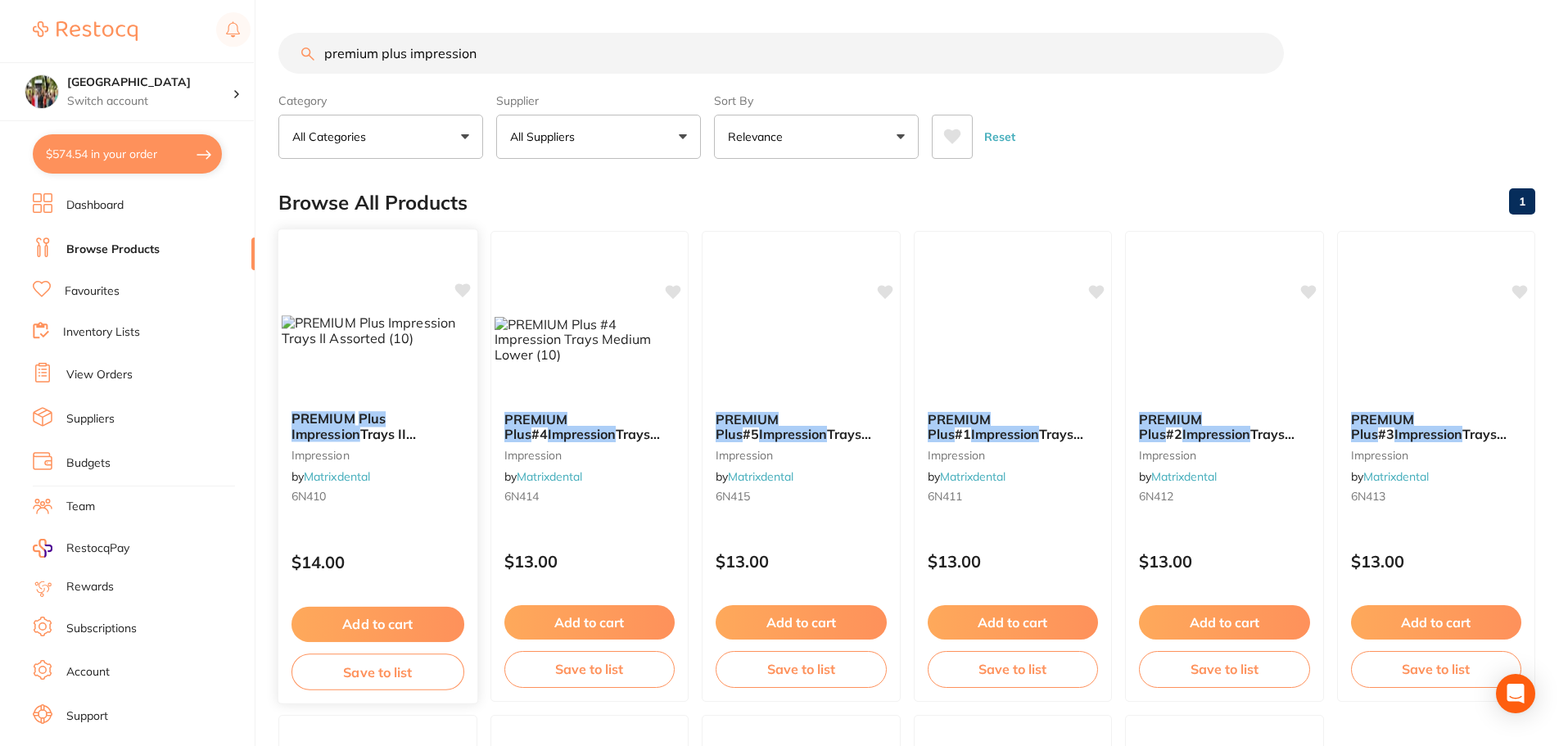
click at [333, 429] on span "Trays II Assorted (10)" at bounding box center [354, 441] width 125 height 32
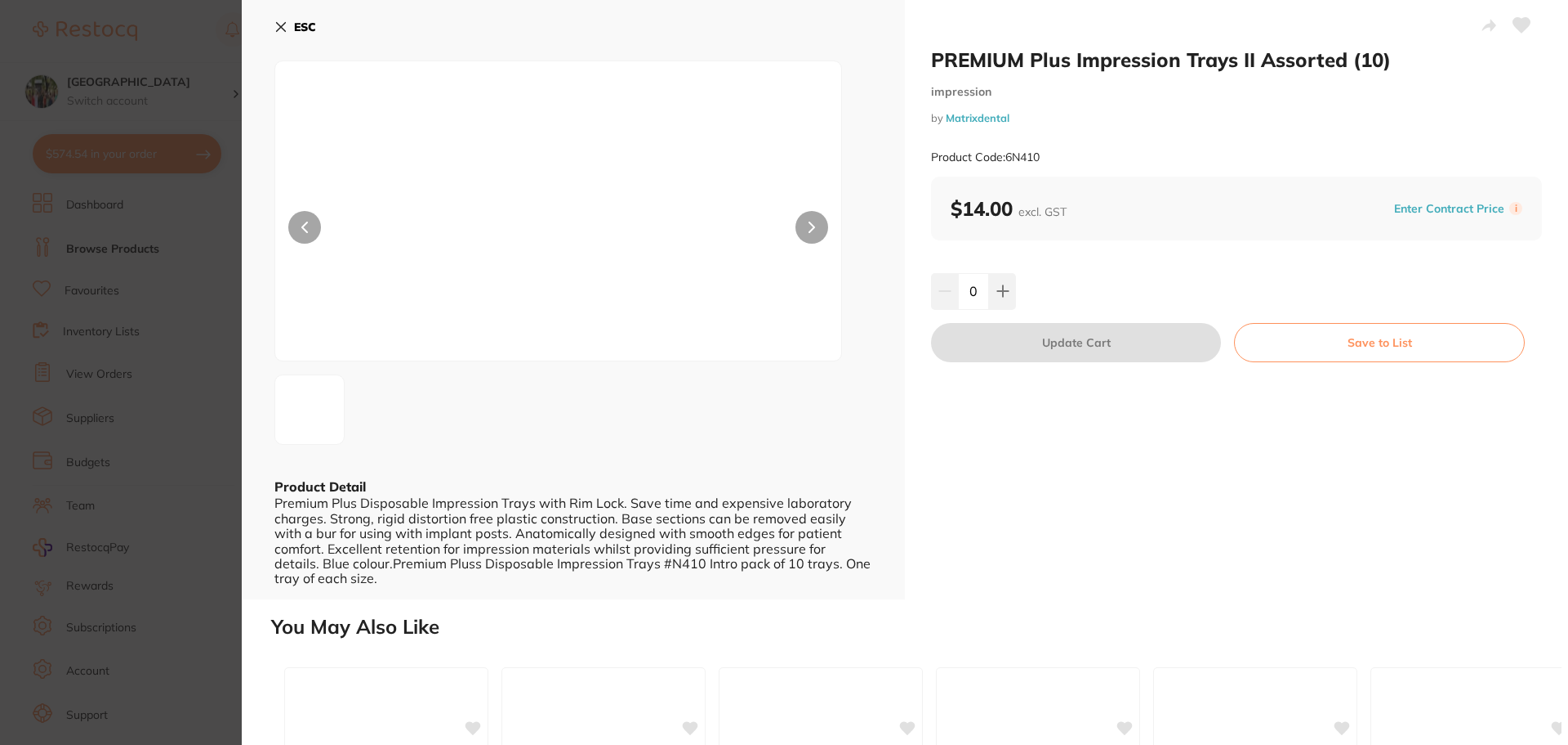
click at [281, 33] on button "ESC" at bounding box center [295, 27] width 42 height 27
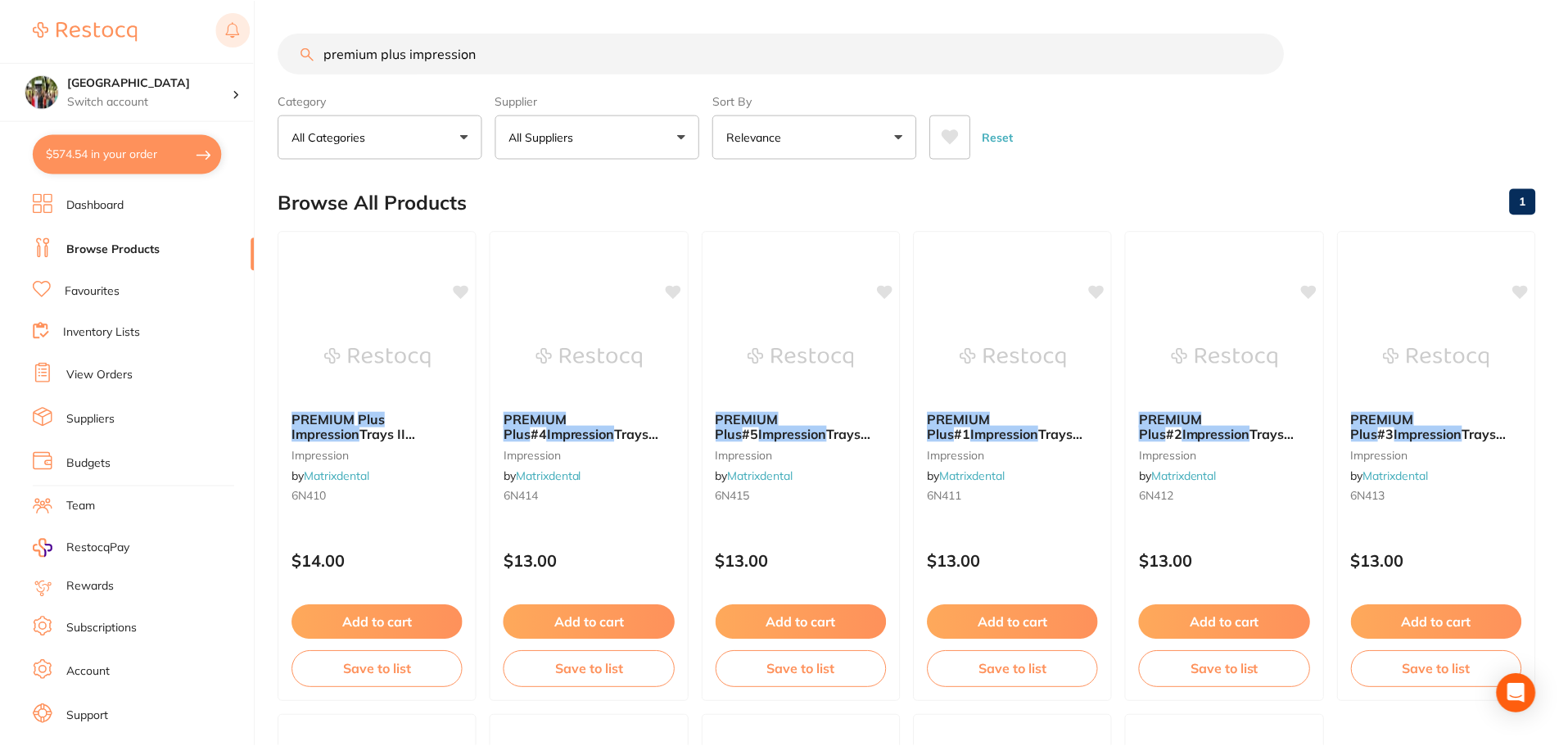
scroll to position [27, 0]
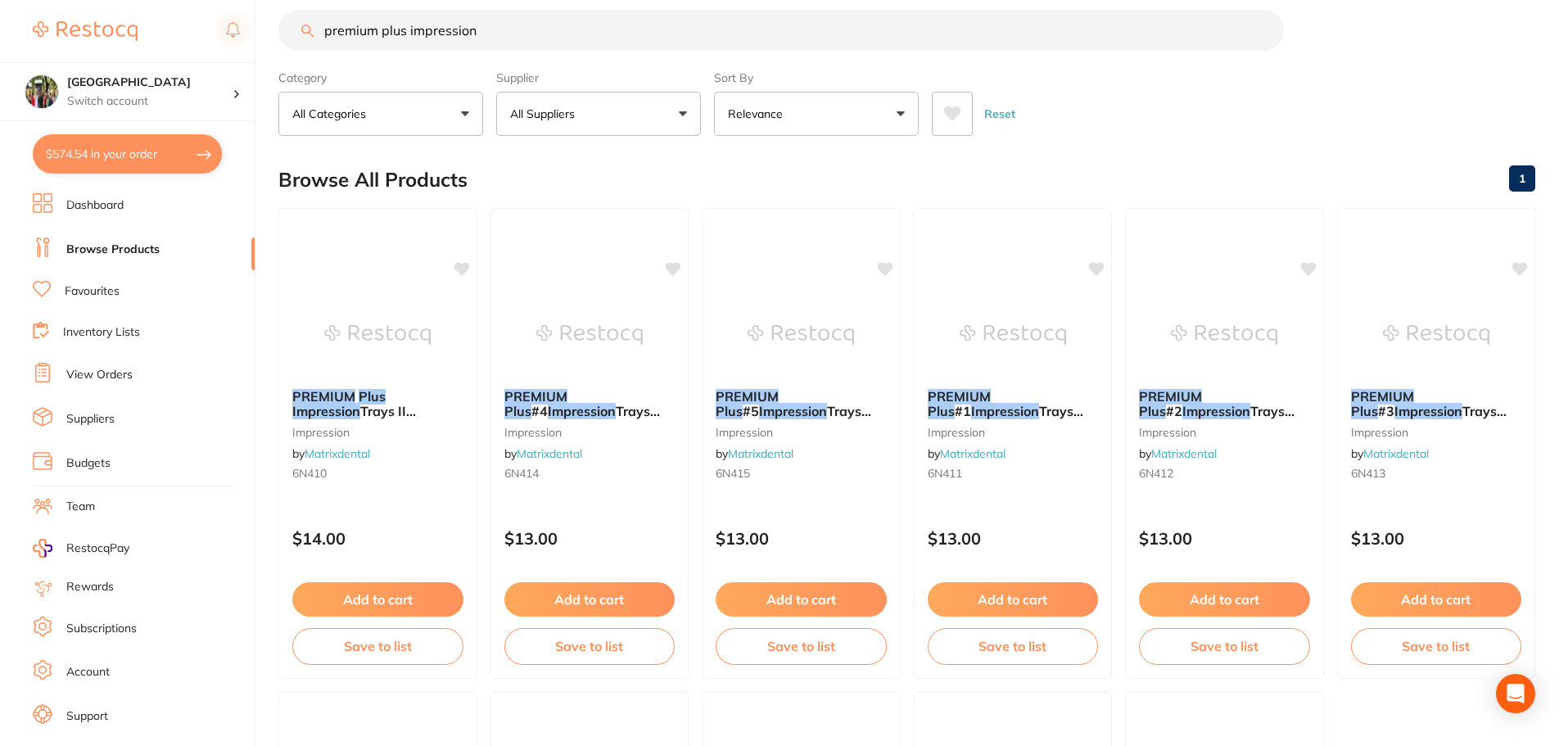
drag, startPoint x: 508, startPoint y: 25, endPoint x: 83, endPoint y: 15, distance: 425.1
click at [83, 15] on div "$574.54 Wanneroo Dental Centre Switch account Wanneroo Dental Centre $574.54 in…" at bounding box center [784, 349] width 1568 height 746
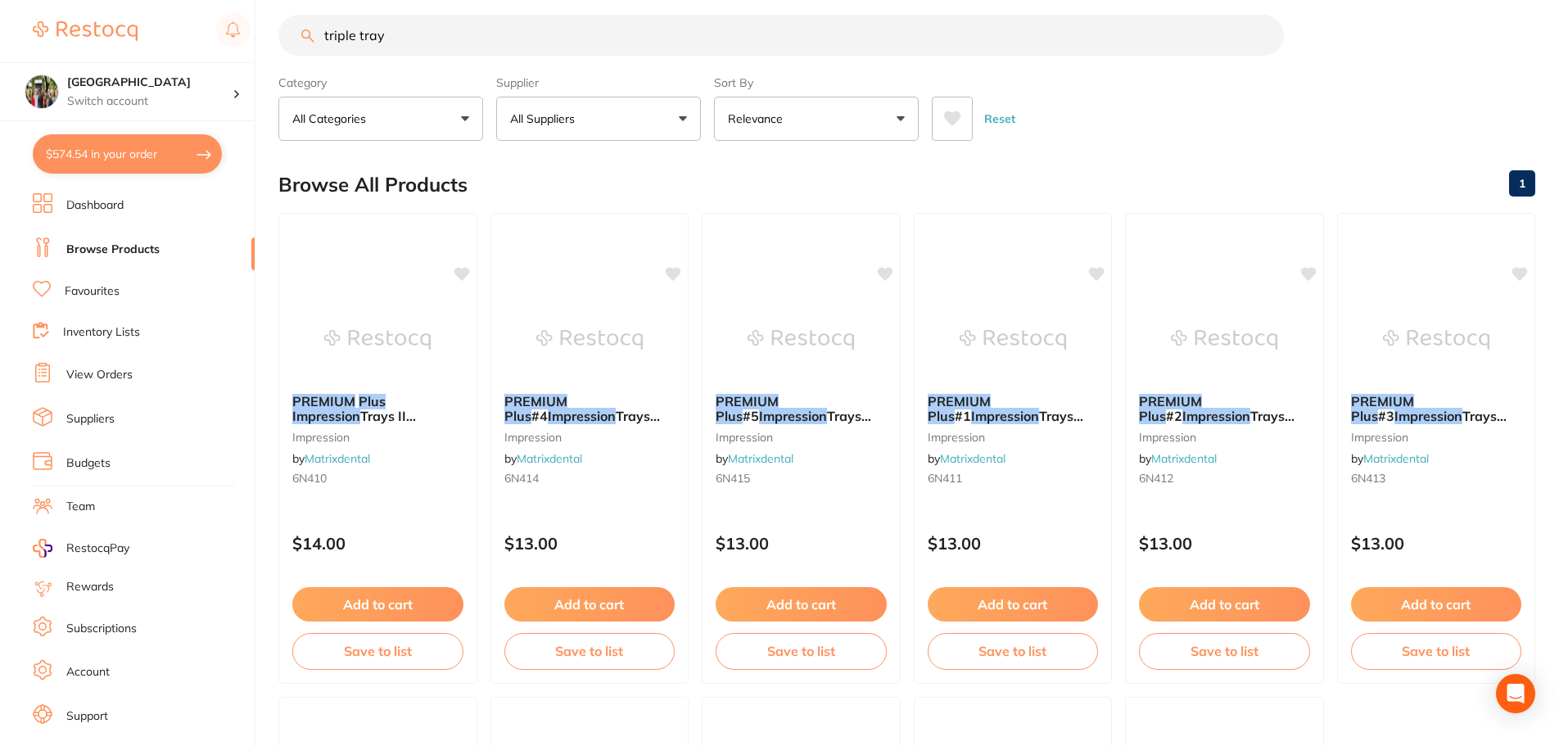
type input "triple tray"
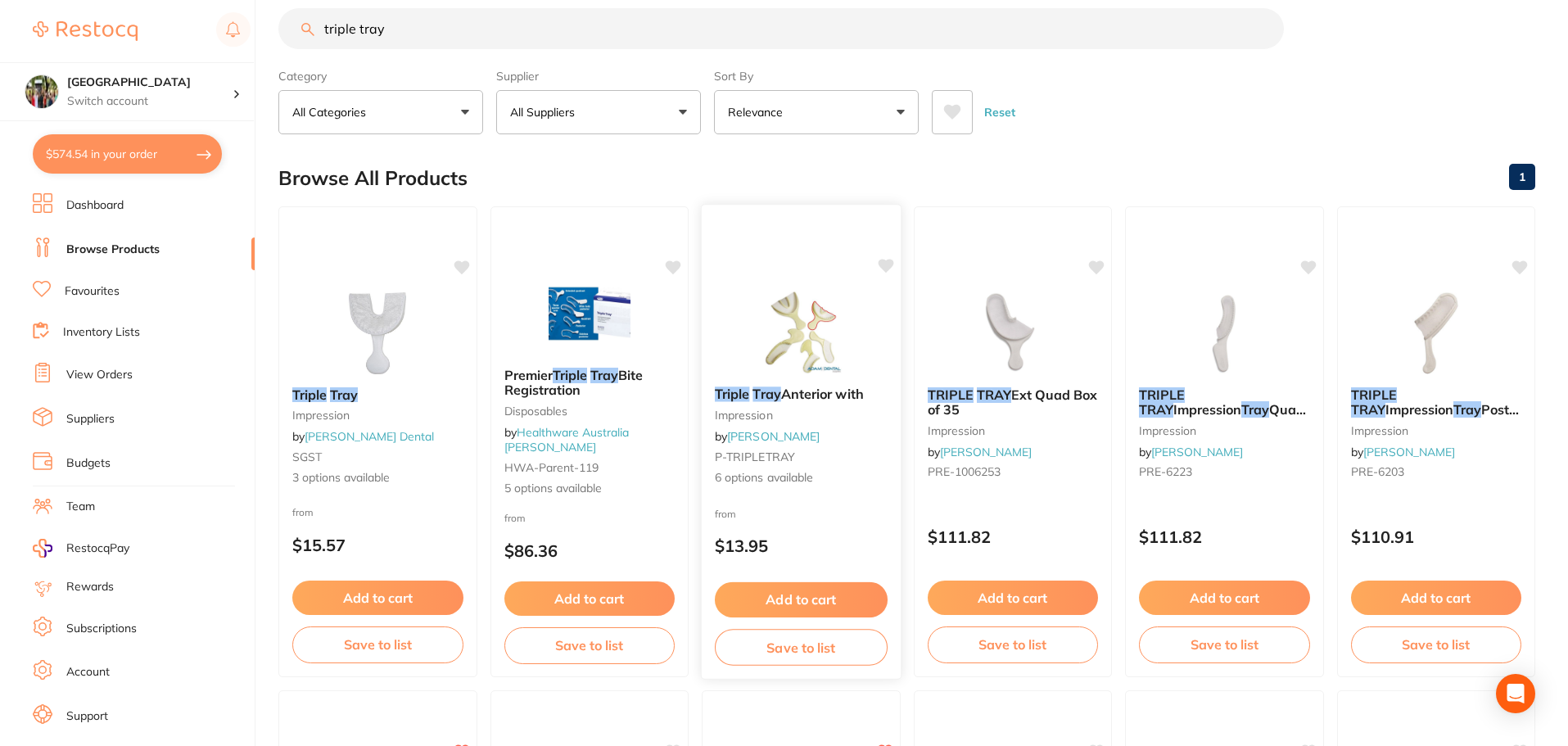
scroll to position [0, 0]
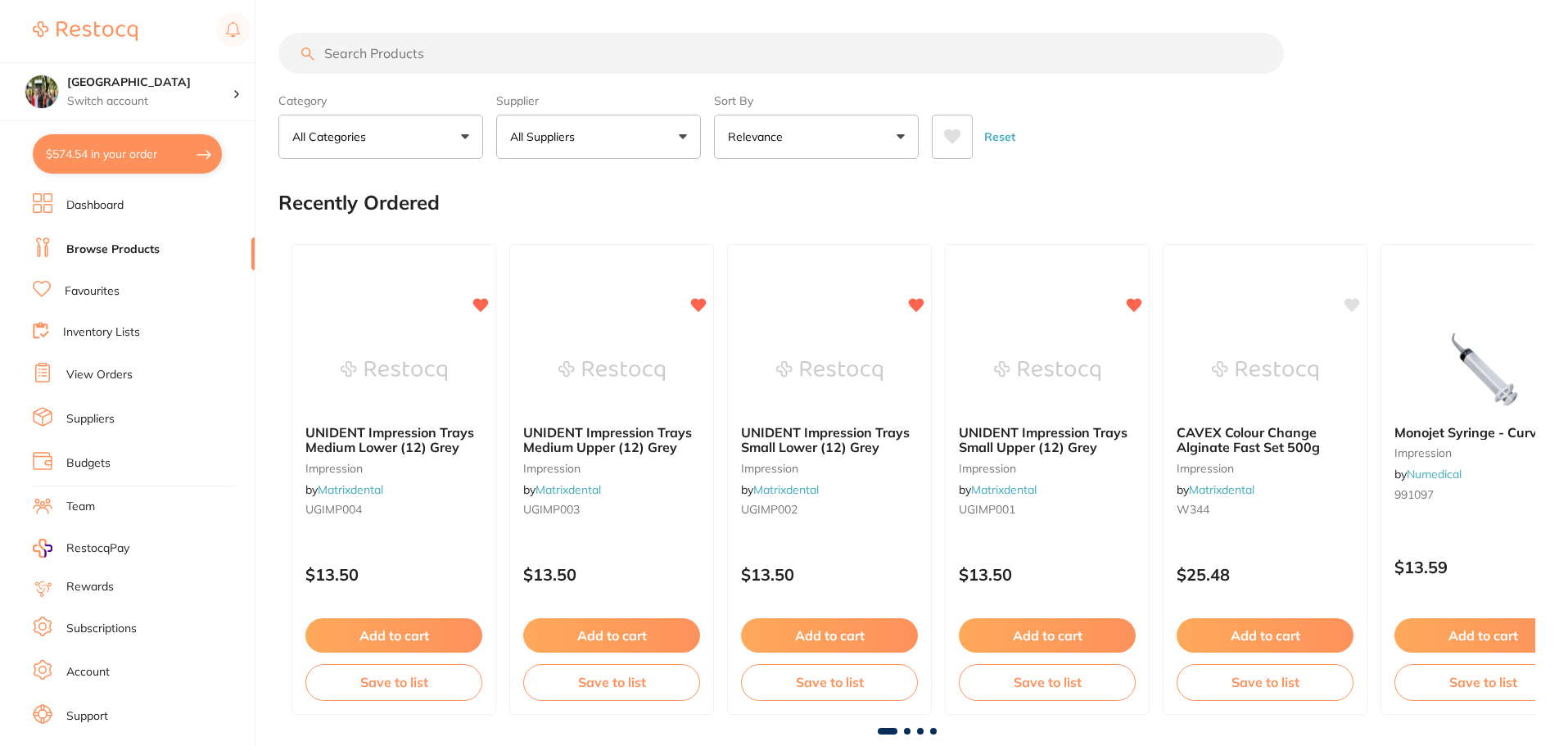
click at [90, 156] on button "$574.54 in your order" at bounding box center [127, 154] width 189 height 39
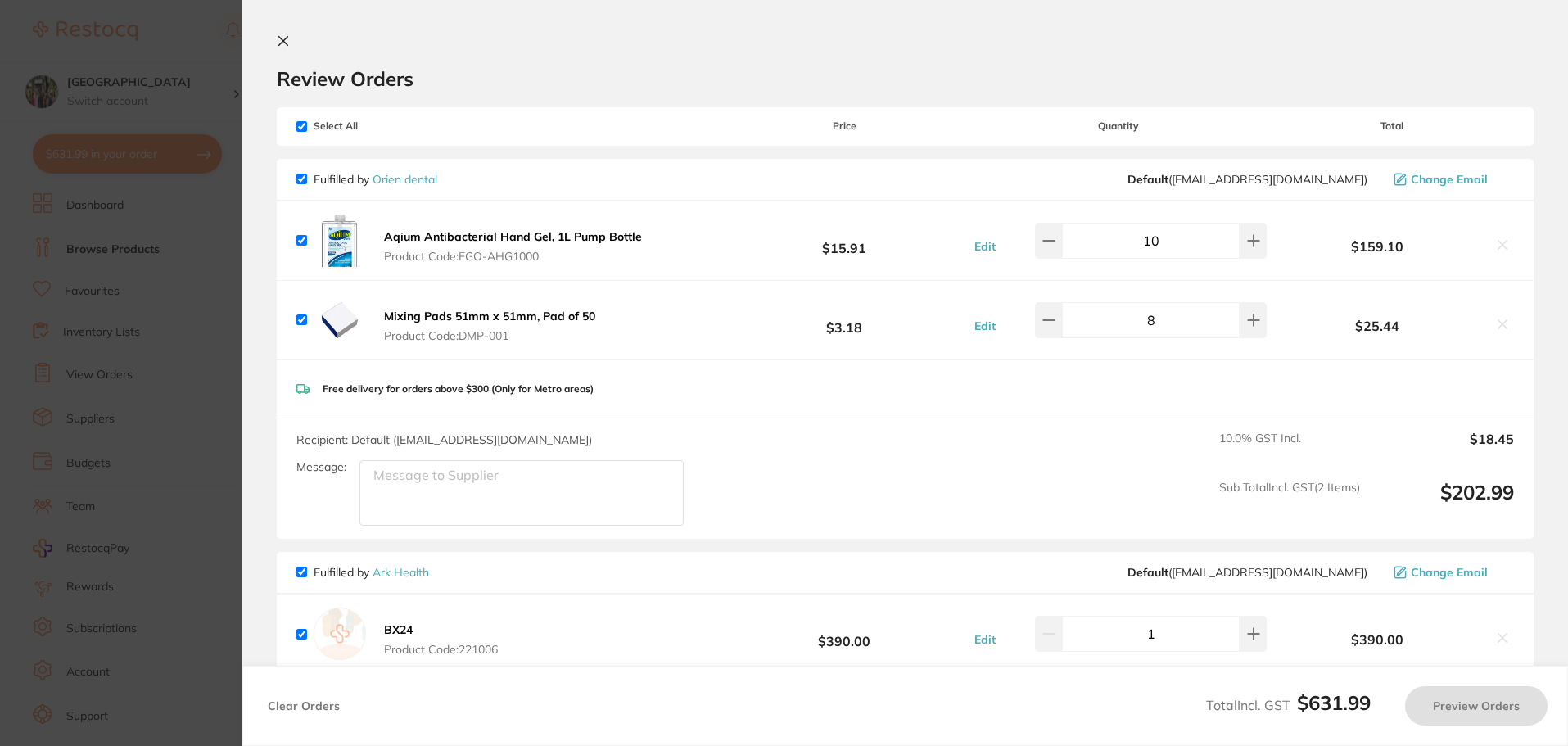
checkbox input "true"
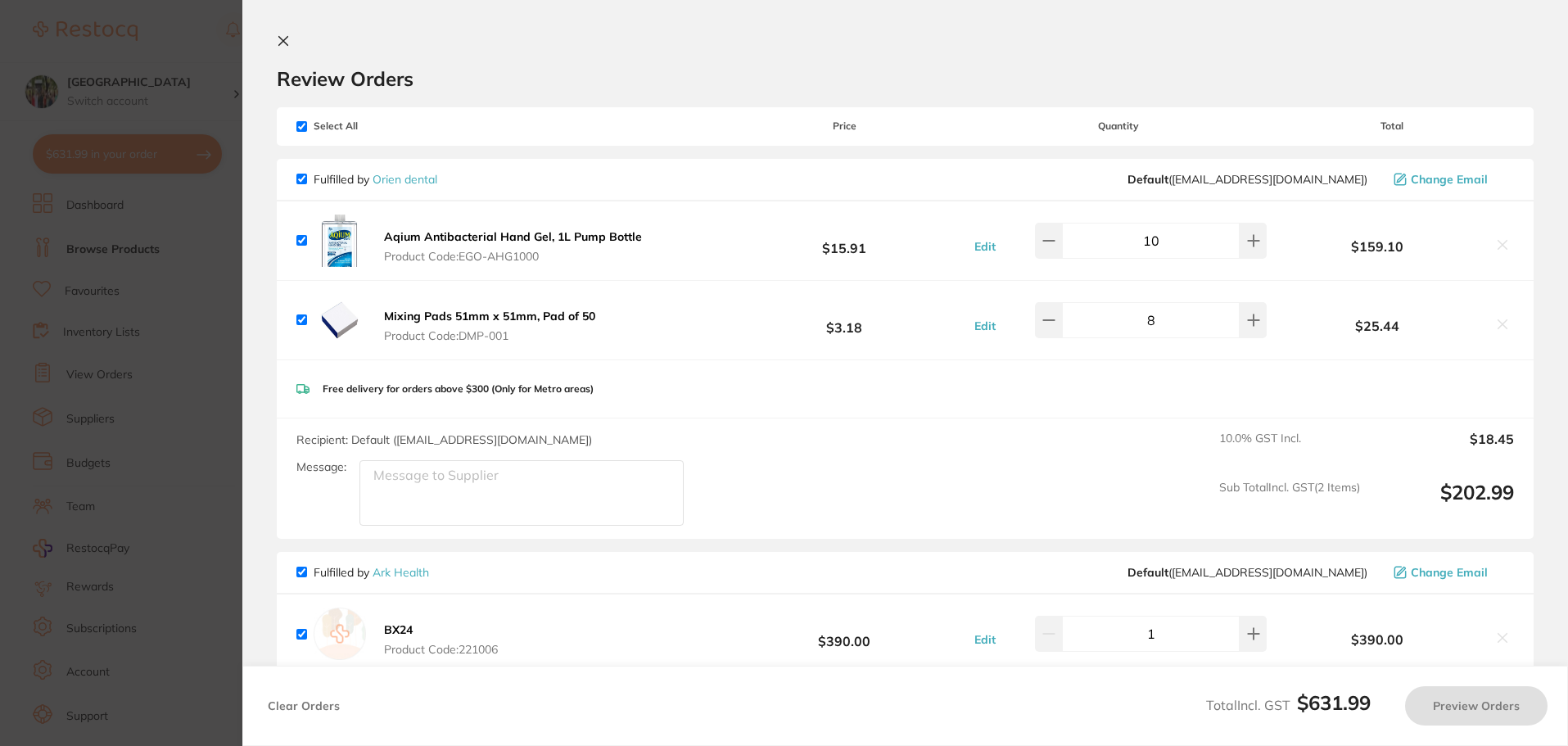
checkbox input "true"
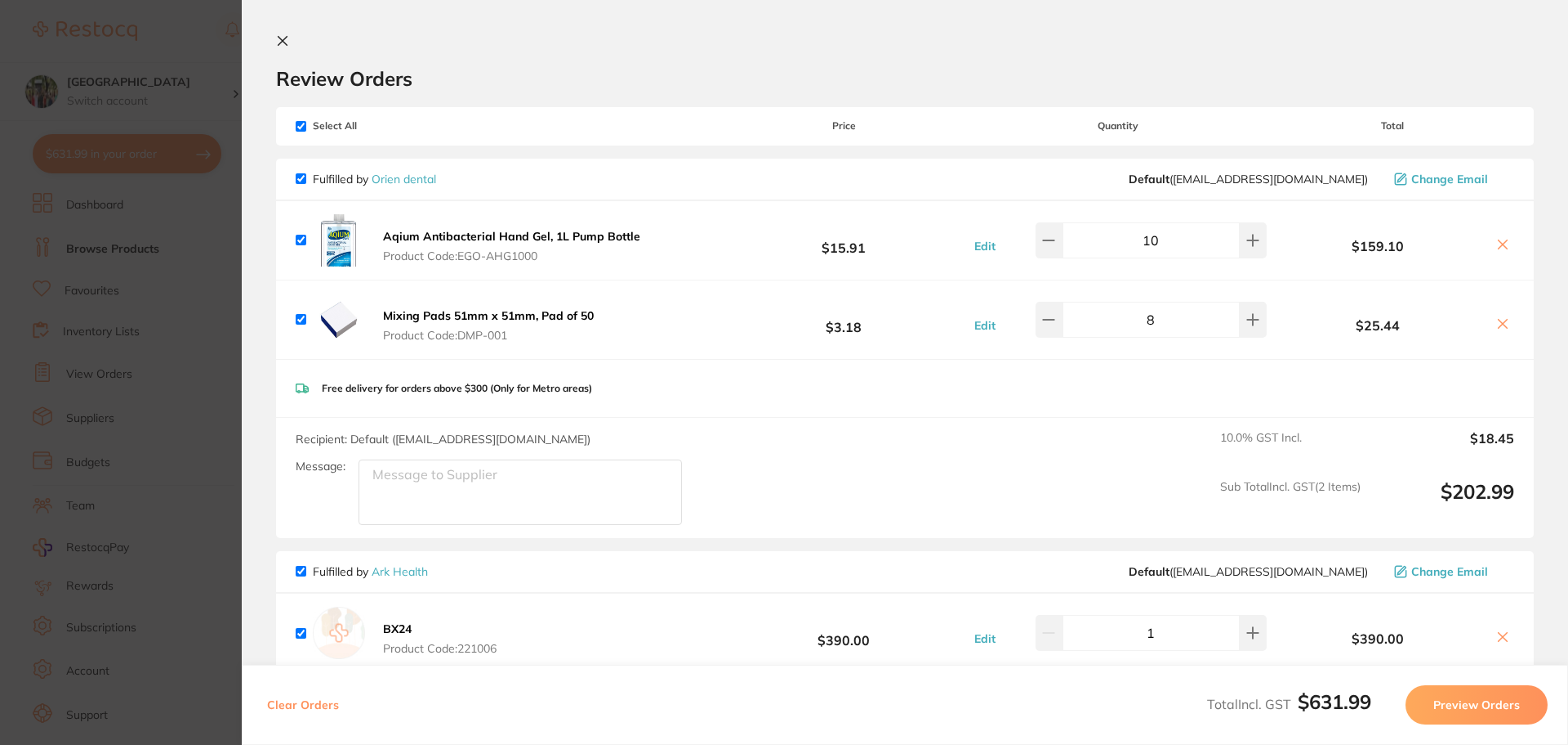
click at [409, 176] on link "Orien dental" at bounding box center [404, 178] width 64 height 15
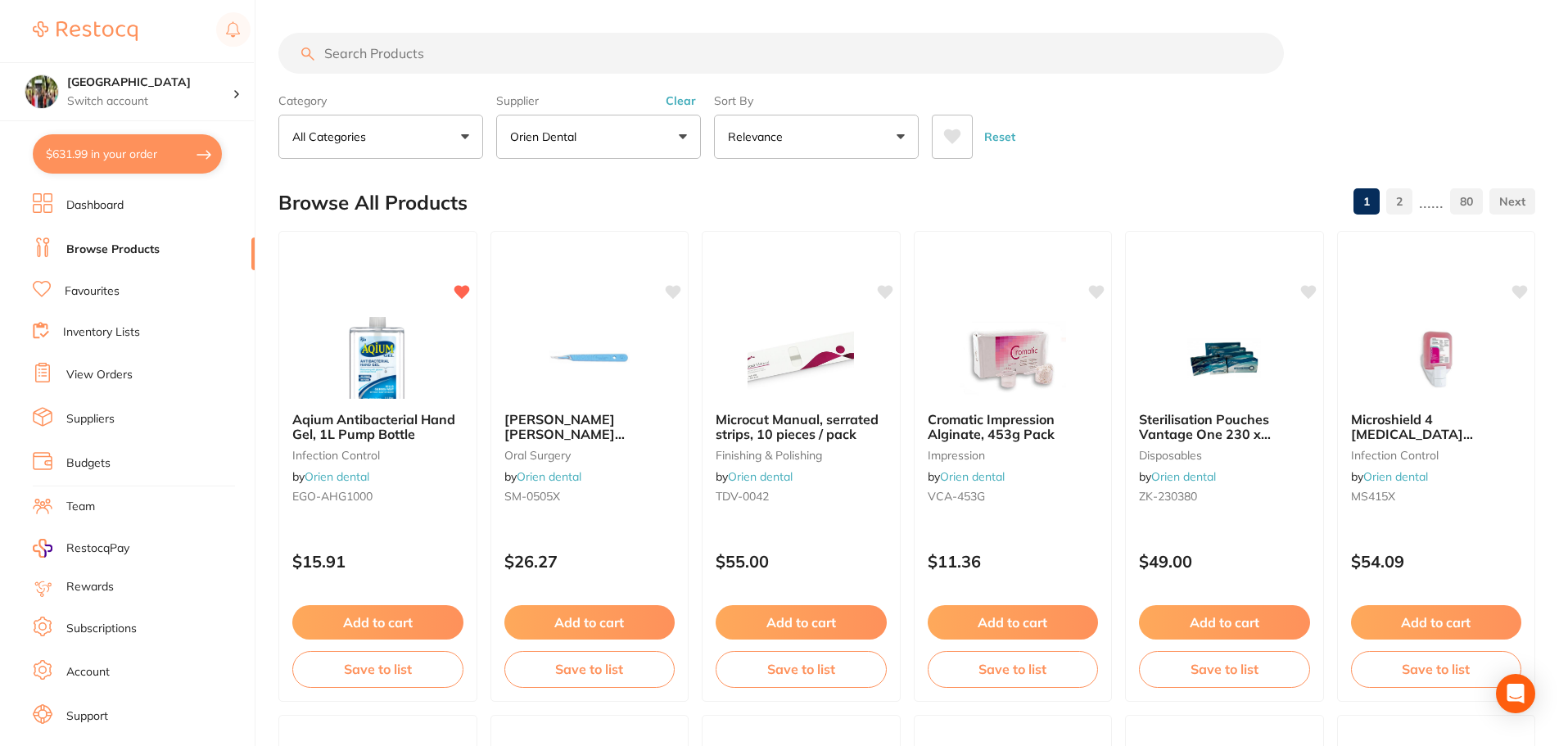
click at [677, 150] on button "Orien dental" at bounding box center [599, 136] width 204 height 44
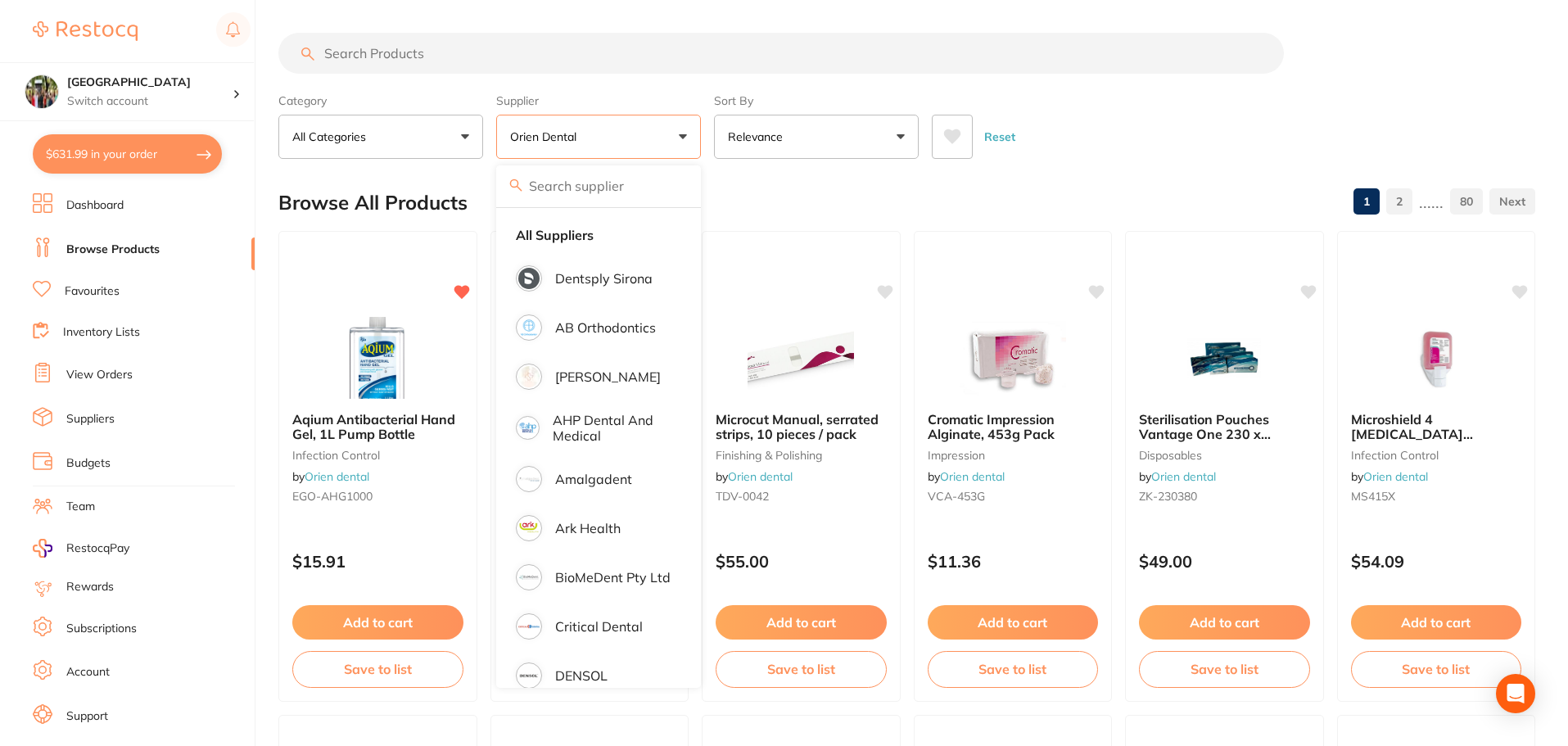
click at [554, 242] on strong "All Suppliers" at bounding box center [555, 234] width 78 height 15
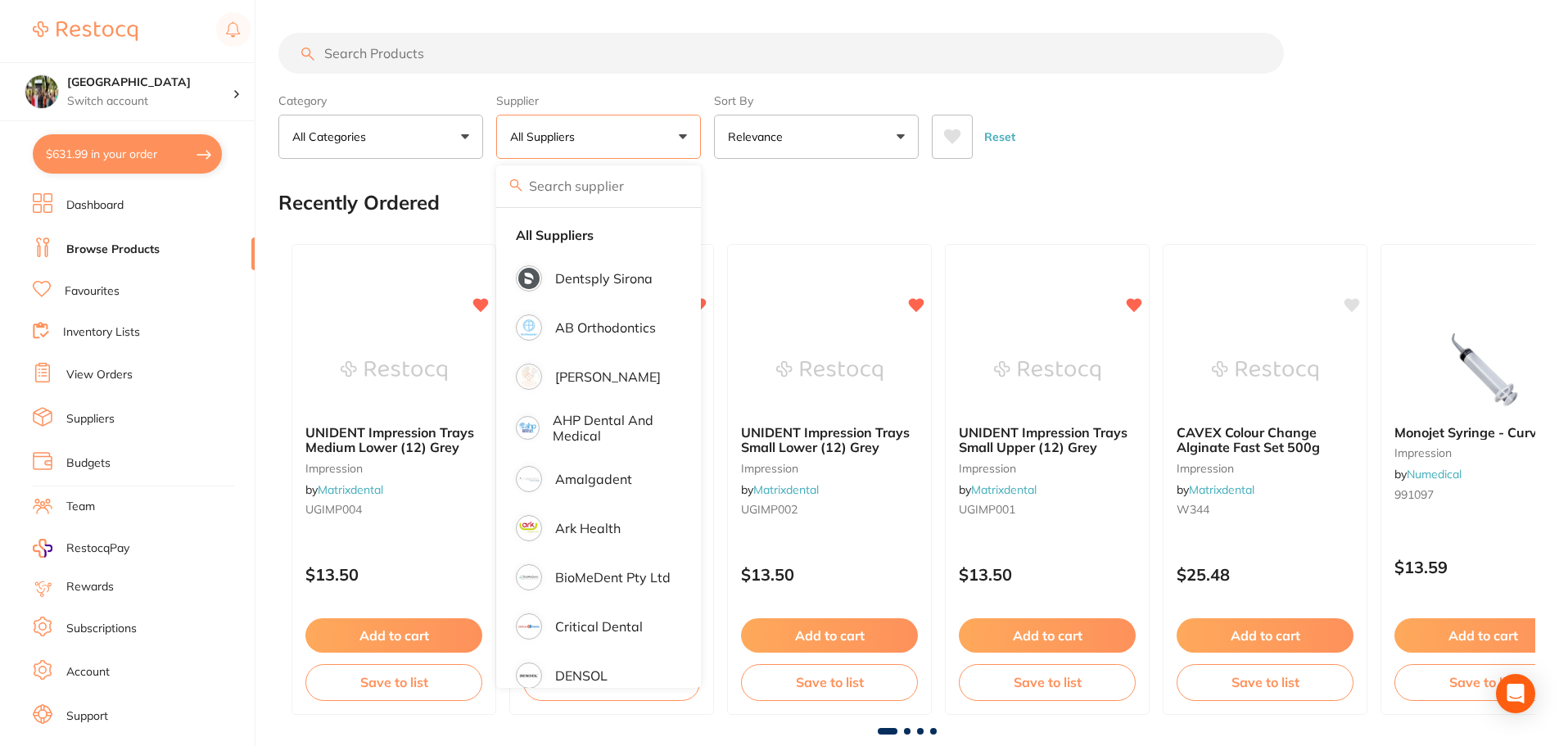
click at [501, 58] on input "search" at bounding box center [781, 53] width 1006 height 41
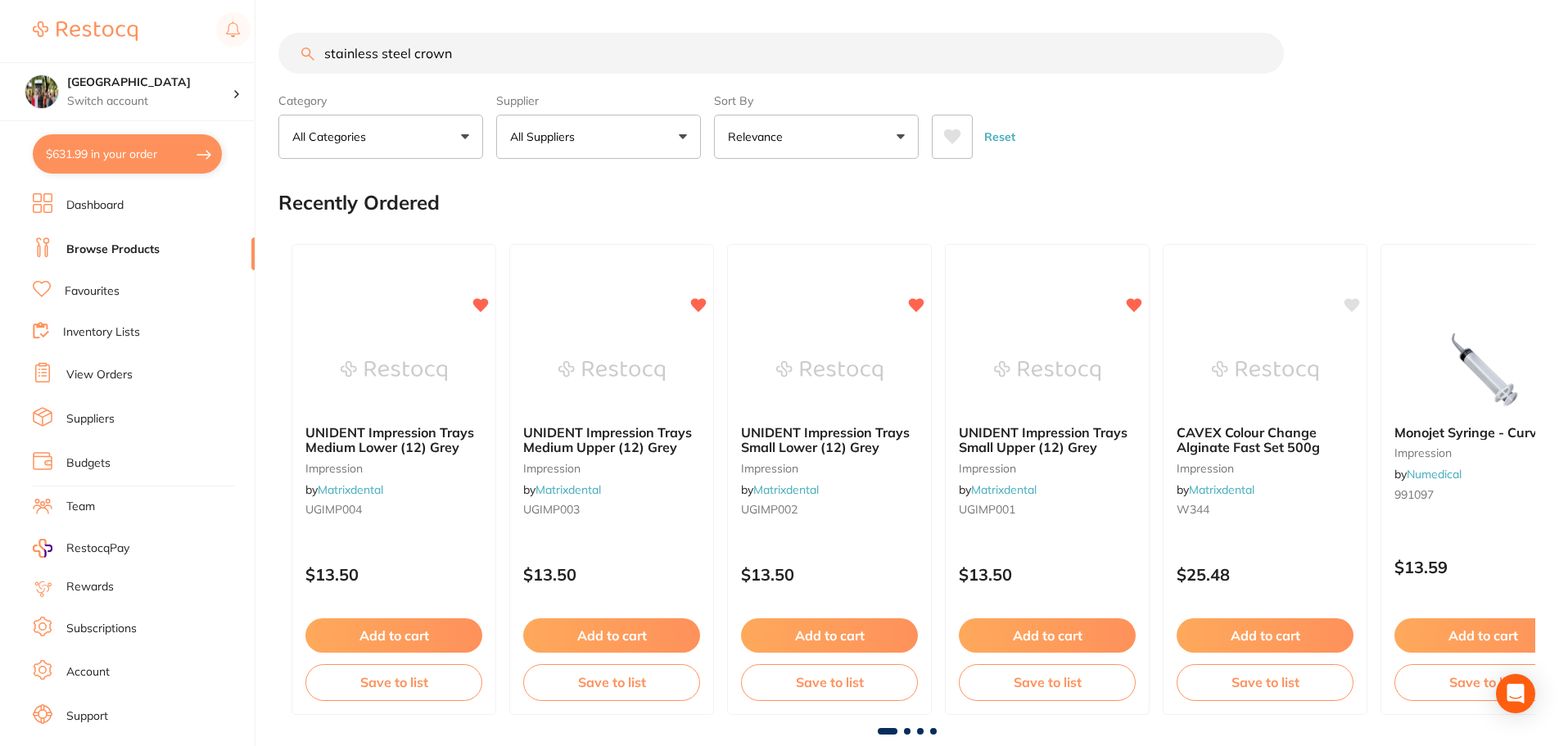
type input "stainless steel crown"
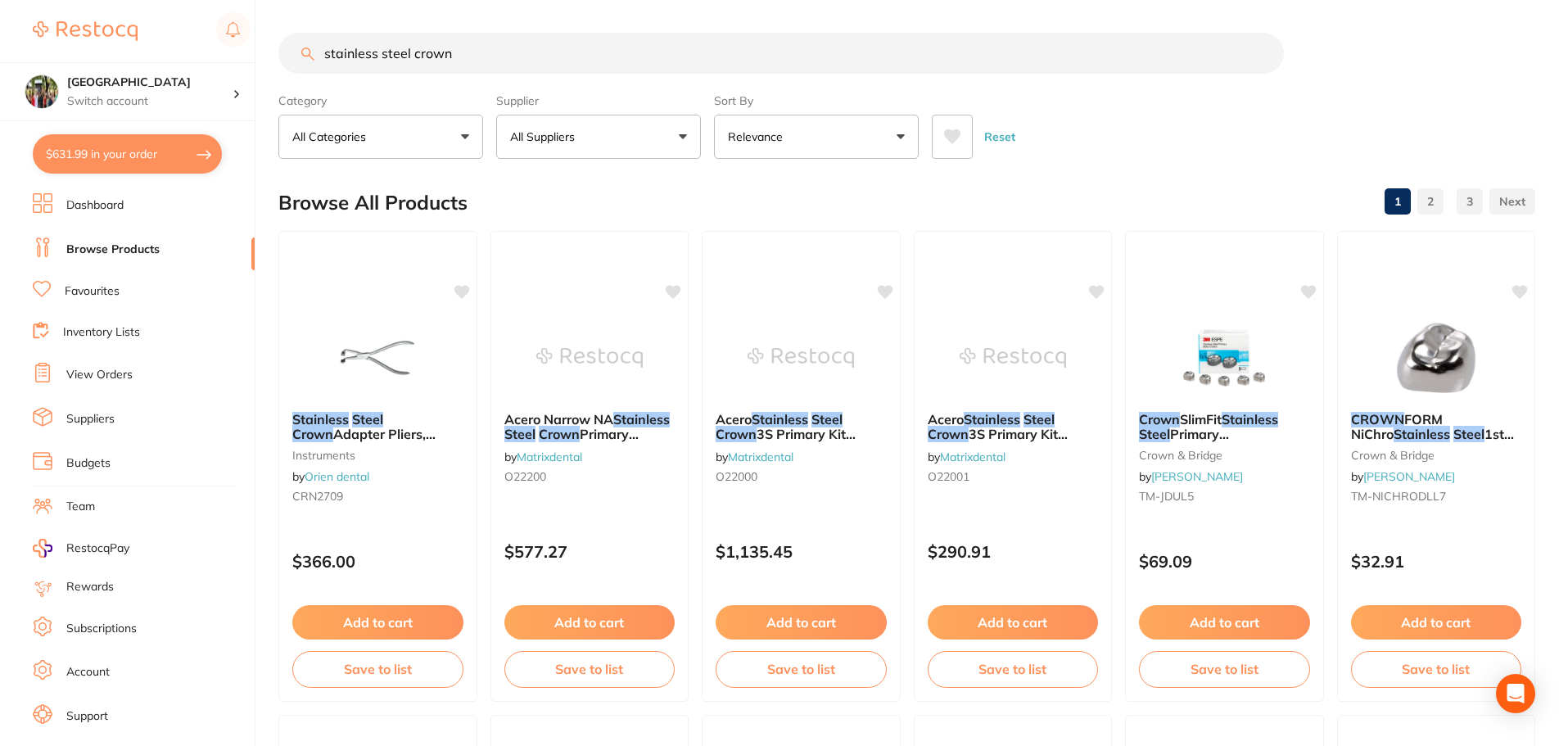
click at [837, 143] on button "Relevance" at bounding box center [816, 136] width 204 height 44
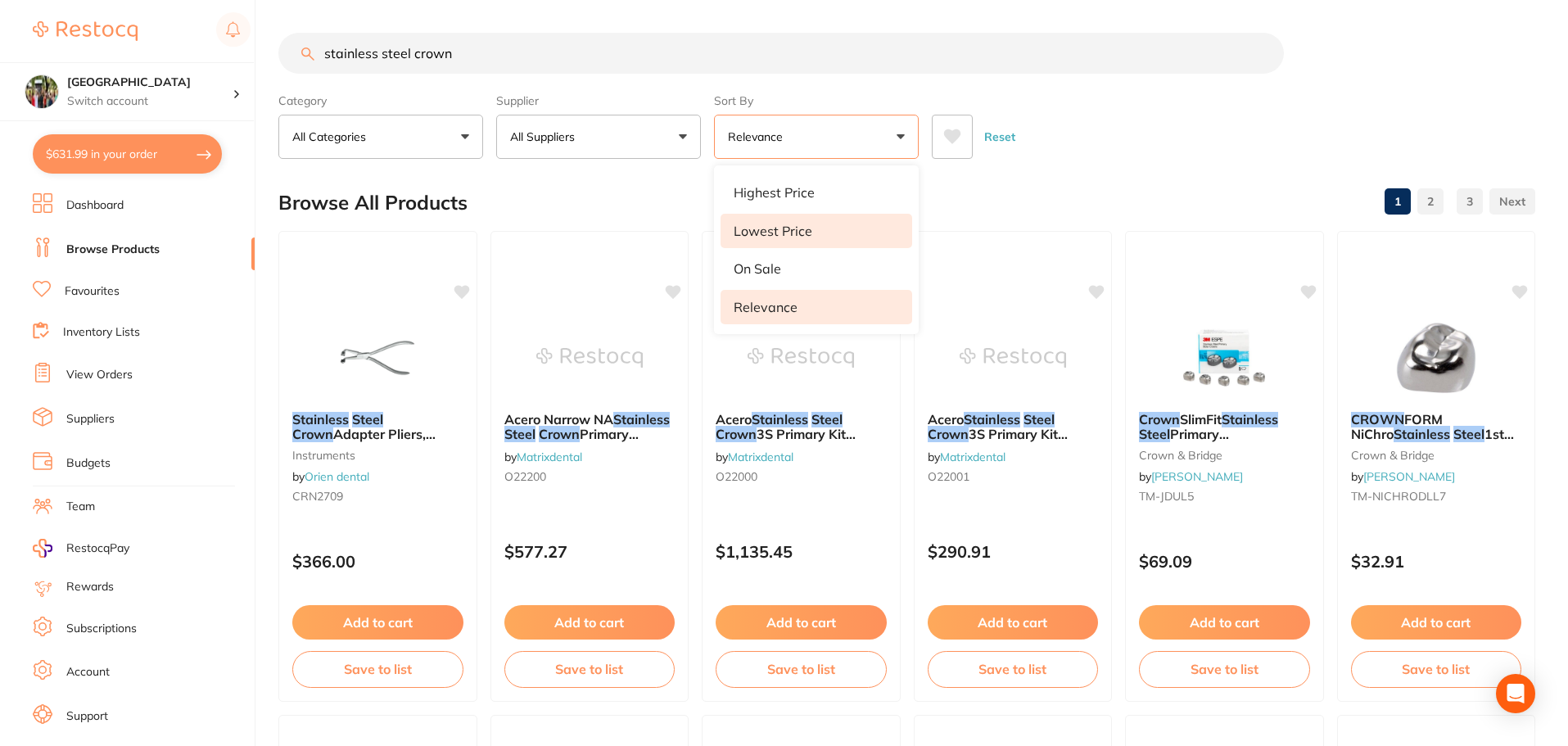
click at [827, 231] on li "Lowest Price" at bounding box center [816, 231] width 191 height 34
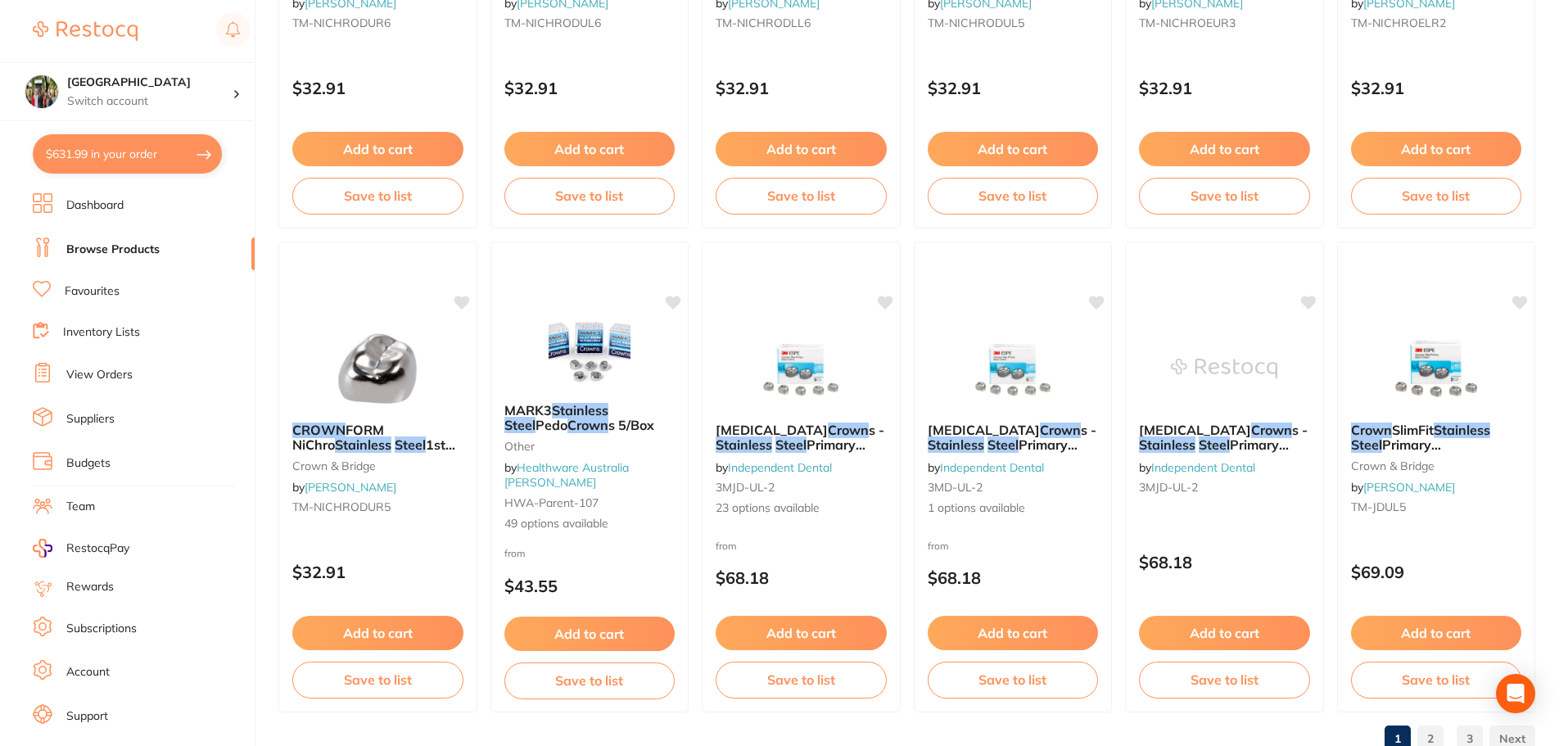
scroll to position [3910, 0]
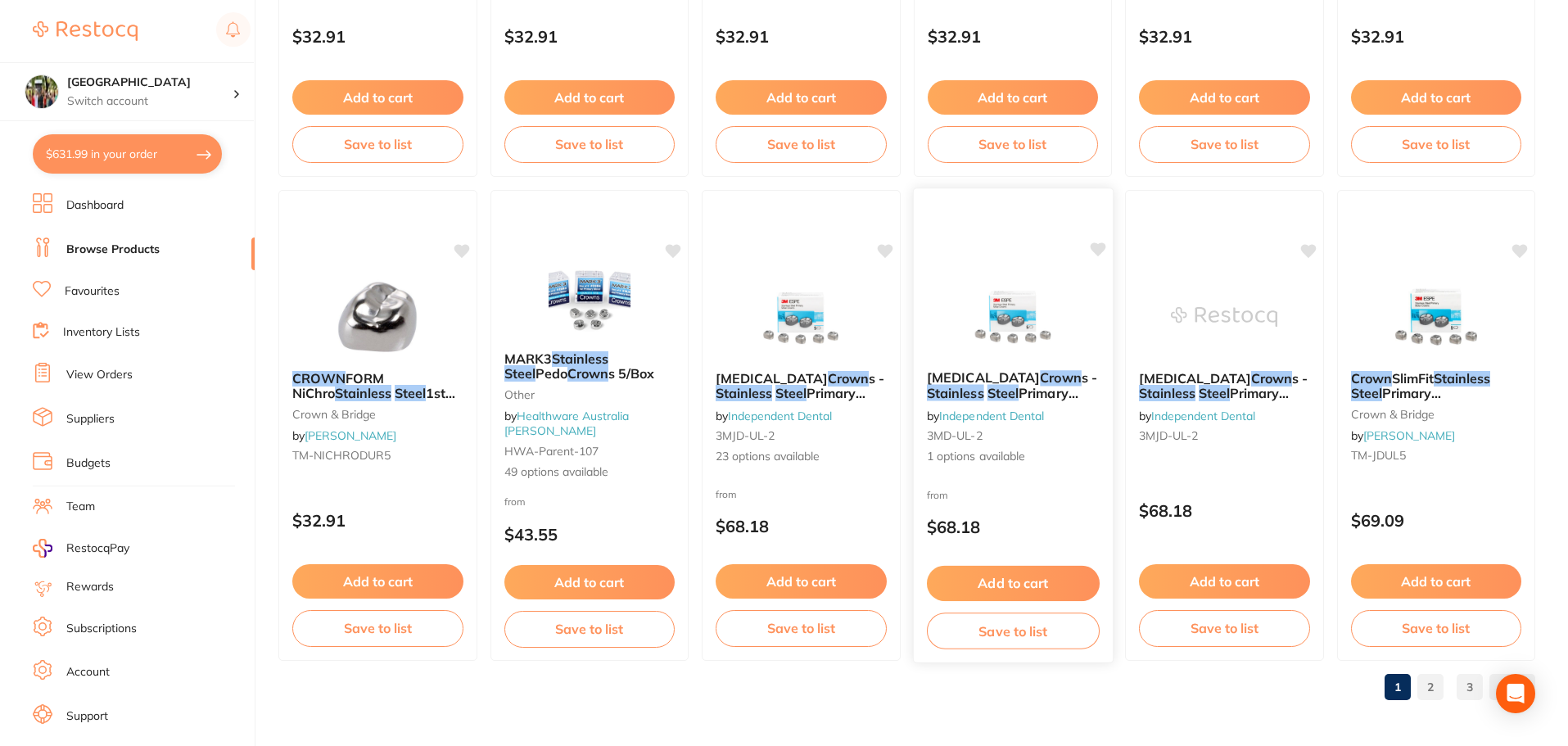
click at [1040, 381] on em "Crown" at bounding box center [1061, 377] width 42 height 16
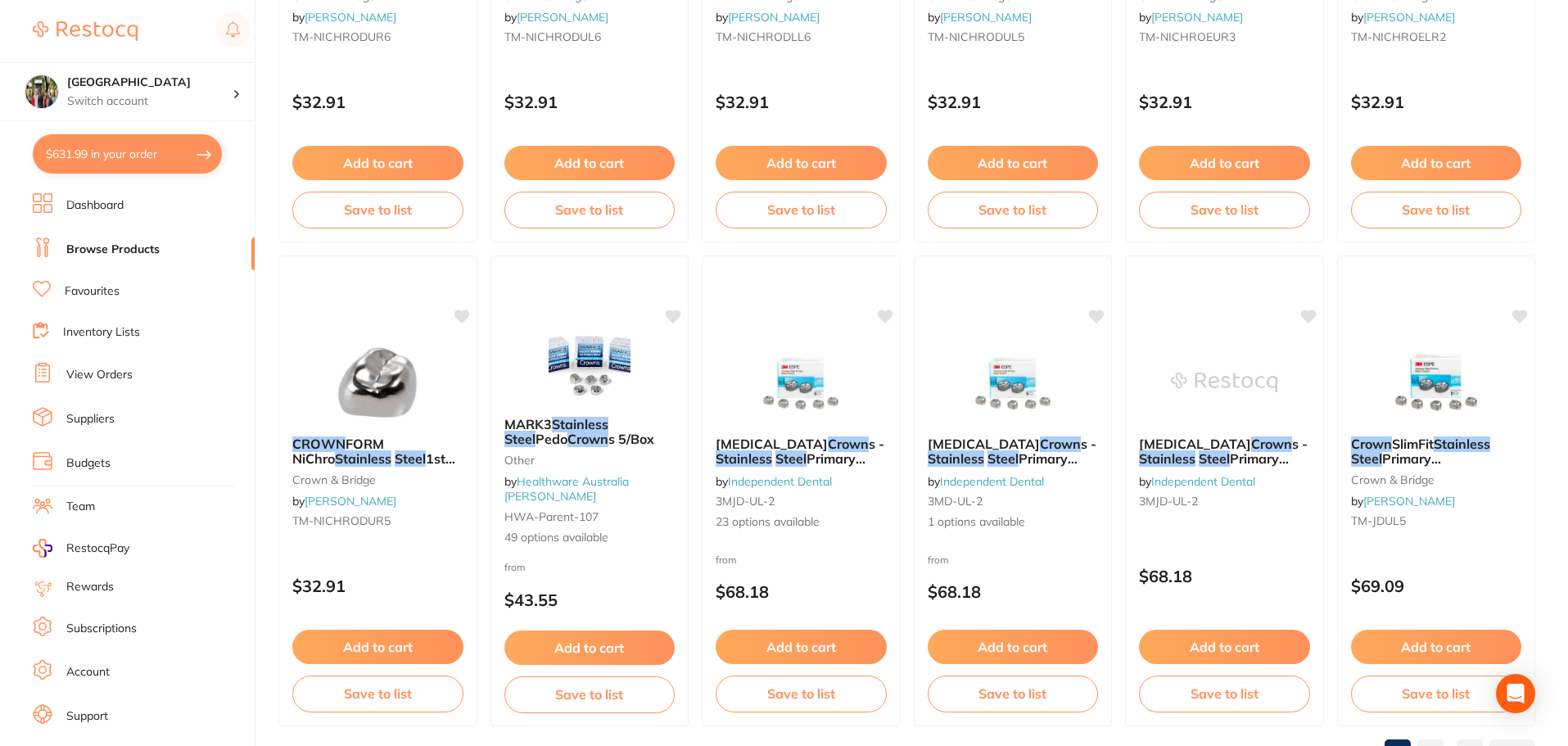
scroll to position [3910, 0]
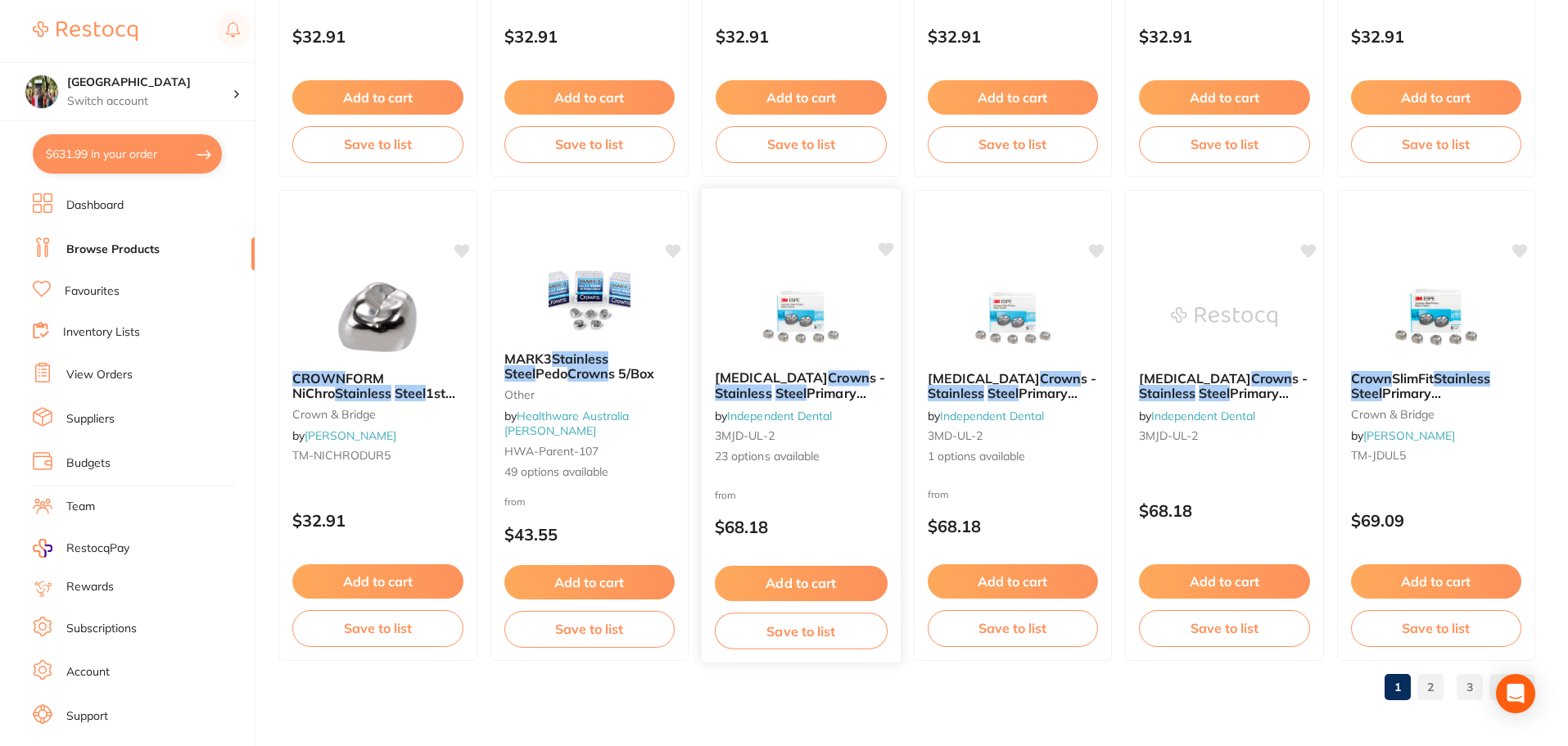
click at [806, 388] on span "Primary (Slim Fit)" at bounding box center [790, 400] width 151 height 32
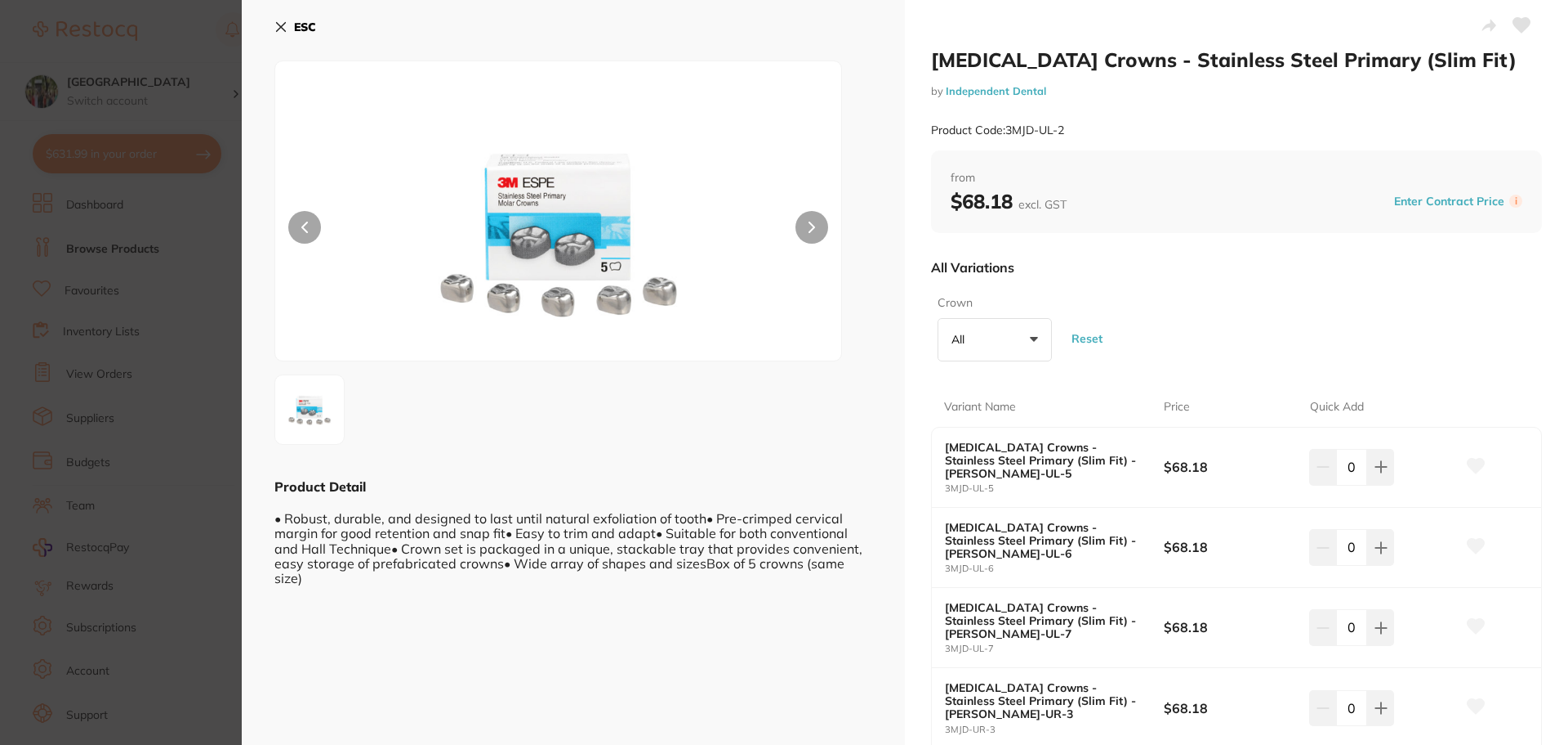
click at [281, 28] on icon at bounding box center [280, 27] width 13 height 13
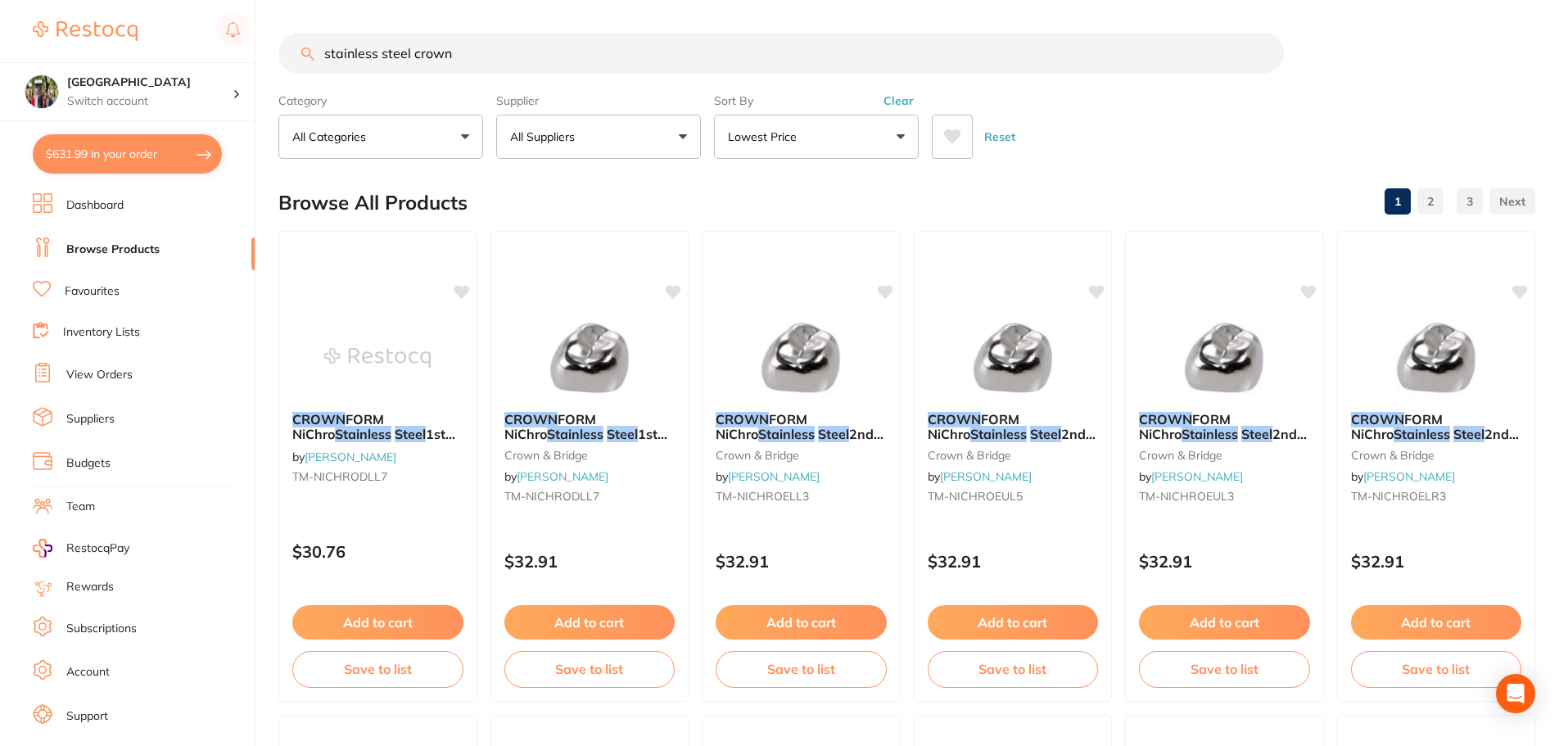
click at [583, 126] on button "All Suppliers" at bounding box center [599, 136] width 204 height 44
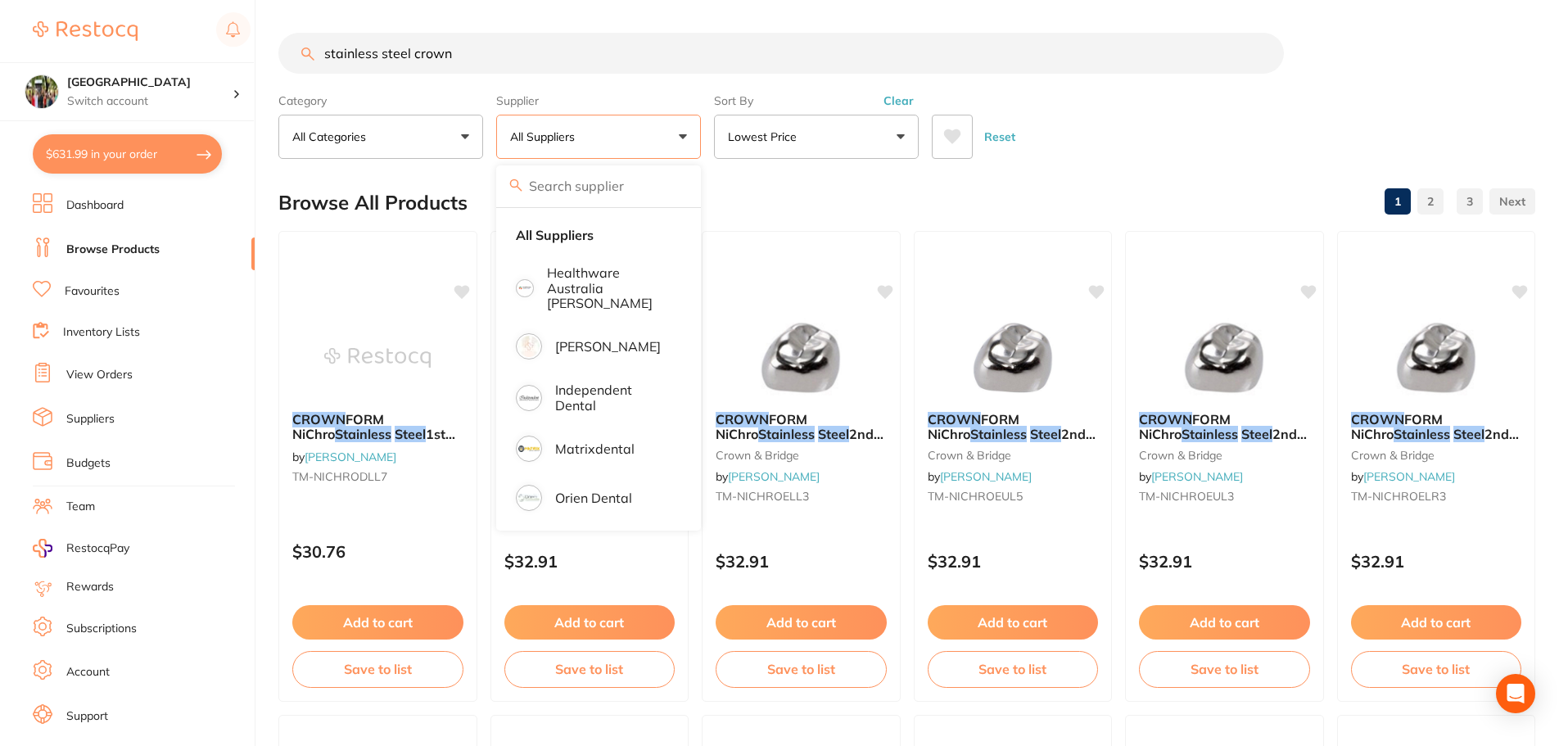
drag, startPoint x: 493, startPoint y: 40, endPoint x: 129, endPoint y: 17, distance: 364.7
click at [129, 17] on div "$631.99 Wanneroo Dental Centre Switch account Wanneroo Dental Centre $631.99 in…" at bounding box center [784, 373] width 1568 height 746
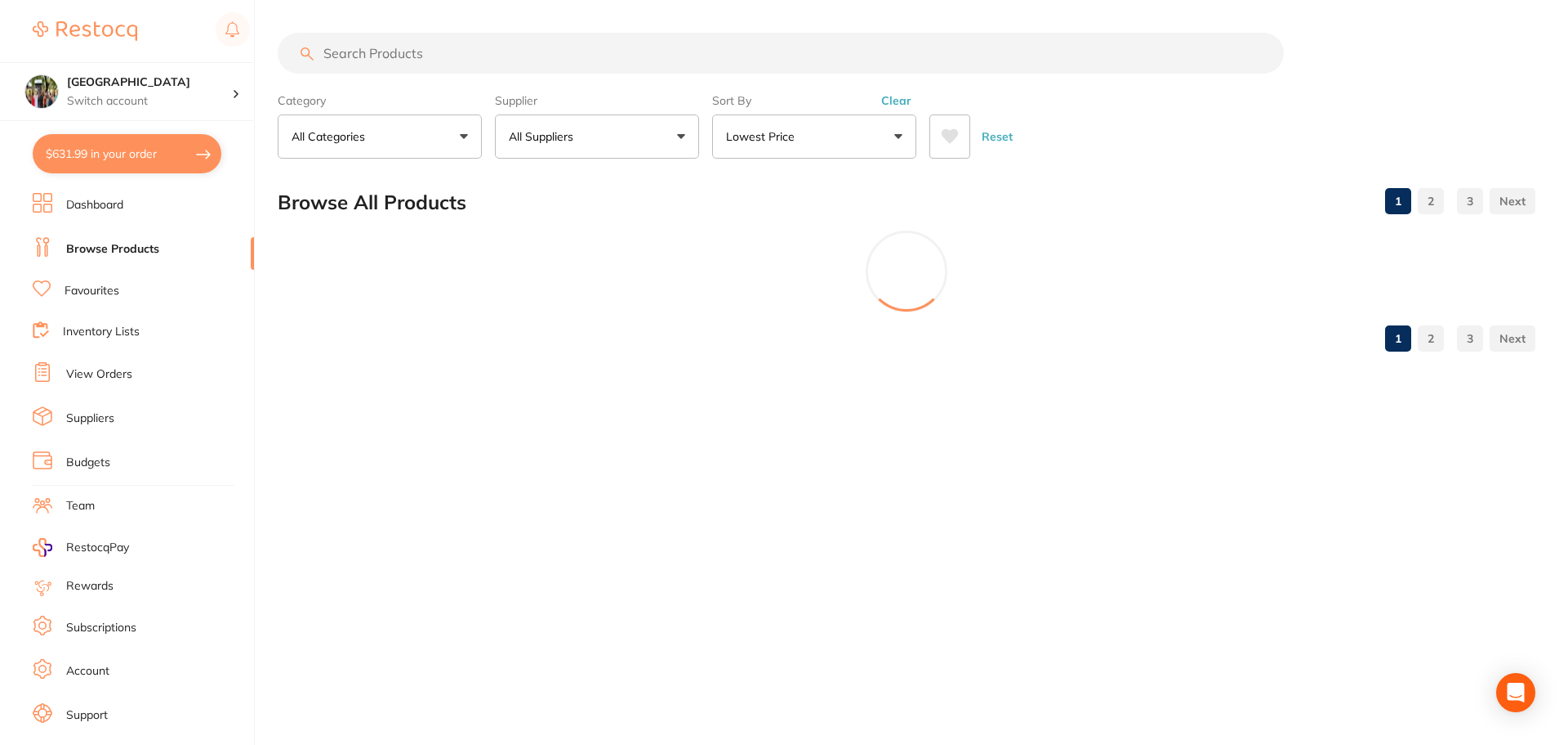
click at [552, 132] on p "All Suppliers" at bounding box center [544, 136] width 71 height 16
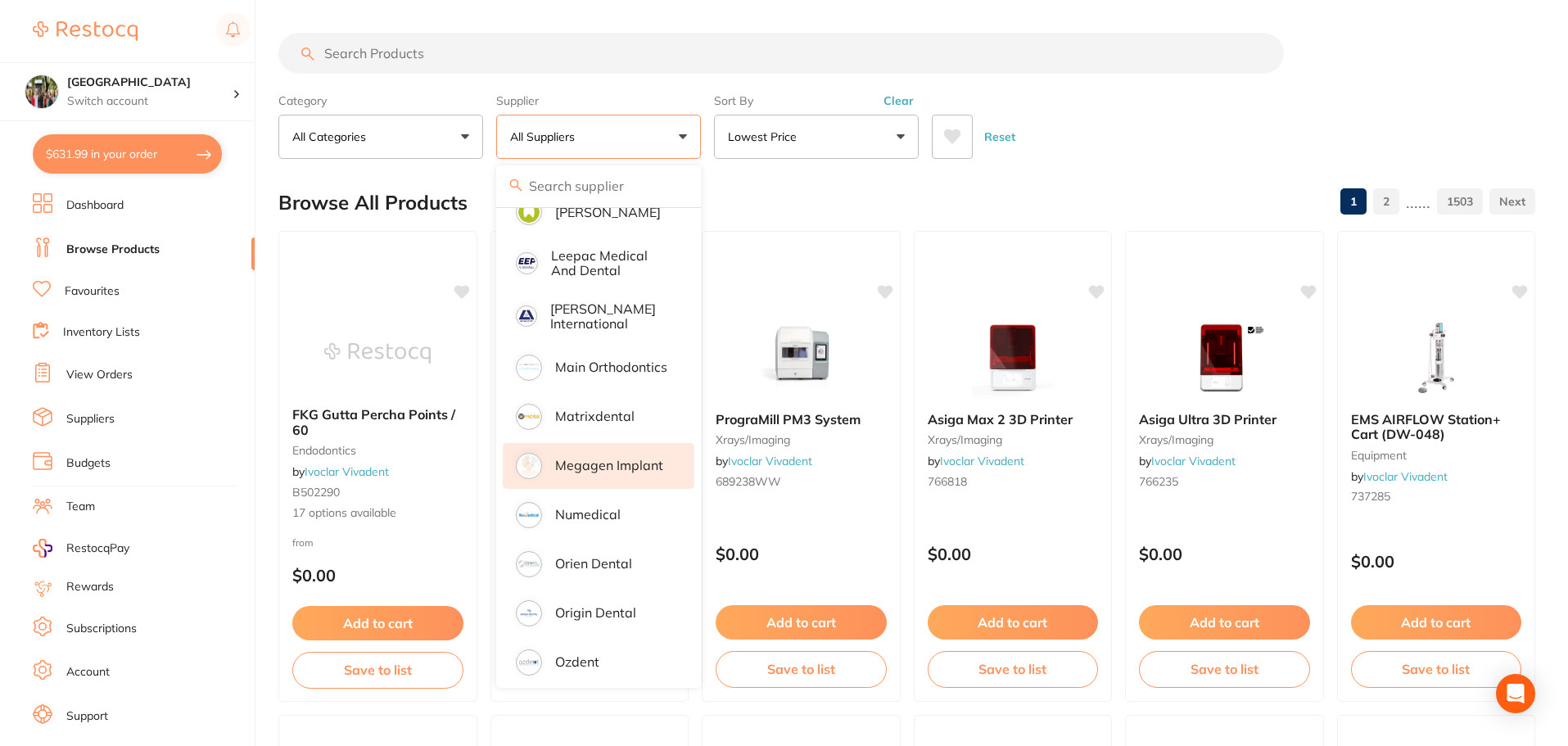
scroll to position [1309, 0]
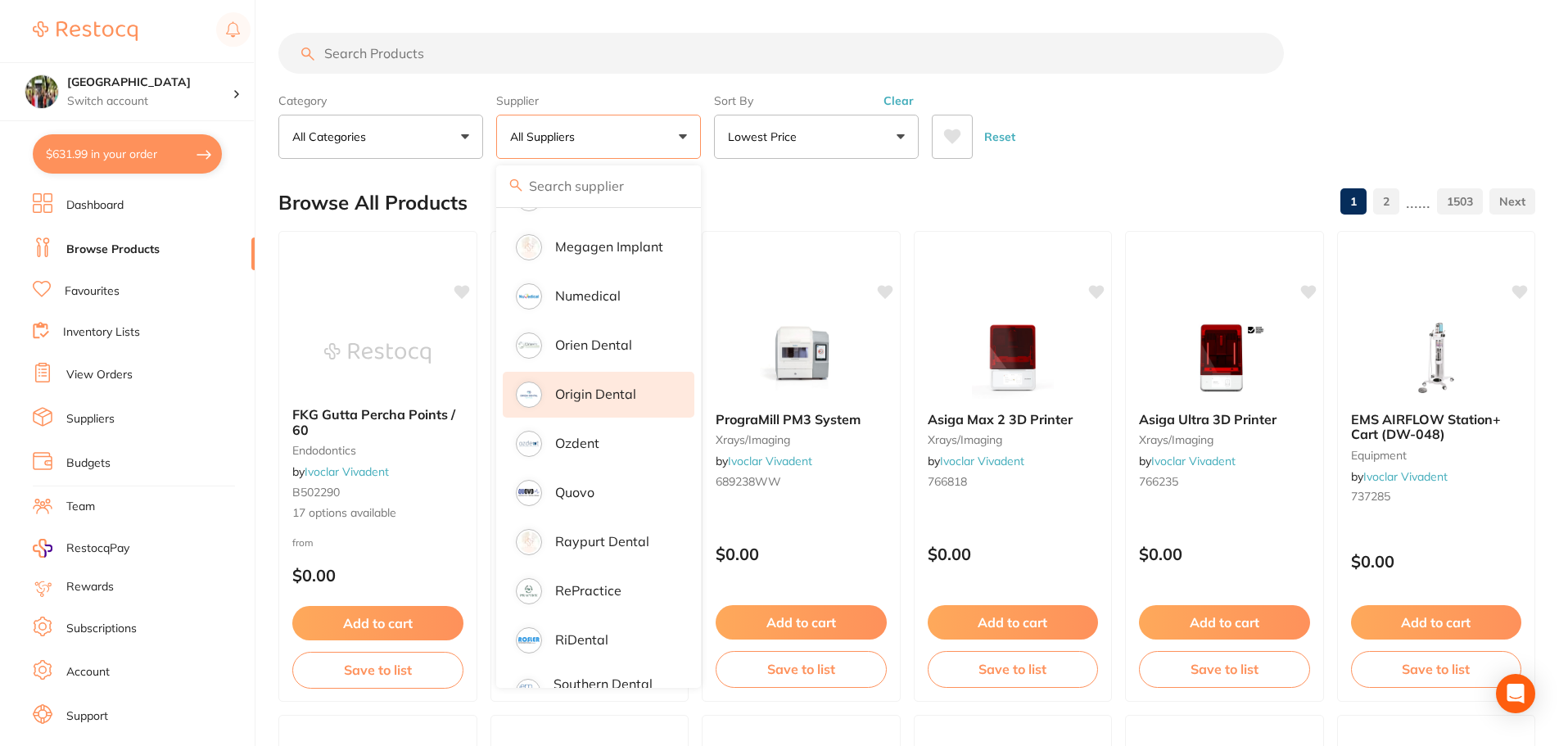
click at [605, 392] on li "Origin Dental" at bounding box center [598, 394] width 191 height 45
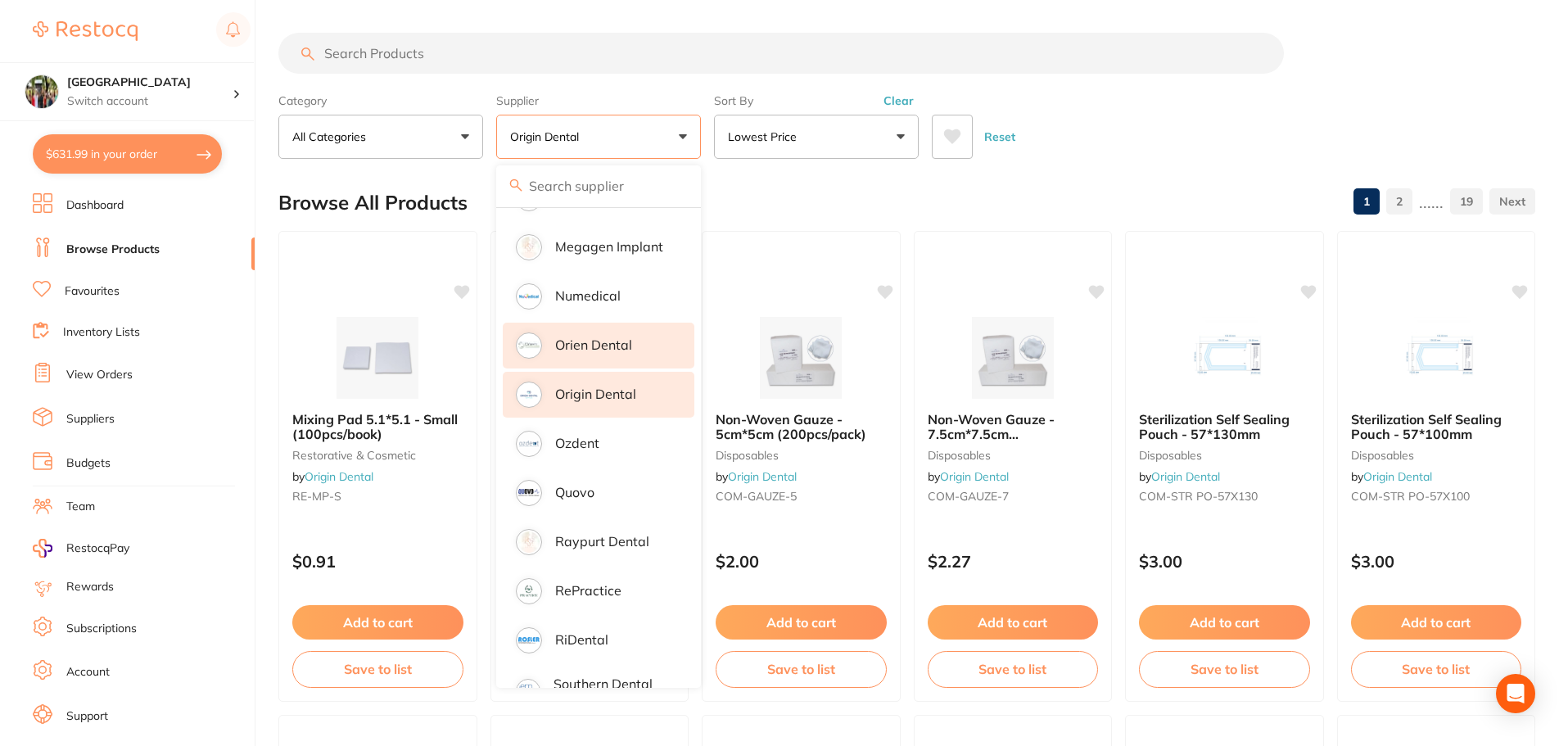
click at [611, 323] on li "Orien dental" at bounding box center [598, 345] width 191 height 45
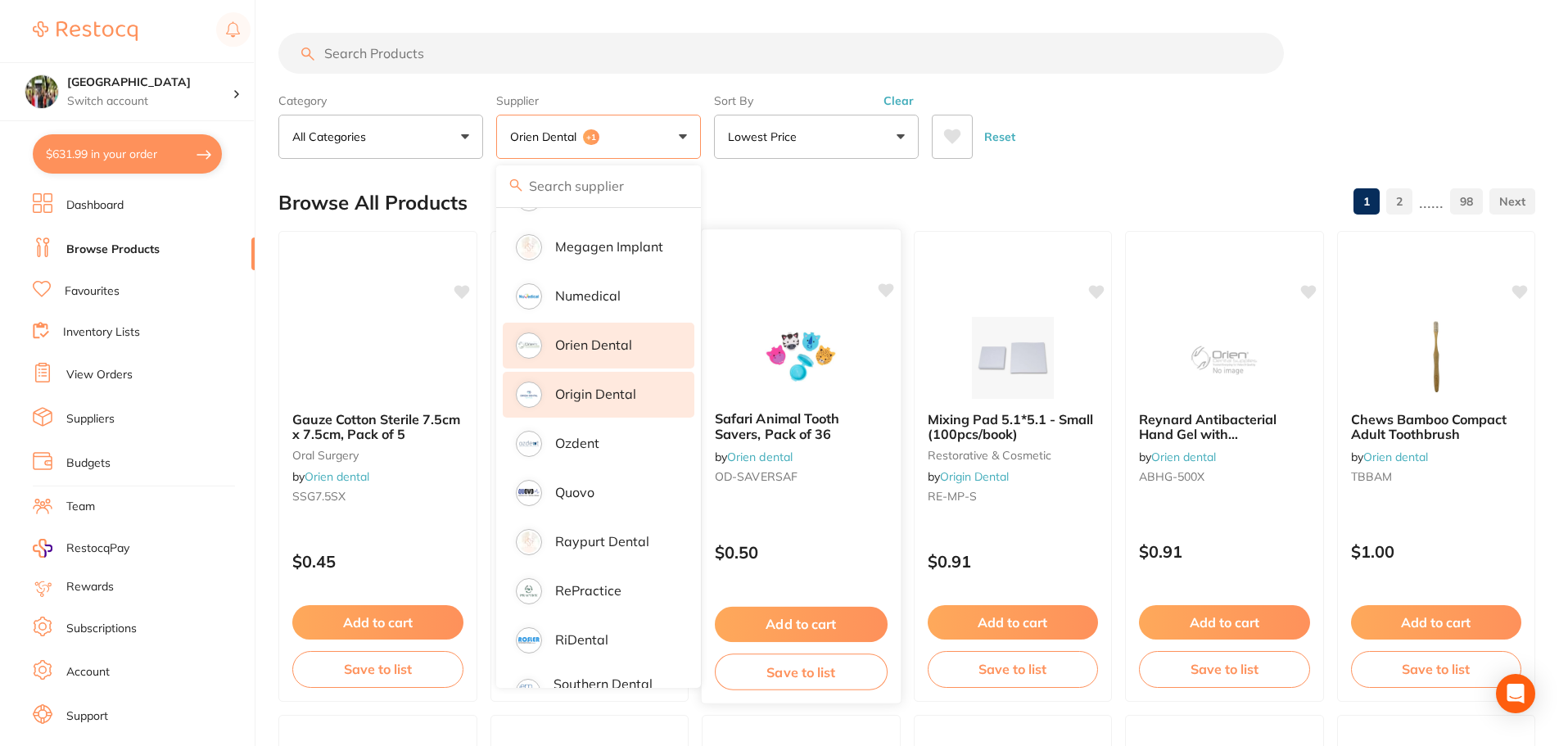
click at [1074, 154] on div "Reset" at bounding box center [1226, 130] width 590 height 58
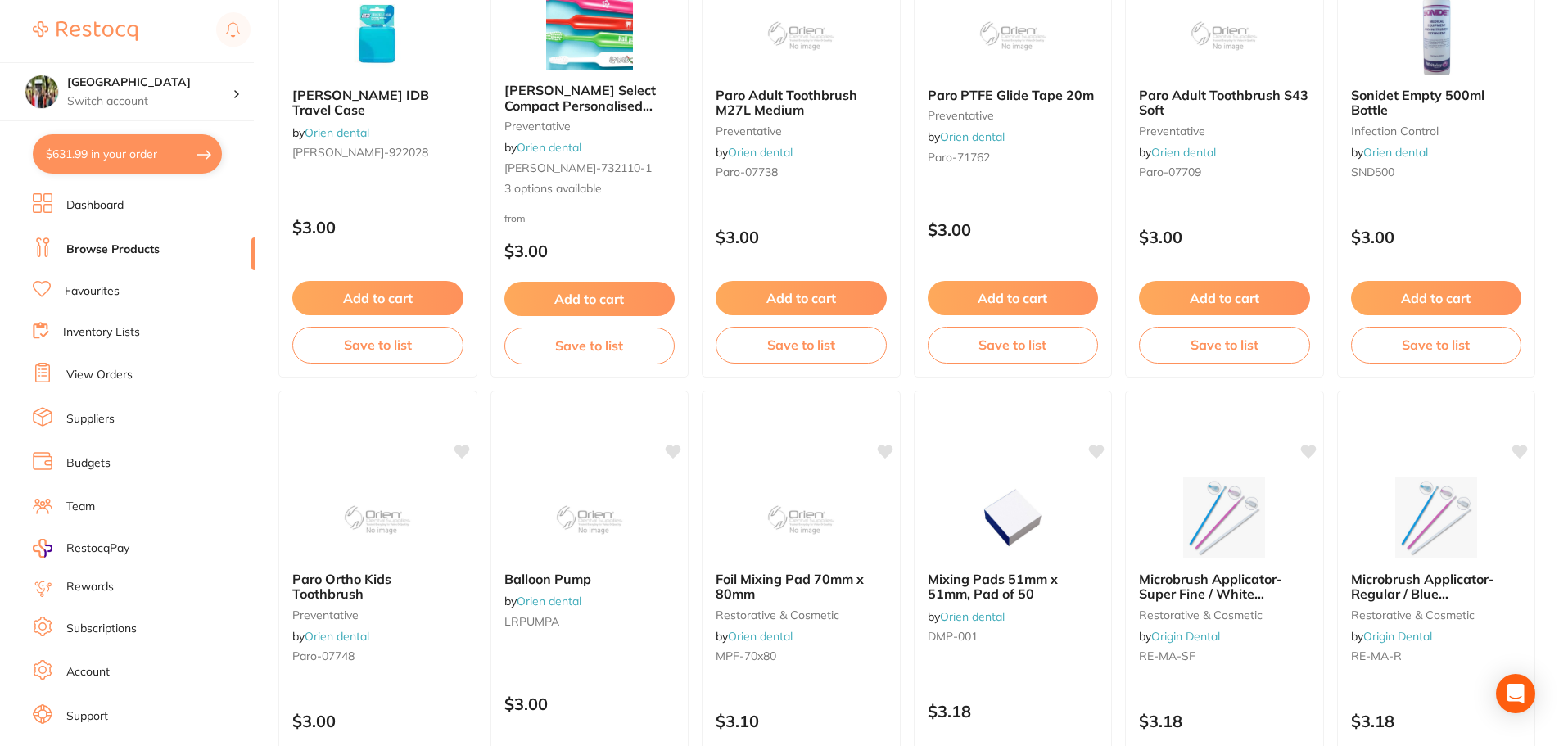
scroll to position [3910, 0]
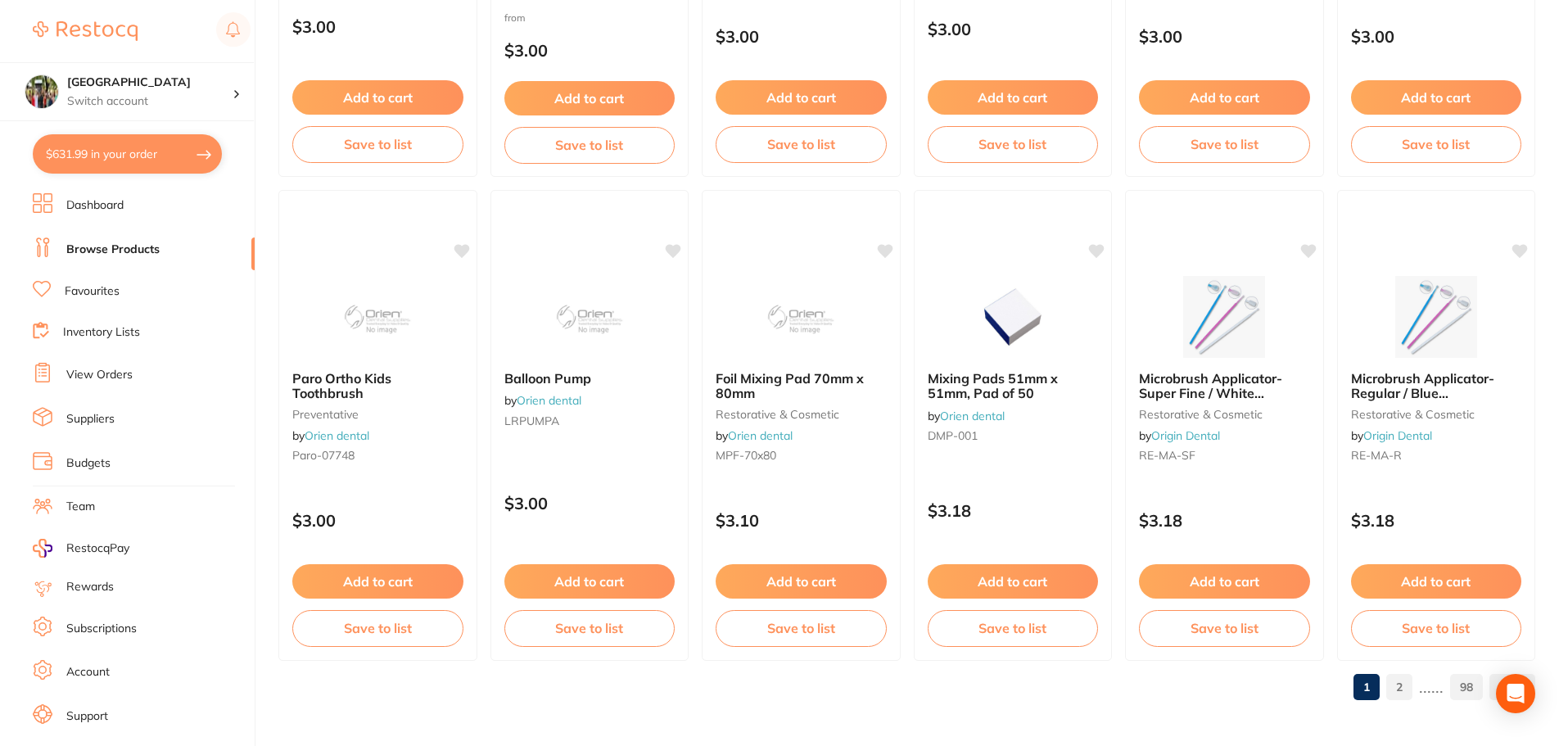
click at [1405, 688] on link "2" at bounding box center [1399, 687] width 27 height 33
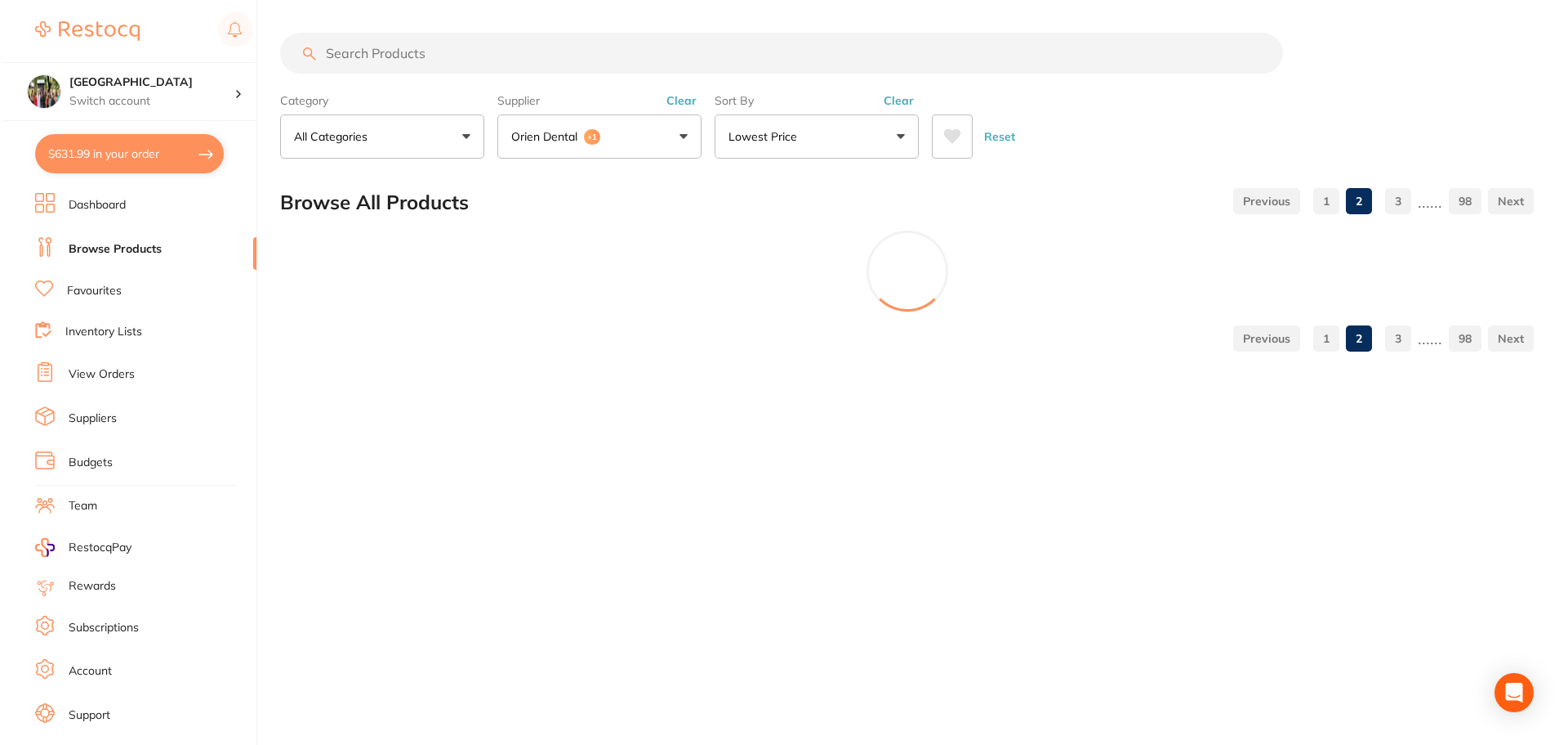
scroll to position [0, 0]
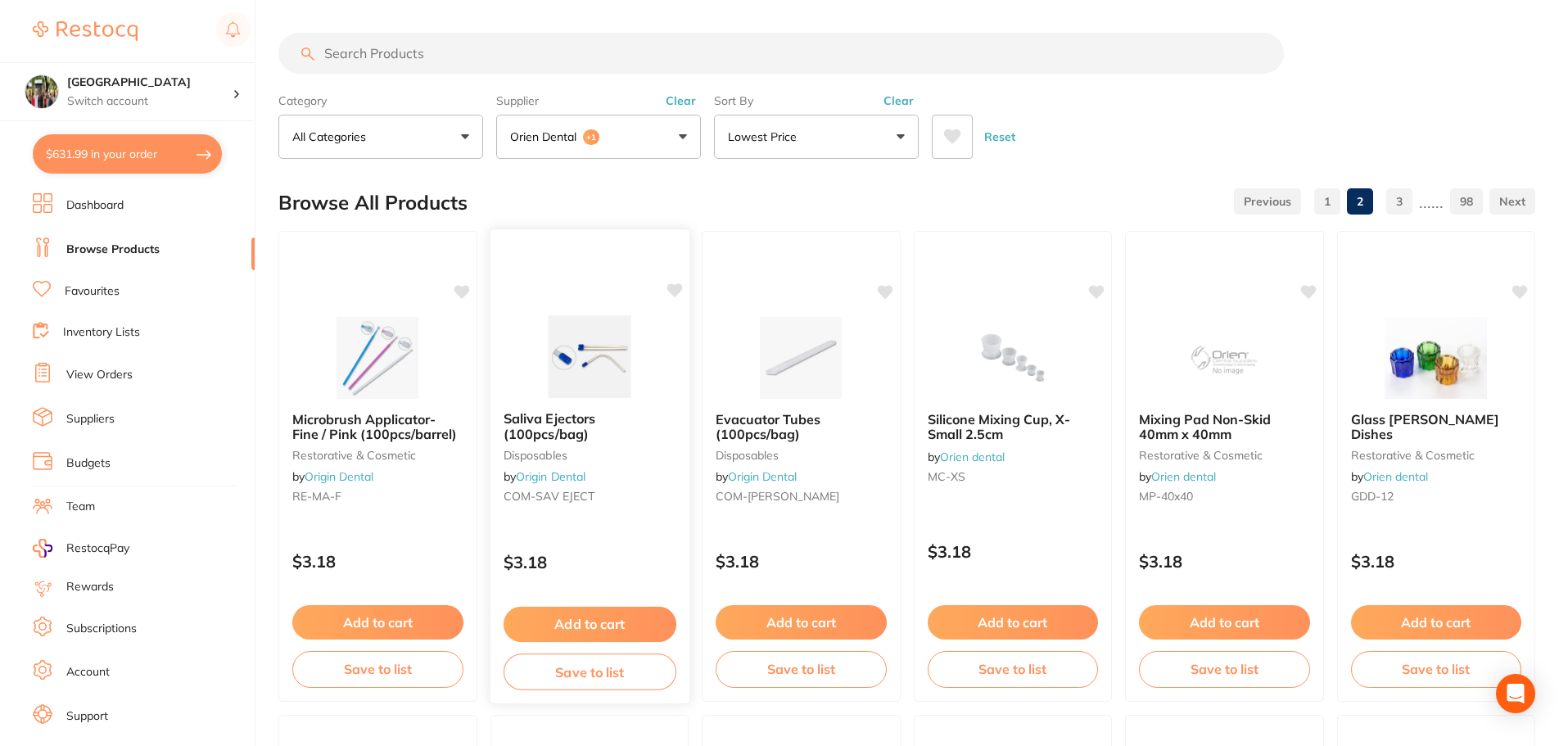
click at [549, 432] on span "Saliva Ejectors (100pcs/bag)" at bounding box center [548, 426] width 92 height 32
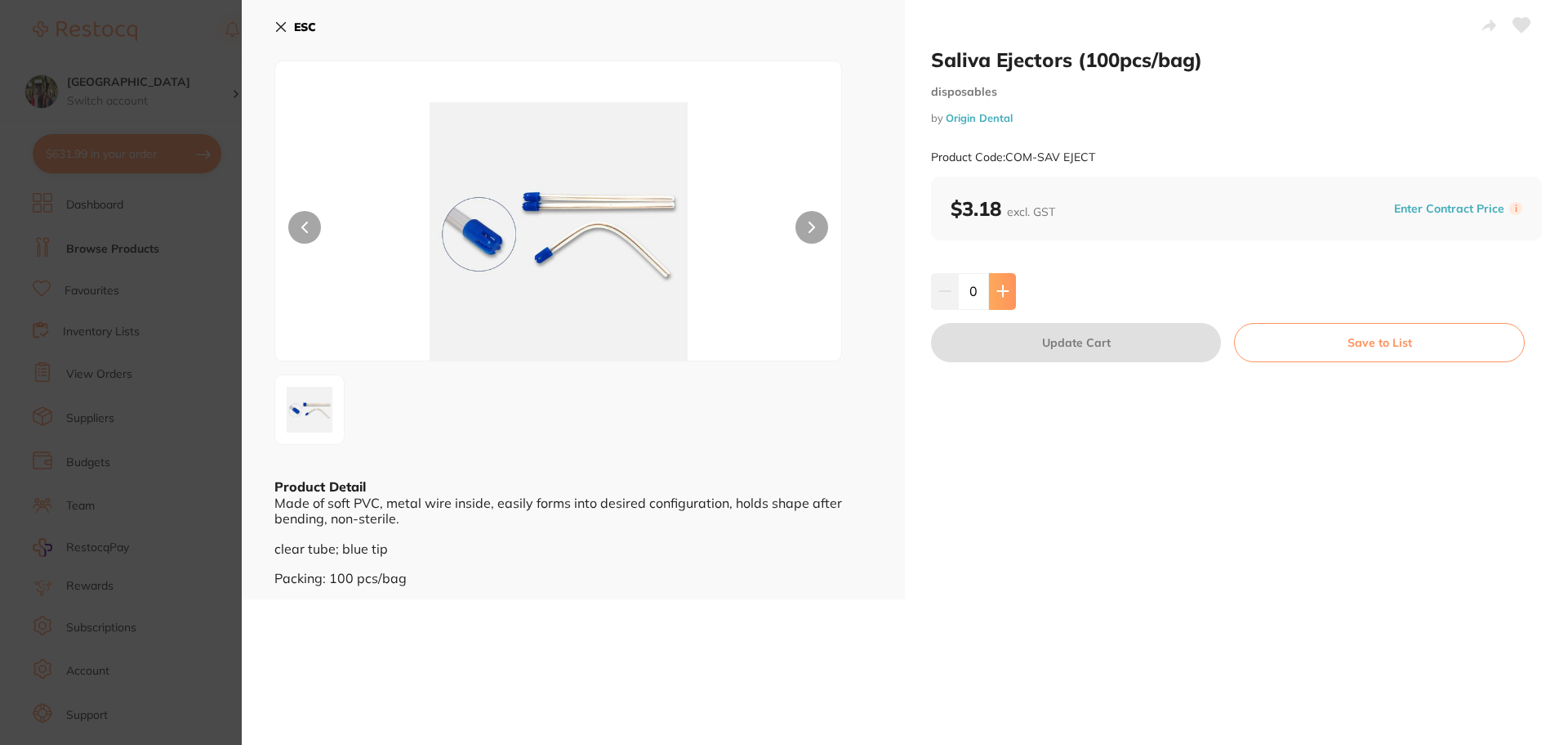
click at [1014, 304] on button at bounding box center [1002, 291] width 27 height 36
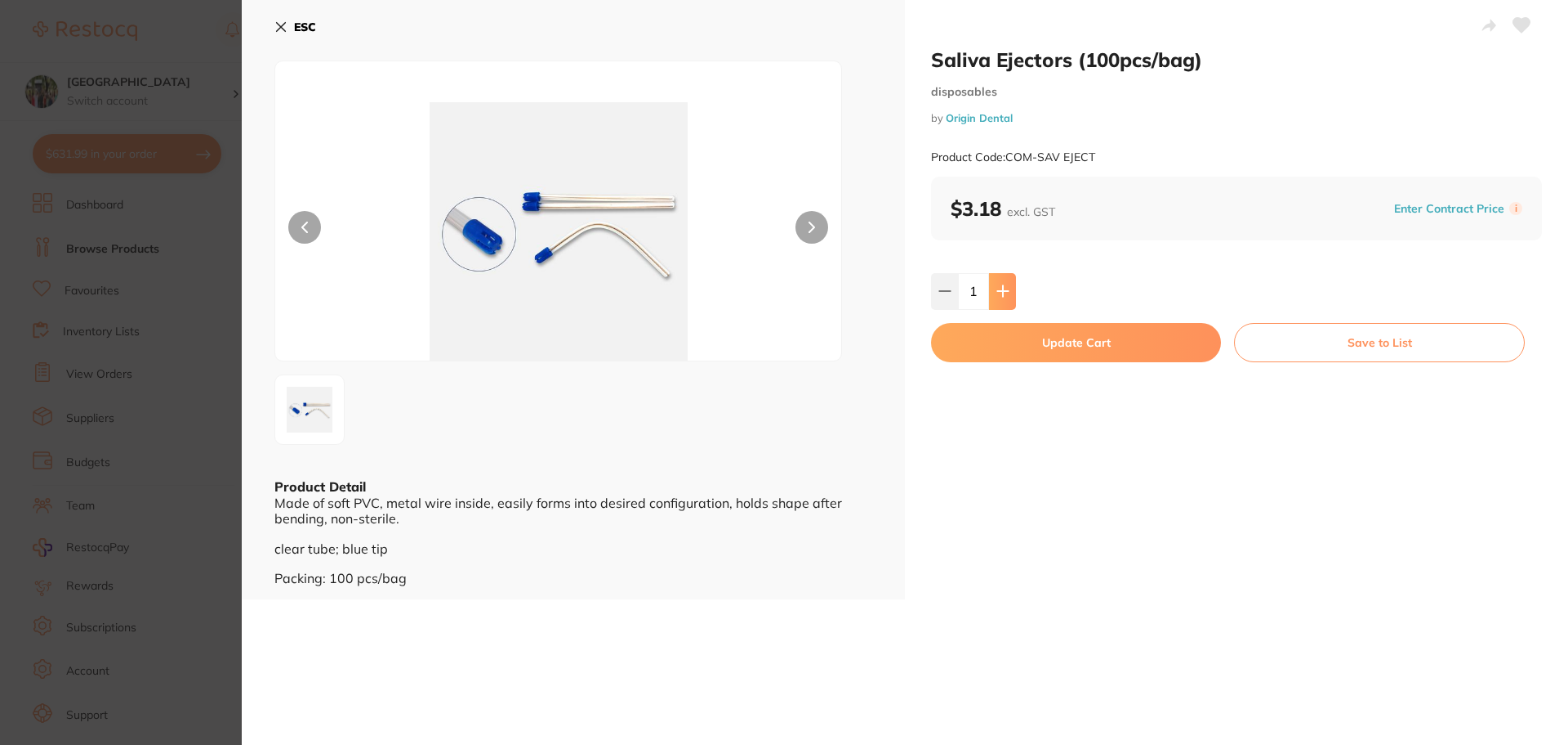
click at [1014, 304] on button at bounding box center [1002, 291] width 27 height 36
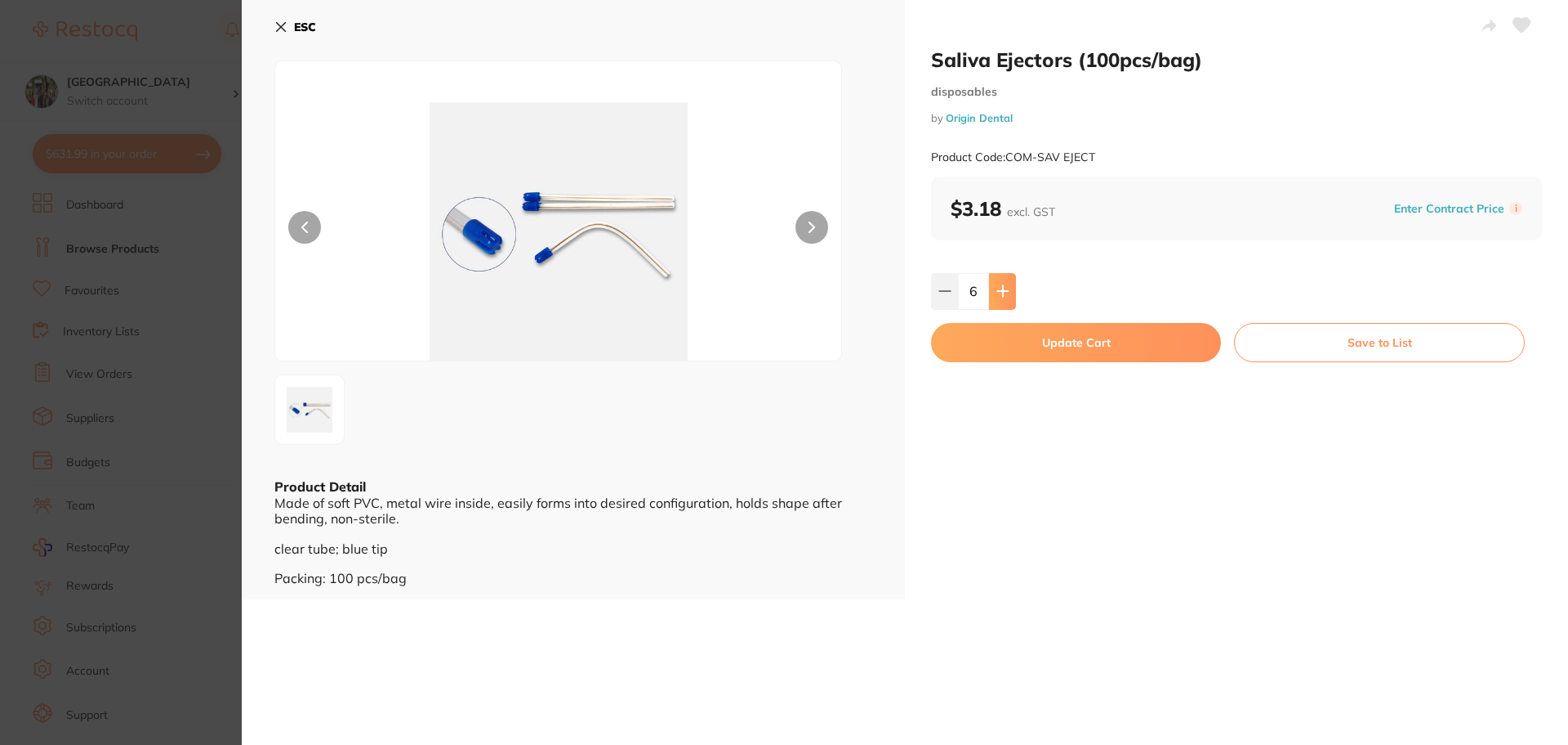
click at [1014, 304] on button at bounding box center [1002, 291] width 27 height 36
type input "9"
click at [1014, 339] on button "Update Cart" at bounding box center [1076, 343] width 290 height 39
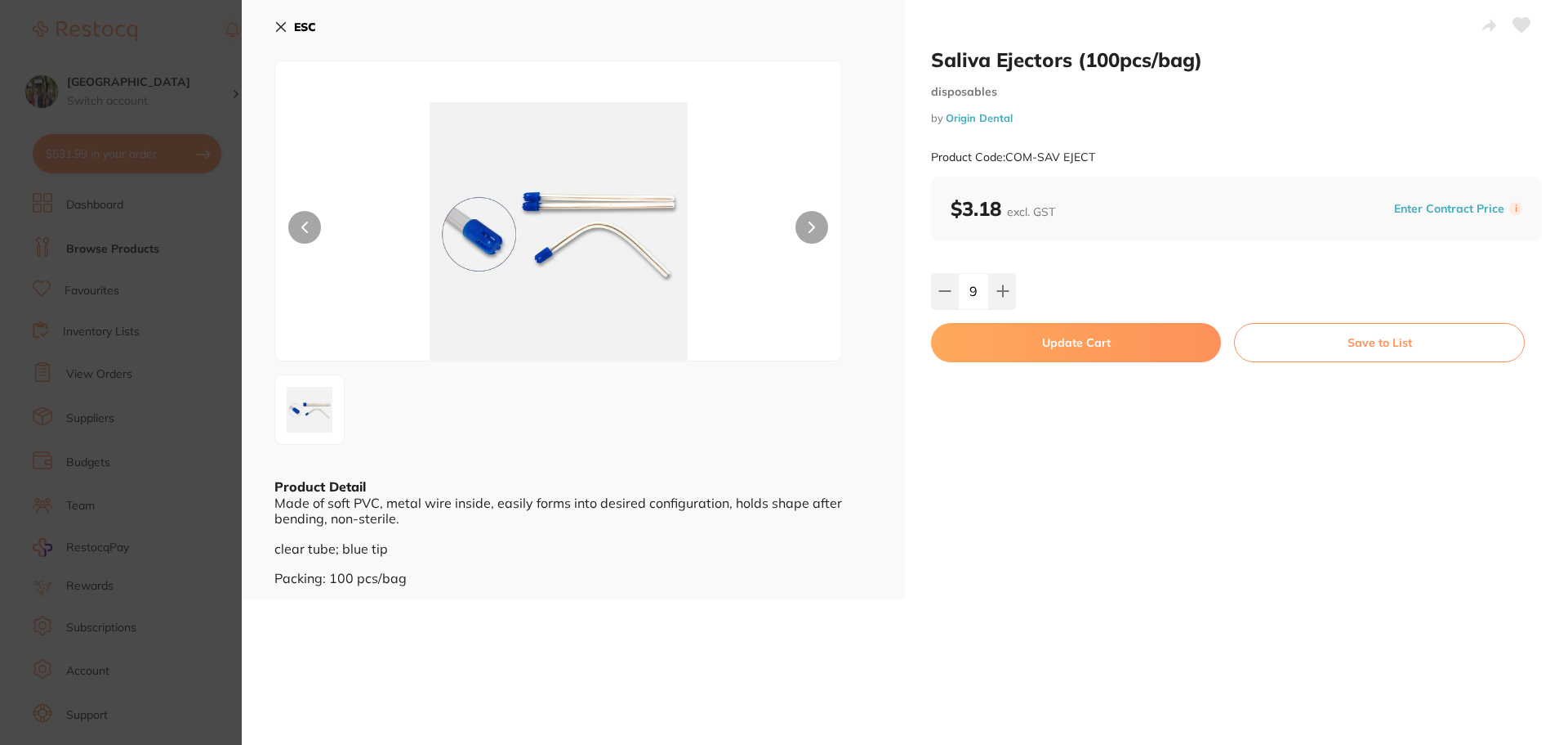
checkbox input "false"
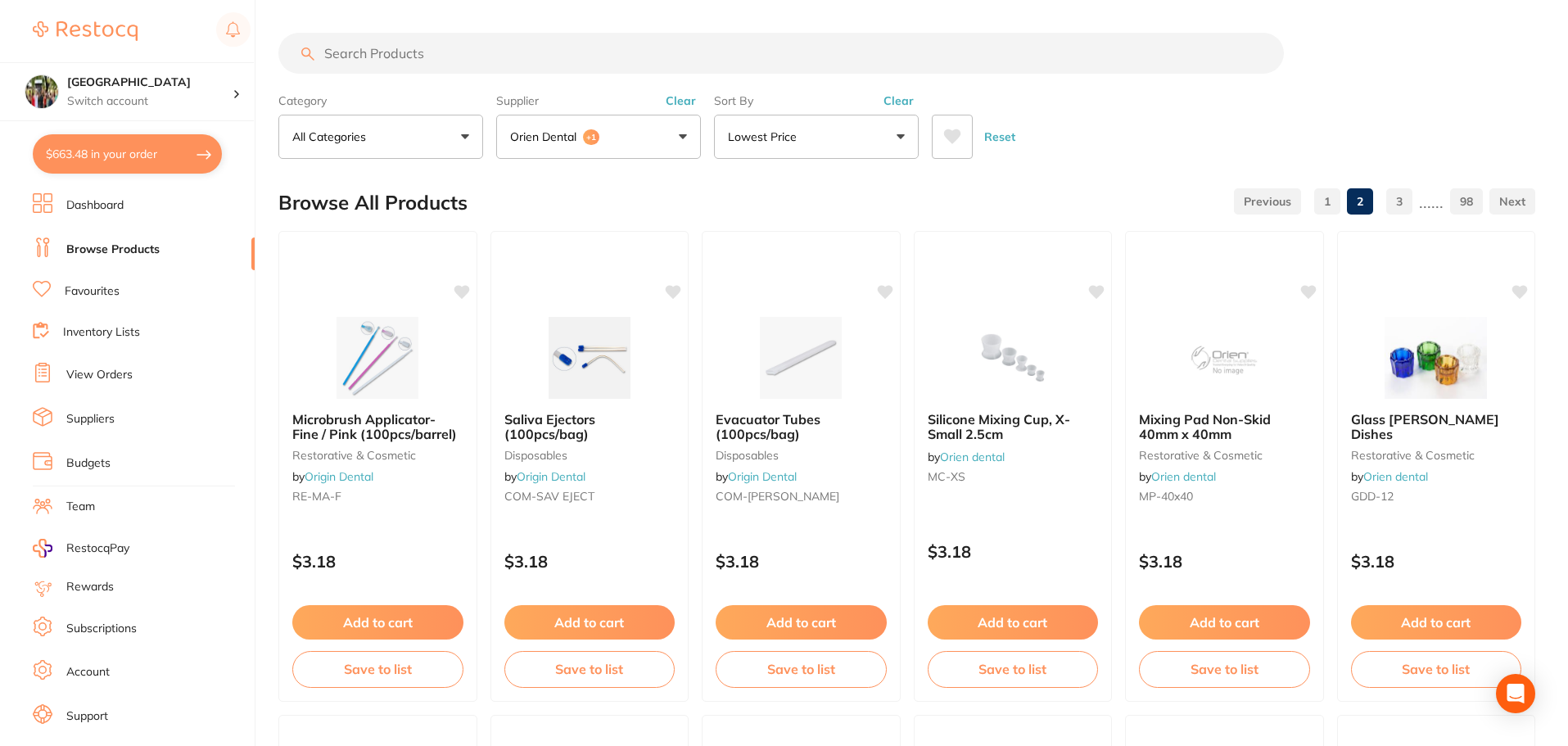
drag, startPoint x: 752, startPoint y: 430, endPoint x: 788, endPoint y: 434, distance: 36.2
click at [752, 430] on span "Evacuator Tubes (100pcs/bag)" at bounding box center [768, 427] width 105 height 31
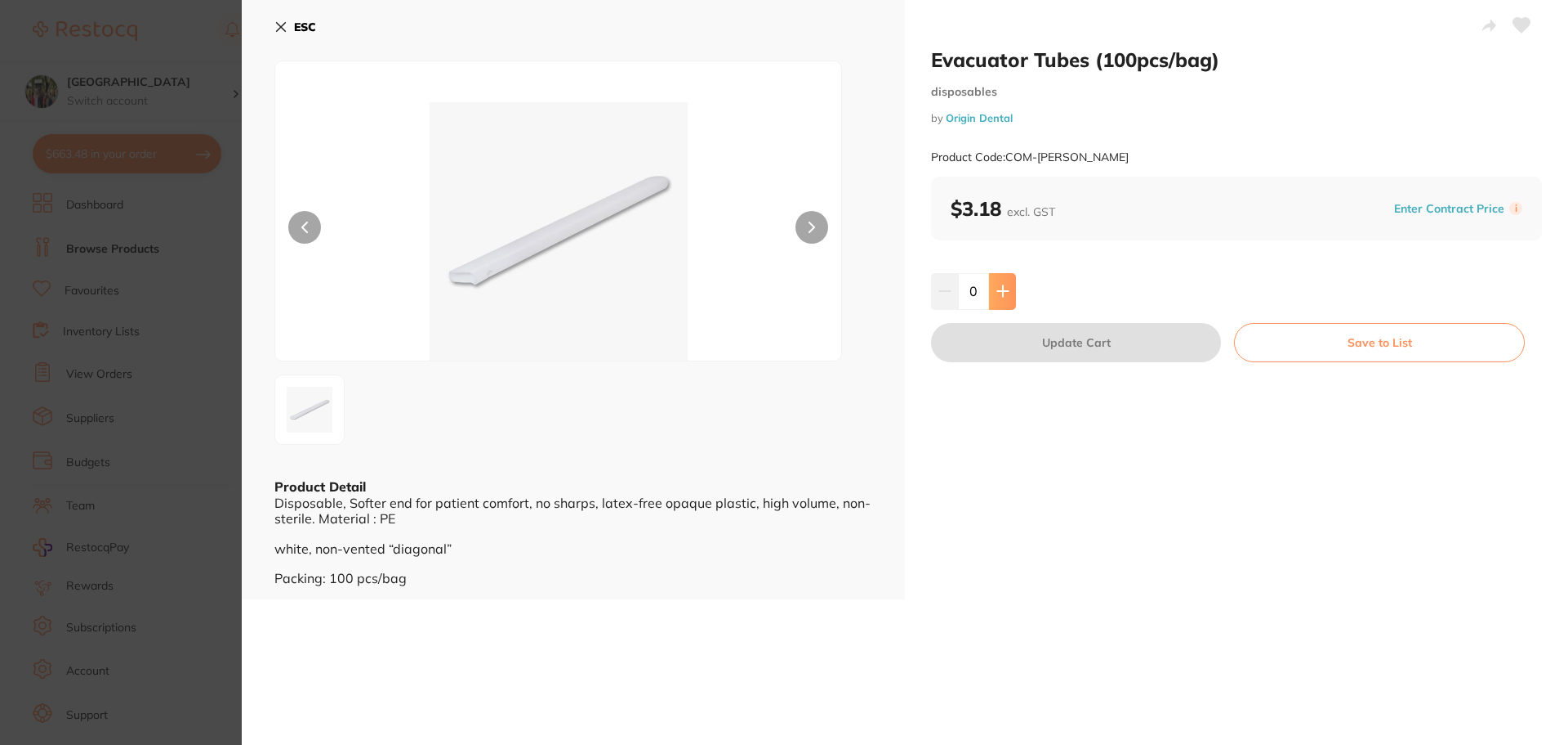
click at [1009, 293] on button at bounding box center [1002, 291] width 27 height 36
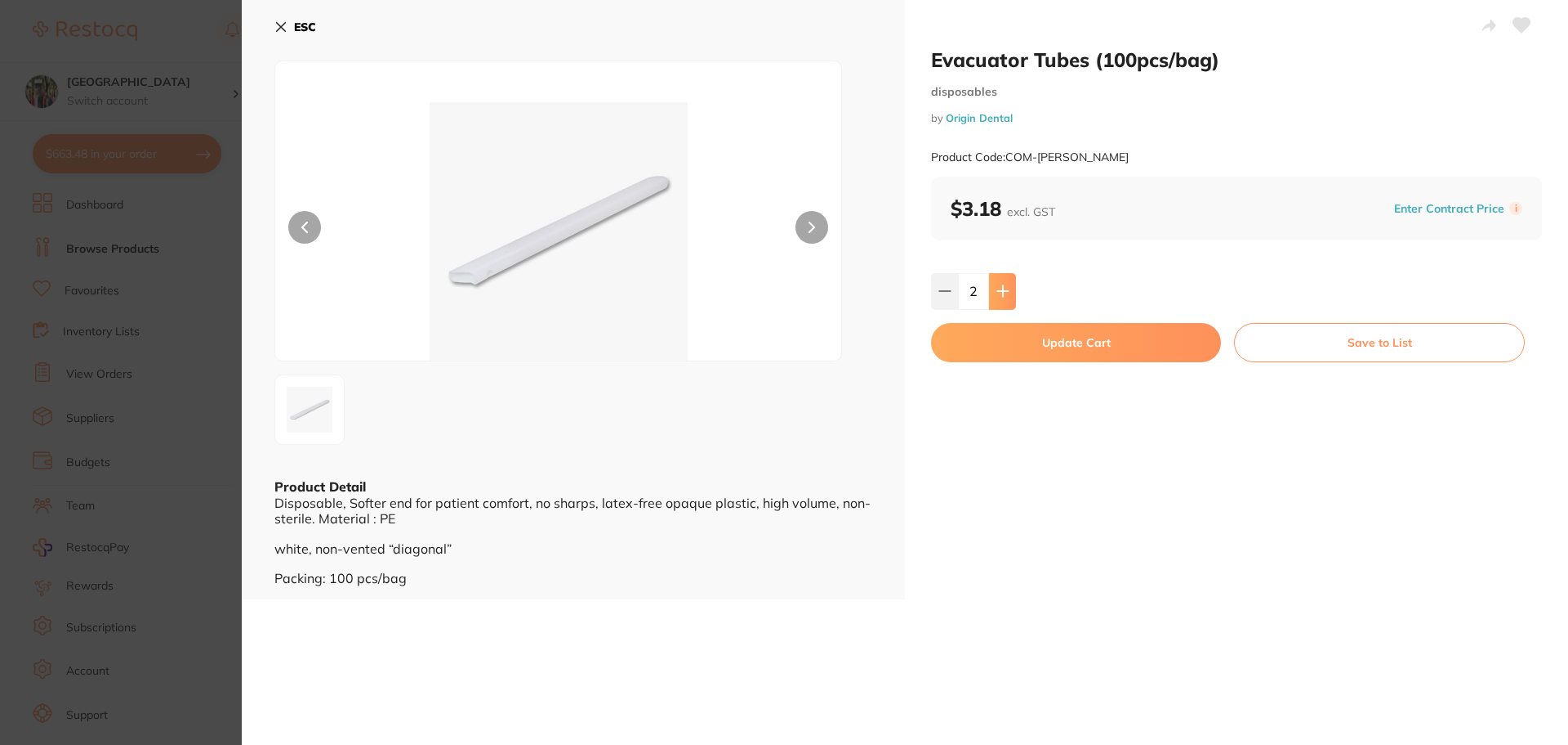
click at [1009, 293] on button at bounding box center [1002, 291] width 27 height 36
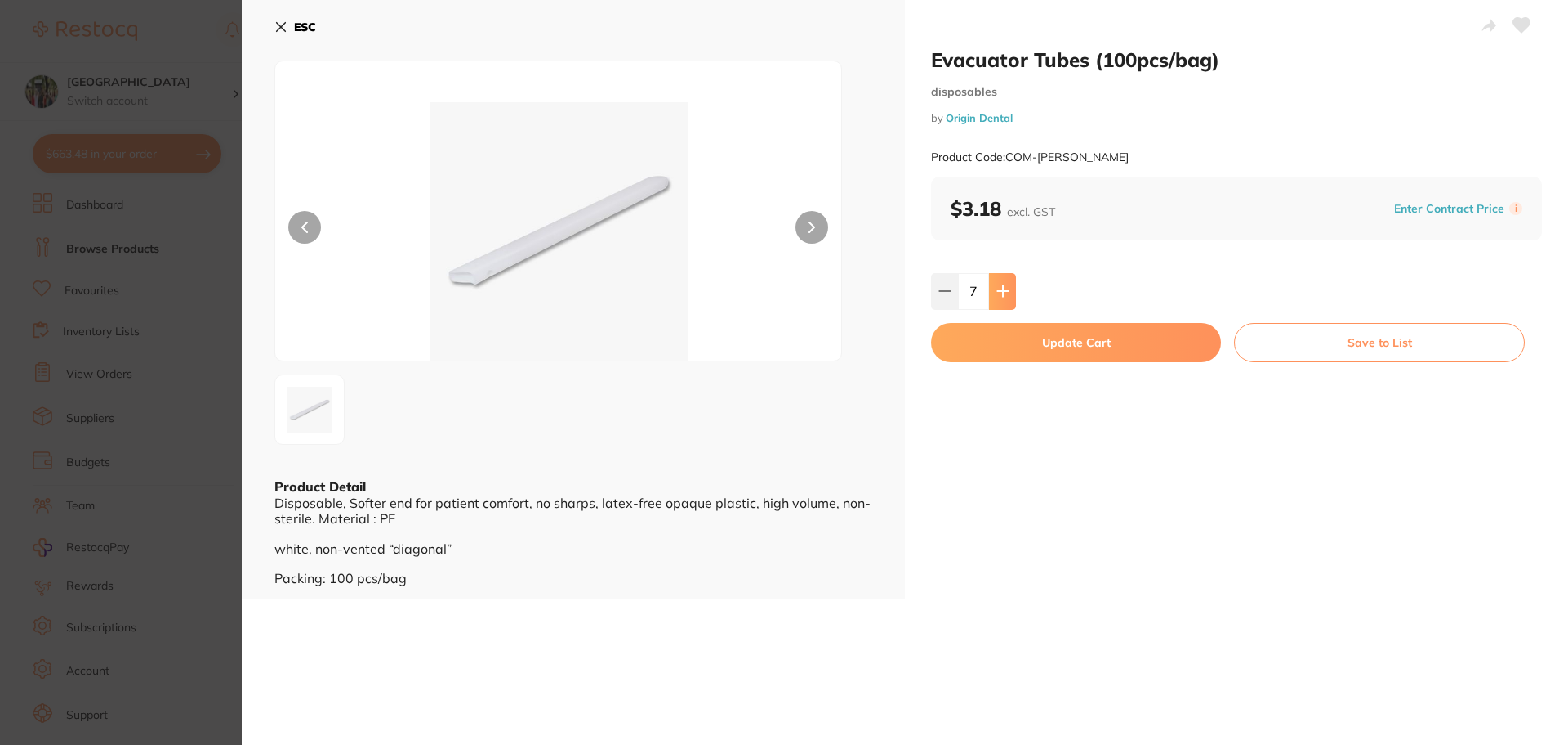
click at [1009, 293] on button at bounding box center [1002, 291] width 27 height 36
type input "10"
click at [1017, 348] on button "Update Cart" at bounding box center [1076, 343] width 290 height 39
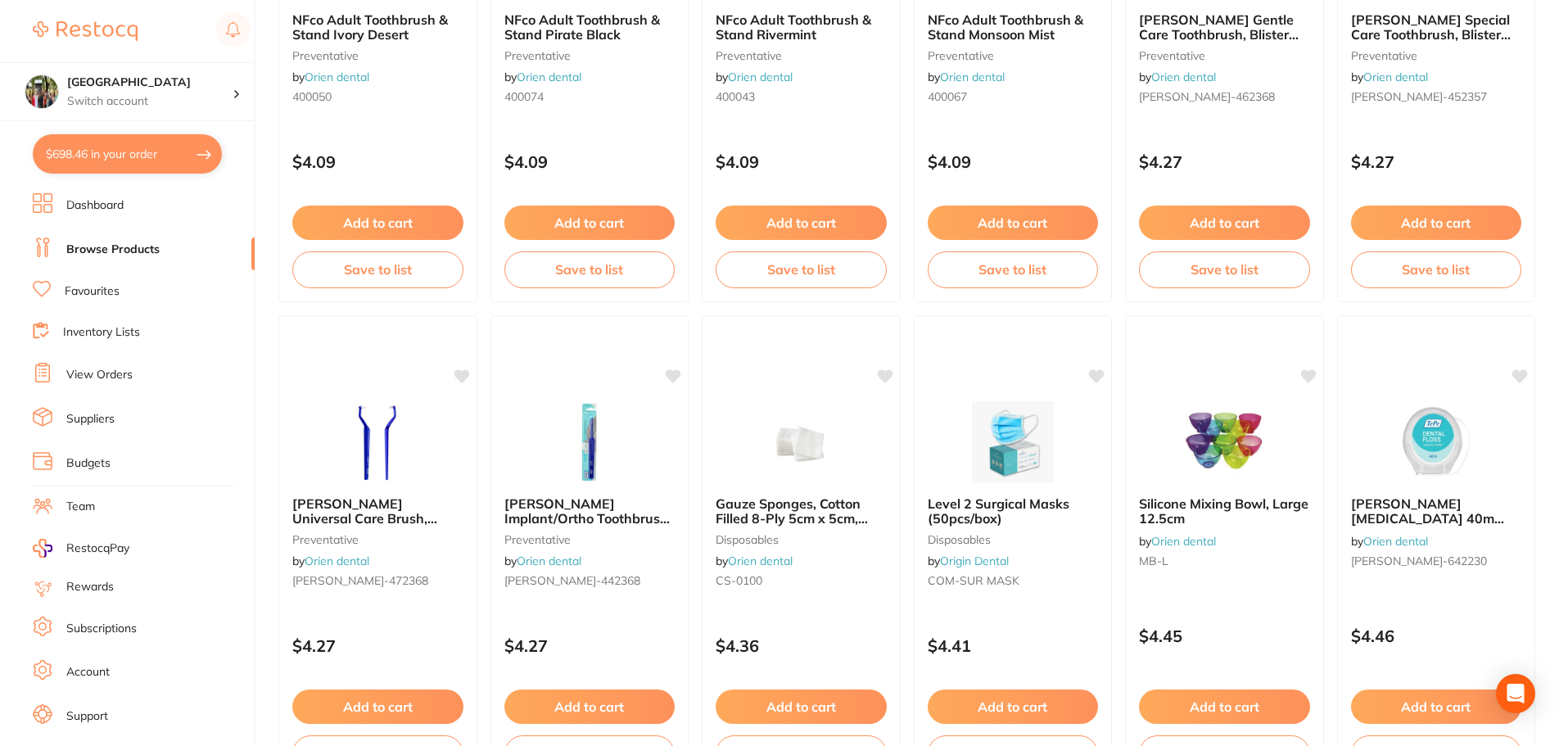
scroll to position [3910, 0]
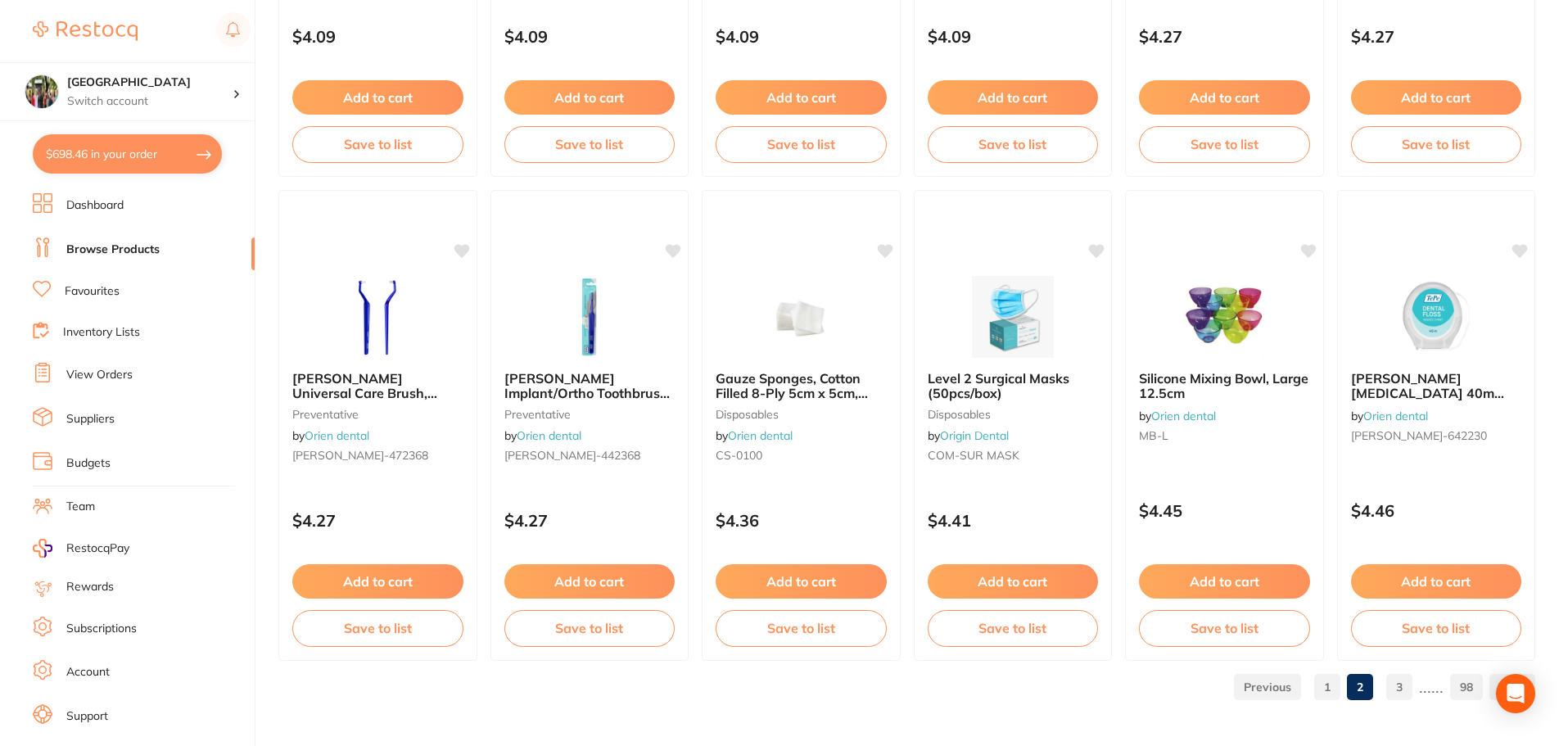
click at [1399, 690] on link "3" at bounding box center [1399, 687] width 27 height 33
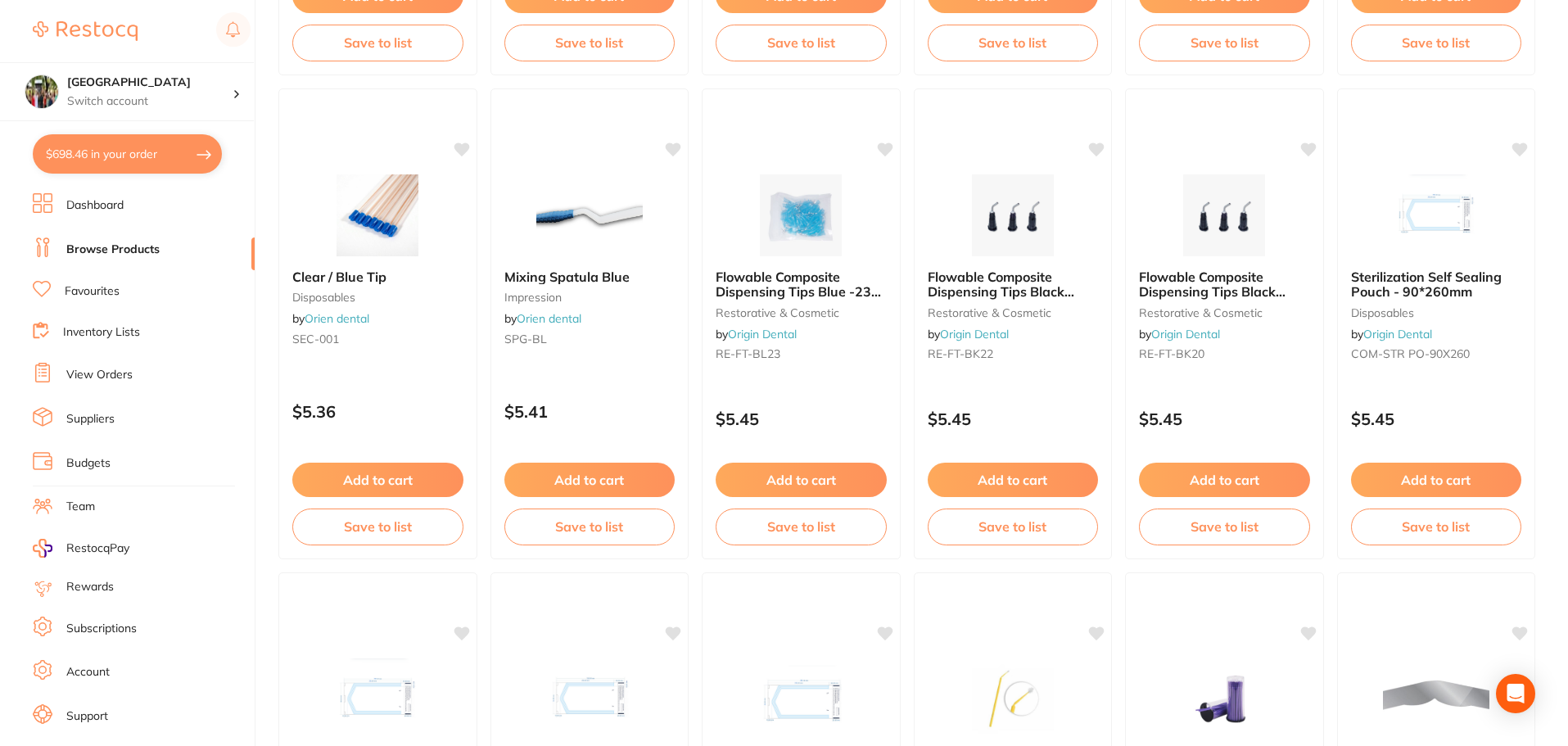
scroll to position [3055, 0]
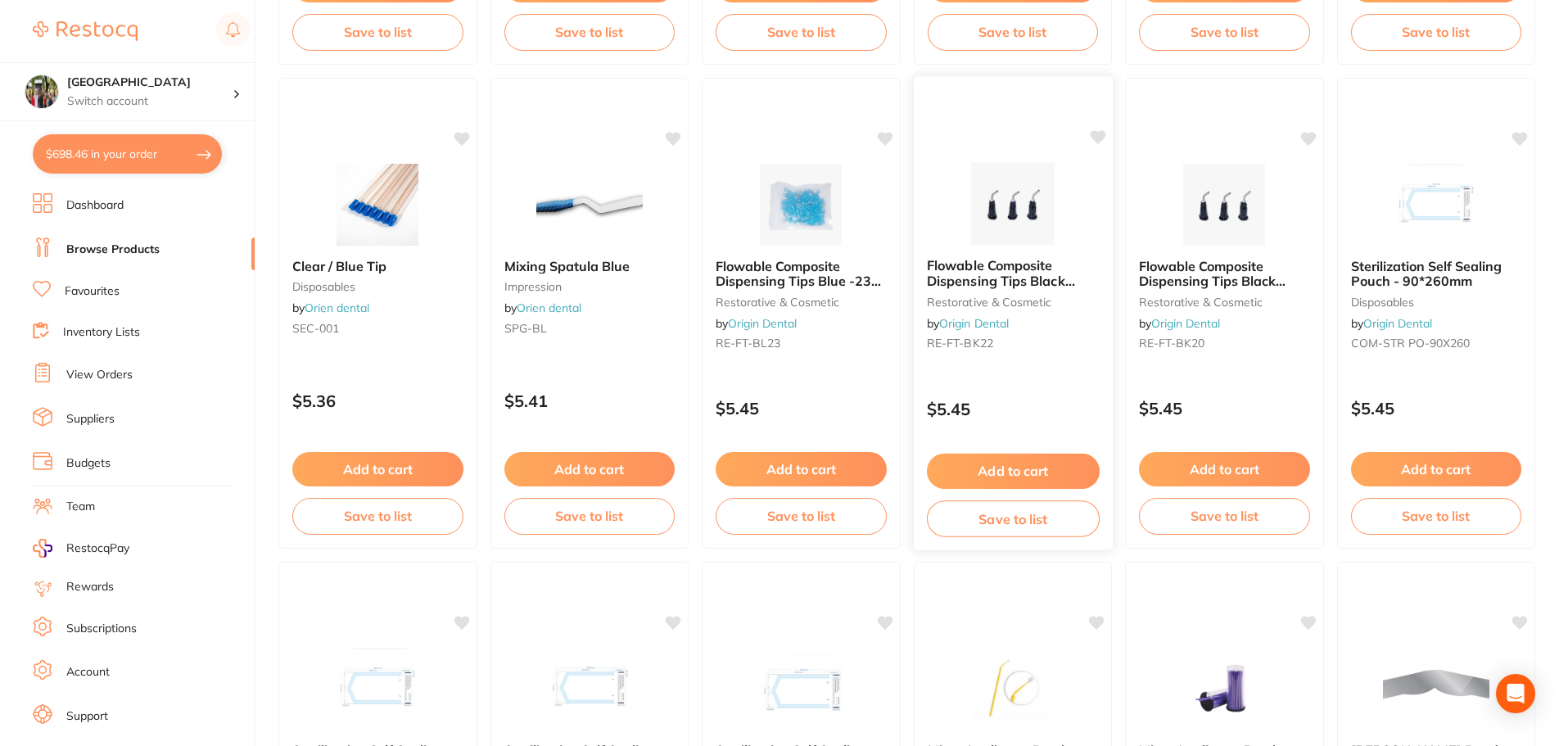
click at [1022, 278] on span "Flowable Composite Dispensing Tips Black -22G (100pcs/bag)" at bounding box center [1000, 280] width 149 height 46
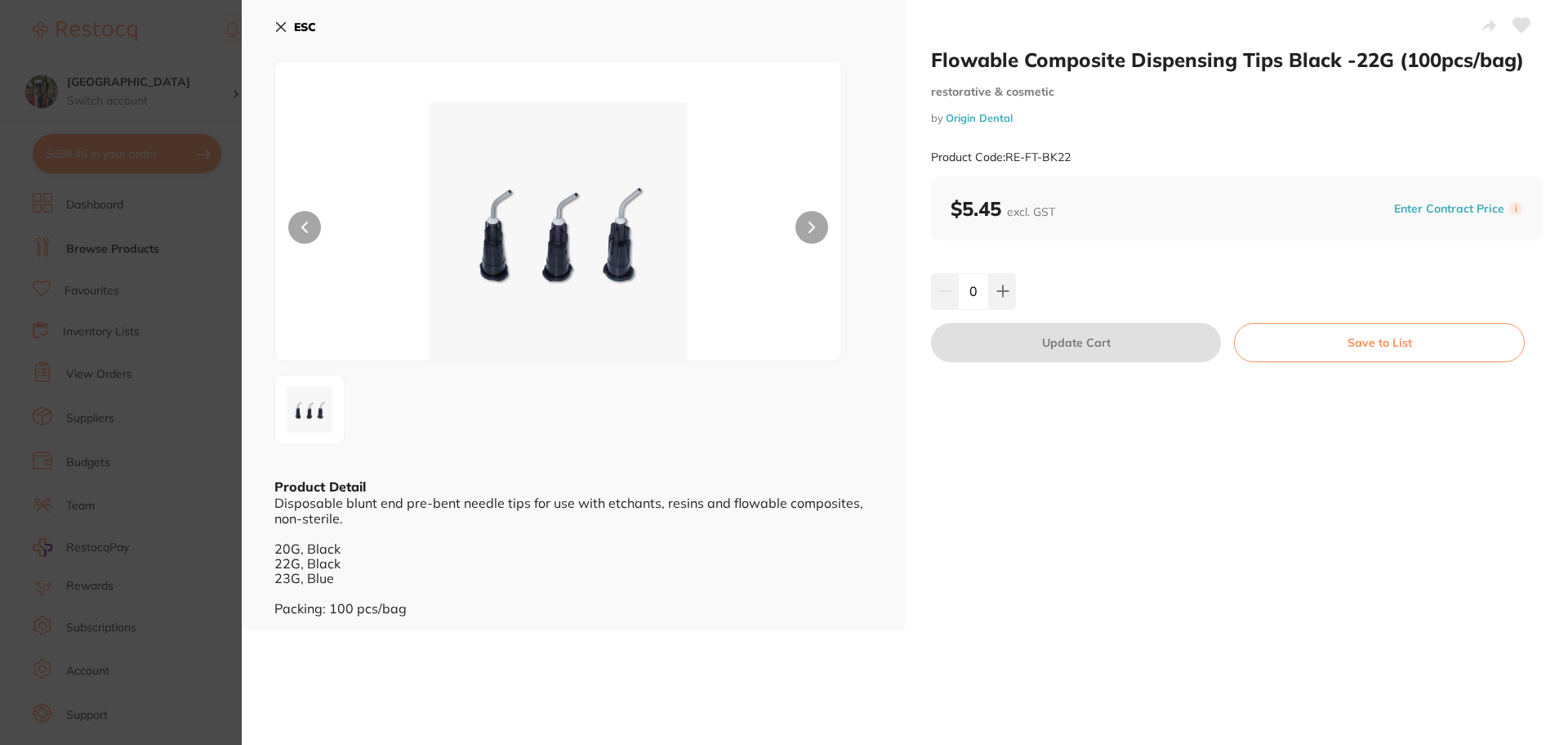
click at [275, 28] on icon at bounding box center [280, 27] width 13 height 13
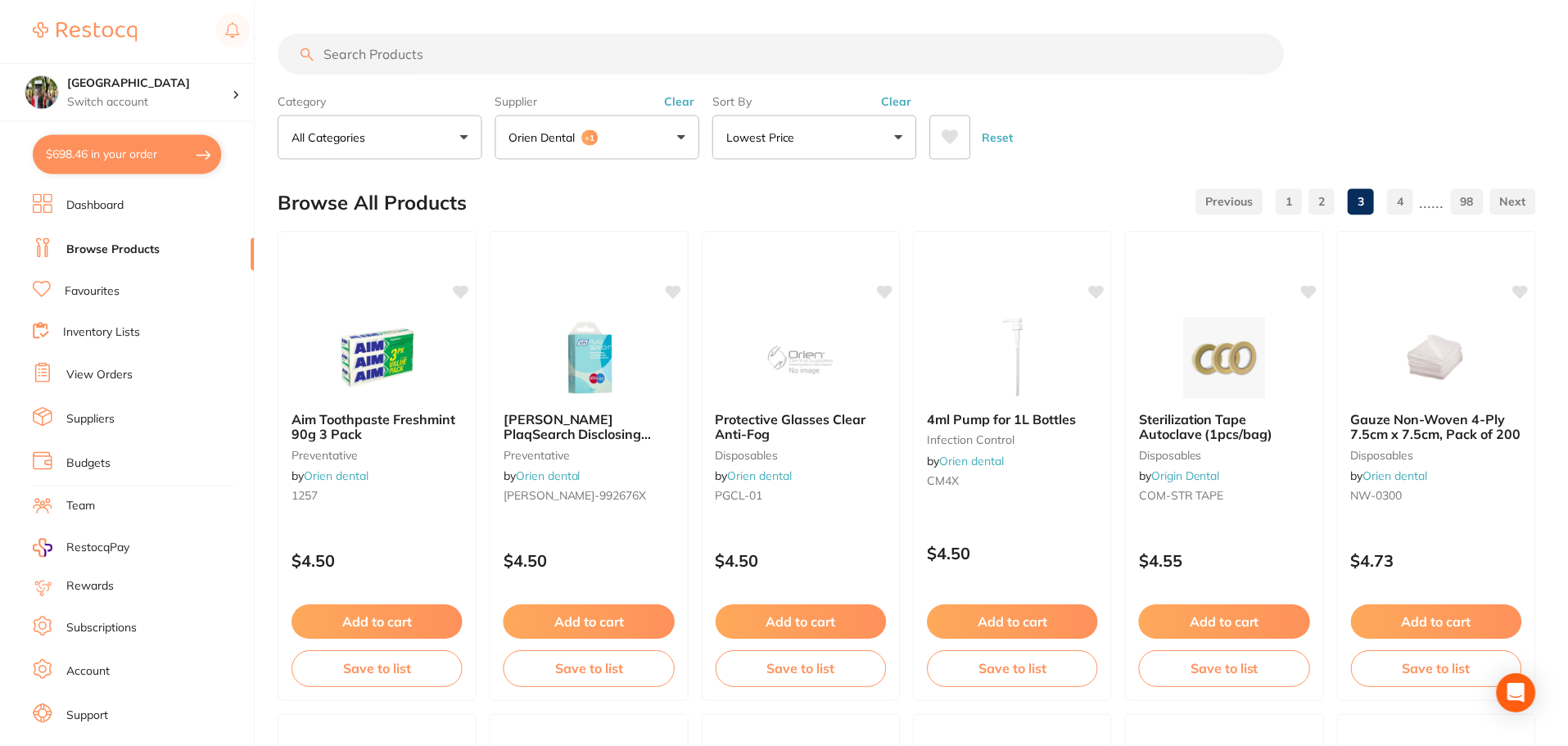
scroll to position [3055, 0]
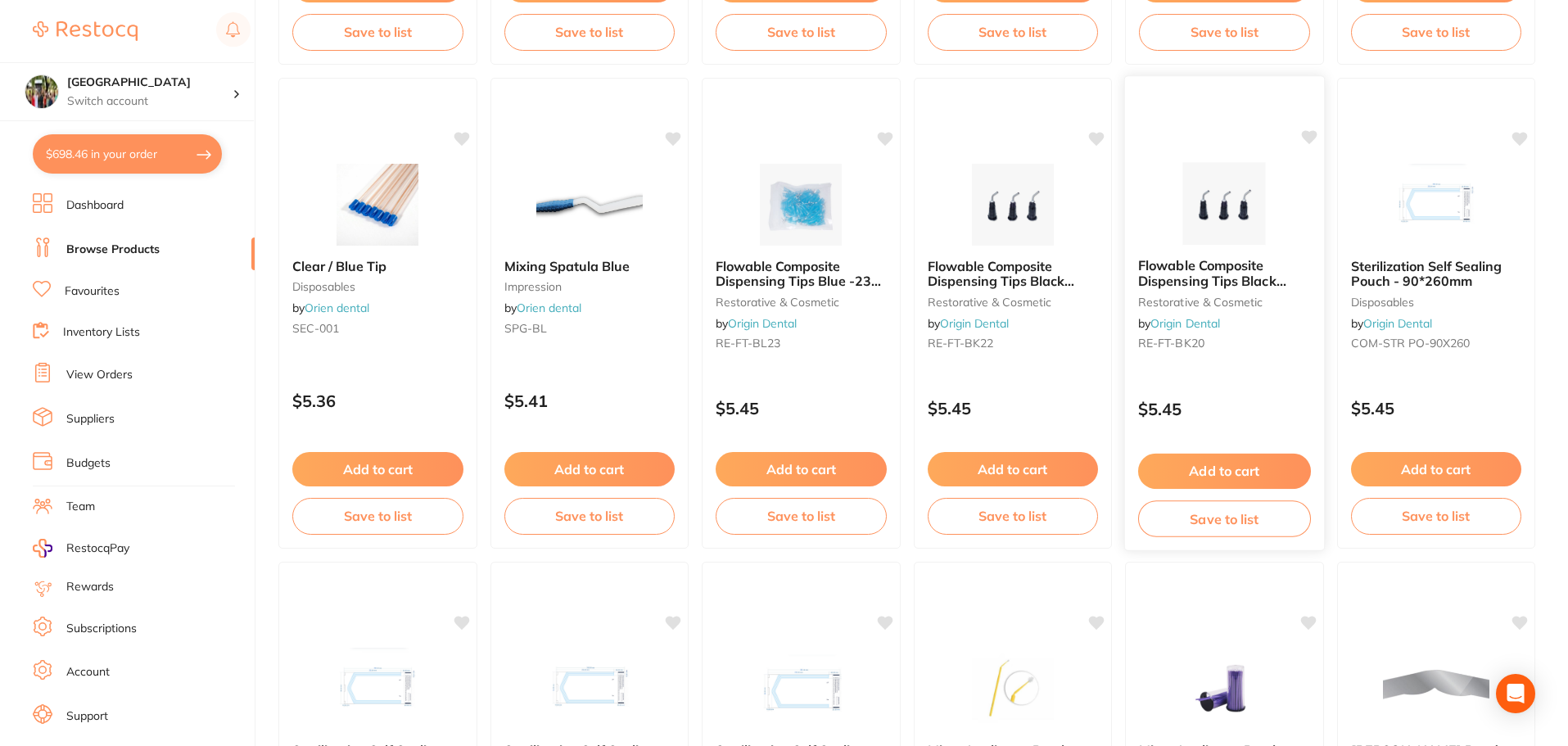
click at [1216, 270] on span "Flowable Composite Dispensing Tips Black -20G (100pcs/bag)" at bounding box center [1212, 280] width 149 height 46
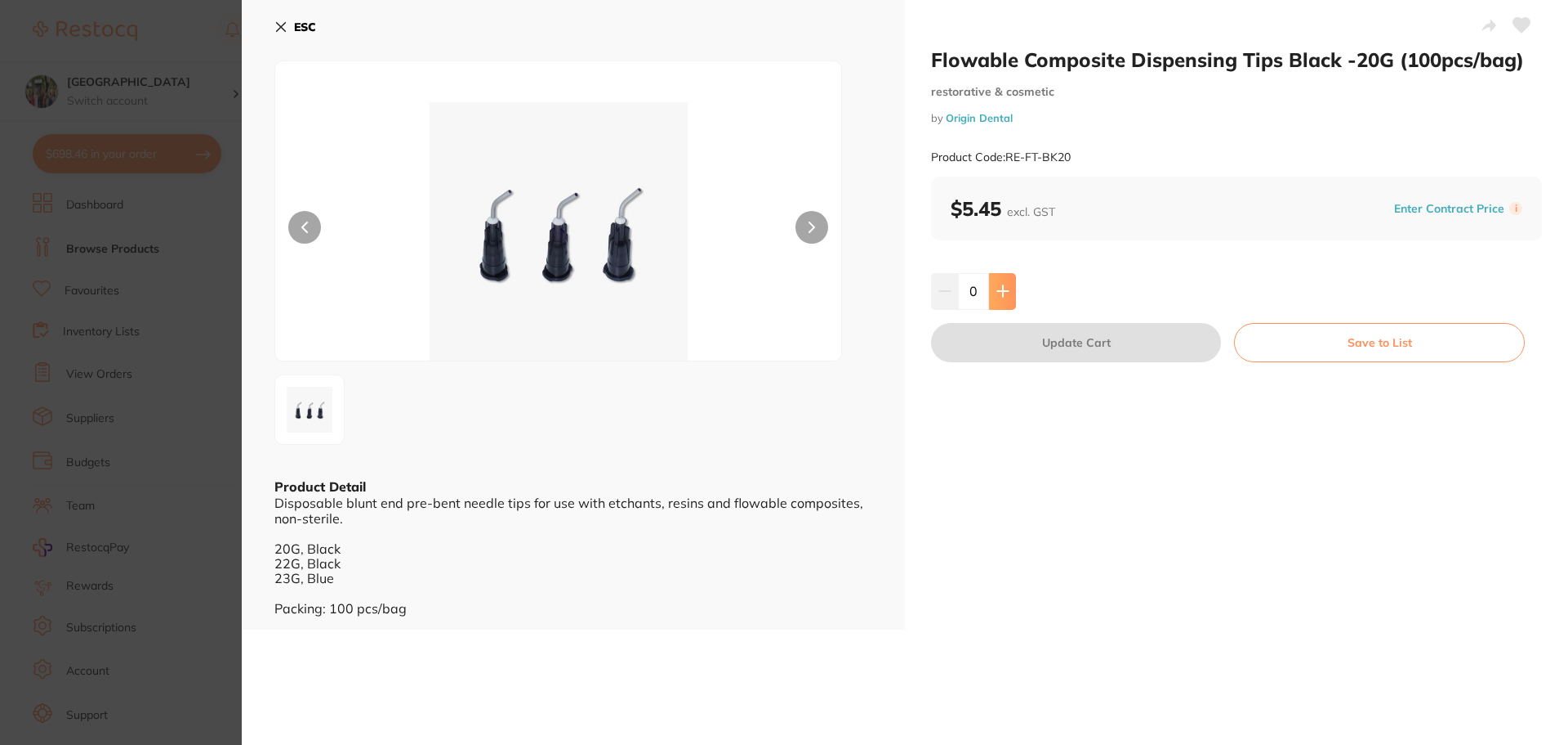
click at [996, 288] on icon at bounding box center [1002, 291] width 13 height 13
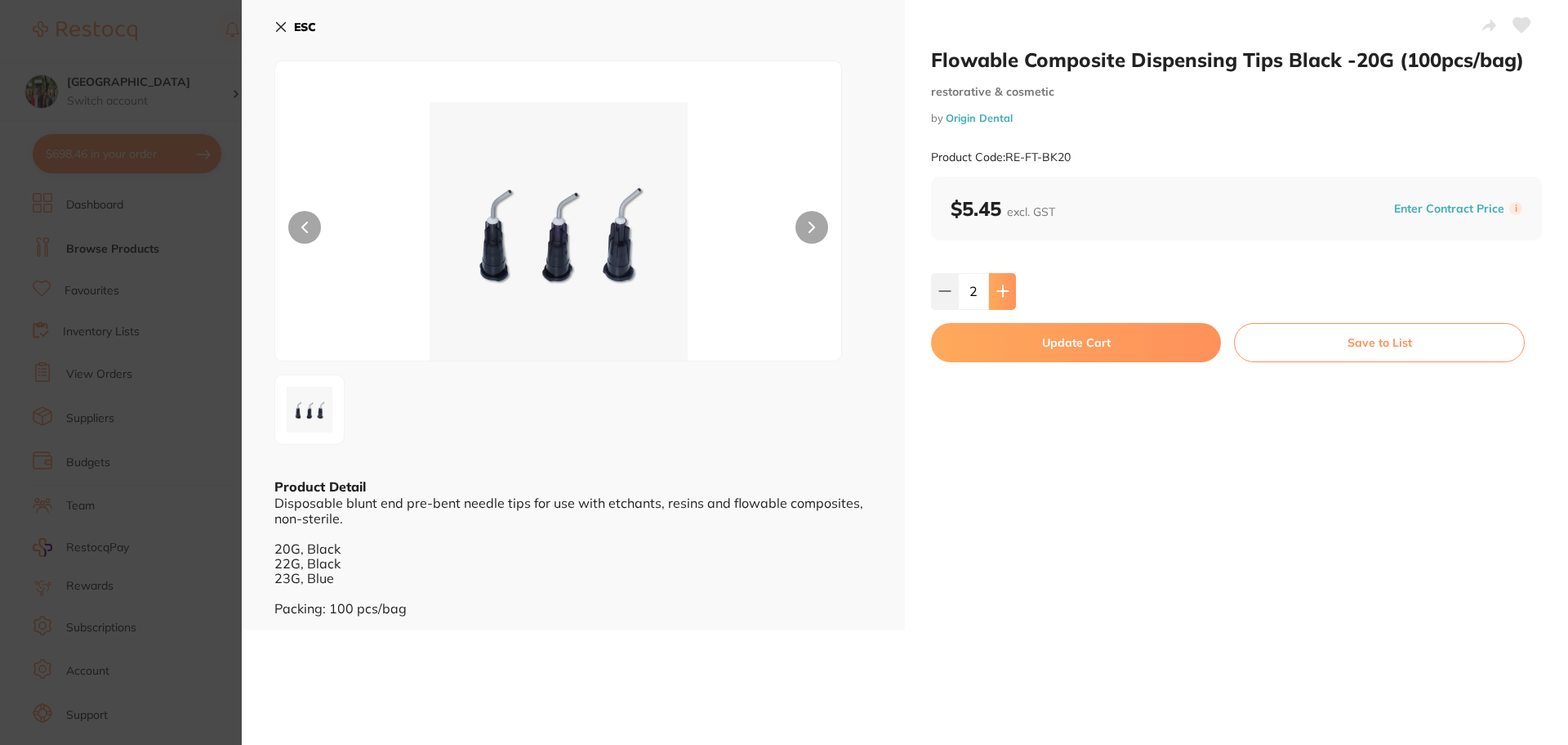
click at [996, 288] on icon at bounding box center [1002, 291] width 13 height 13
type input "4"
click at [1005, 342] on button "Update Cart" at bounding box center [1076, 343] width 290 height 39
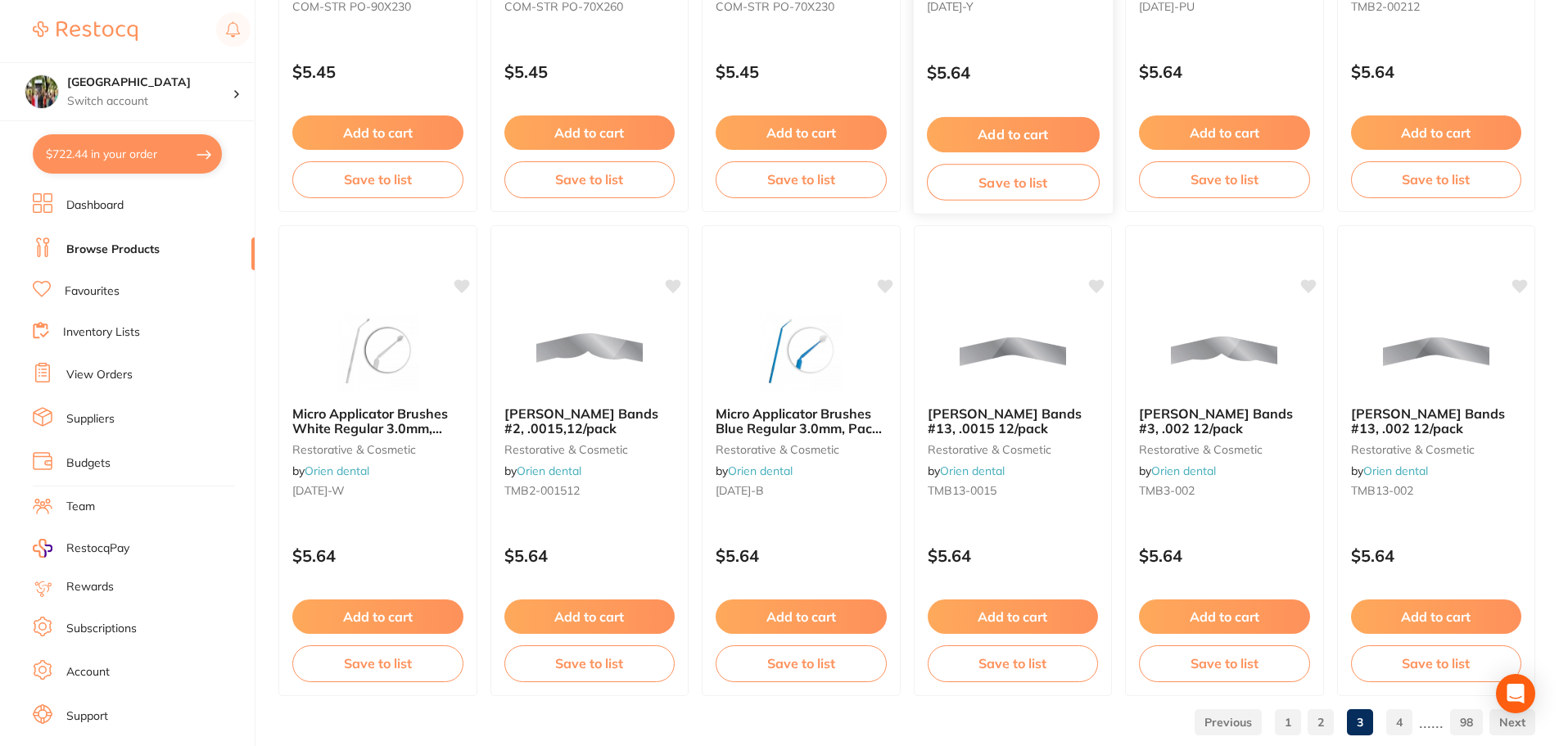
scroll to position [3910, 0]
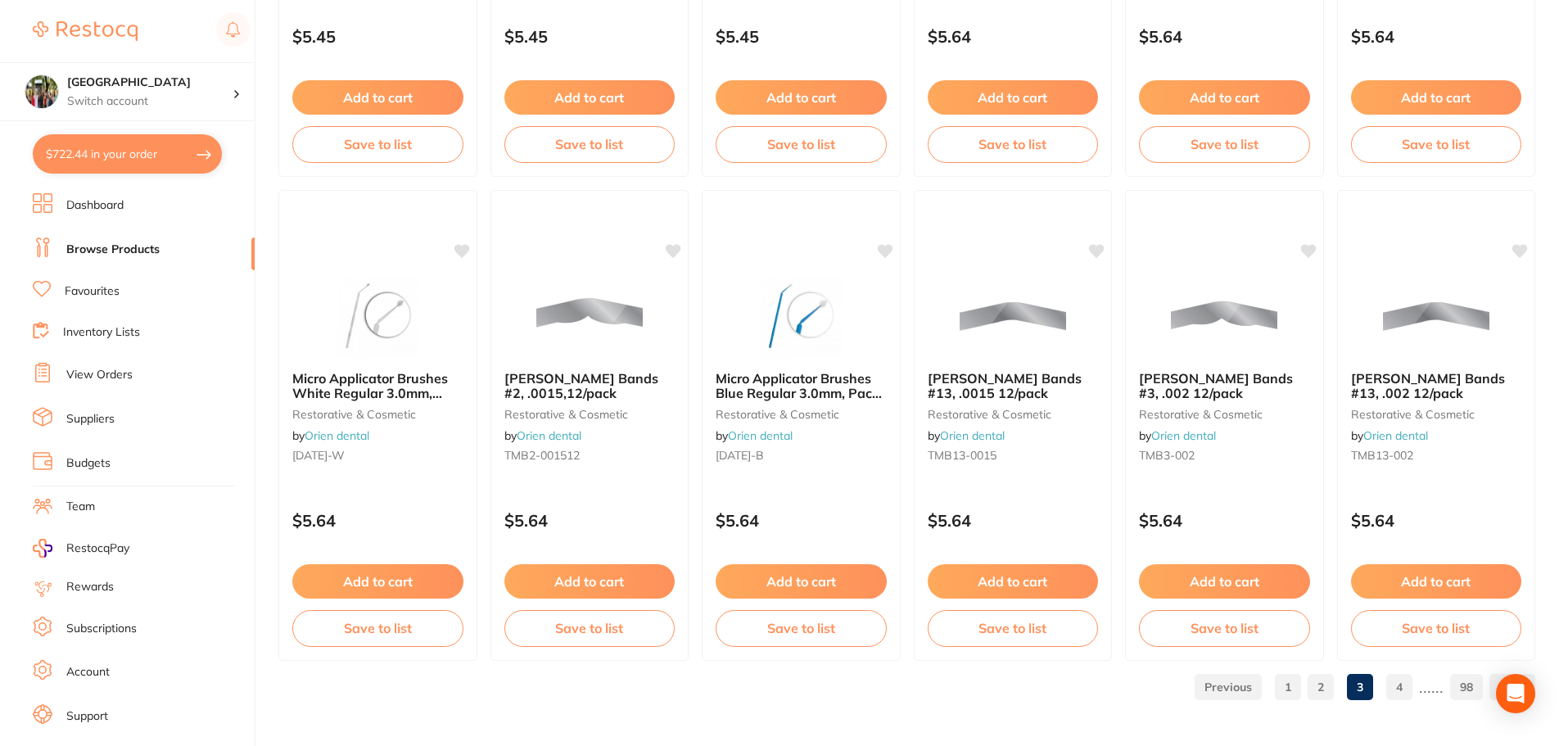
click at [1399, 690] on link "4" at bounding box center [1399, 687] width 27 height 33
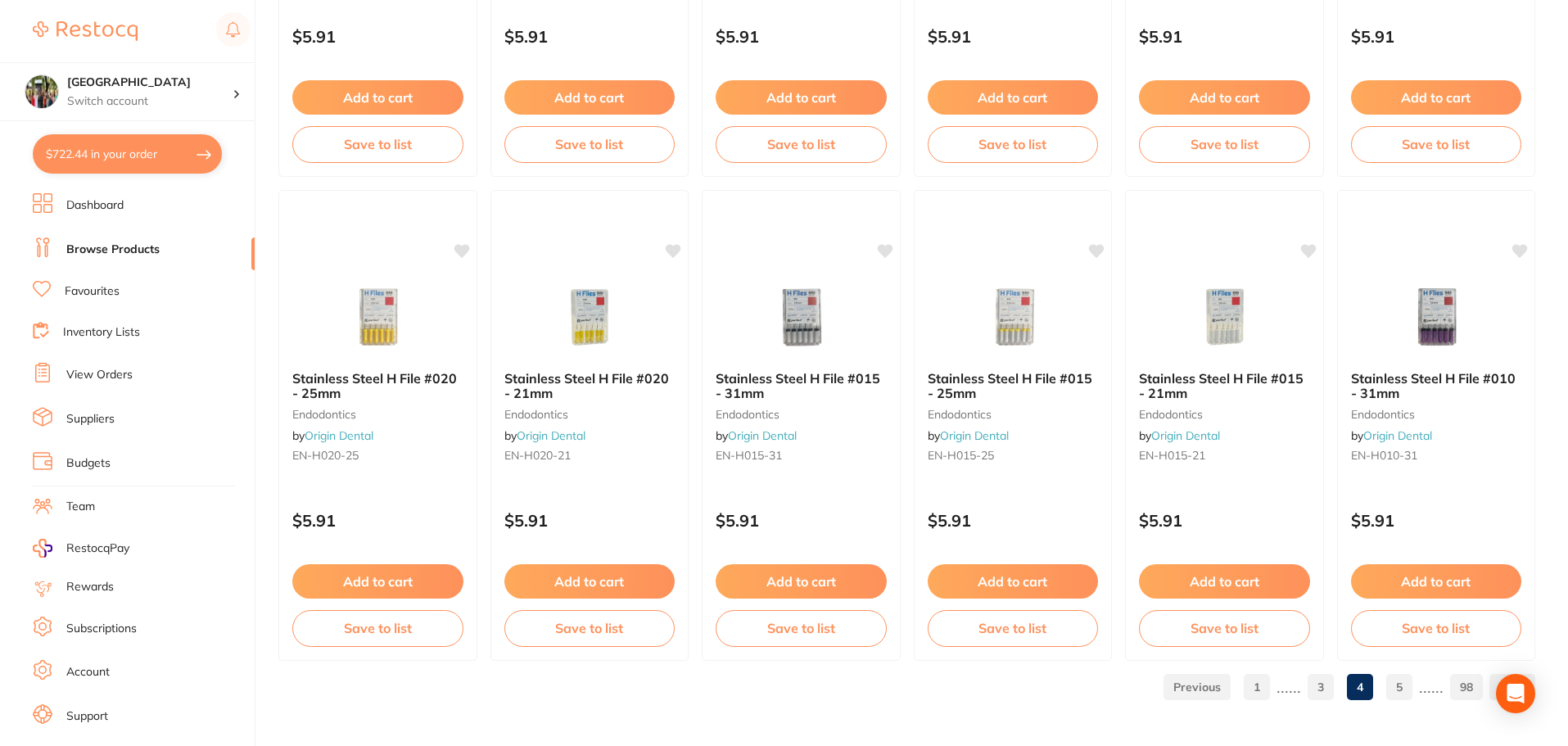
click at [1395, 690] on link "5" at bounding box center [1399, 687] width 27 height 33
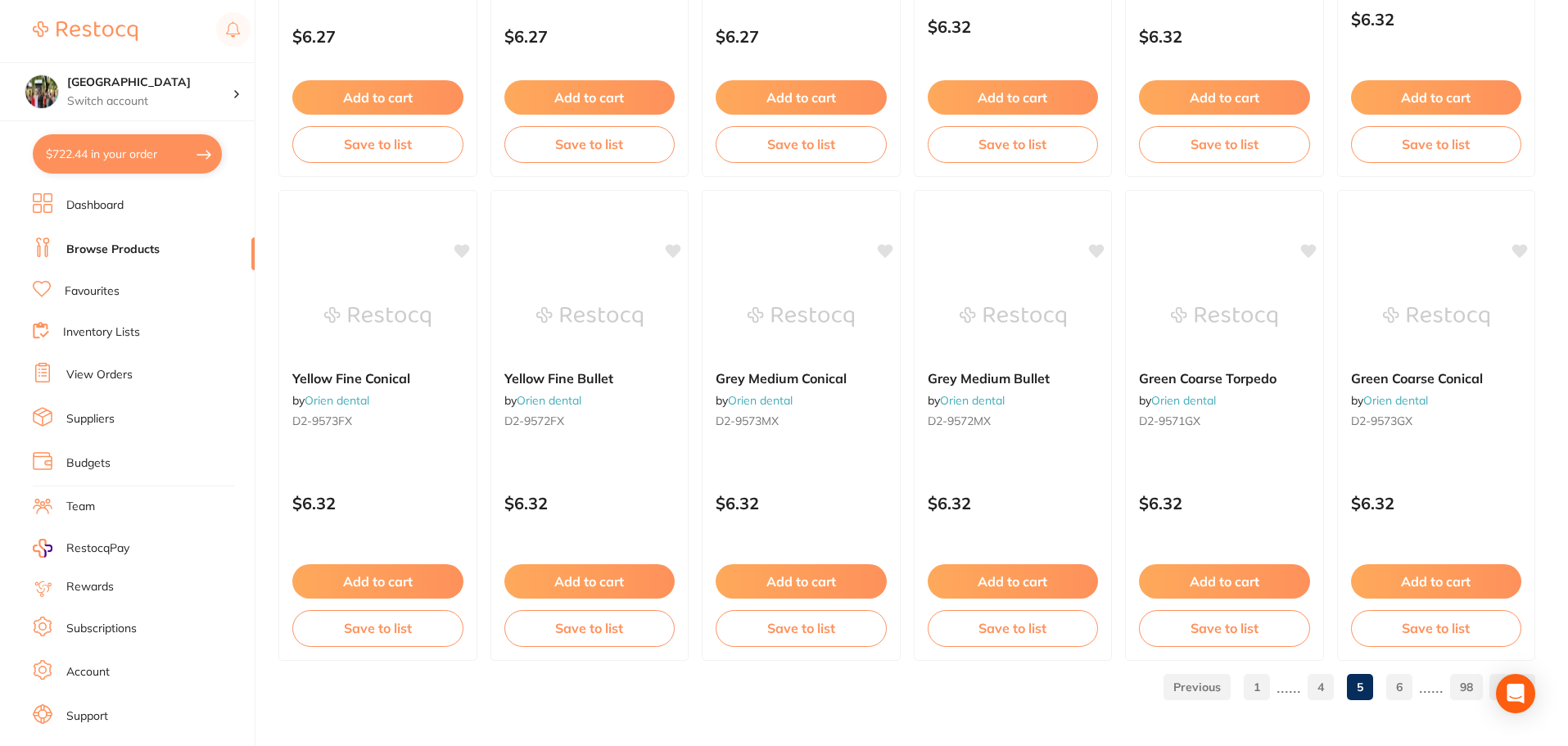
click at [1407, 688] on link "6" at bounding box center [1399, 687] width 27 height 33
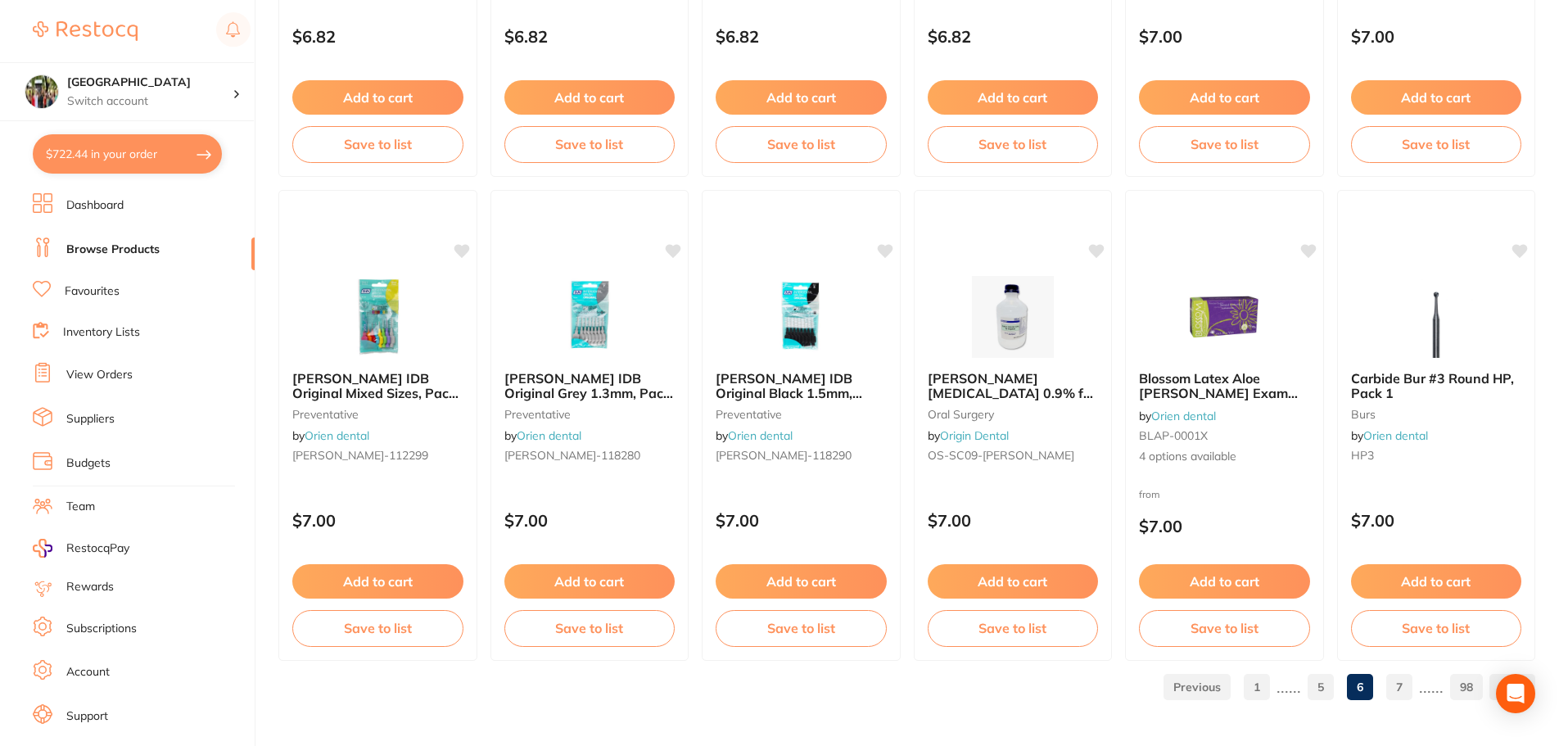
click at [1397, 685] on link "7" at bounding box center [1399, 687] width 27 height 33
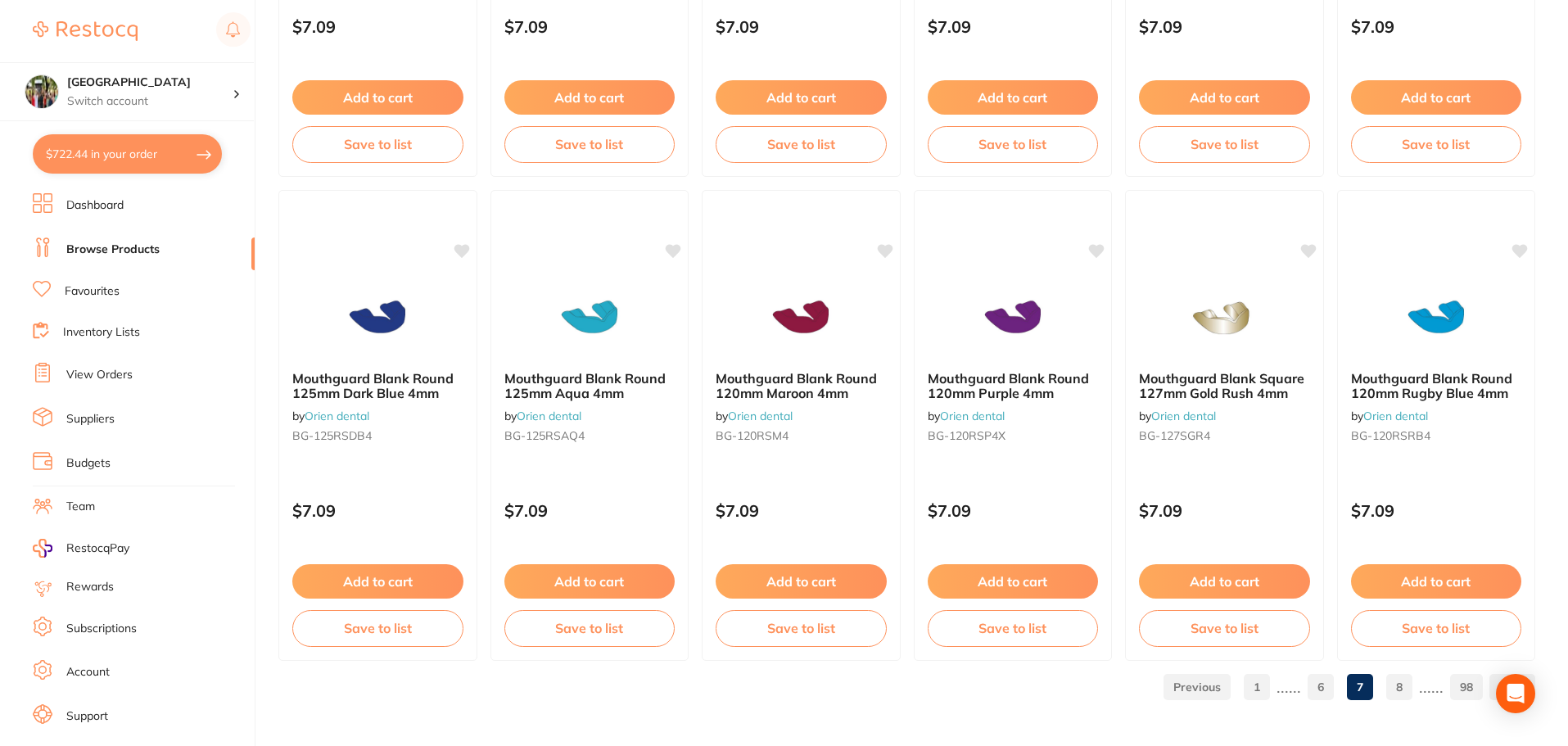
click at [1410, 683] on link "8" at bounding box center [1399, 687] width 27 height 33
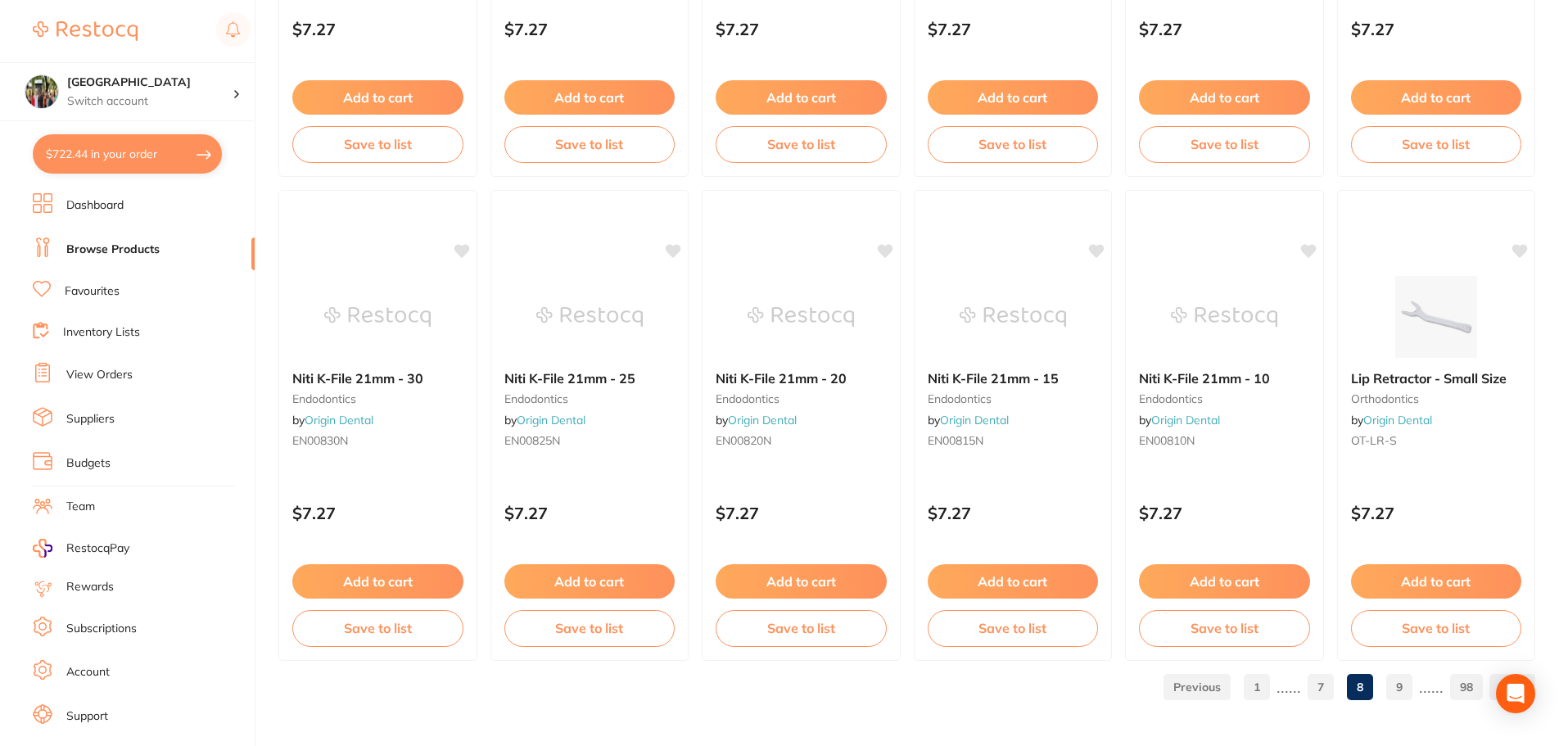
click at [1413, 675] on link "9" at bounding box center [1399, 687] width 27 height 33
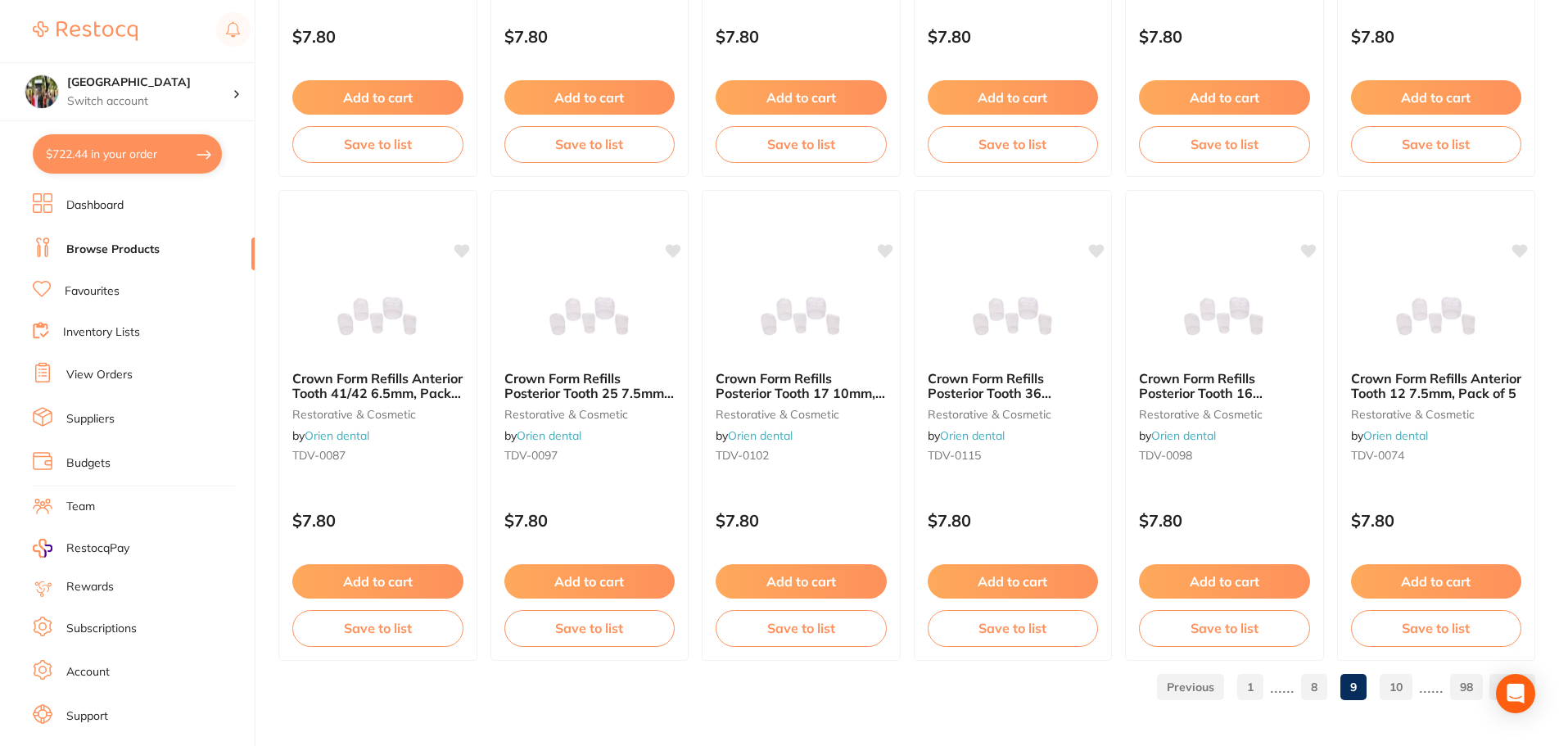
click at [1396, 685] on link "10" at bounding box center [1395, 687] width 33 height 33
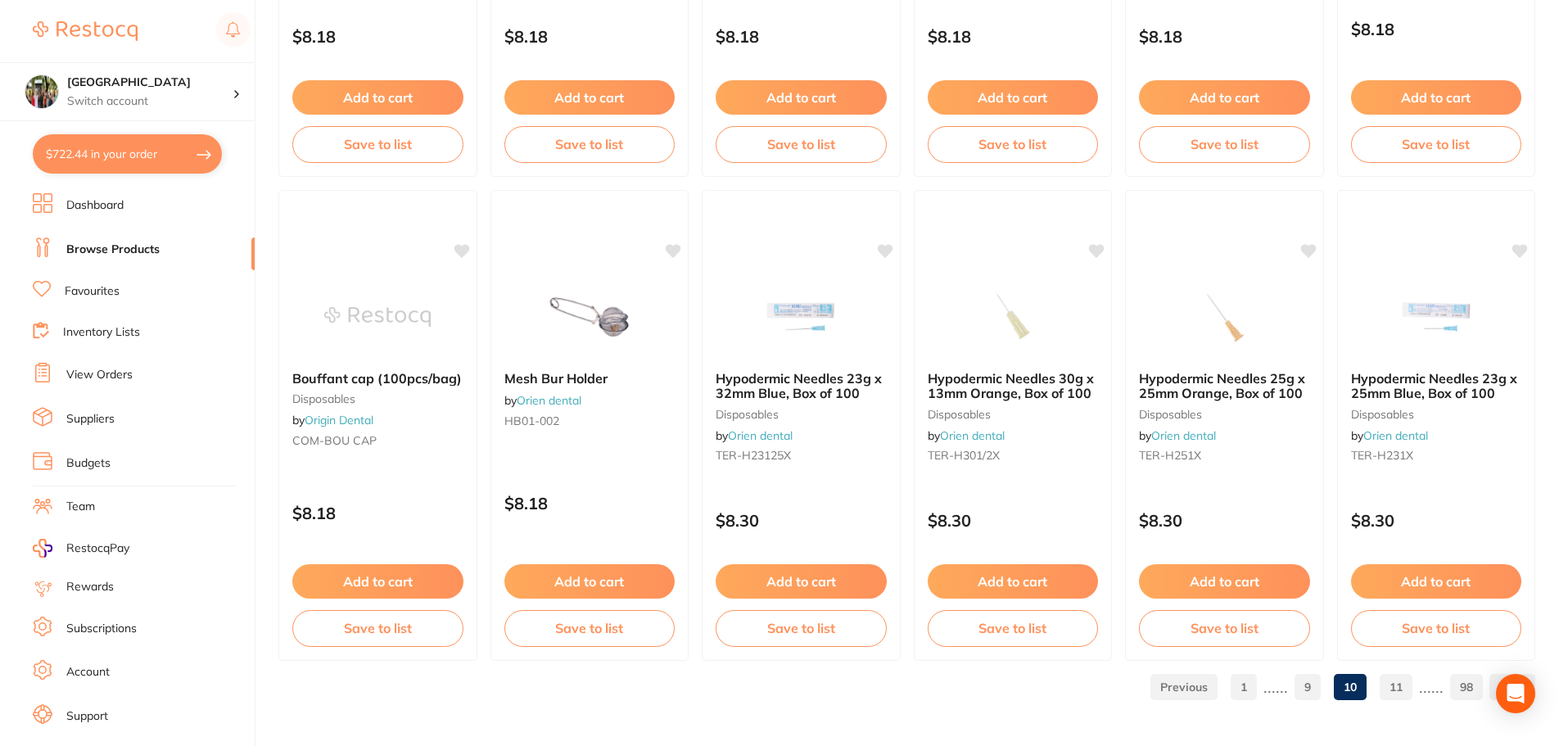
click at [1400, 691] on link "11" at bounding box center [1395, 687] width 33 height 33
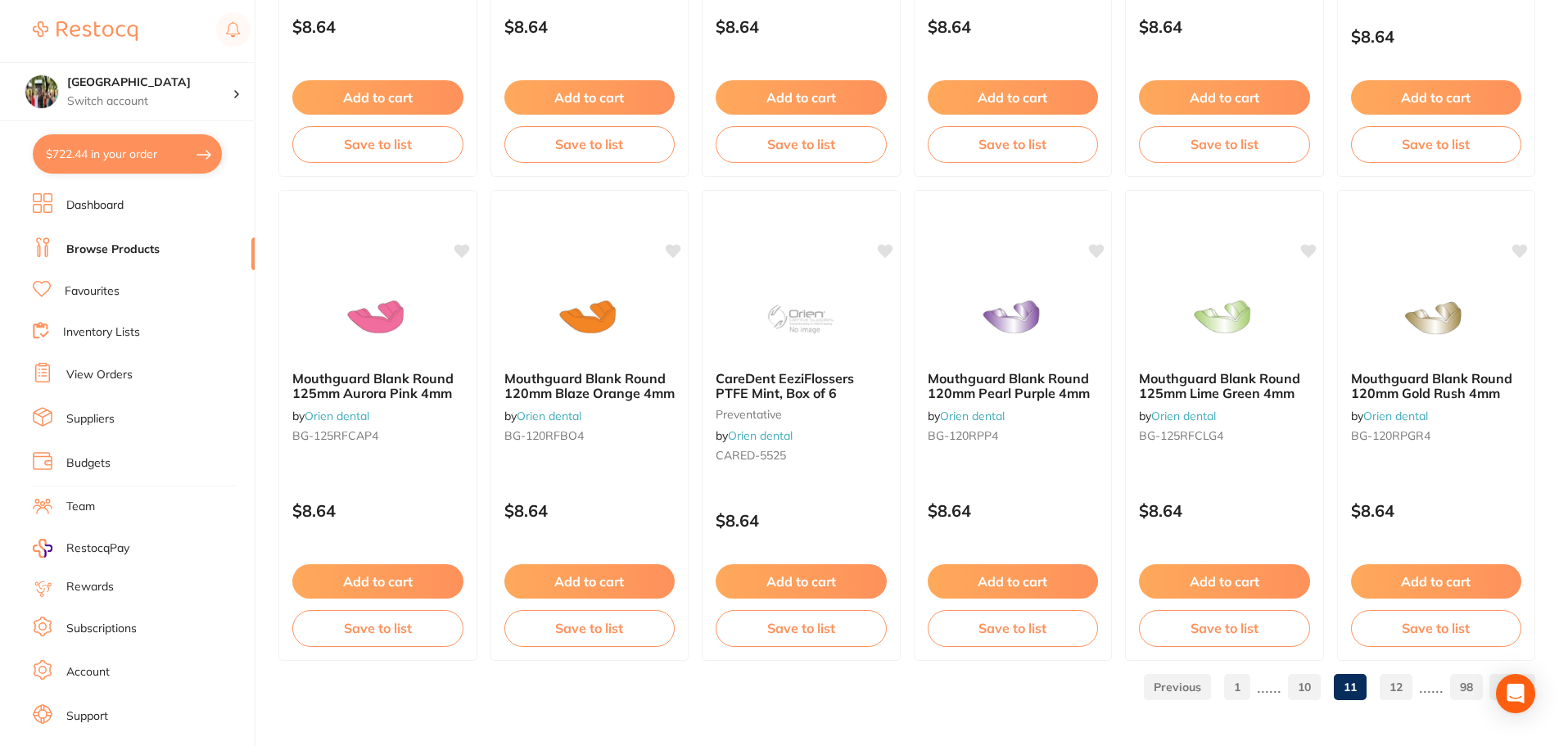
click at [1401, 682] on link "12" at bounding box center [1395, 687] width 33 height 33
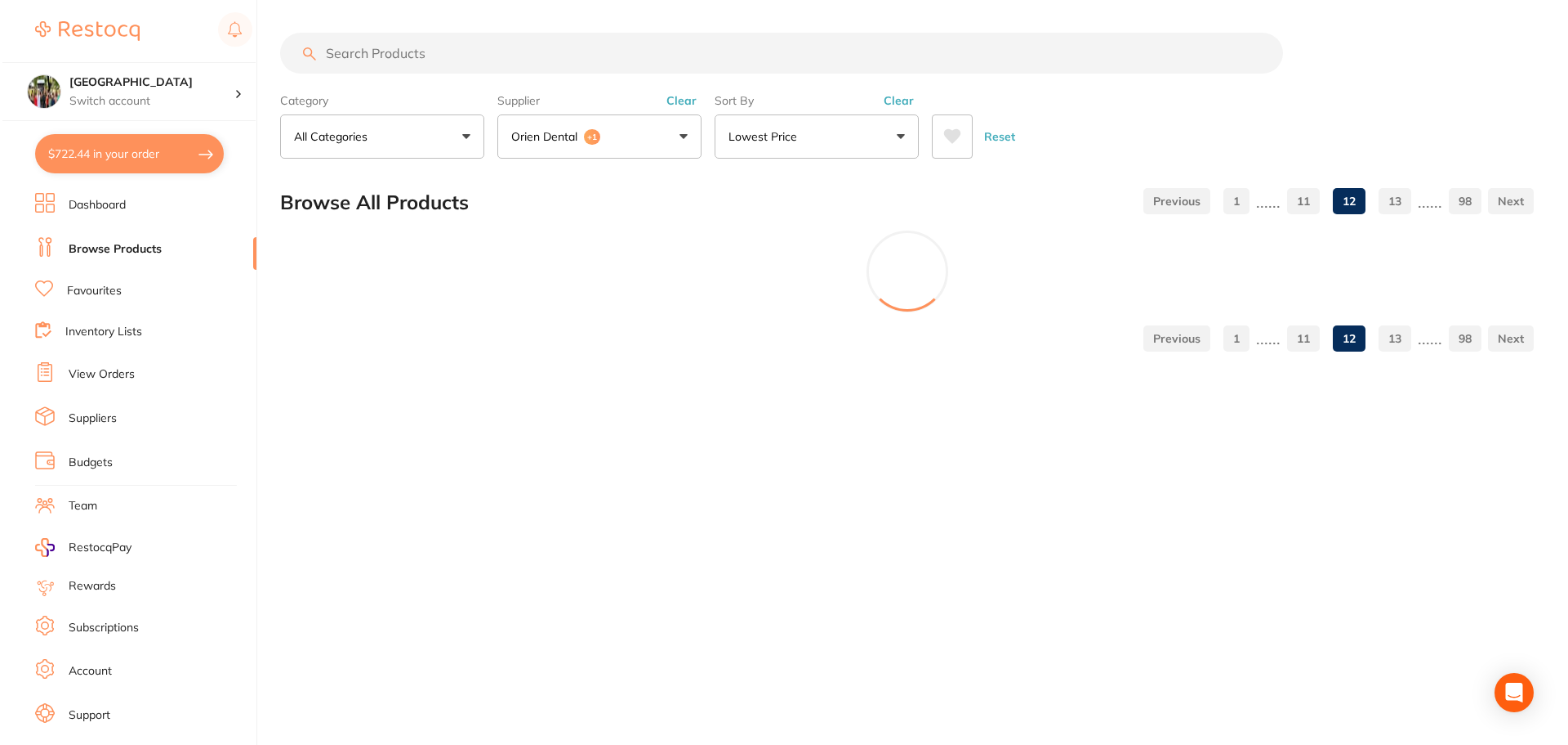
scroll to position [0, 0]
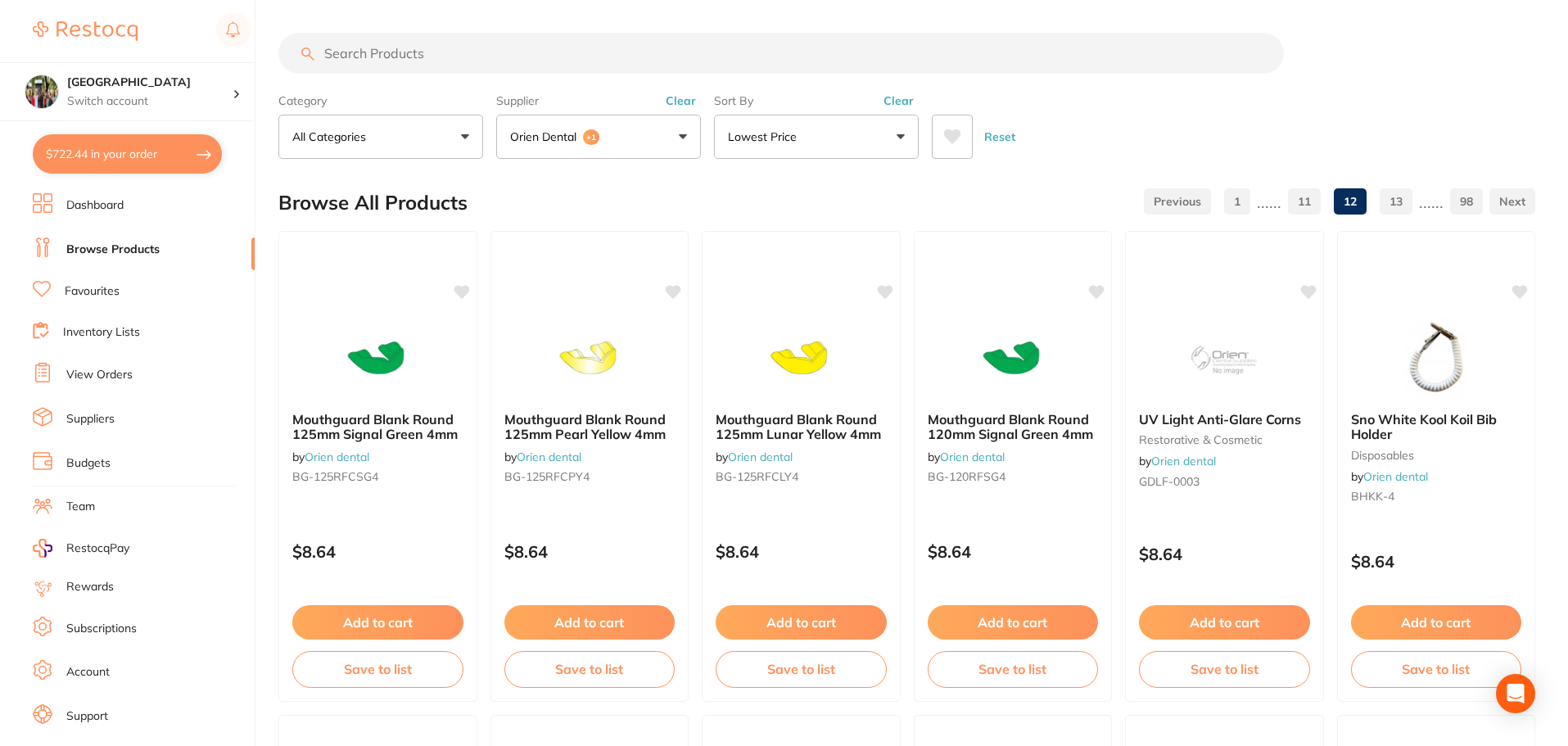
click at [83, 167] on button "$722.44 in your order" at bounding box center [127, 154] width 189 height 39
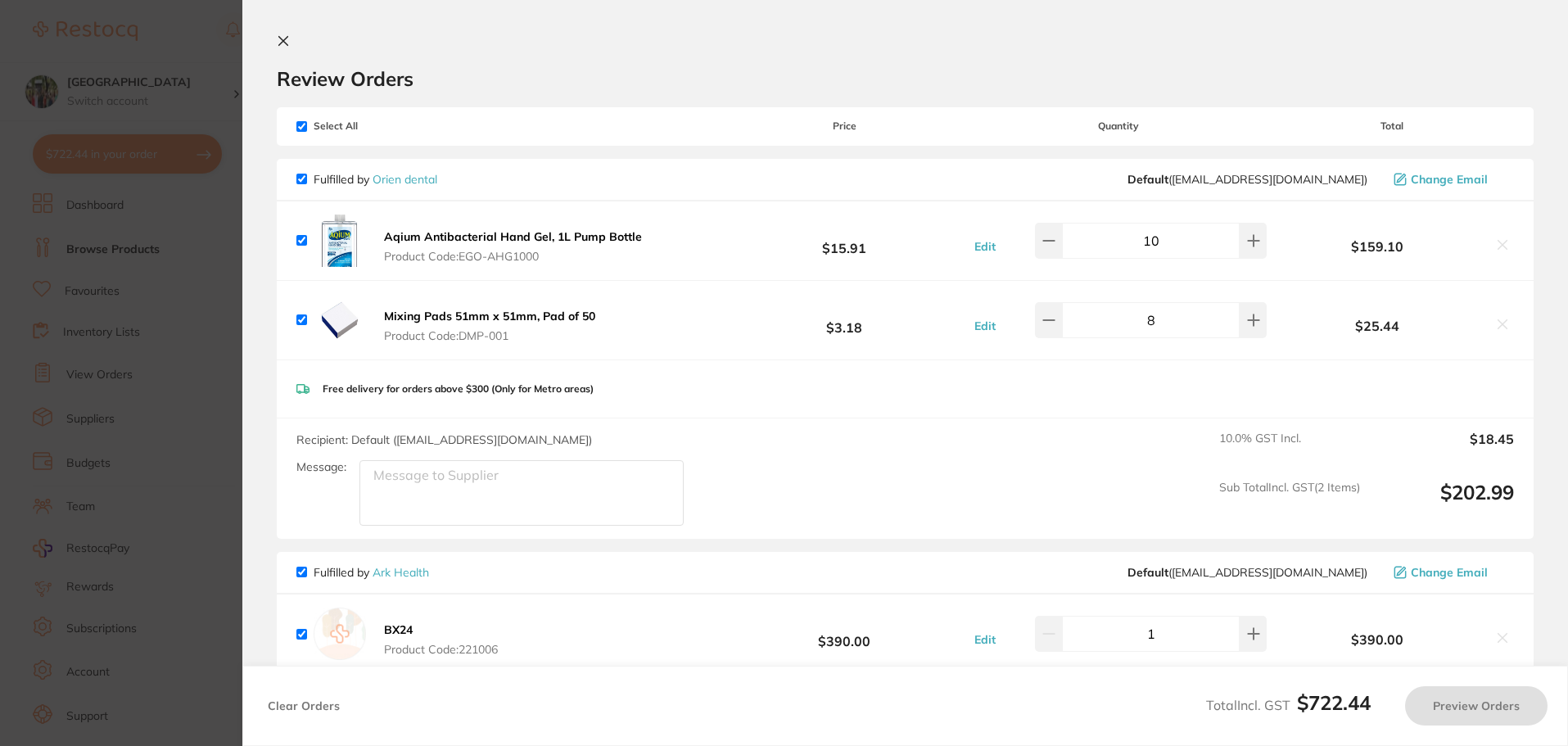
checkbox input "true"
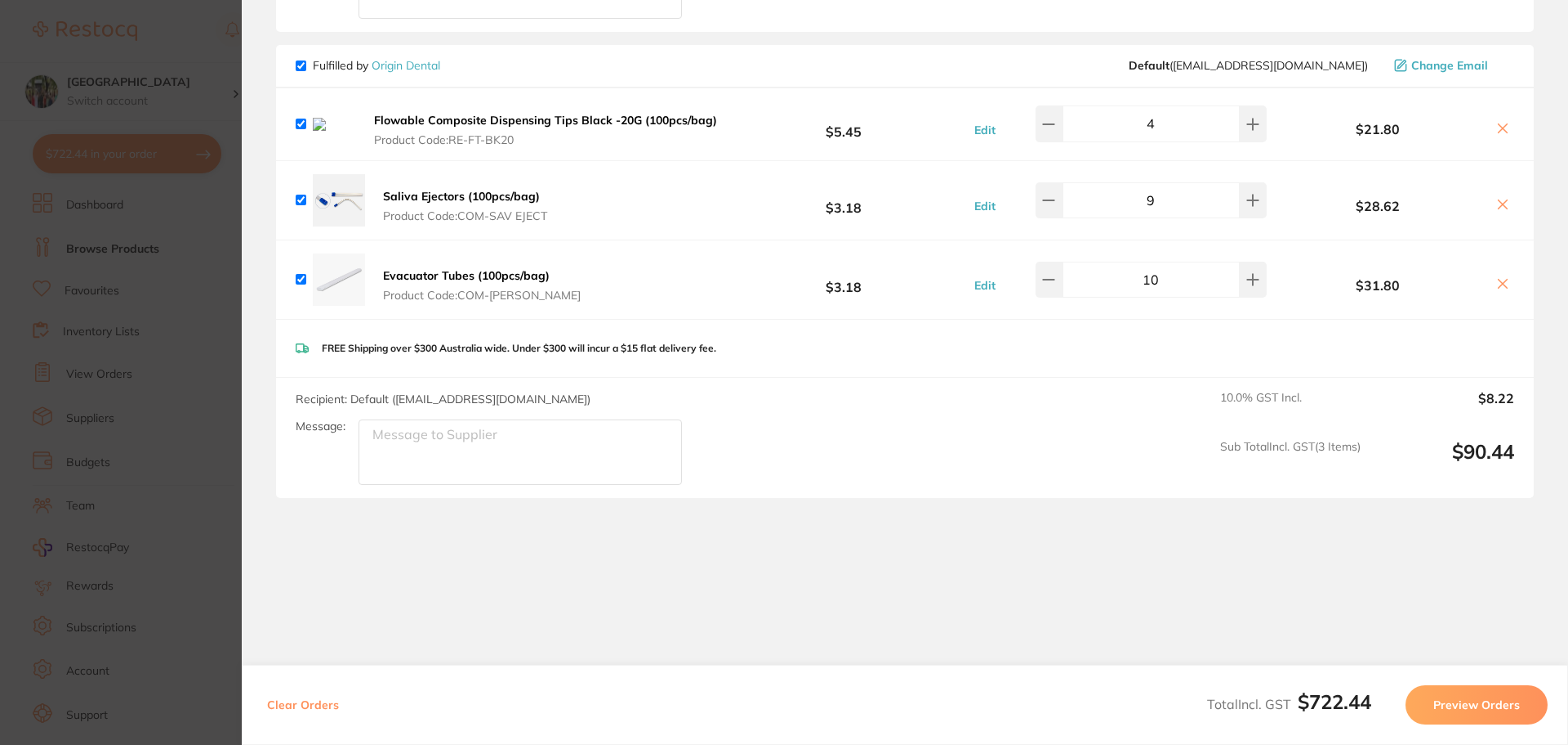
scroll to position [867, 0]
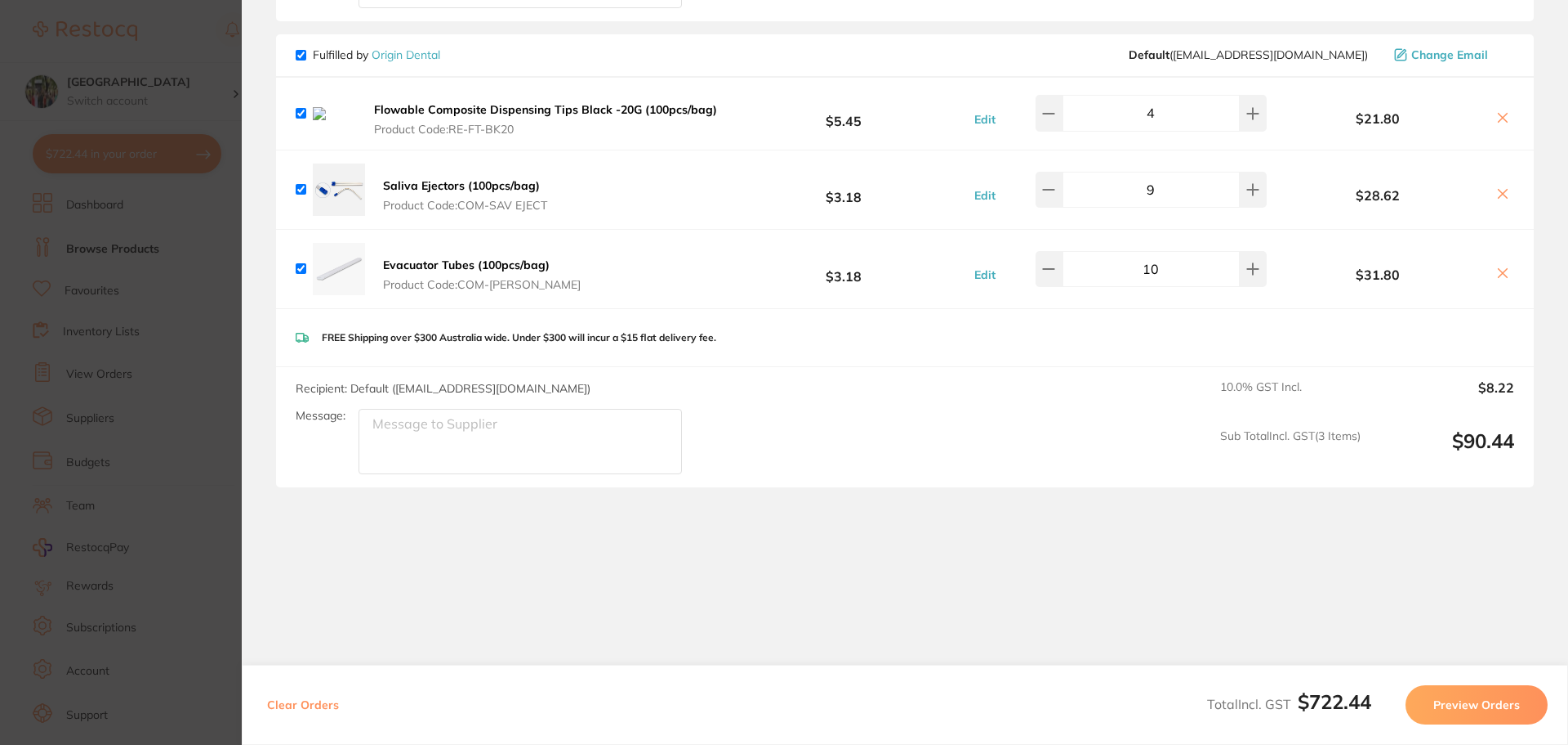
click at [1502, 111] on icon at bounding box center [1503, 117] width 13 height 13
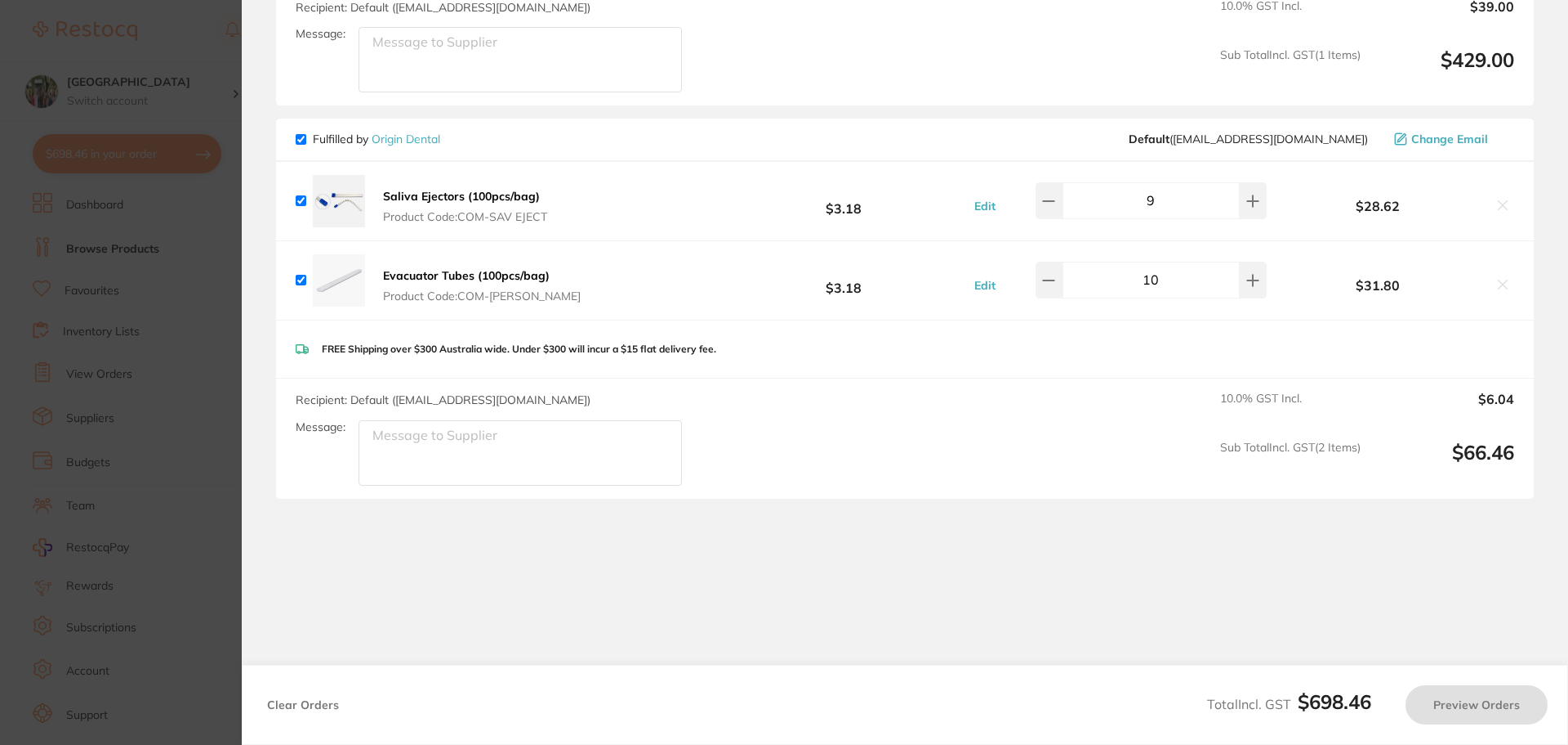
checkbox input "true"
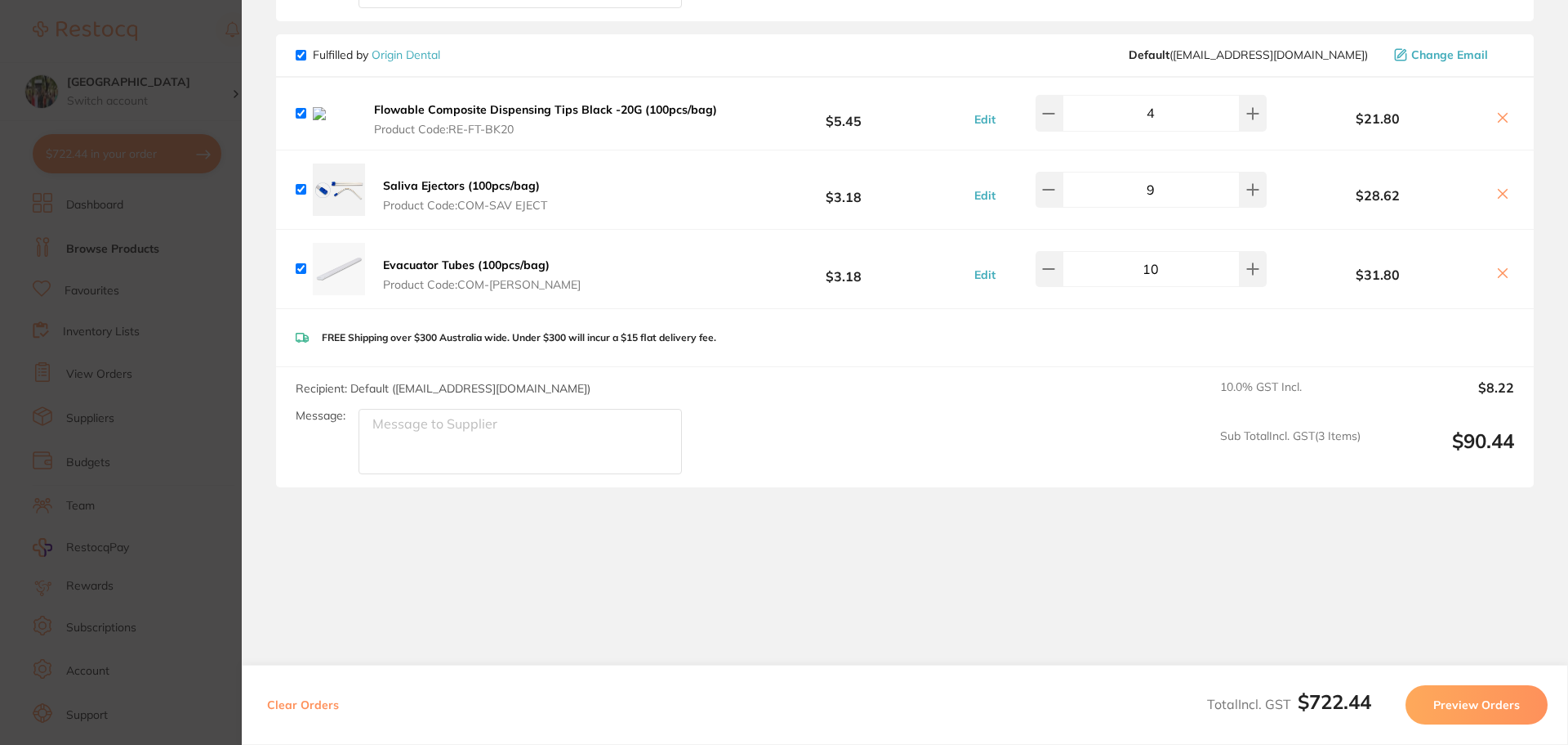
click at [299, 50] on input "checkbox" at bounding box center [301, 55] width 10 height 10
checkbox input "false"
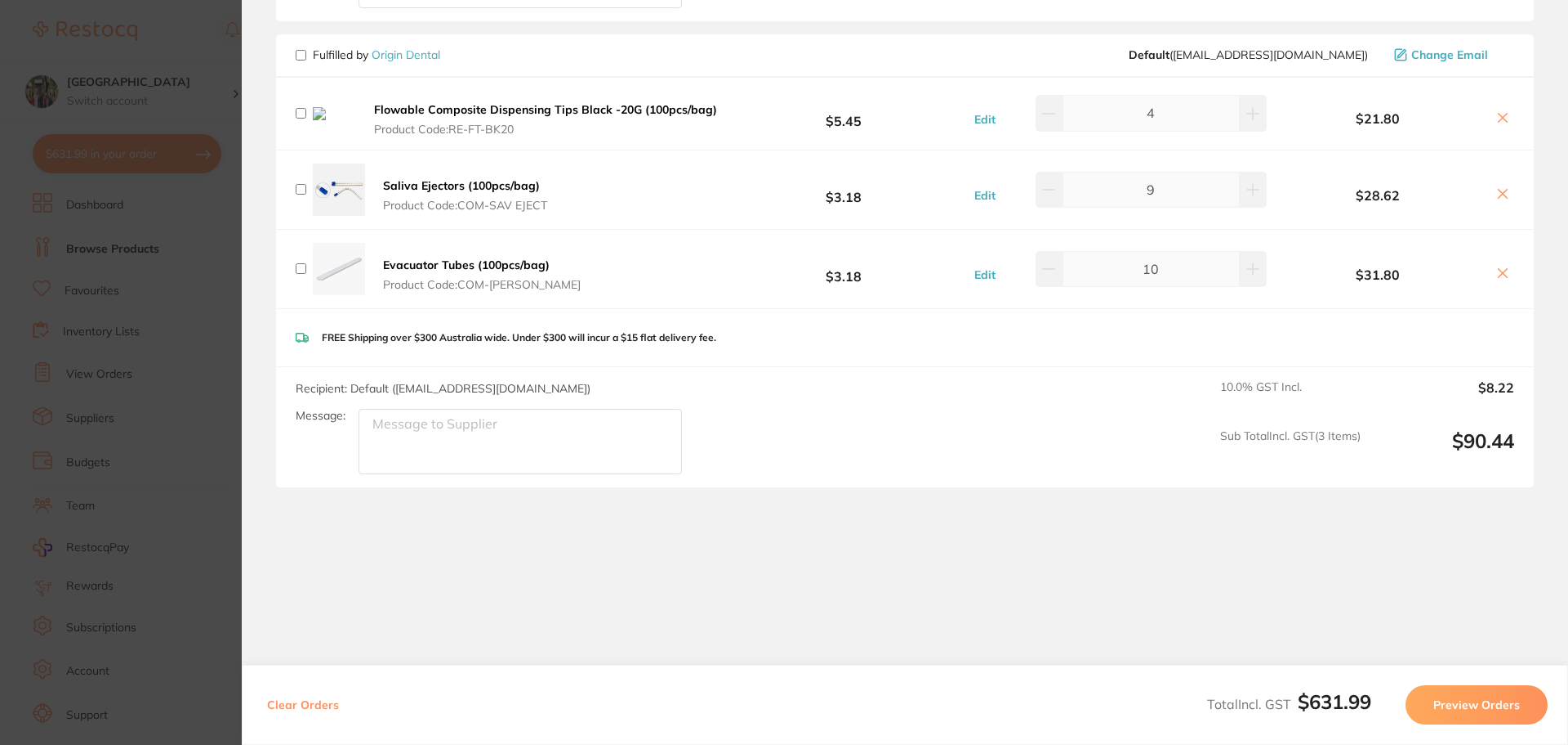
checkbox input "false"
click at [1499, 114] on icon at bounding box center [1503, 118] width 9 height 9
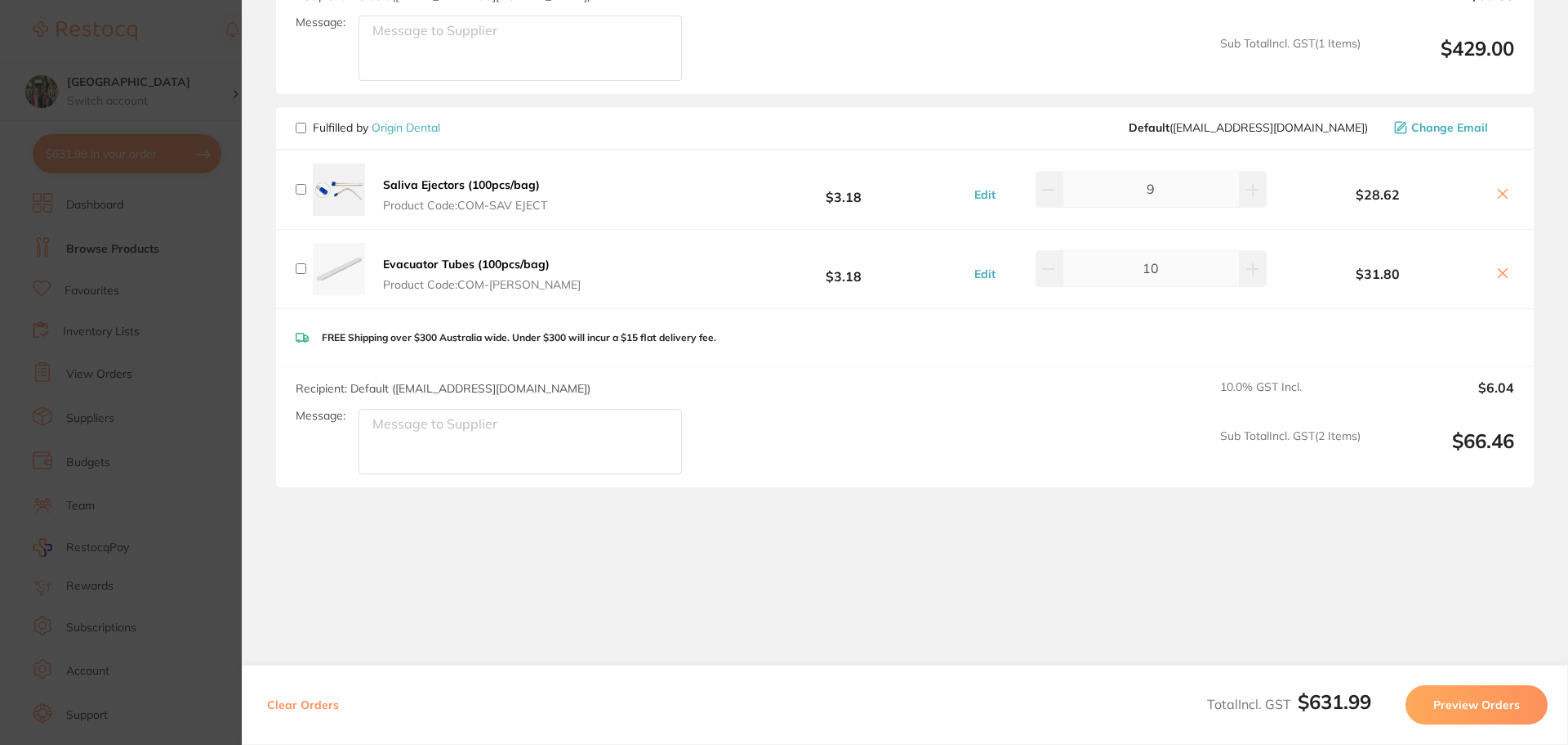
scroll to position [780, 0]
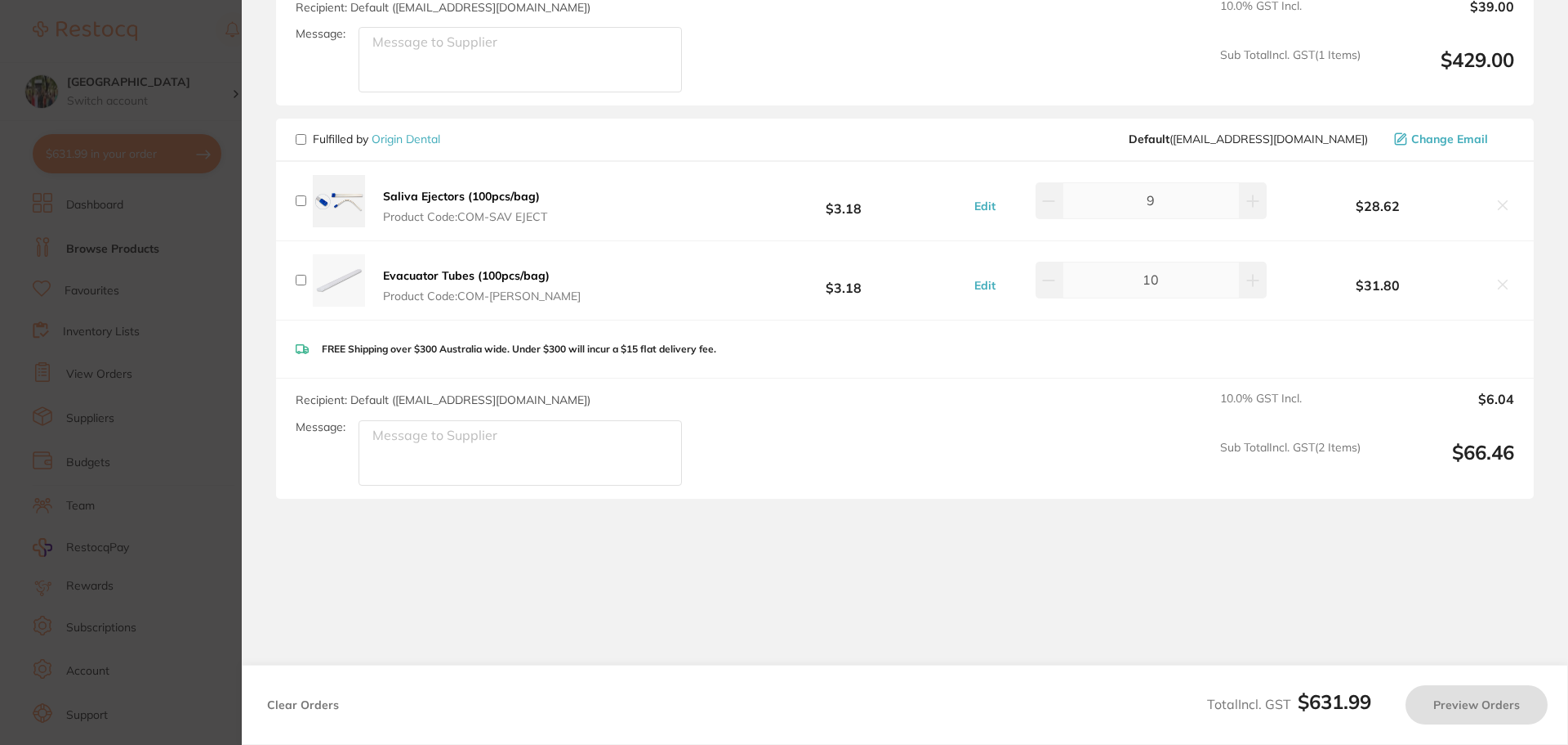
click at [1499, 118] on div "Fulfilled by Origin Dental Default ( [EMAIL_ADDRESS][DOMAIN_NAME] ) Change Email" at bounding box center [905, 140] width 1258 height 43
click at [1497, 199] on icon at bounding box center [1503, 205] width 13 height 13
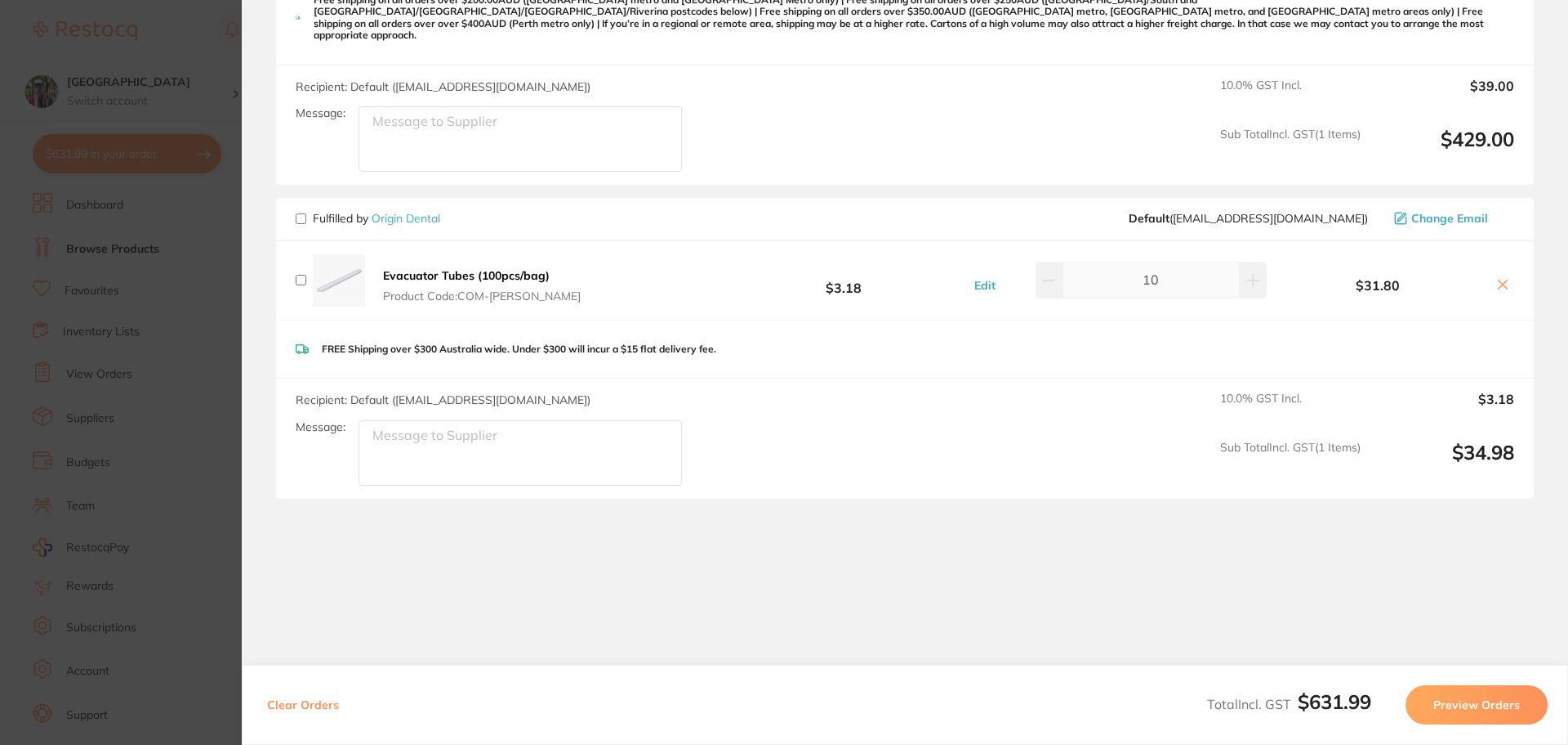
click at [1500, 280] on icon at bounding box center [1503, 285] width 9 height 9
checkbox input "true"
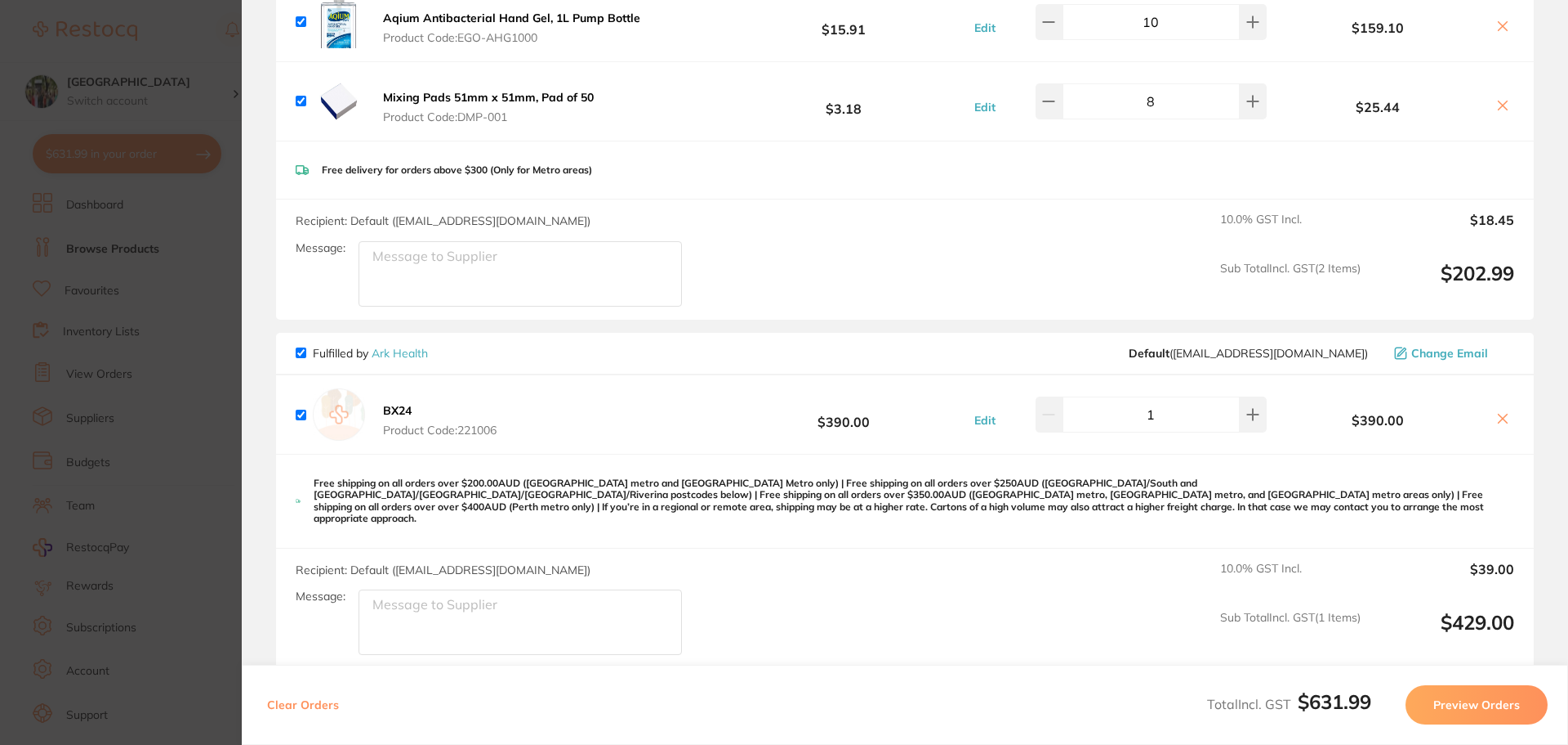
scroll to position [0, 0]
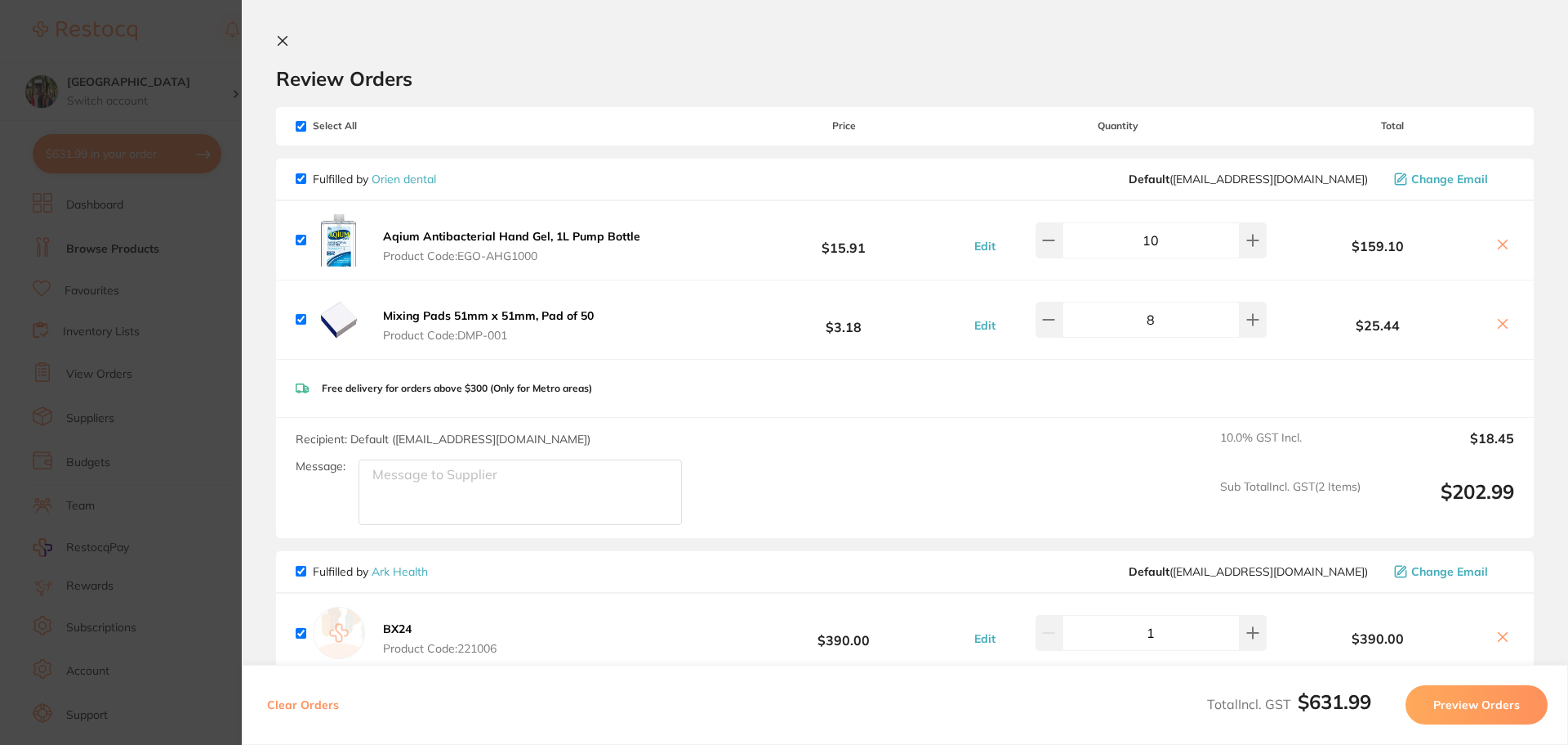
click at [282, 48] on button at bounding box center [285, 42] width 20 height 15
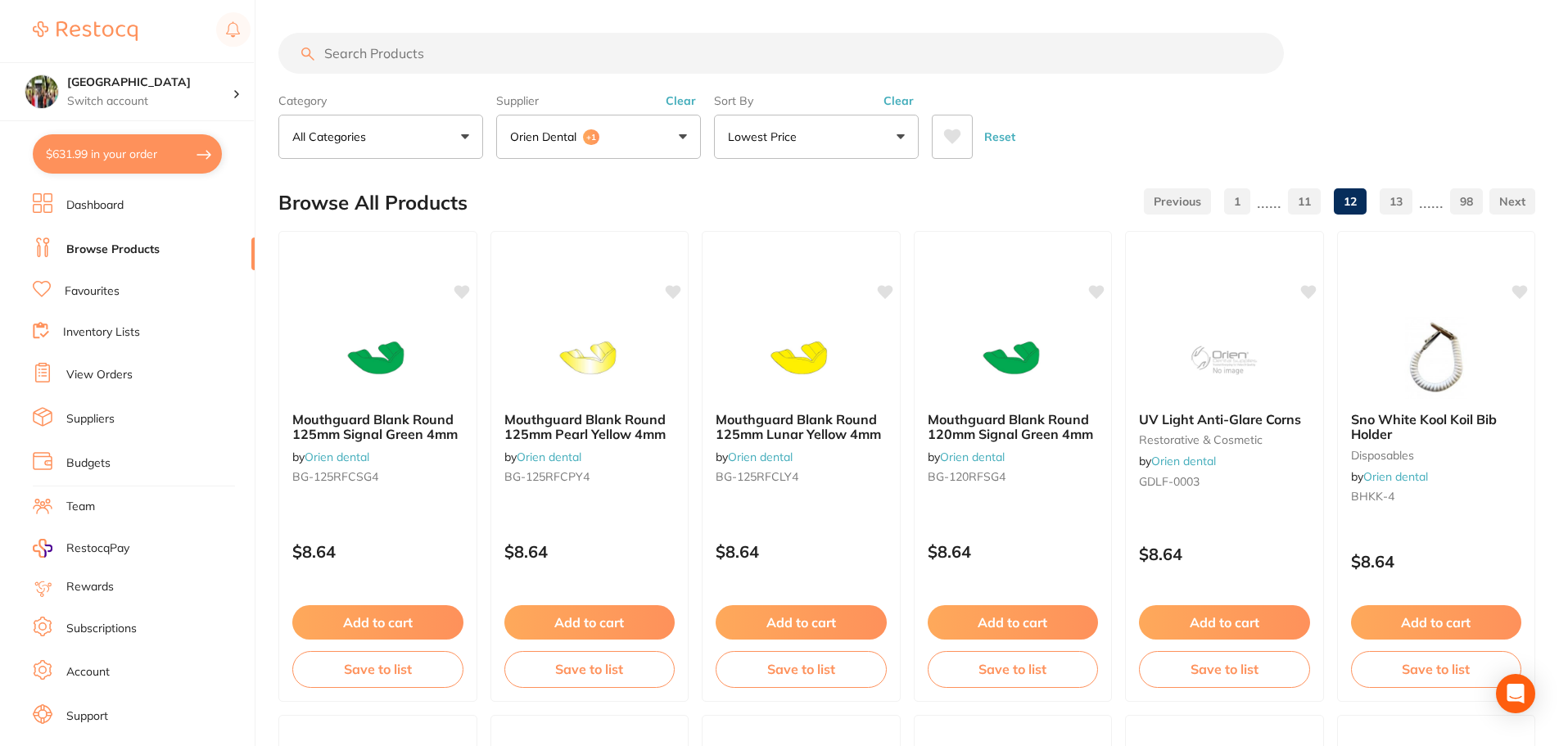
click at [574, 139] on p "Orien dental" at bounding box center [546, 136] width 73 height 16
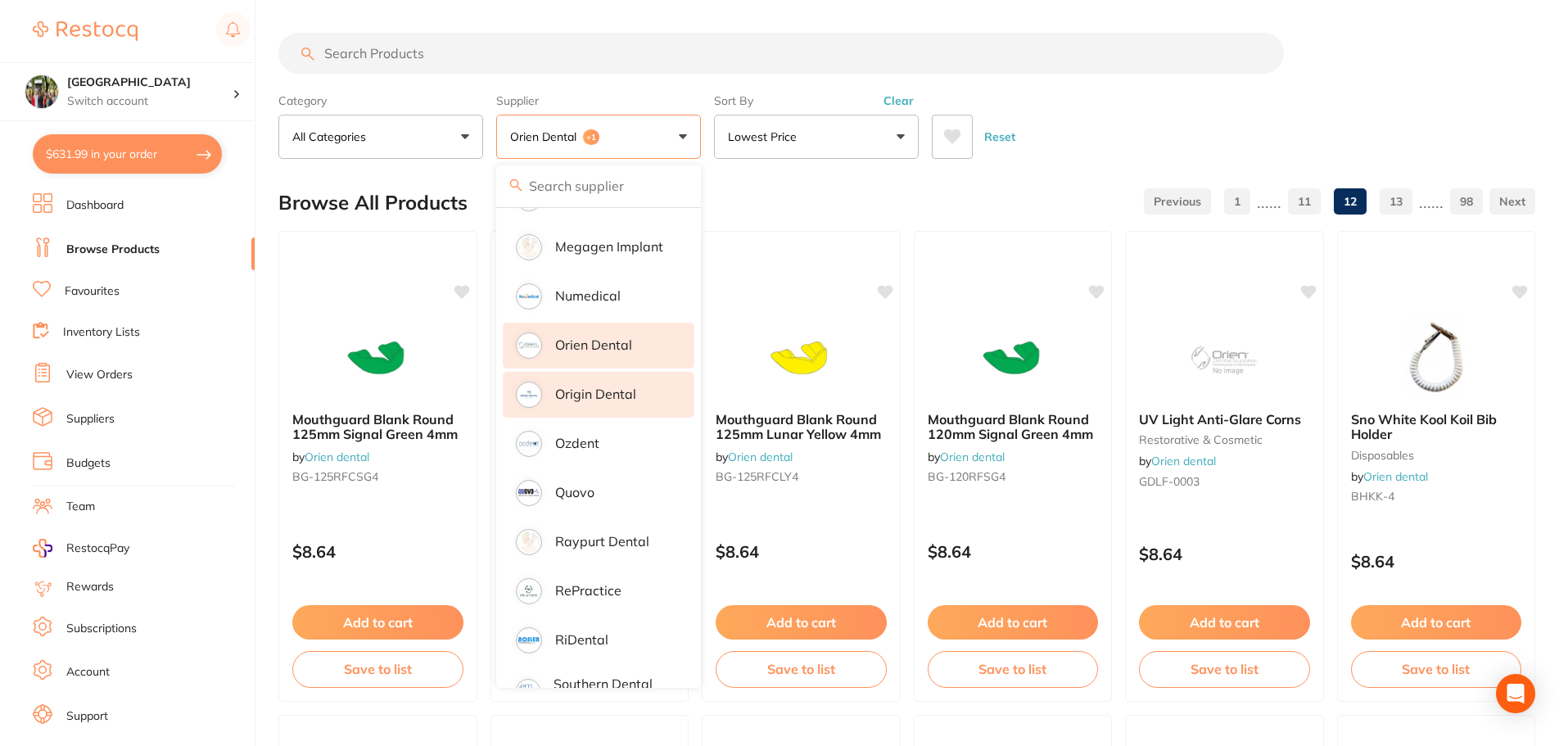
click at [612, 386] on p "Origin Dental" at bounding box center [595, 393] width 81 height 15
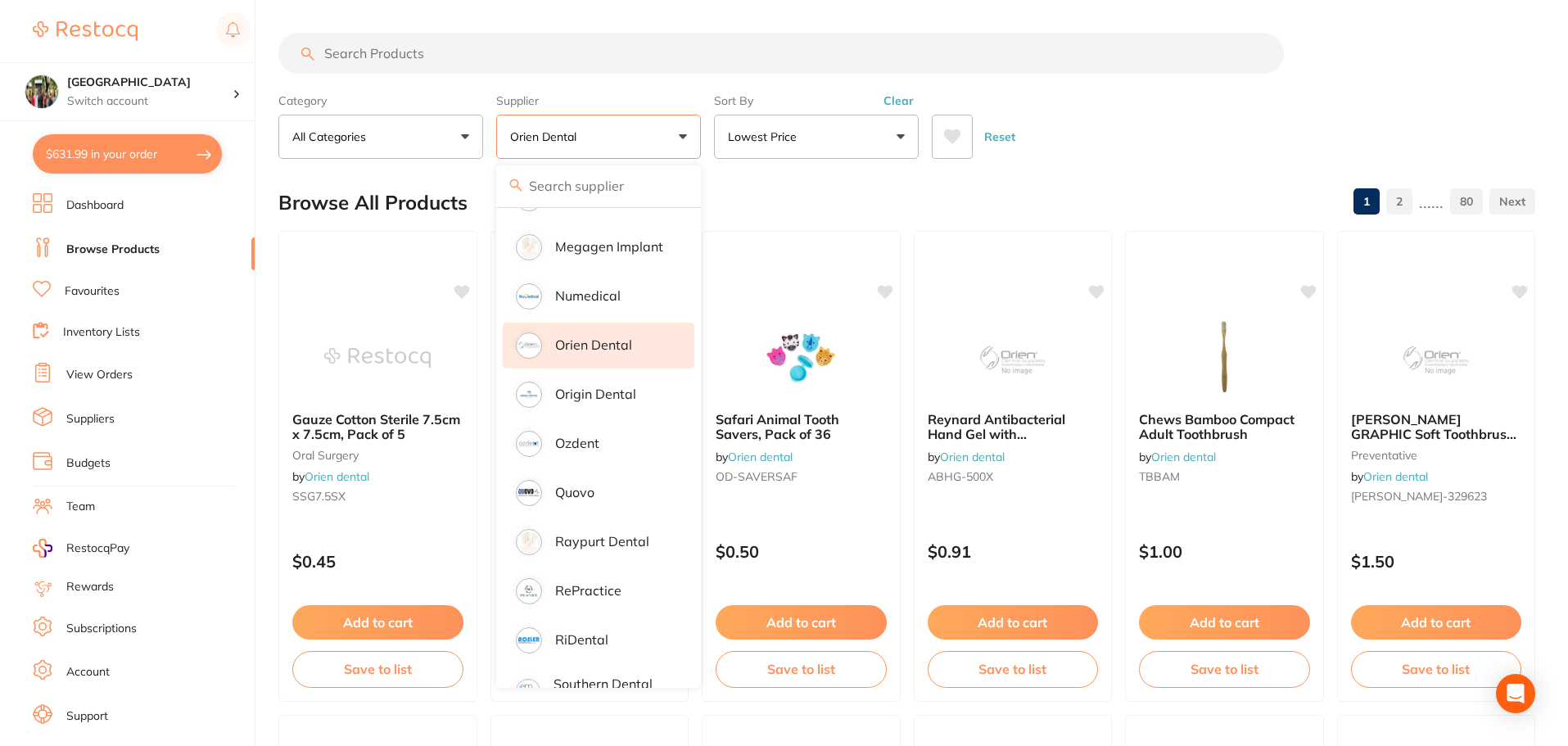
click at [1143, 130] on div "Reset" at bounding box center [1226, 130] width 590 height 58
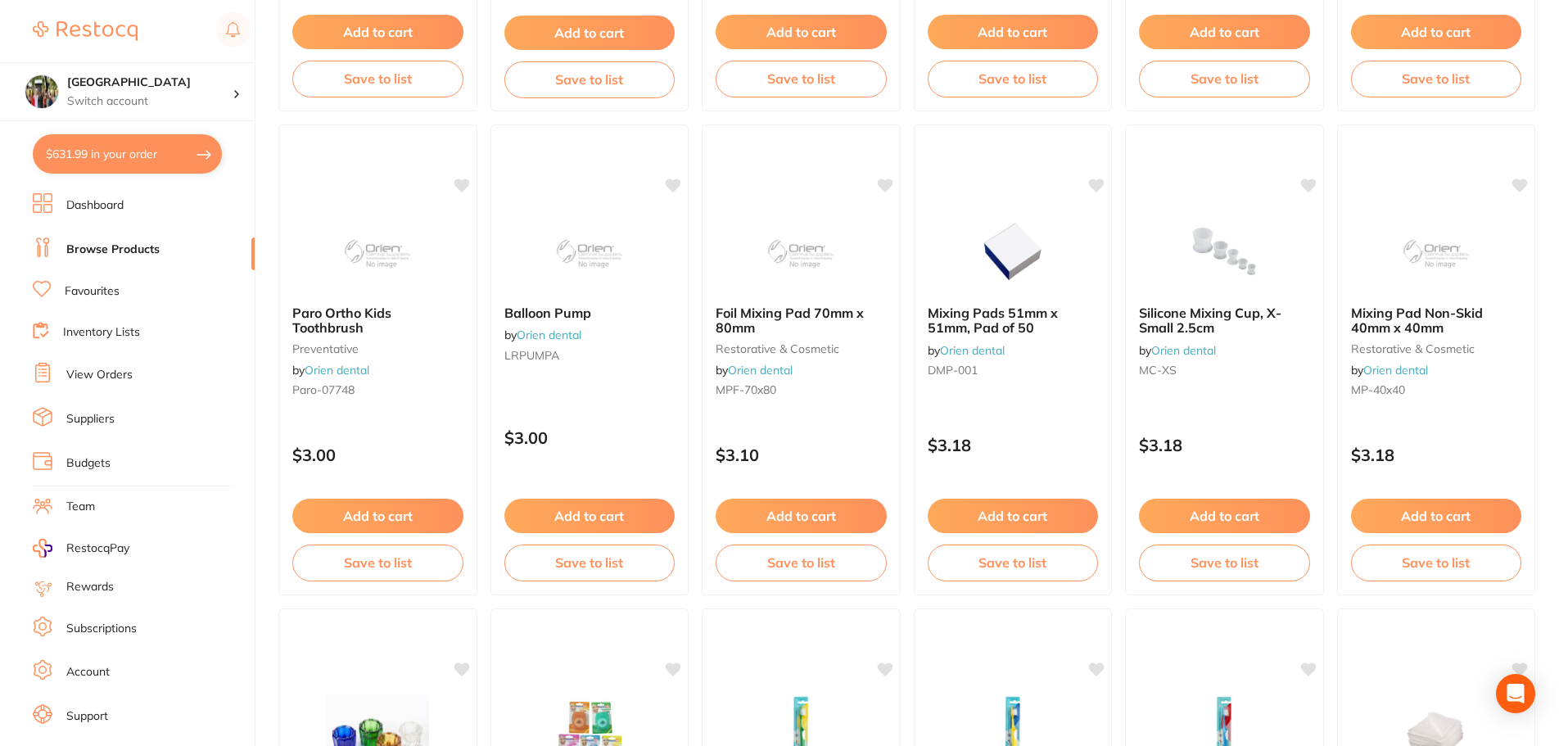
scroll to position [3910, 0]
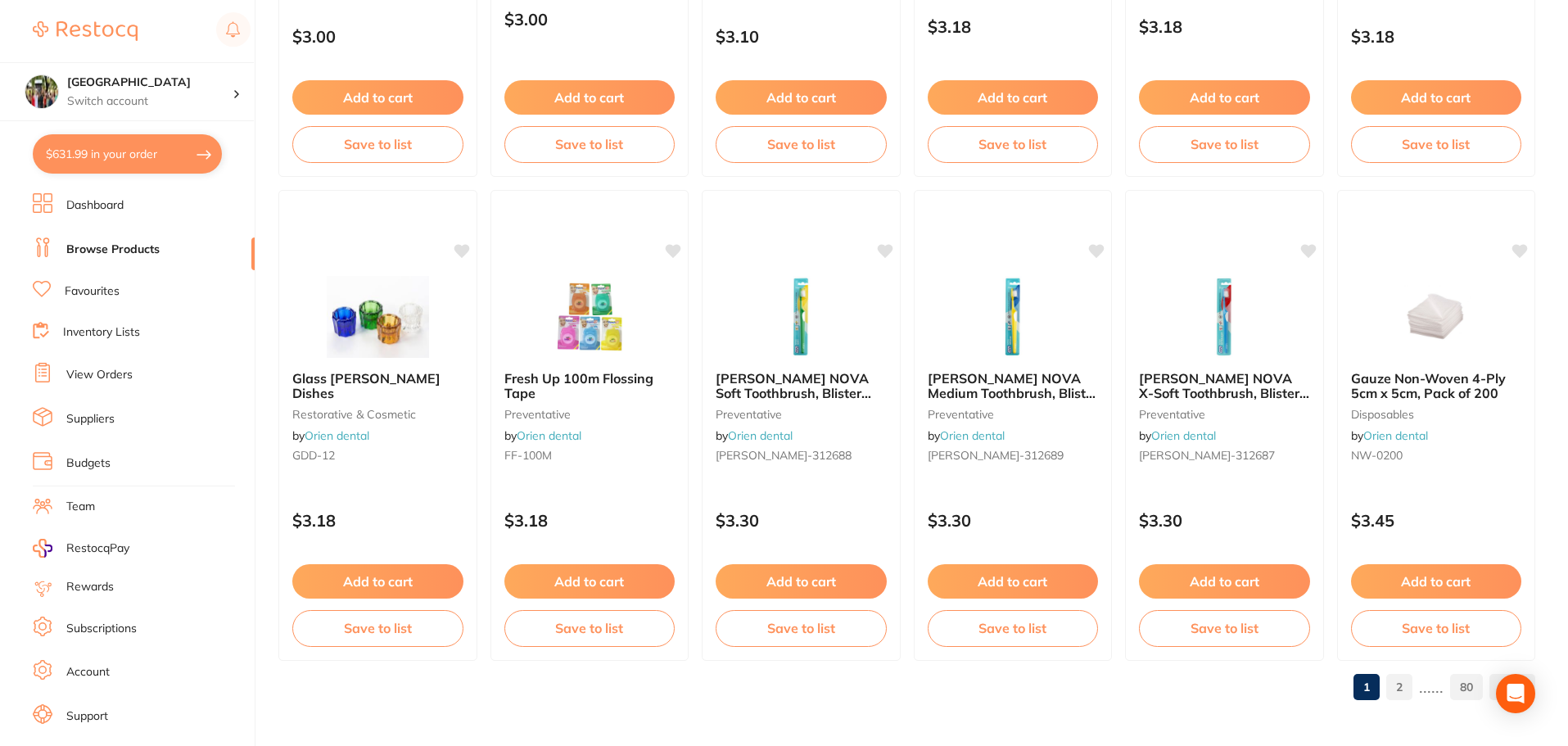
click at [1401, 685] on link "2" at bounding box center [1399, 687] width 27 height 33
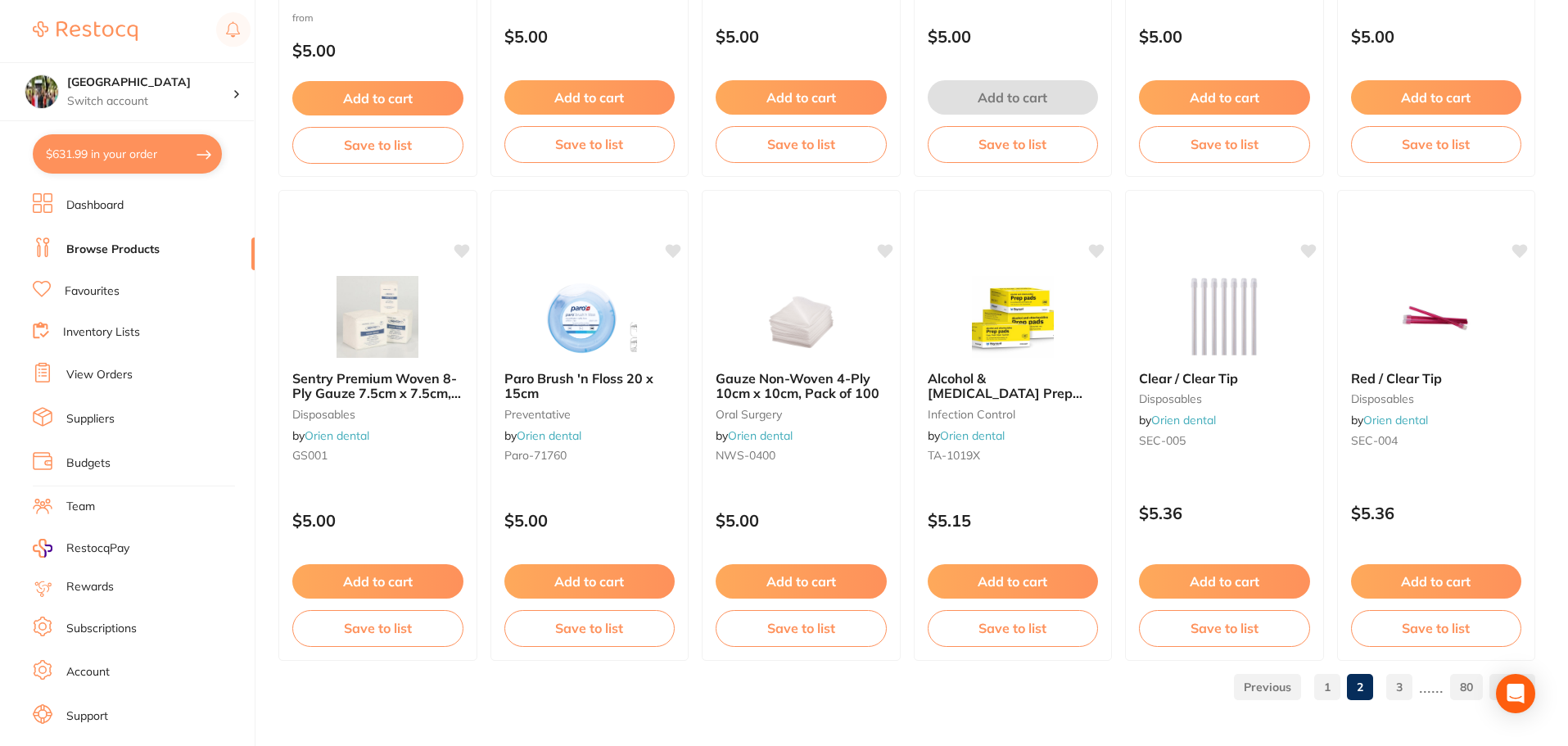
click at [1397, 680] on link "3" at bounding box center [1399, 687] width 27 height 33
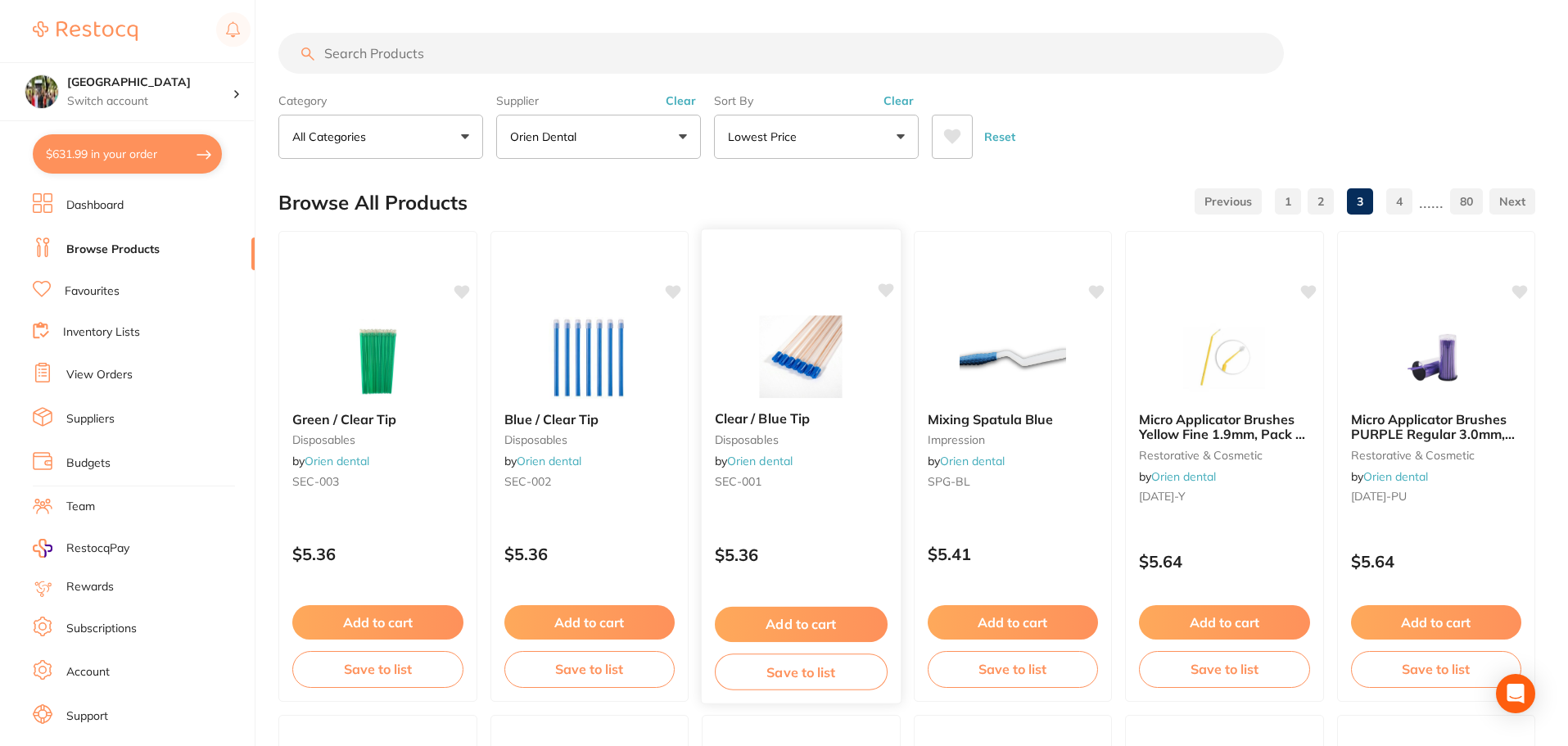
click at [762, 417] on span "Clear / Blue Tip" at bounding box center [762, 418] width 95 height 16
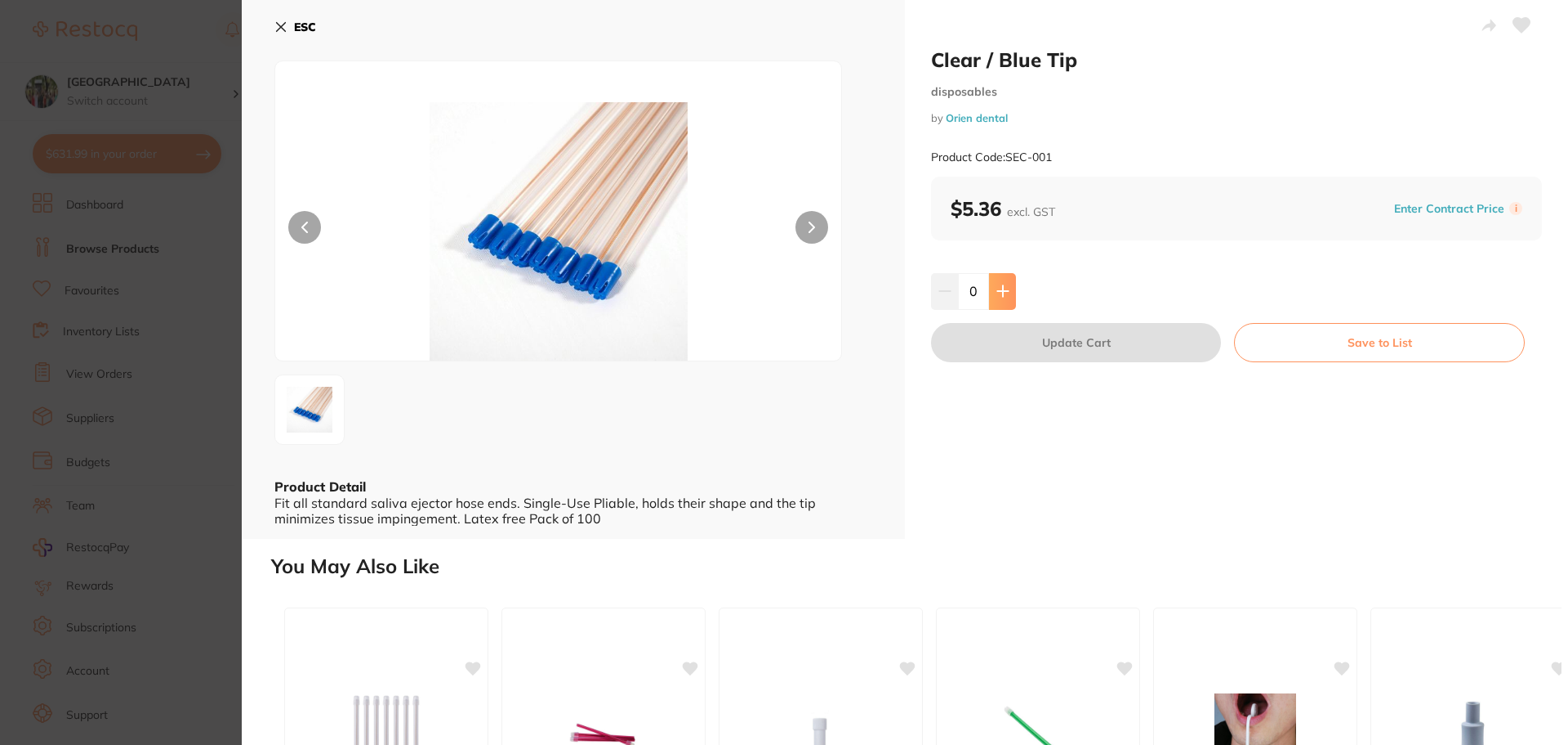
click at [1006, 282] on button at bounding box center [1002, 291] width 27 height 36
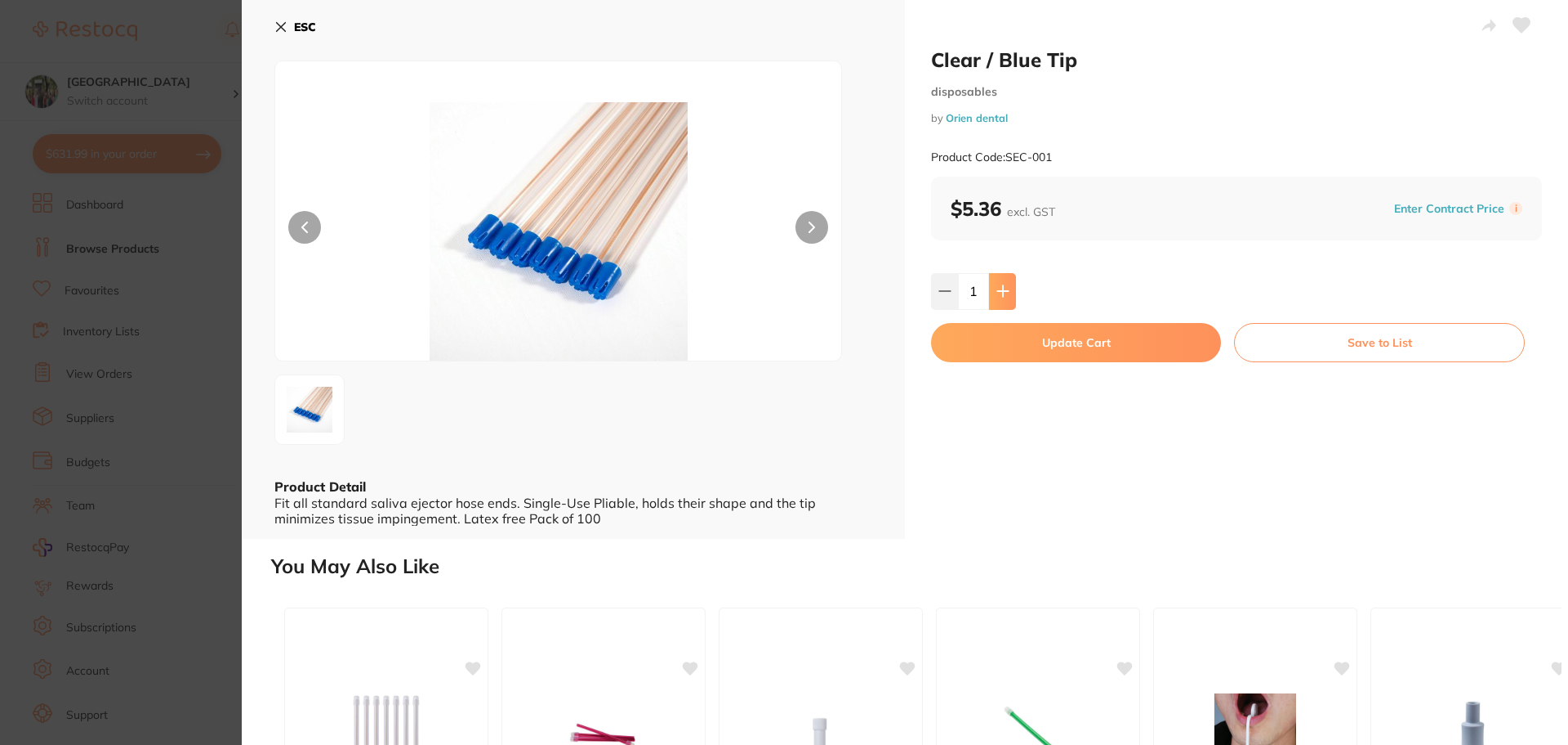
click at [1006, 282] on button at bounding box center [1002, 291] width 27 height 36
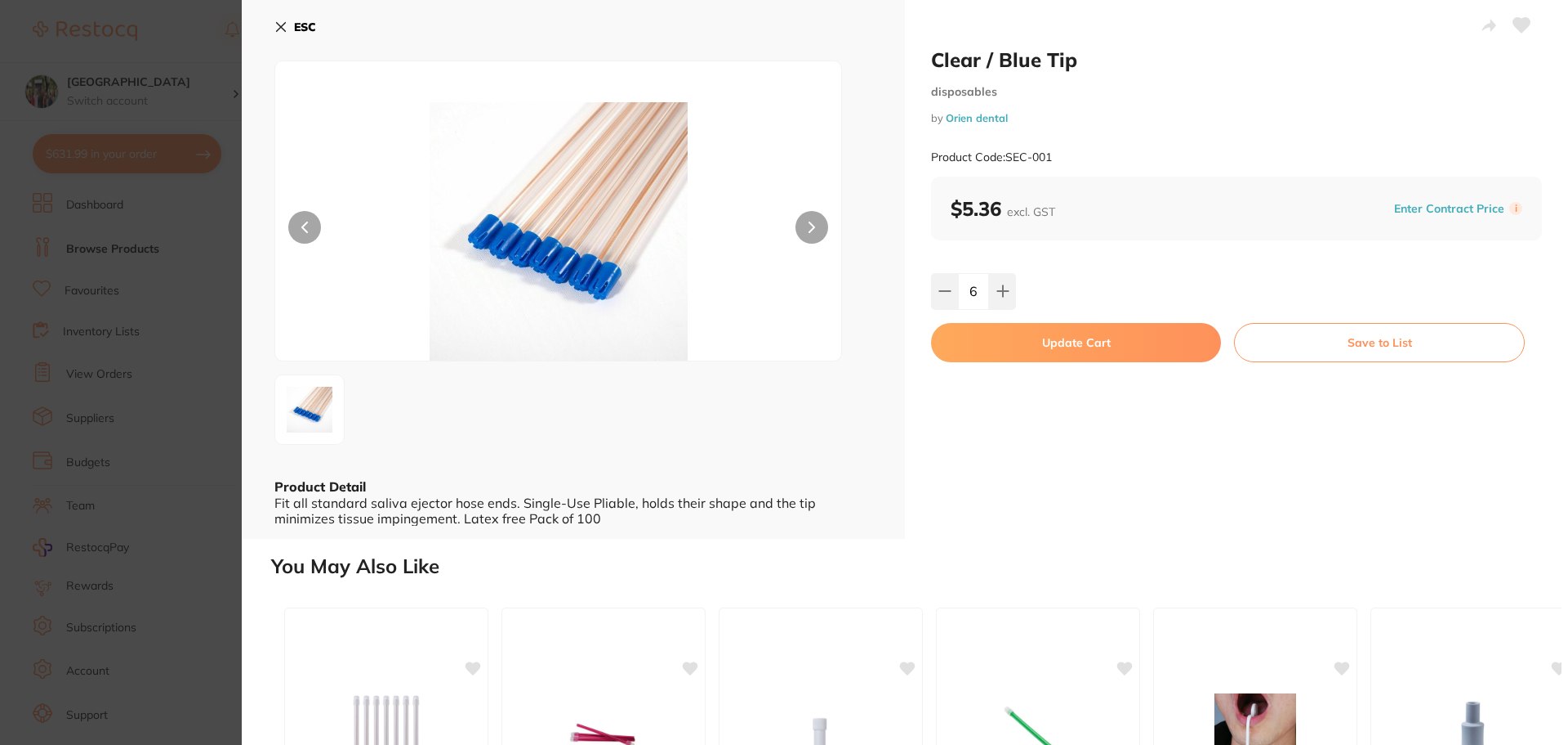
click at [948, 299] on button at bounding box center [944, 291] width 27 height 36
type input "5"
click at [991, 342] on button "Update Cart" at bounding box center [1076, 343] width 290 height 39
checkbox input "false"
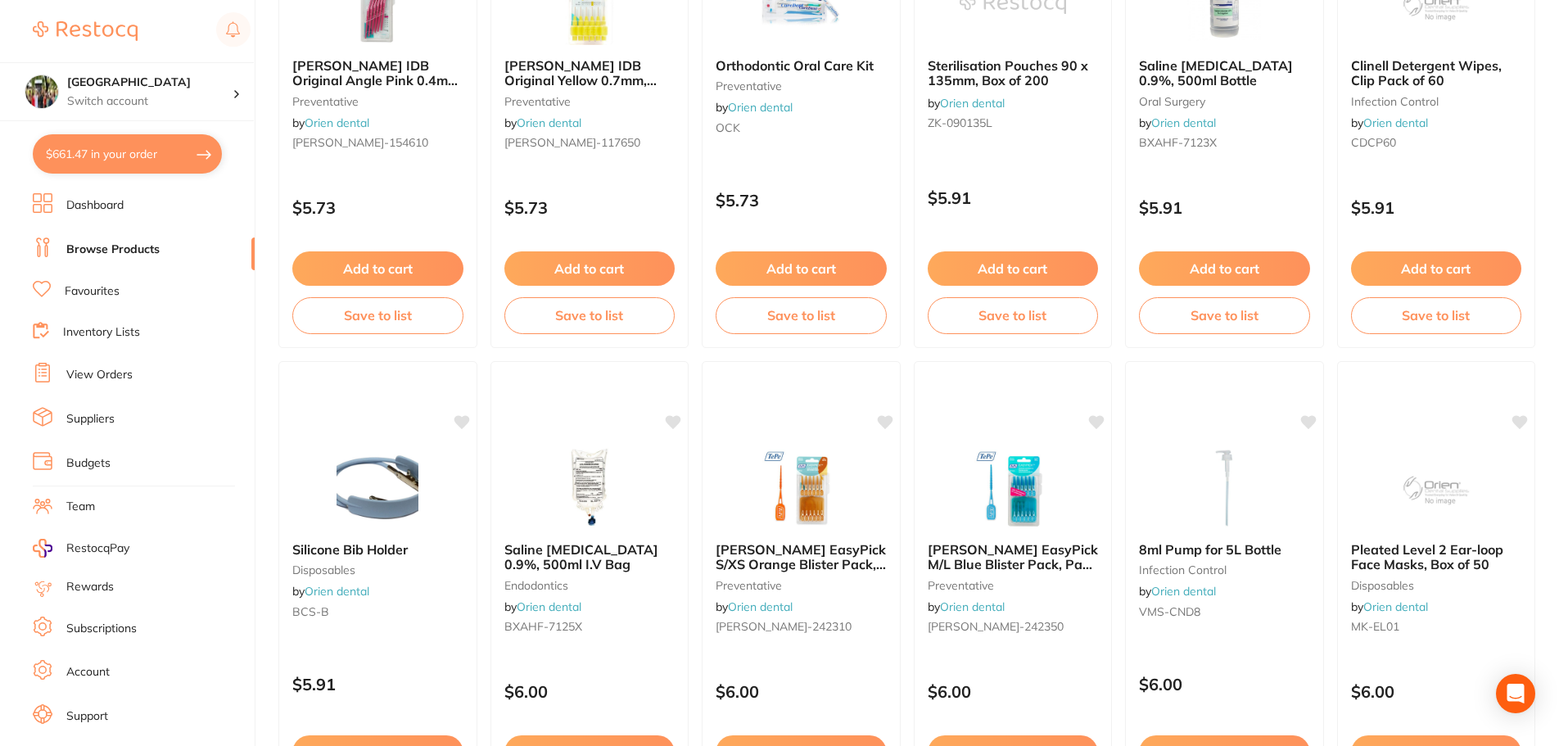
scroll to position [3910, 0]
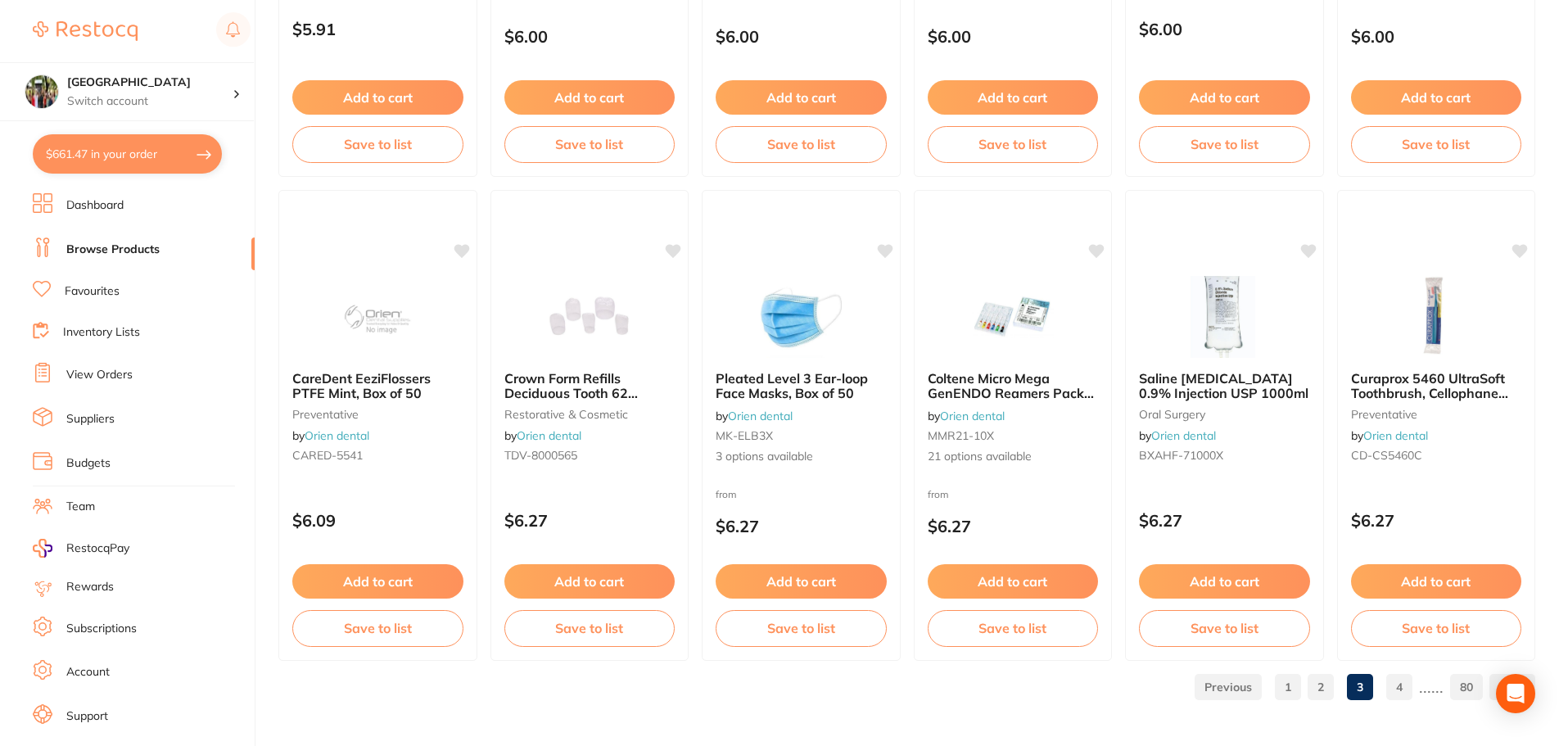
click at [1399, 686] on link "4" at bounding box center [1399, 687] width 27 height 33
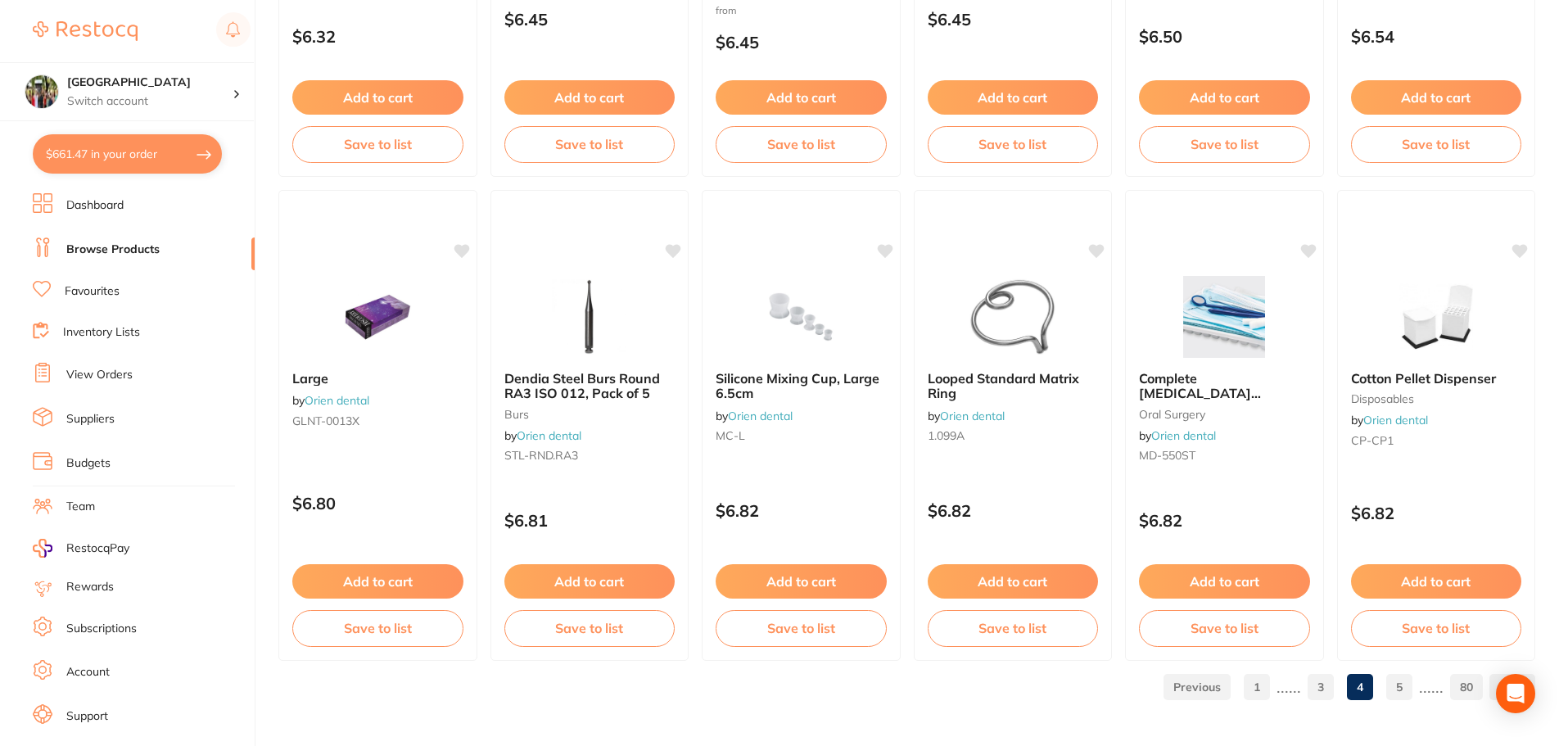
click at [1417, 688] on ul "1 ...... 3 4 5 ...... 80" at bounding box center [1346, 687] width 378 height 27
click at [1405, 681] on link "5" at bounding box center [1399, 687] width 27 height 33
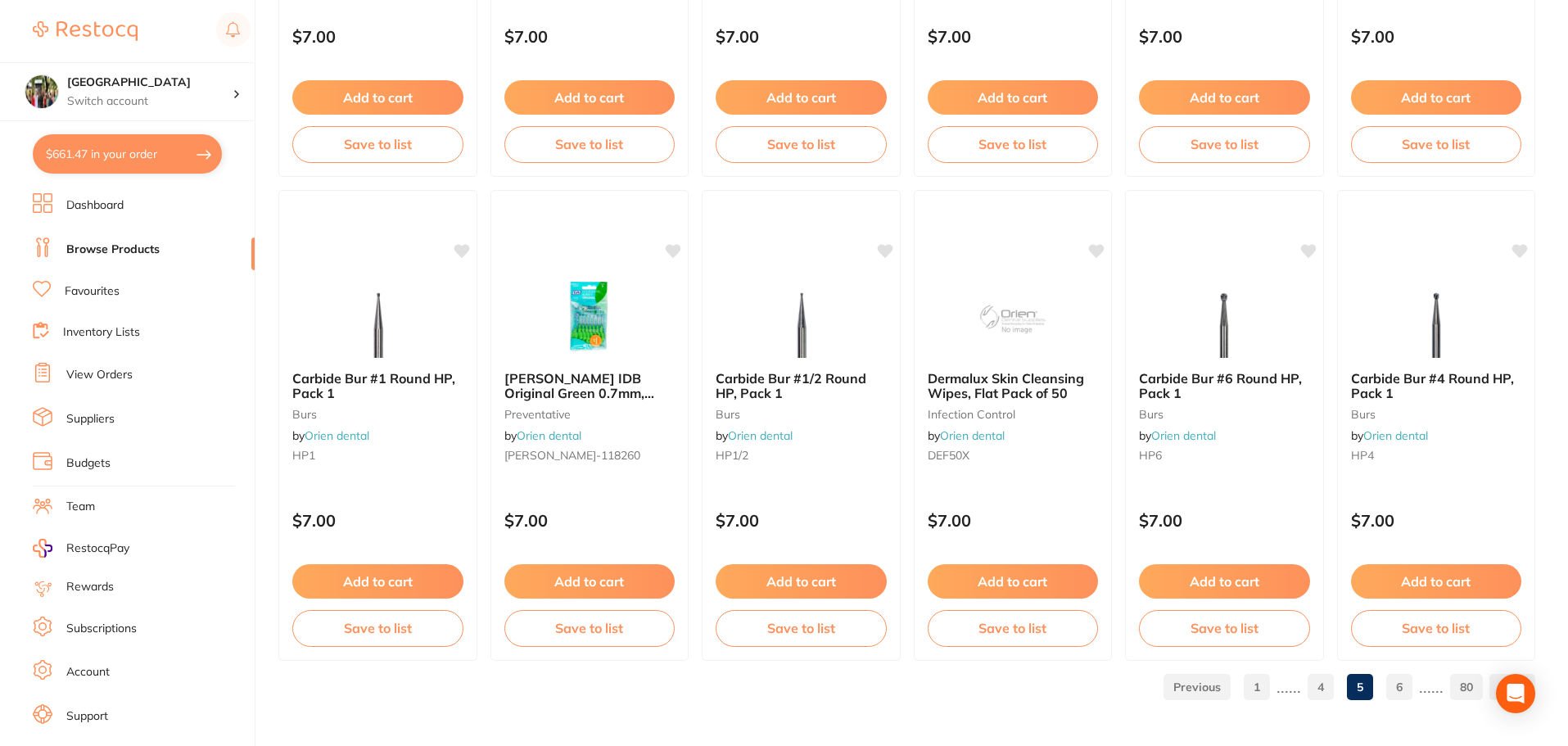
click at [1399, 694] on link "6" at bounding box center [1399, 687] width 27 height 33
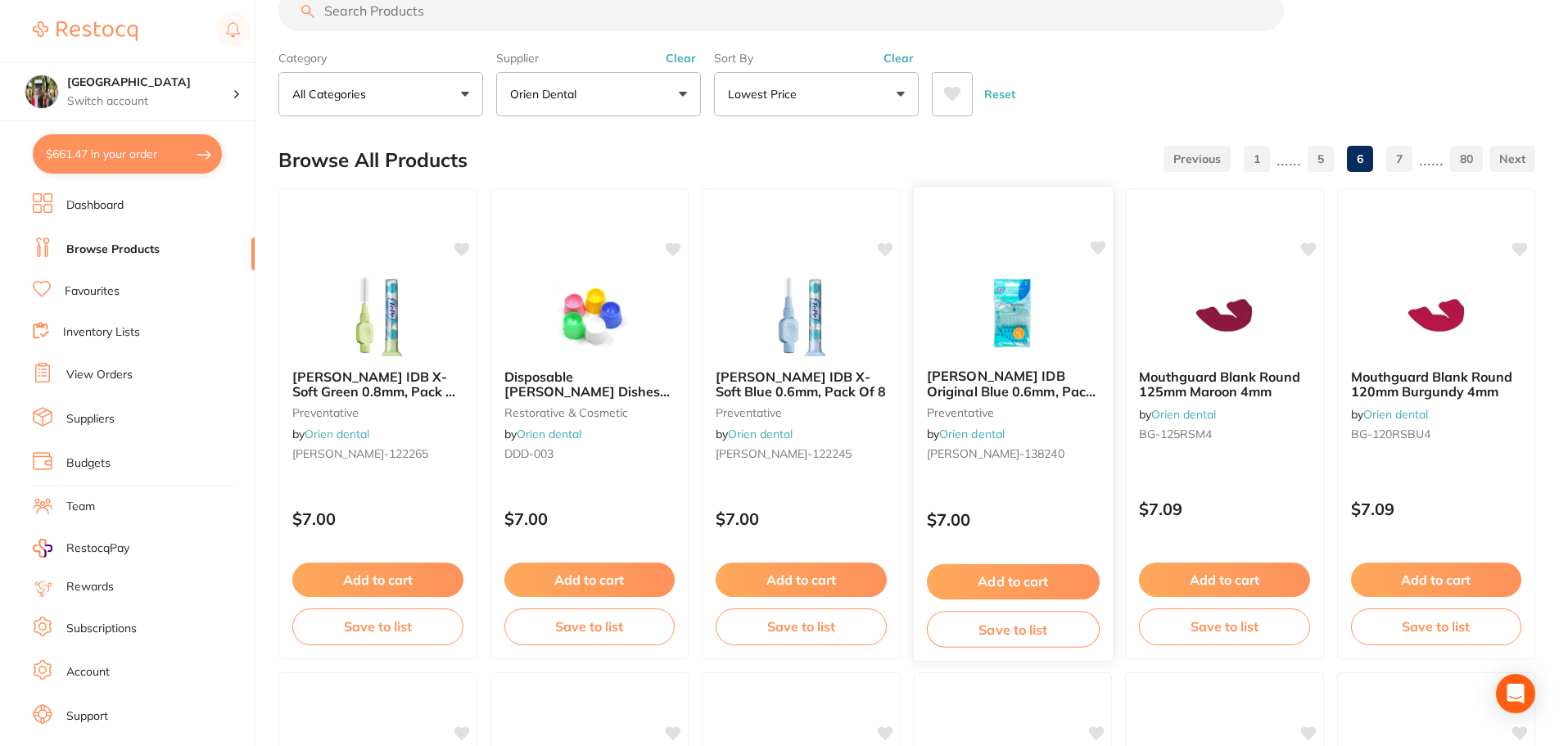
scroll to position [0, 0]
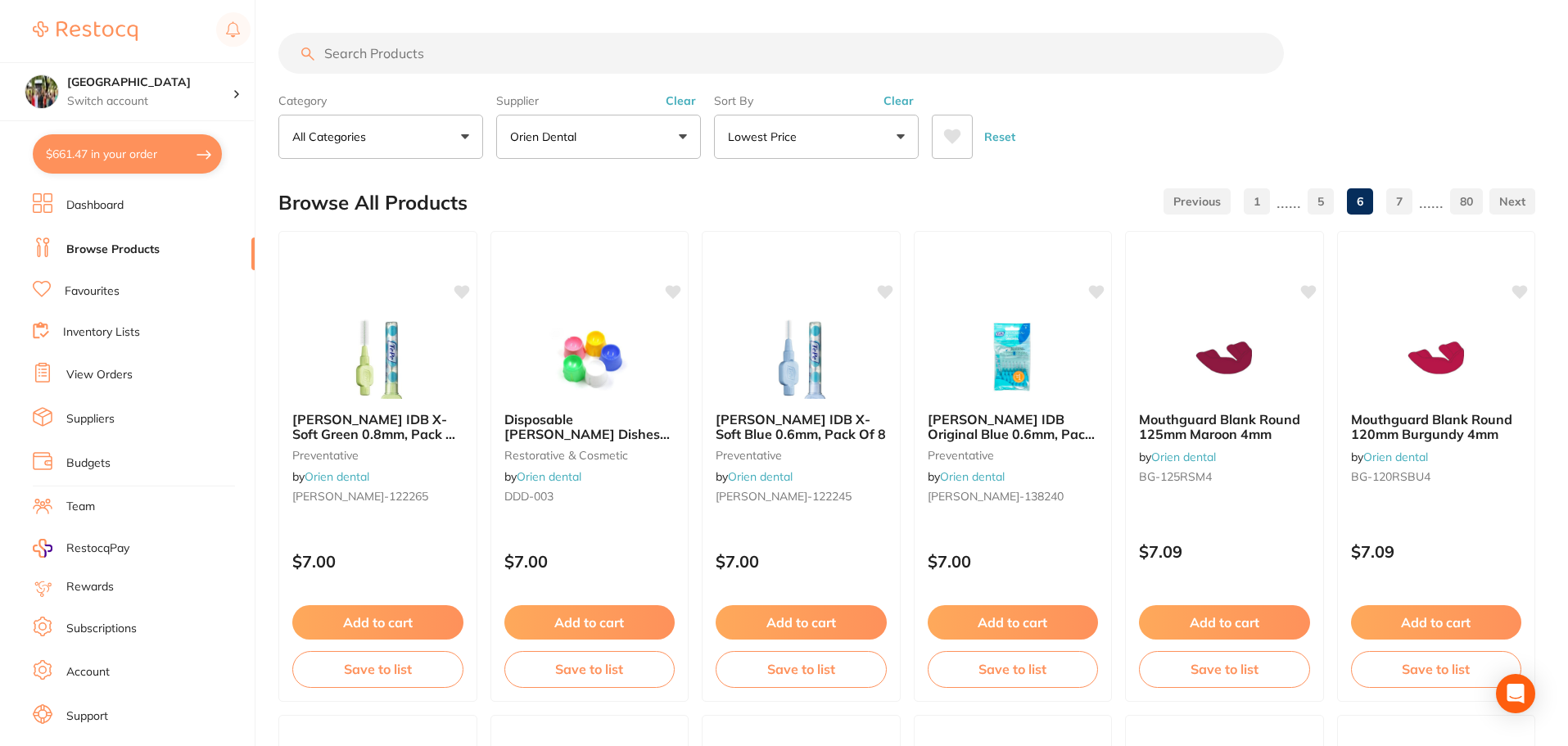
click at [410, 61] on input "search" at bounding box center [781, 53] width 1006 height 41
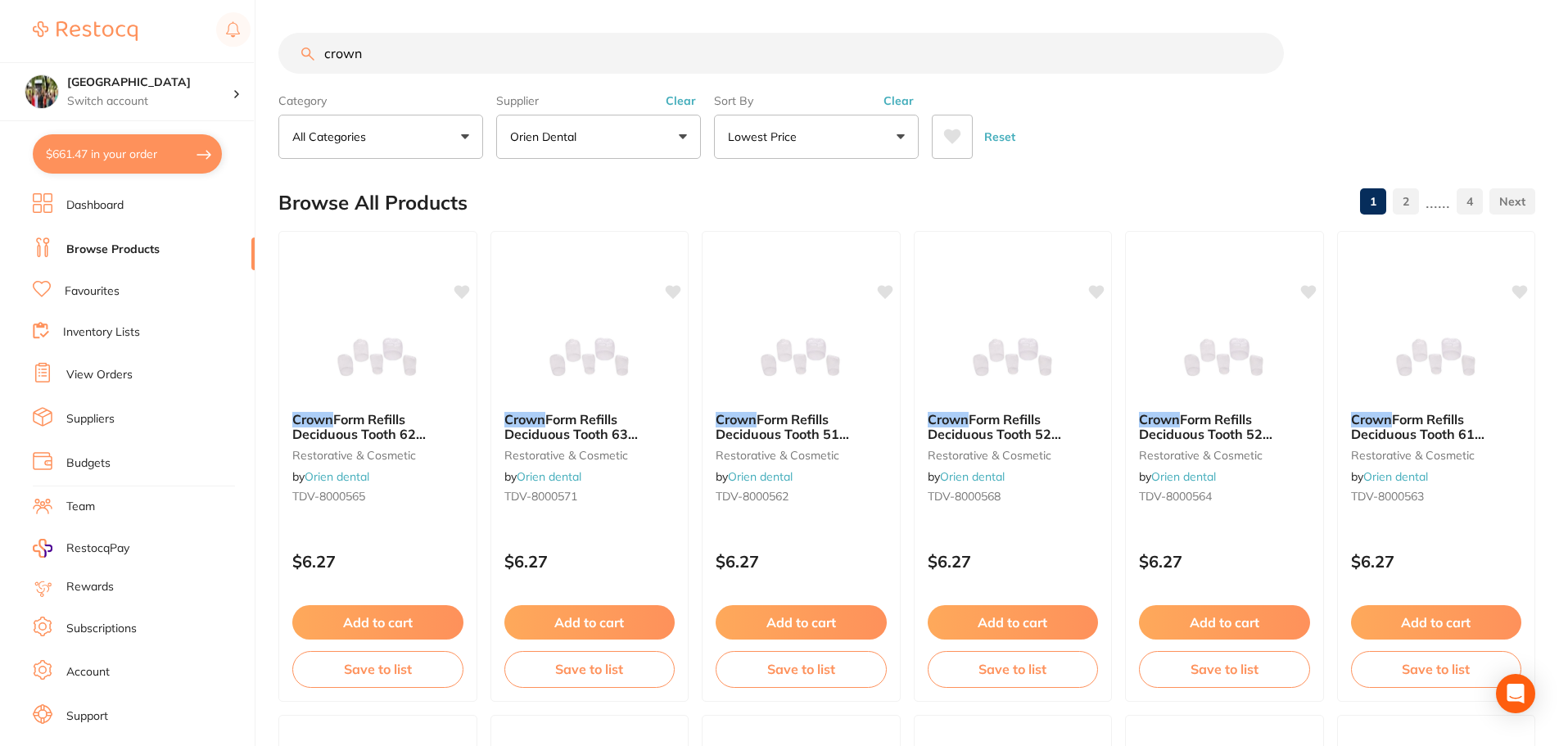
click at [447, 55] on input "crown" at bounding box center [781, 53] width 1006 height 41
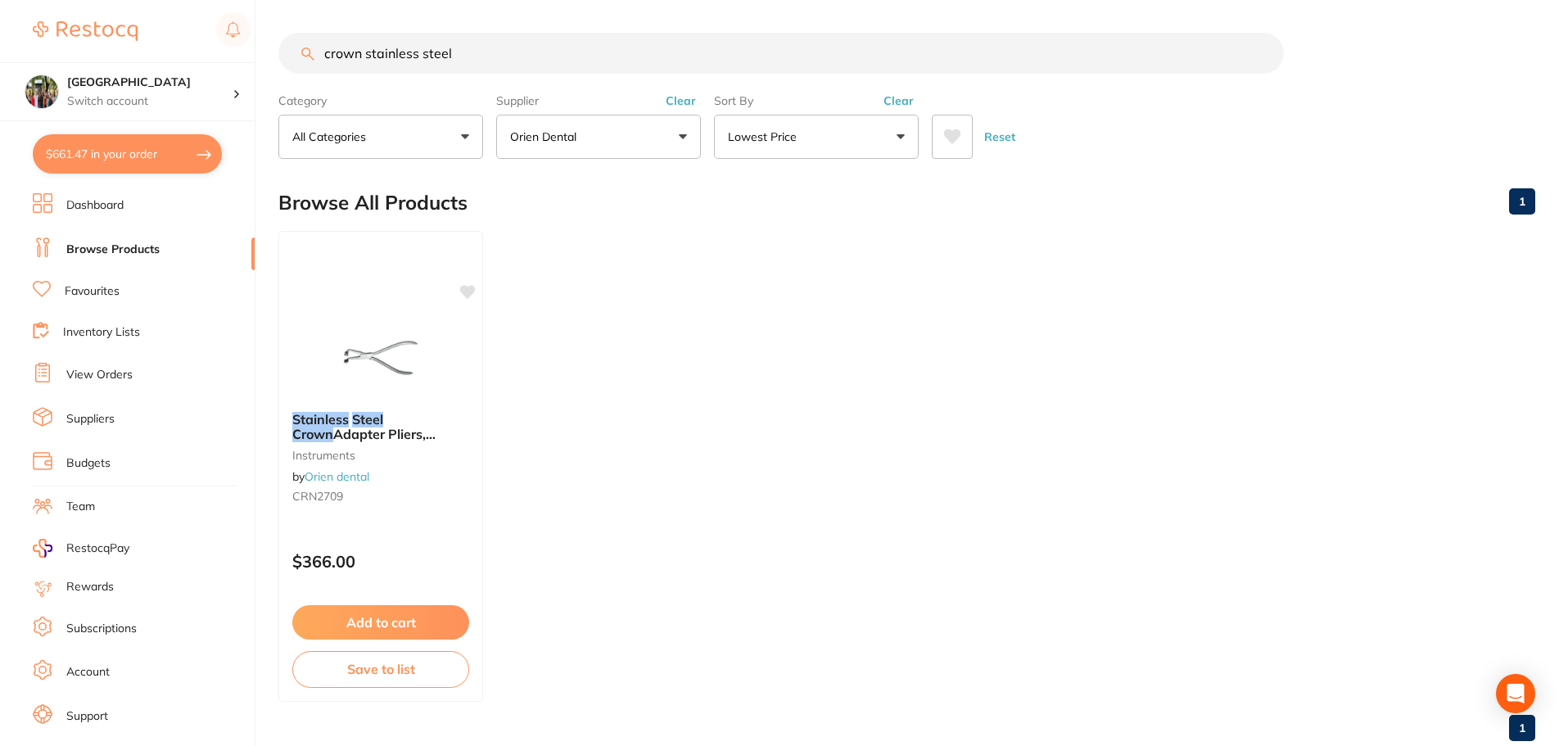
drag, startPoint x: 422, startPoint y: 53, endPoint x: 364, endPoint y: 62, distance: 58.7
click at [364, 62] on input "crown stainless steel" at bounding box center [781, 53] width 1006 height 41
type input "crown steel"
drag, startPoint x: 434, startPoint y: 61, endPoint x: 223, endPoint y: 78, distance: 211.7
click at [260, 54] on div "$661.47 Wanneroo Dental Centre Switch account Wanneroo Dental Centre $661.47 in…" at bounding box center [784, 373] width 1568 height 746
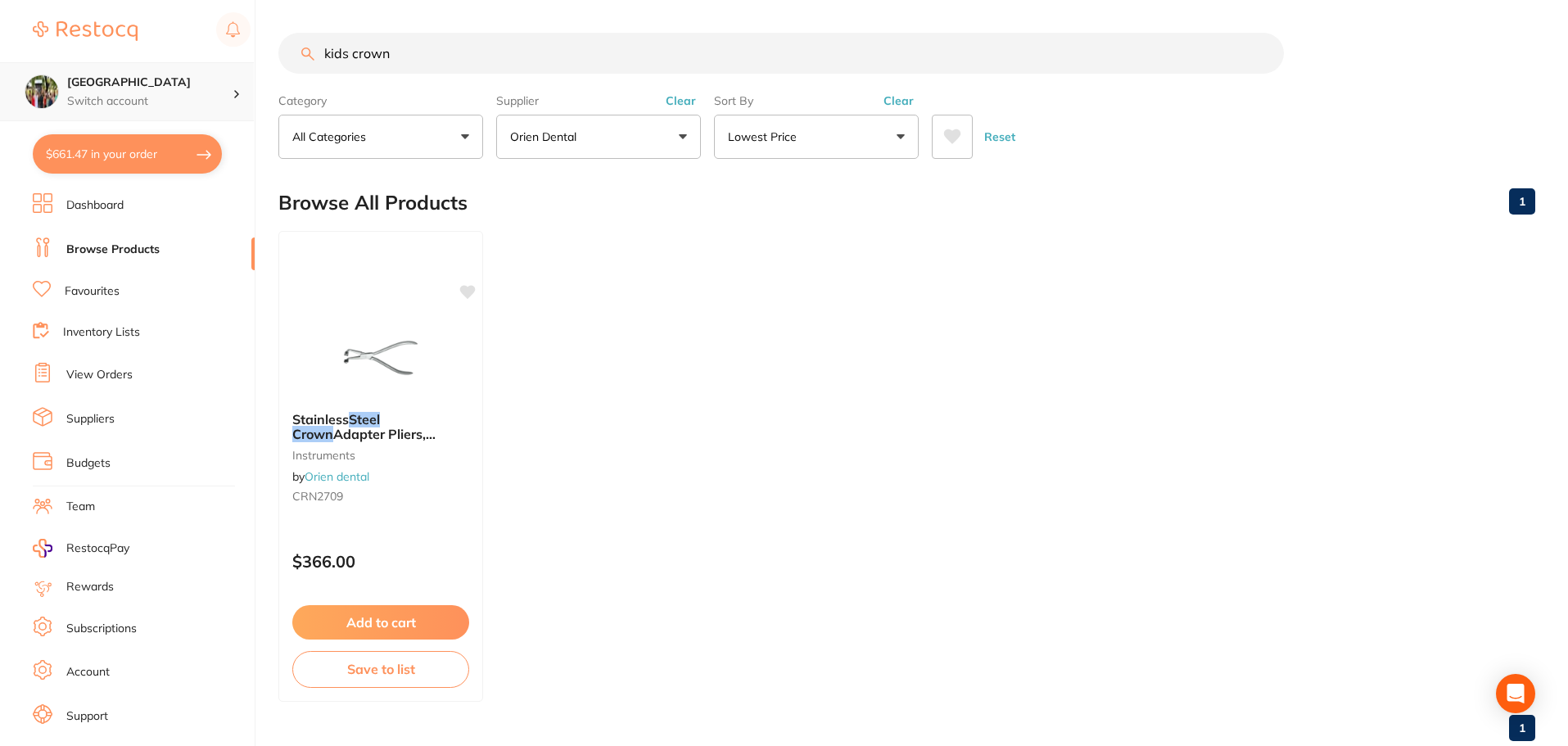
type input "kids crown"
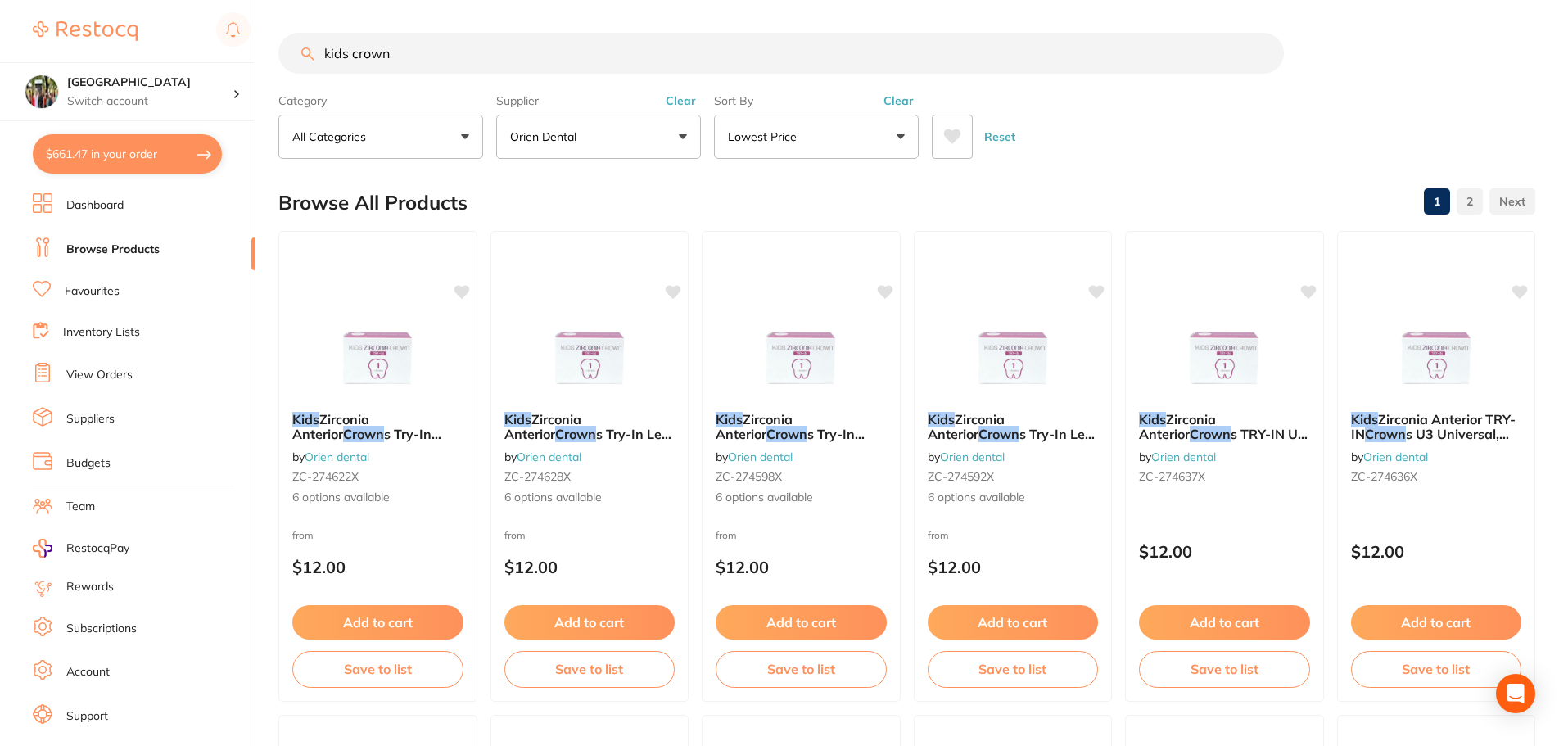
click at [131, 160] on button "$661.47 in your order" at bounding box center [127, 154] width 189 height 39
checkbox input "true"
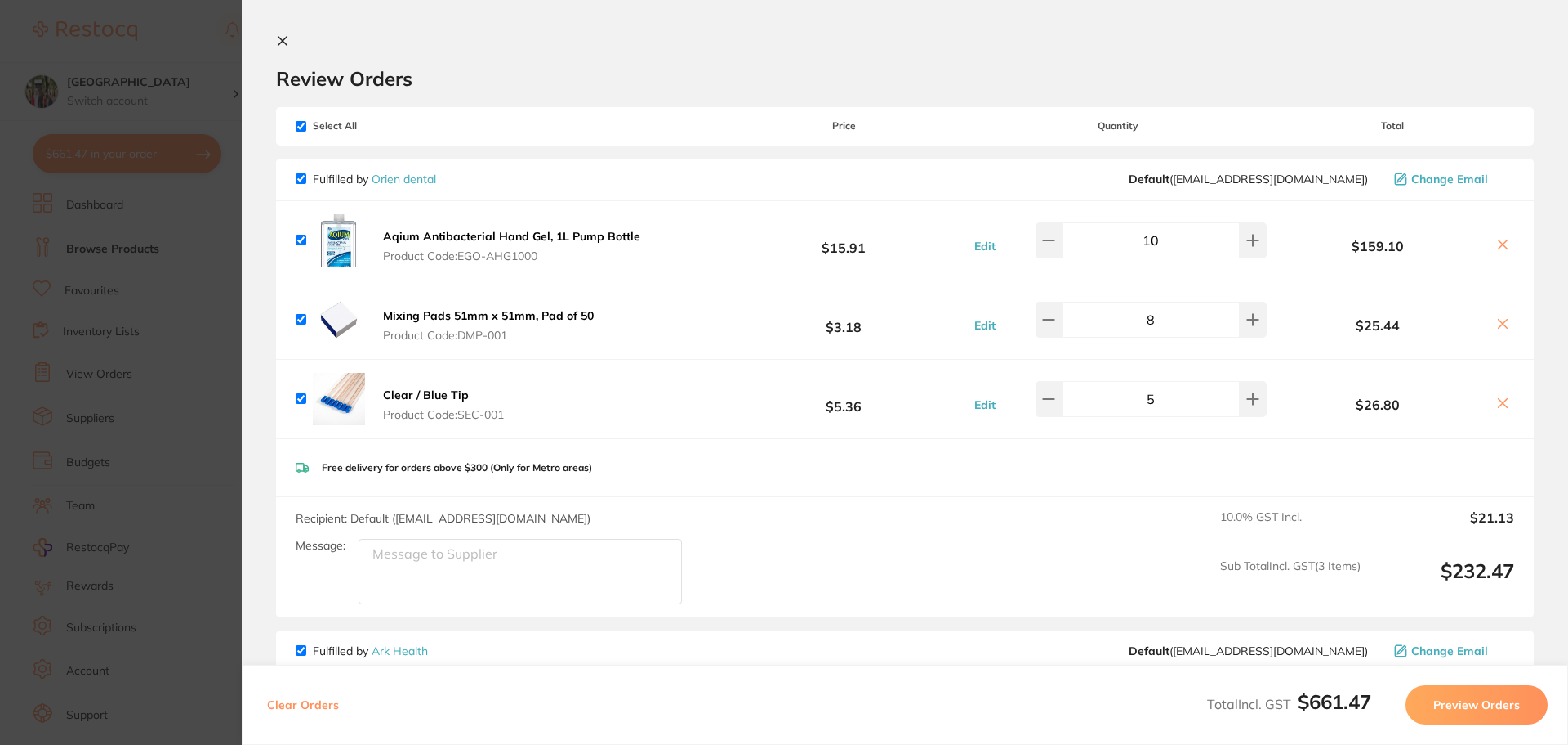
click at [278, 43] on icon at bounding box center [282, 40] width 13 height 13
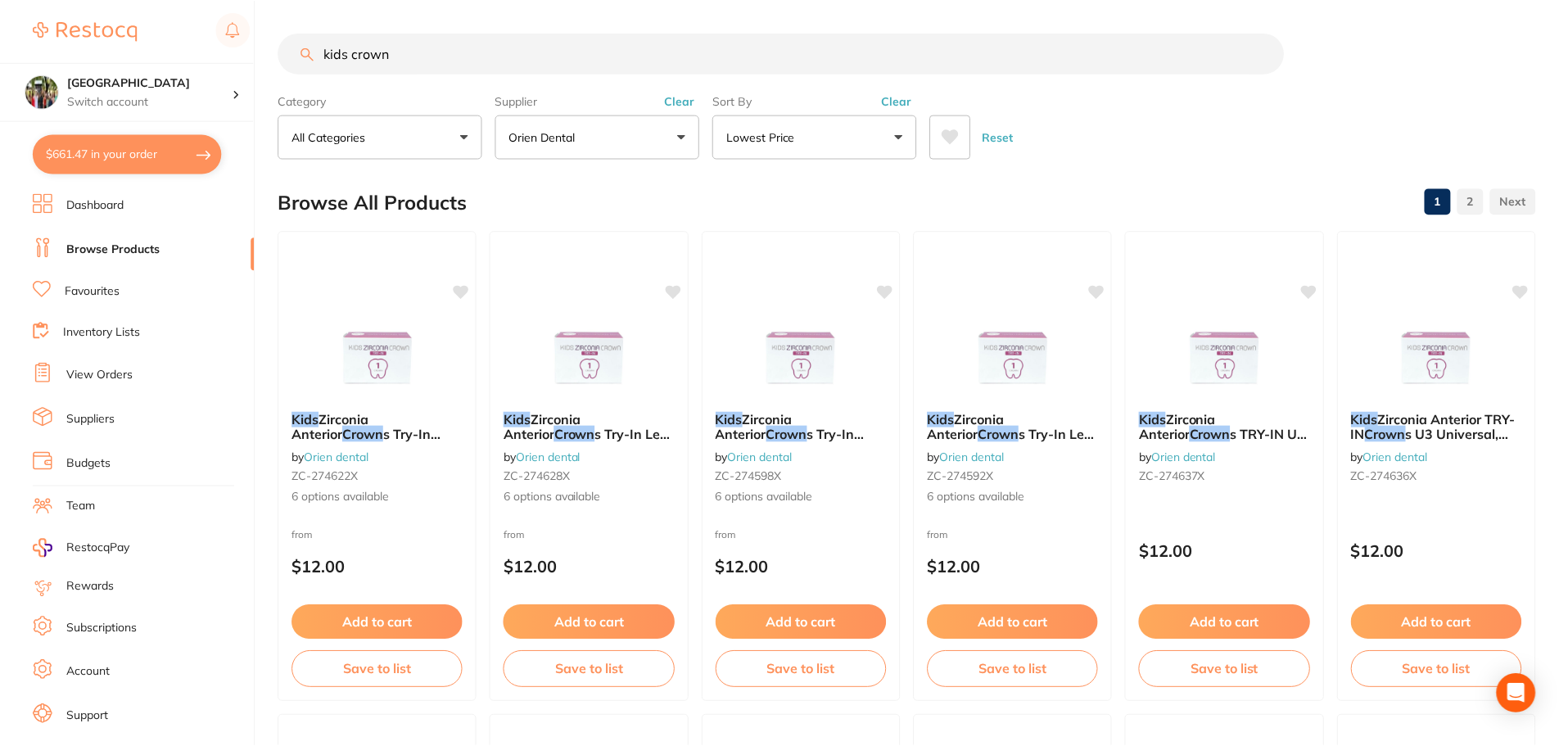
scroll to position [1, 0]
